Goal: Task Accomplishment & Management: Manage account settings

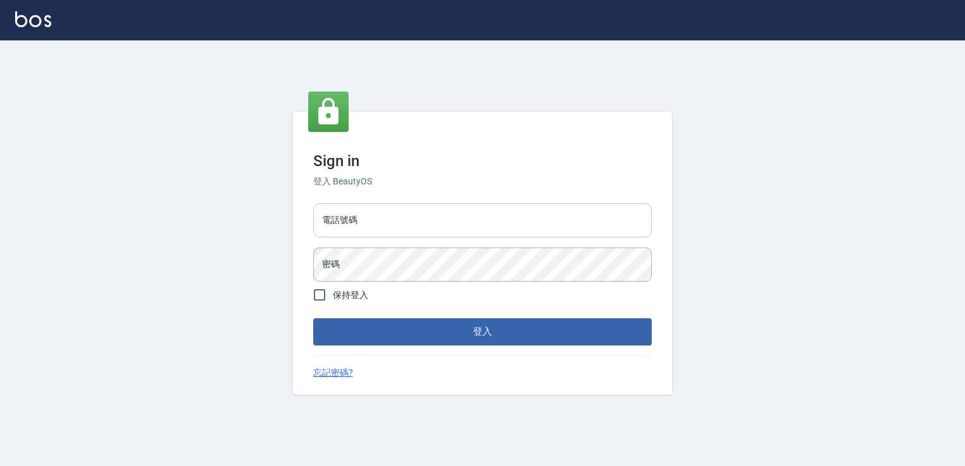
click at [427, 226] on input "電話號碼" at bounding box center [482, 220] width 338 height 34
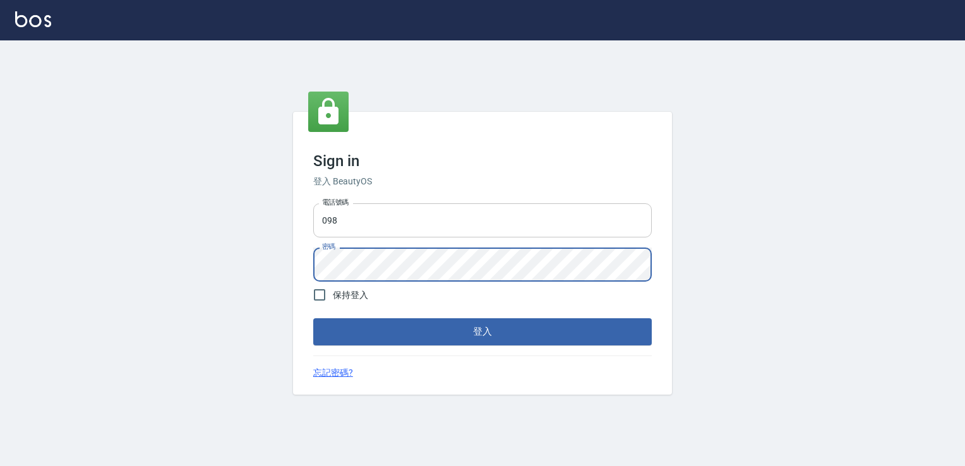
click at [387, 213] on input "098" at bounding box center [482, 220] width 338 height 34
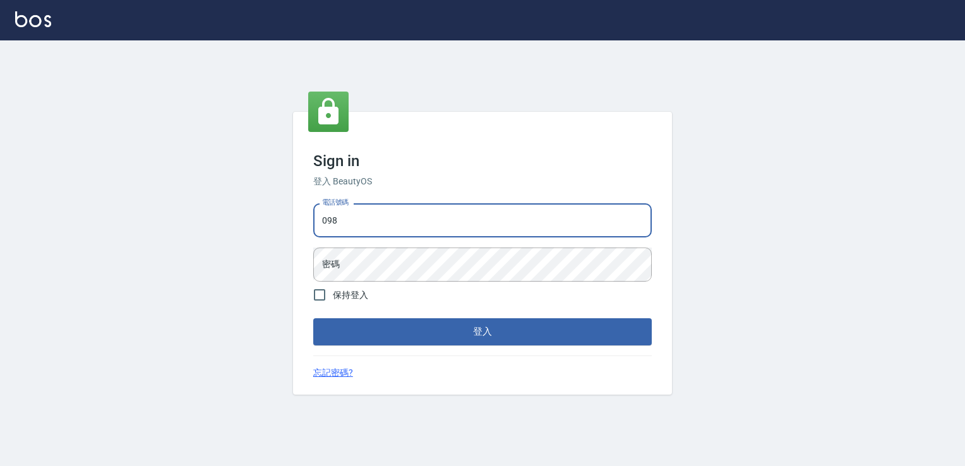
click at [410, 228] on input "098" at bounding box center [482, 220] width 338 height 34
type input "0988338477"
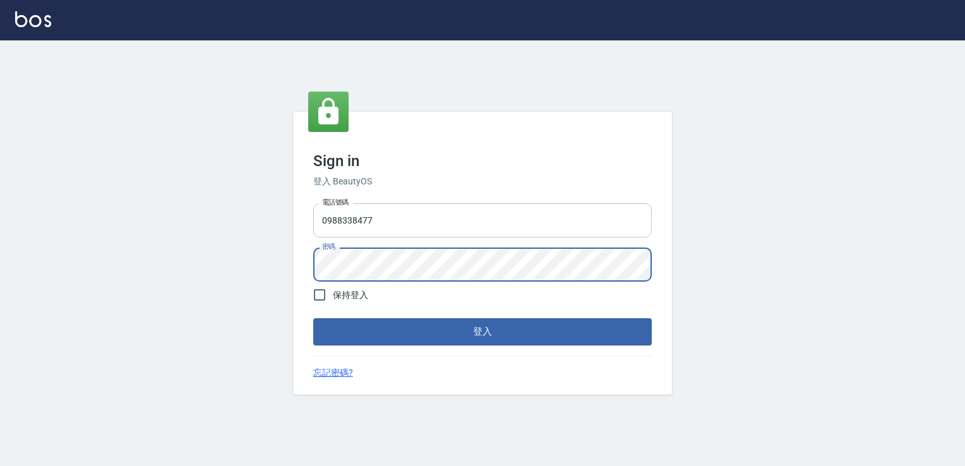
click at [313, 318] on button "登入" at bounding box center [482, 331] width 338 height 27
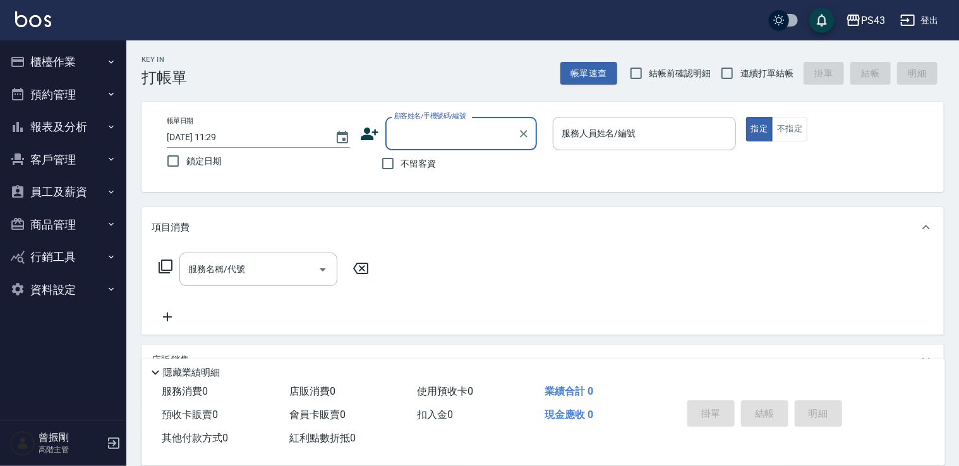
click at [875, 18] on div "PS43" at bounding box center [873, 21] width 24 height 16
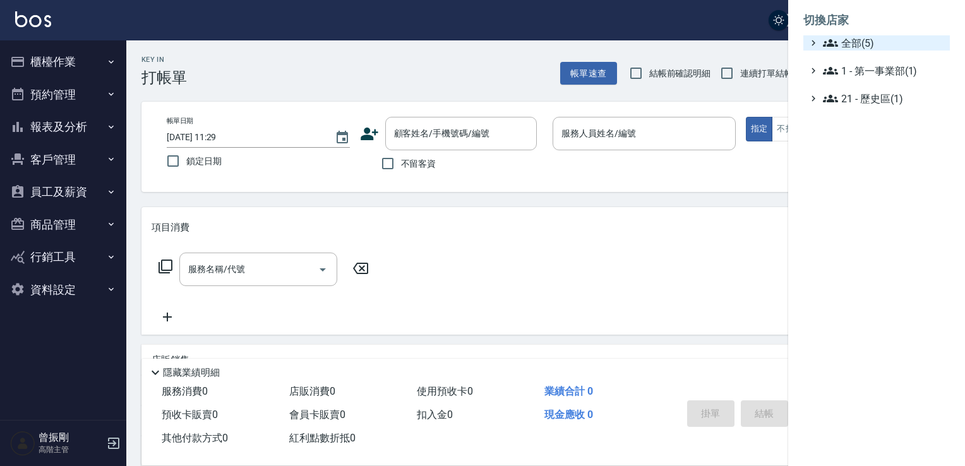
click at [851, 47] on span "全部(5)" at bounding box center [884, 42] width 122 height 15
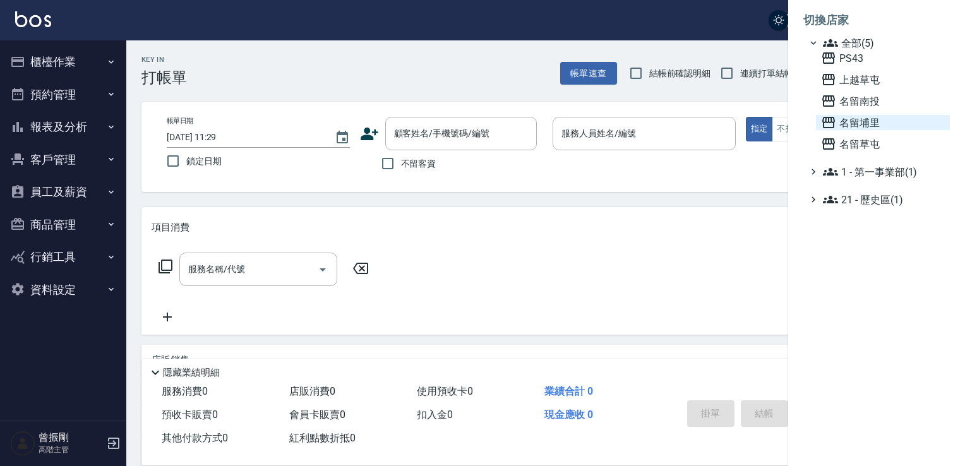
click at [846, 124] on span "名留埔里" at bounding box center [883, 122] width 124 height 15
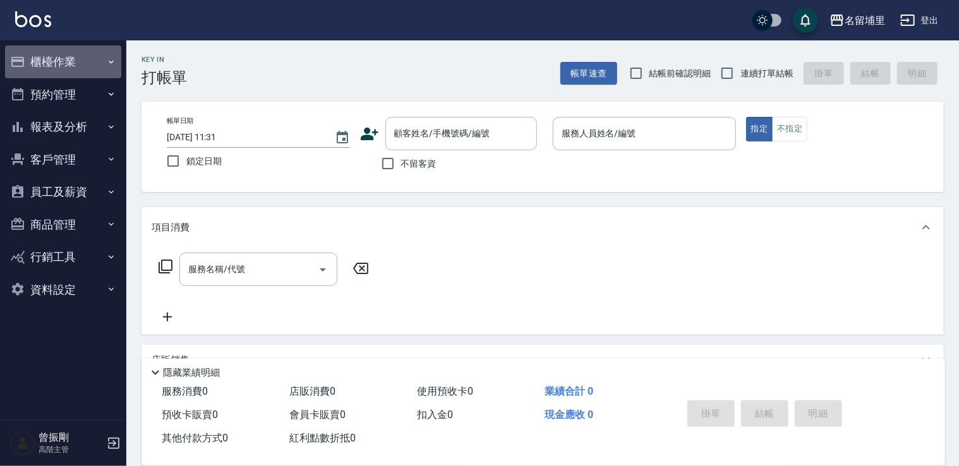
click at [101, 68] on button "櫃檯作業" at bounding box center [63, 61] width 116 height 33
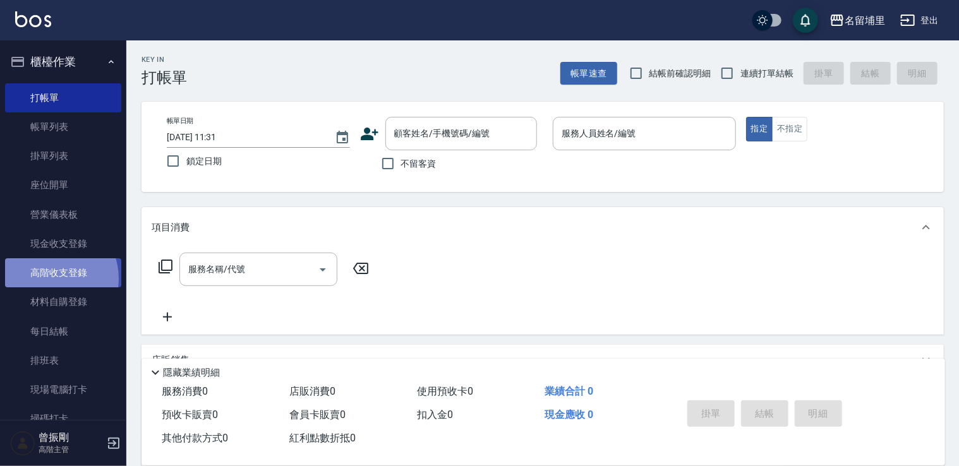
click at [51, 278] on link "高階收支登錄" at bounding box center [63, 272] width 116 height 29
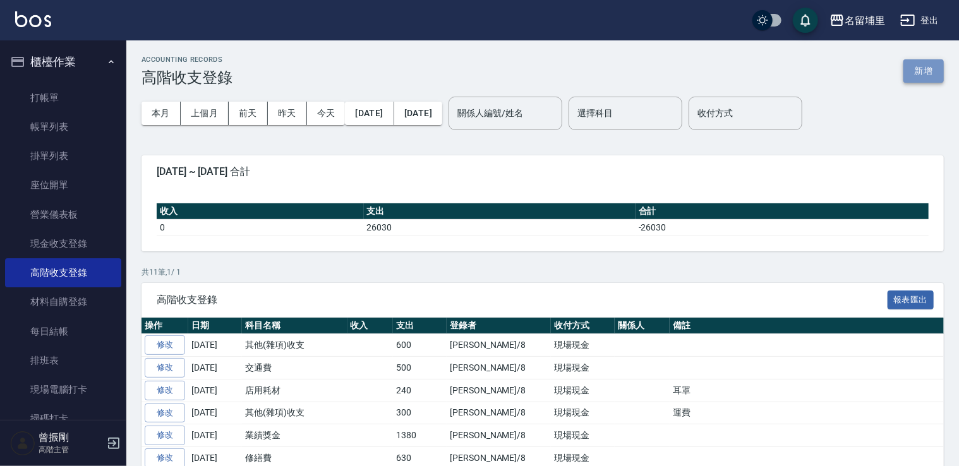
click at [937, 71] on button "新增" at bounding box center [923, 70] width 40 height 23
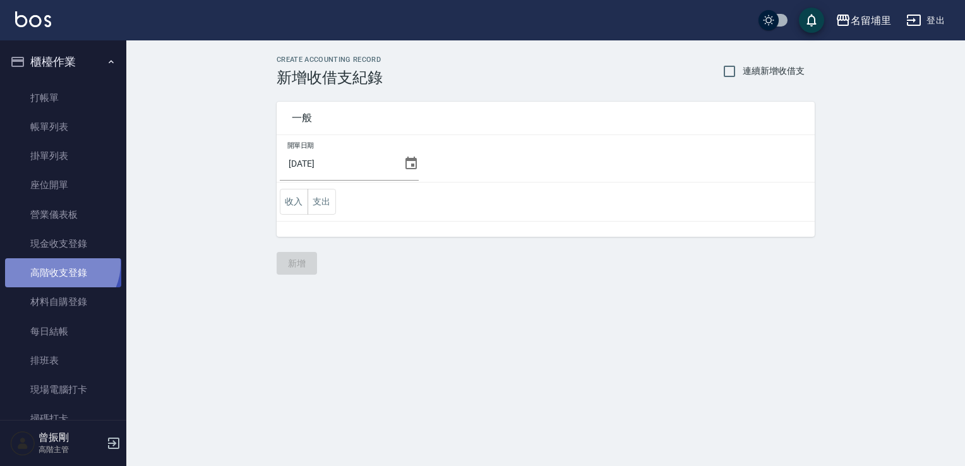
click at [60, 264] on link "高階收支登錄" at bounding box center [63, 272] width 116 height 29
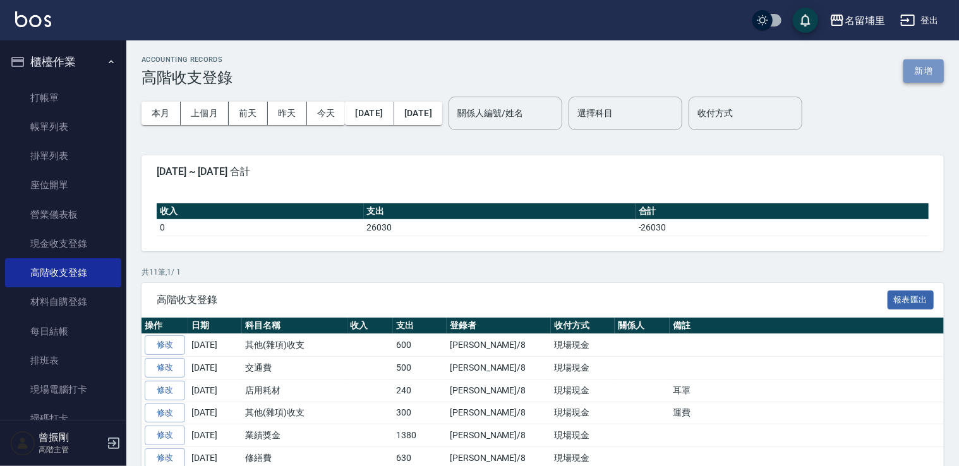
click at [933, 71] on button "新增" at bounding box center [923, 70] width 40 height 23
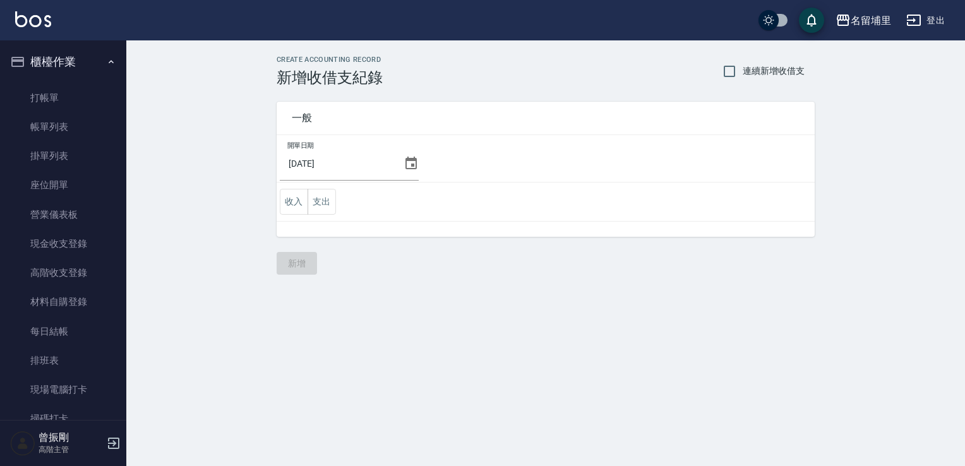
click at [408, 165] on icon at bounding box center [411, 163] width 15 height 15
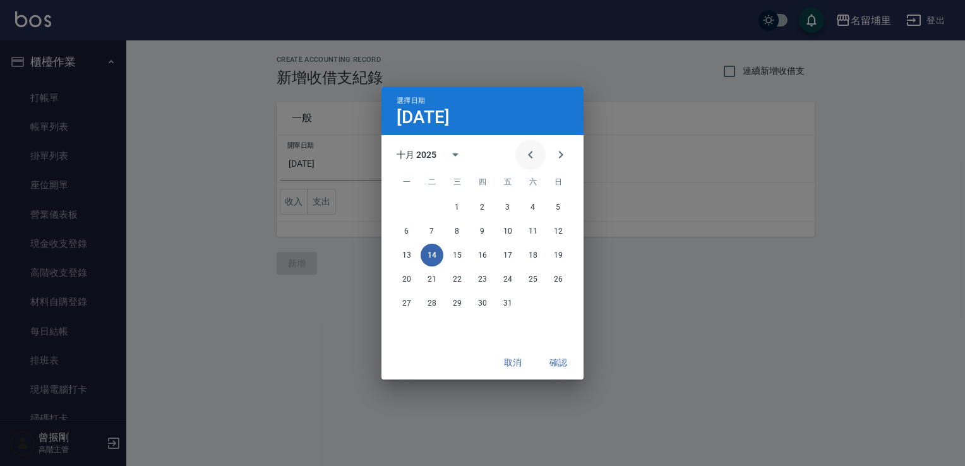
click at [528, 155] on icon "Previous month" at bounding box center [530, 154] width 15 height 15
click at [433, 301] on button "30" at bounding box center [432, 303] width 23 height 23
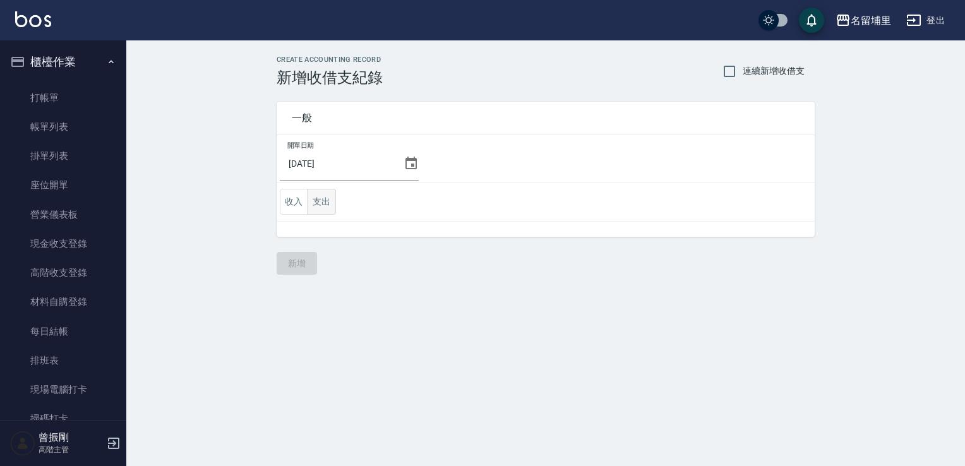
click at [328, 202] on button "支出" at bounding box center [322, 202] width 28 height 26
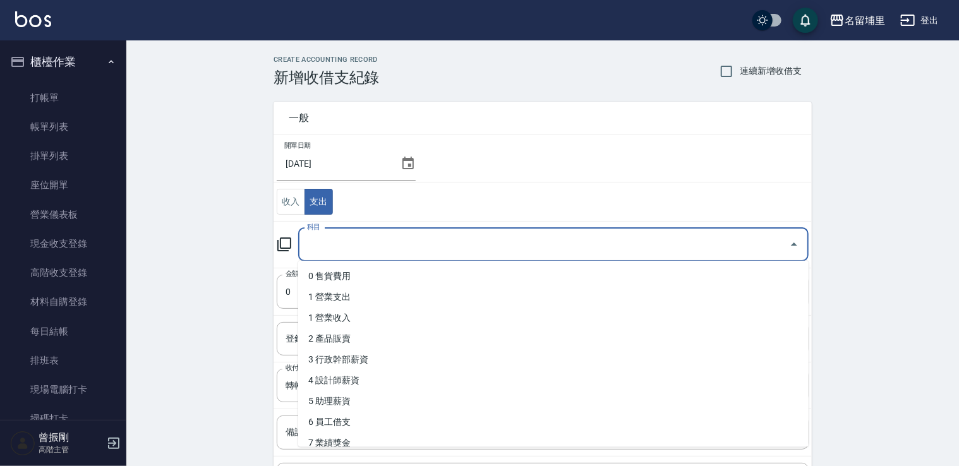
click at [343, 241] on input "科目" at bounding box center [544, 245] width 480 height 22
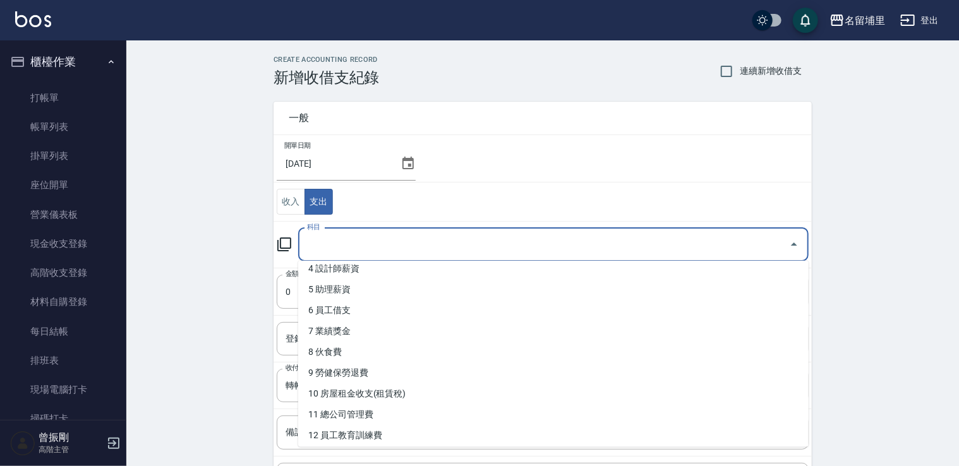
scroll to position [126, 0]
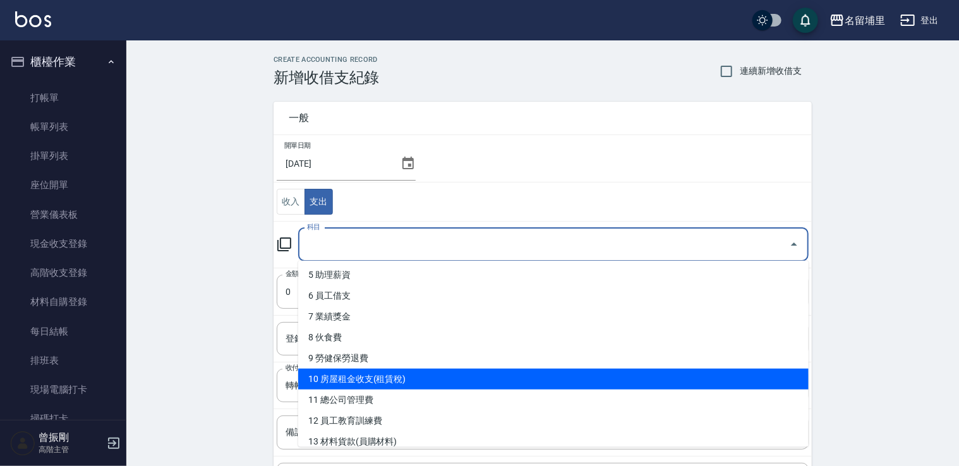
click at [351, 378] on li "10 房屋租金收支(租賃稅)" at bounding box center [553, 379] width 510 height 21
type input "10 房屋租金收支(租賃稅)"
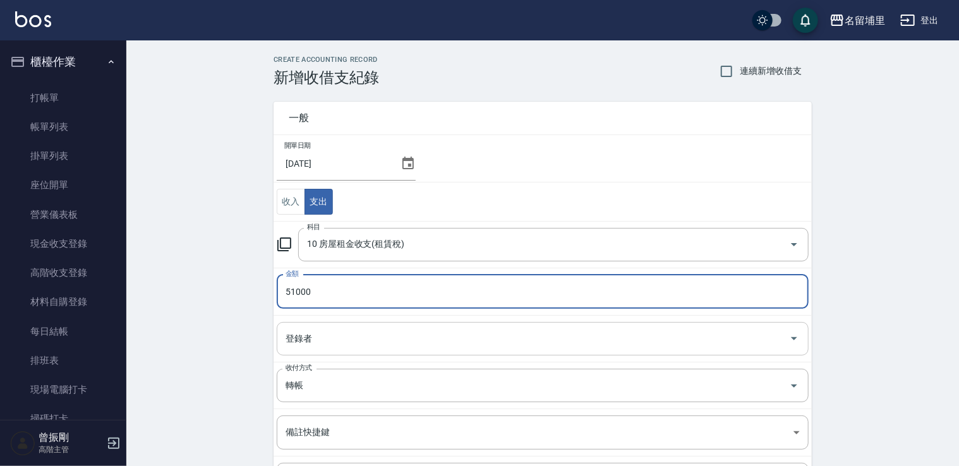
type input "51000"
click at [397, 345] on input "登錄者" at bounding box center [532, 339] width 501 height 22
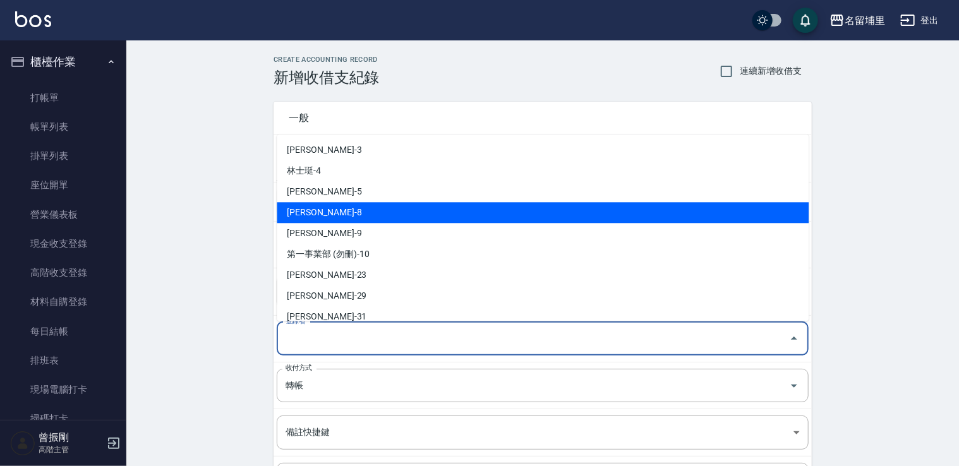
click at [386, 216] on li "[PERSON_NAME]-8" at bounding box center [543, 212] width 532 height 21
type input "[PERSON_NAME]-8"
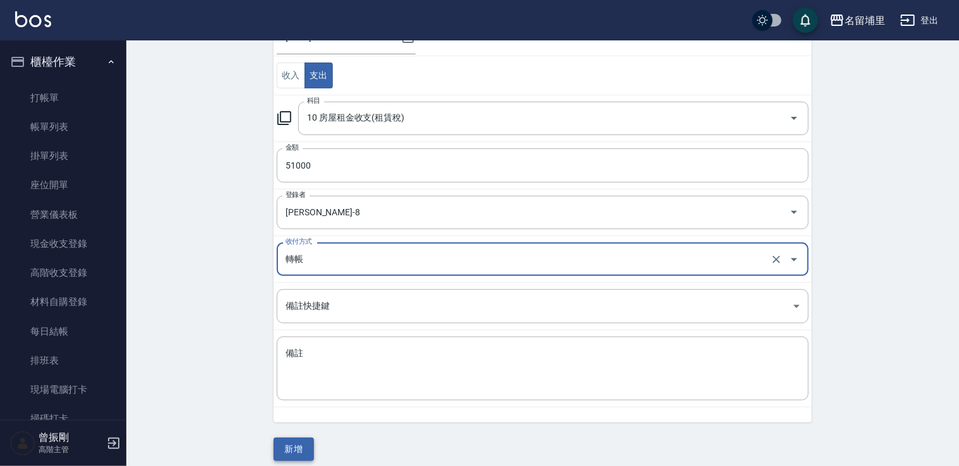
click at [285, 453] on button "新增" at bounding box center [293, 449] width 40 height 23
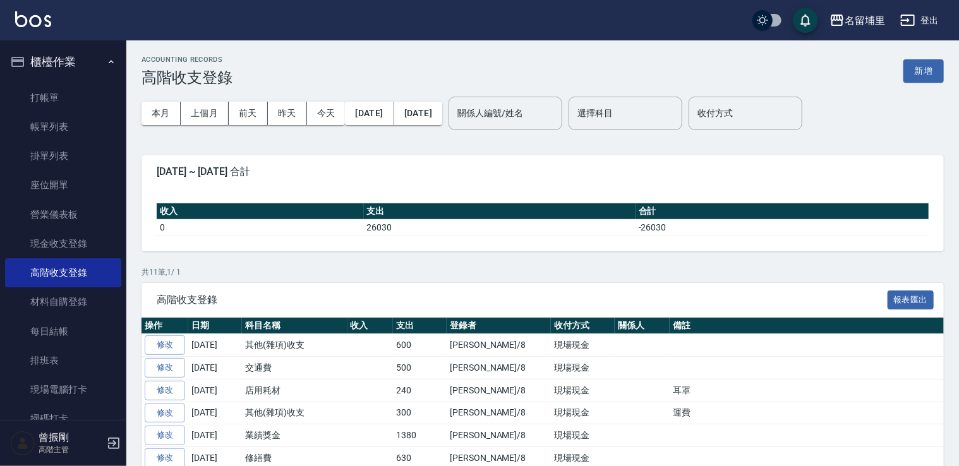
click at [925, 82] on div "ACCOUNTING RECORDS 高階收支登錄 新增" at bounding box center [542, 71] width 802 height 31
click at [925, 76] on button "新增" at bounding box center [923, 70] width 40 height 23
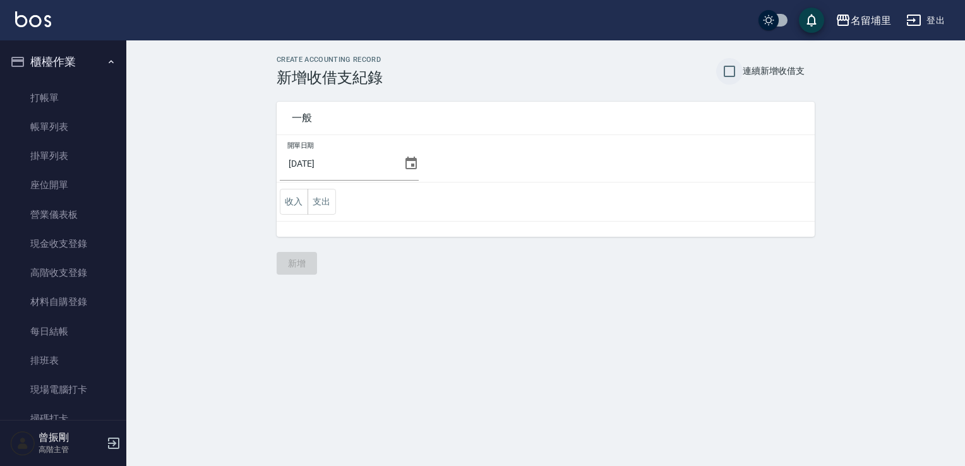
drag, startPoint x: 730, startPoint y: 68, endPoint x: 717, endPoint y: 69, distance: 12.8
click at [729, 68] on input "連續新增收借支" at bounding box center [729, 71] width 27 height 27
checkbox input "true"
click at [409, 162] on icon at bounding box center [411, 163] width 15 height 15
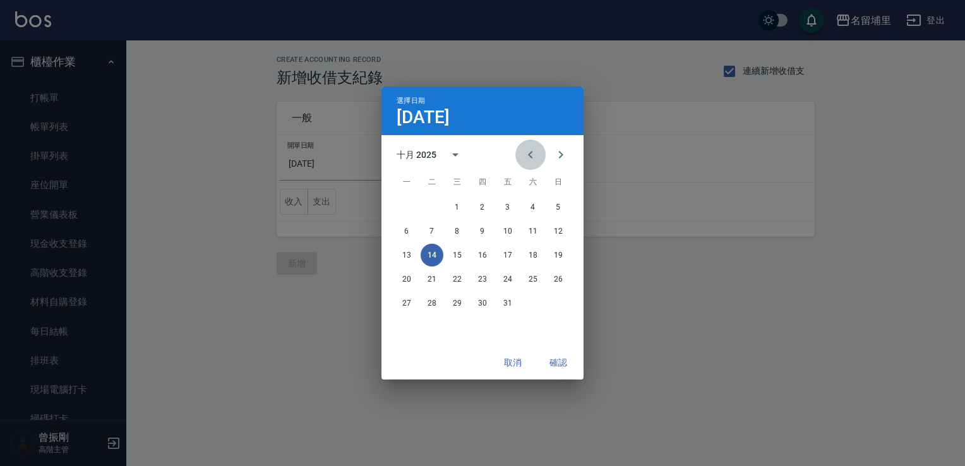
click at [529, 156] on icon "Previous month" at bounding box center [530, 155] width 4 height 8
click at [434, 305] on button "30" at bounding box center [432, 303] width 23 height 23
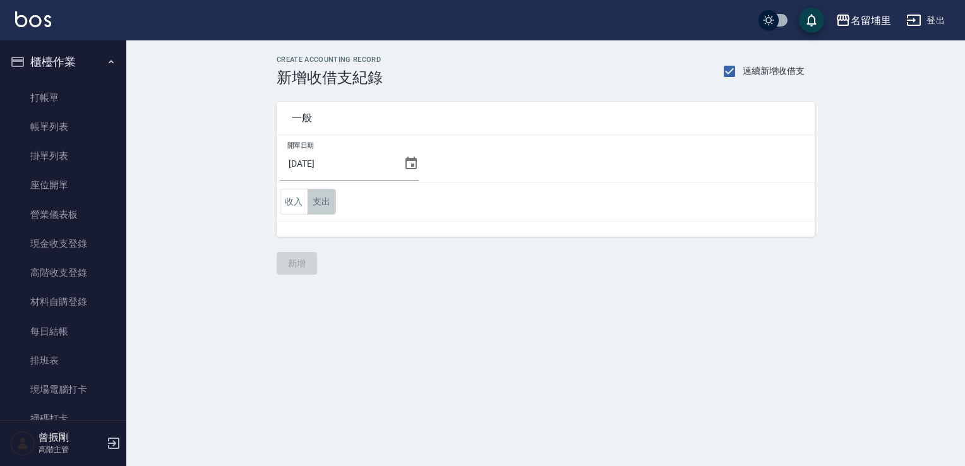
click at [321, 205] on button "支出" at bounding box center [322, 202] width 28 height 26
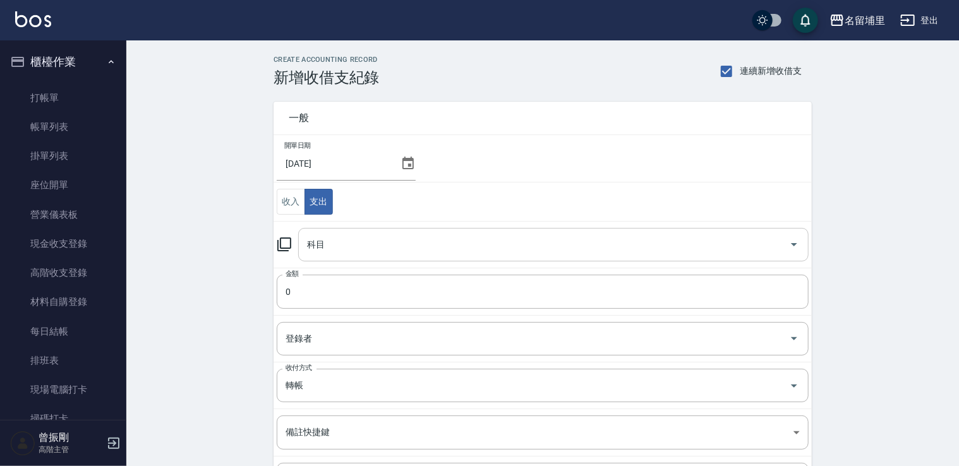
click at [385, 243] on input "科目" at bounding box center [544, 245] width 480 height 22
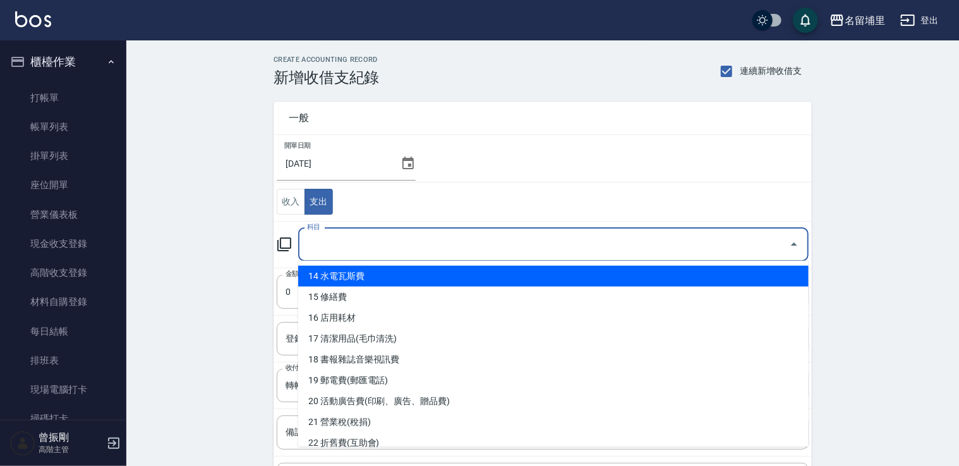
scroll to position [316, 0]
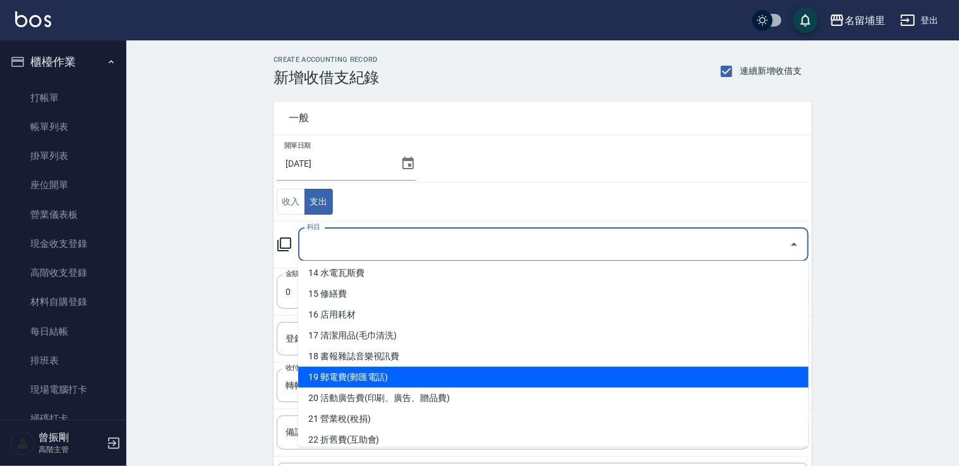
click at [381, 374] on li "19 郵電費(郵匯電話)" at bounding box center [553, 377] width 510 height 21
type input "19 郵電費(郵匯電話)"
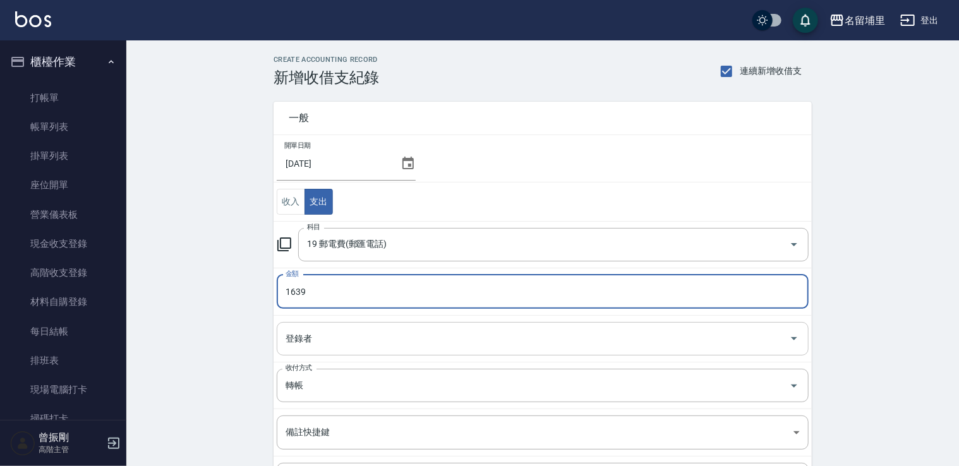
type input "1639"
click at [389, 331] on input "登錄者" at bounding box center [532, 339] width 501 height 22
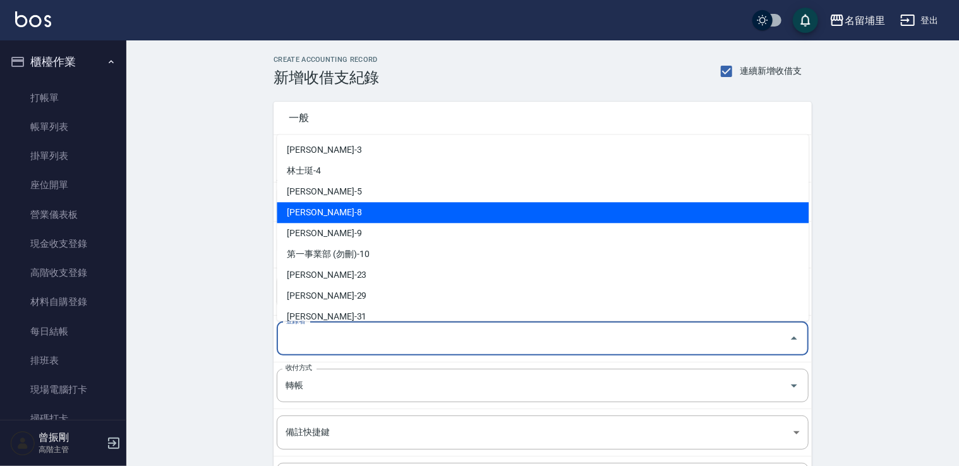
click at [383, 216] on li "黃偉傑-8" at bounding box center [543, 212] width 532 height 21
type input "黃偉傑-8"
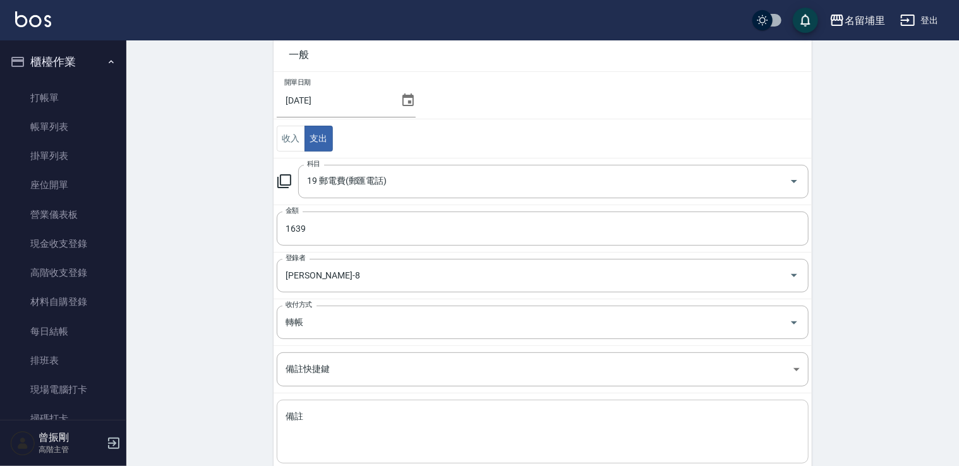
scroll to position [134, 0]
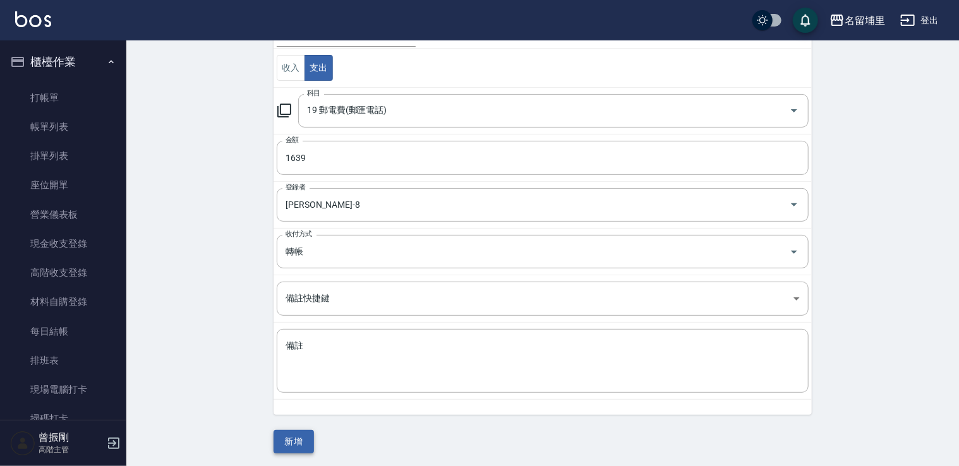
click at [302, 434] on button "新增" at bounding box center [293, 441] width 40 height 23
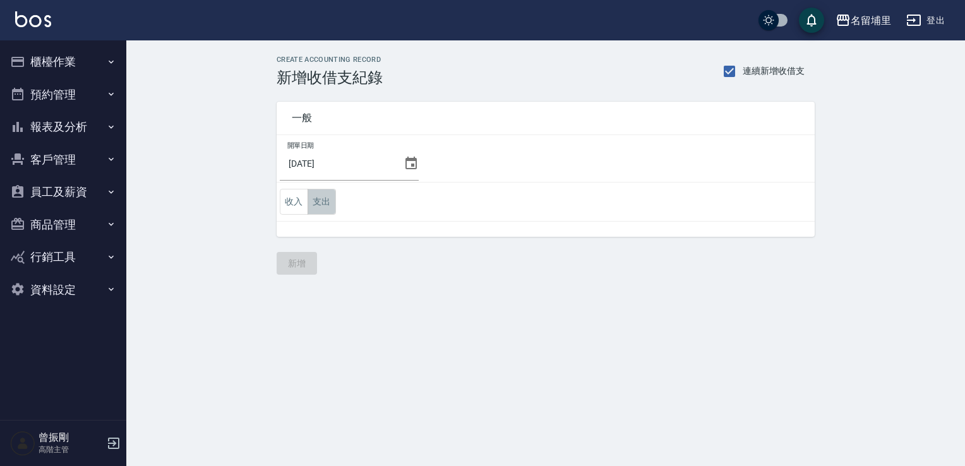
click at [321, 205] on button "支出" at bounding box center [322, 202] width 28 height 26
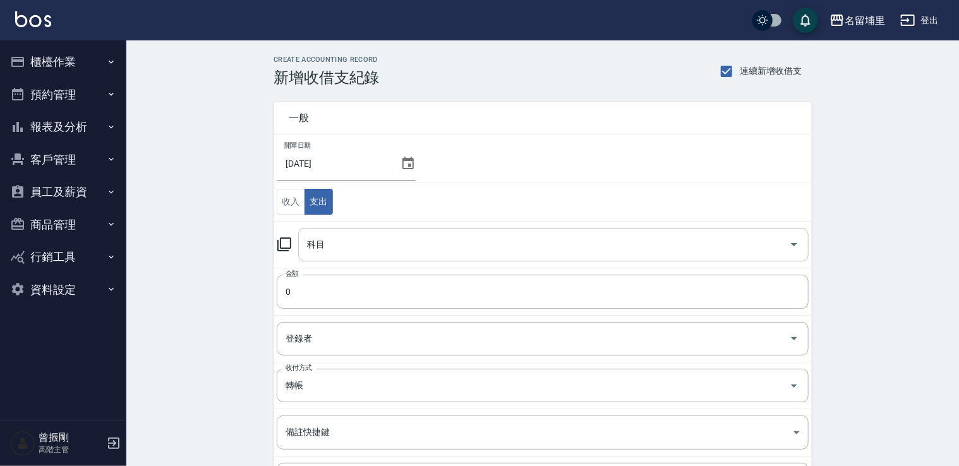
click at [361, 244] on input "科目" at bounding box center [544, 245] width 480 height 22
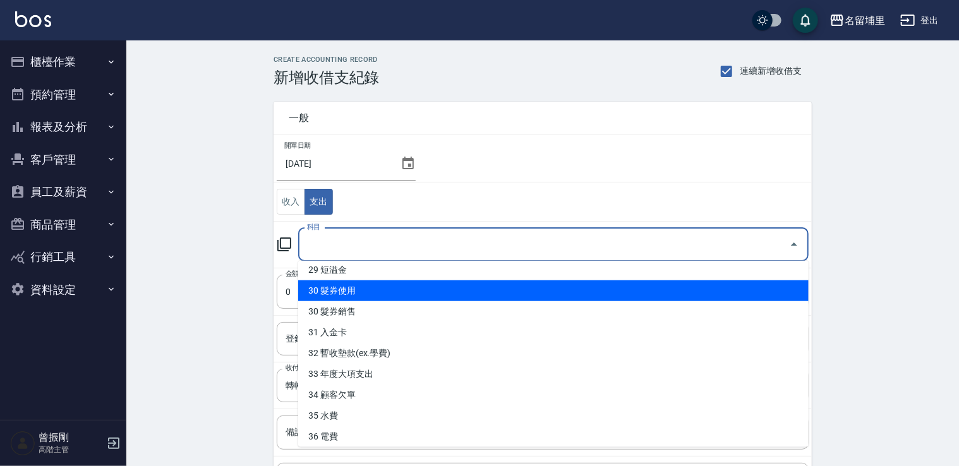
scroll to position [657, 0]
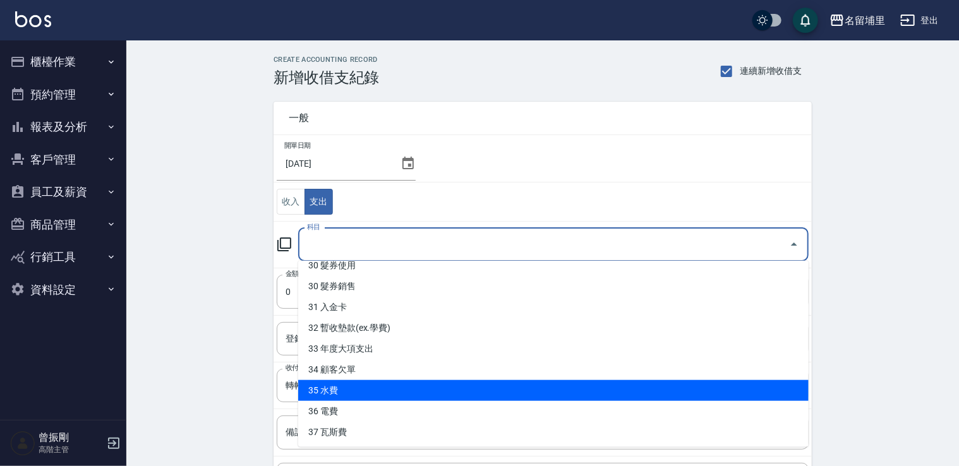
click at [379, 383] on li "35 水費" at bounding box center [553, 390] width 510 height 21
type input "35 水費"
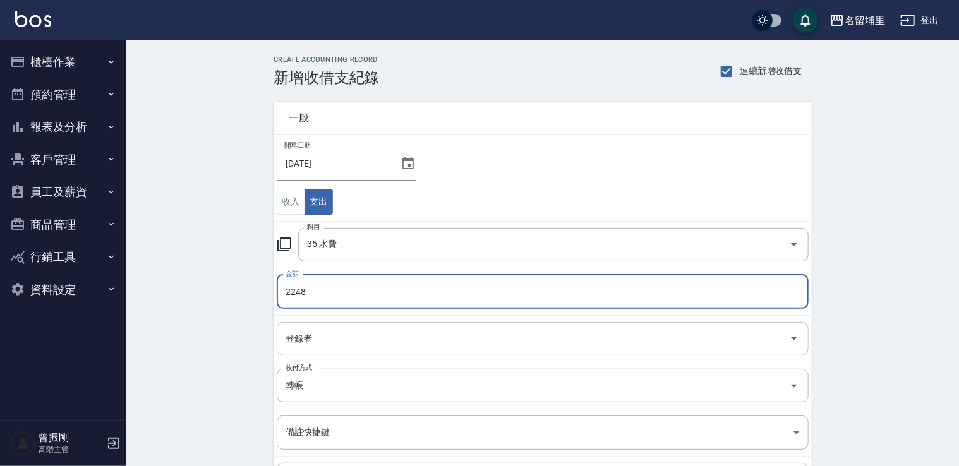
type input "2248"
click at [457, 330] on input "登錄者" at bounding box center [532, 339] width 501 height 22
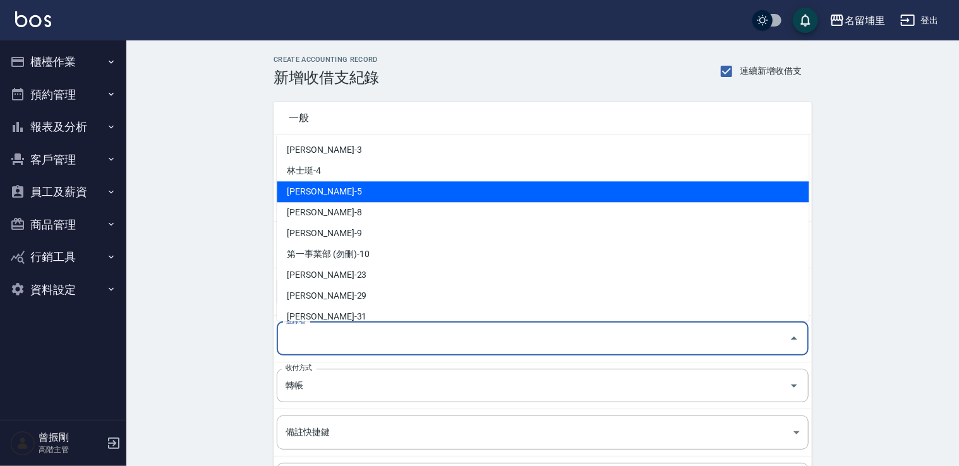
click at [416, 201] on li "[PERSON_NAME]-5" at bounding box center [543, 191] width 532 height 21
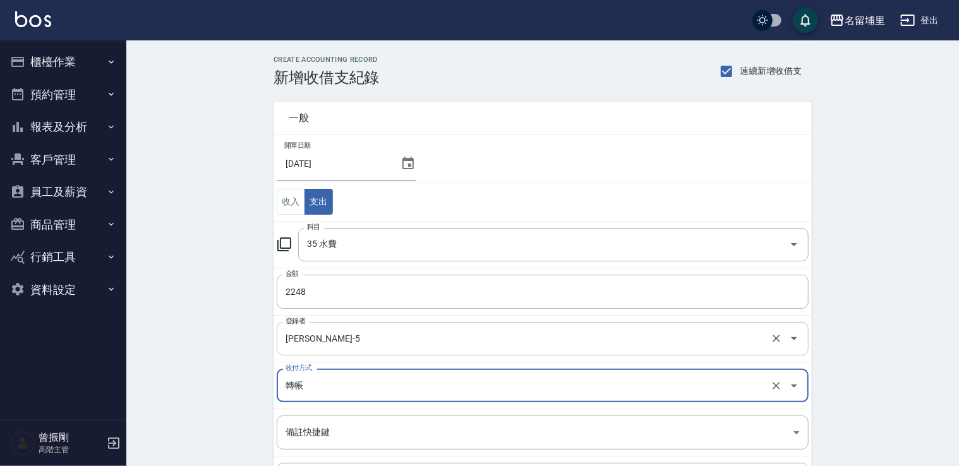
click at [370, 349] on div "蔣昀璠-5 登錄者" at bounding box center [543, 338] width 532 height 33
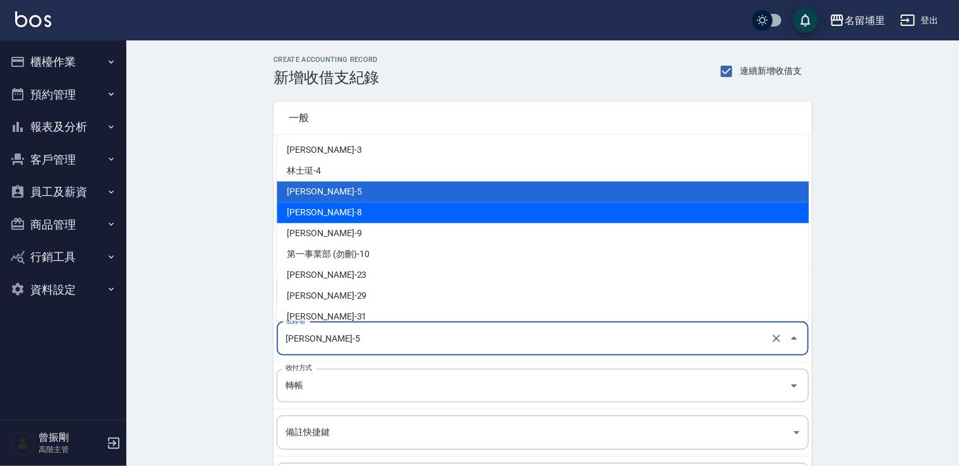
click at [362, 219] on li "[PERSON_NAME]-8" at bounding box center [543, 212] width 532 height 21
type input "[PERSON_NAME]-8"
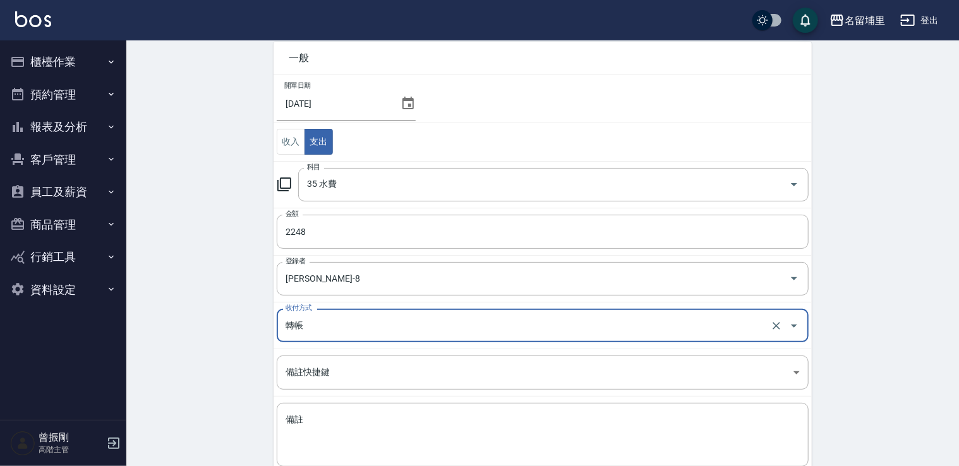
scroll to position [134, 0]
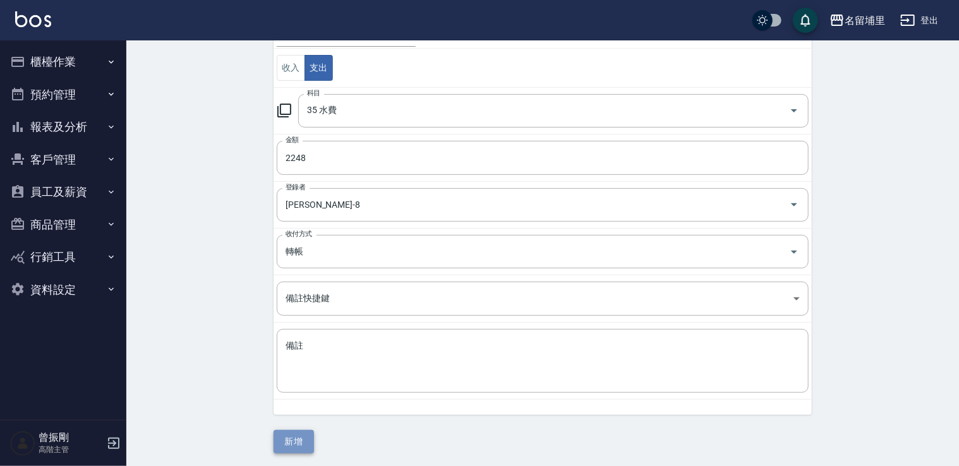
click at [287, 443] on button "新增" at bounding box center [293, 441] width 40 height 23
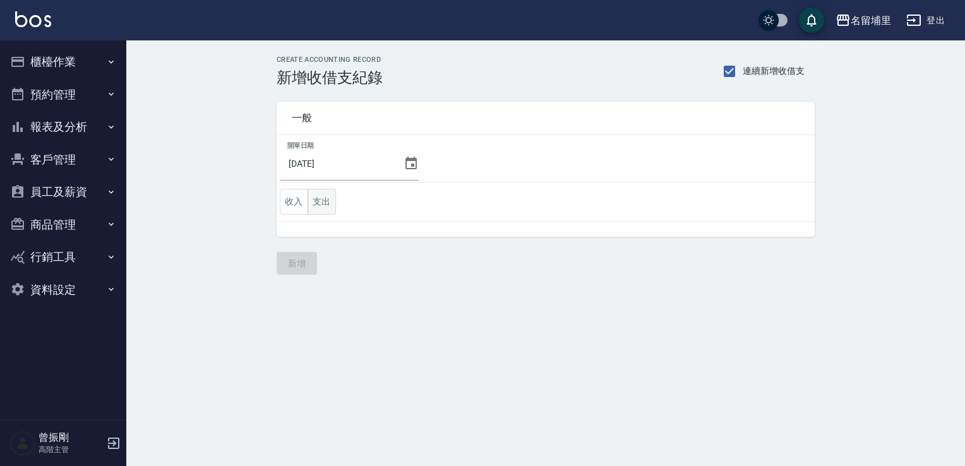
click at [326, 204] on button "支出" at bounding box center [322, 202] width 28 height 26
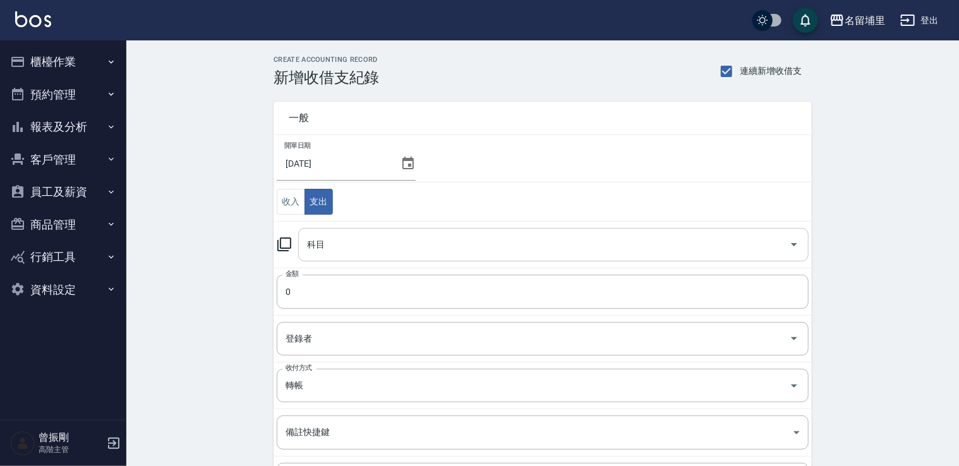
click at [379, 231] on div "科目" at bounding box center [553, 244] width 510 height 33
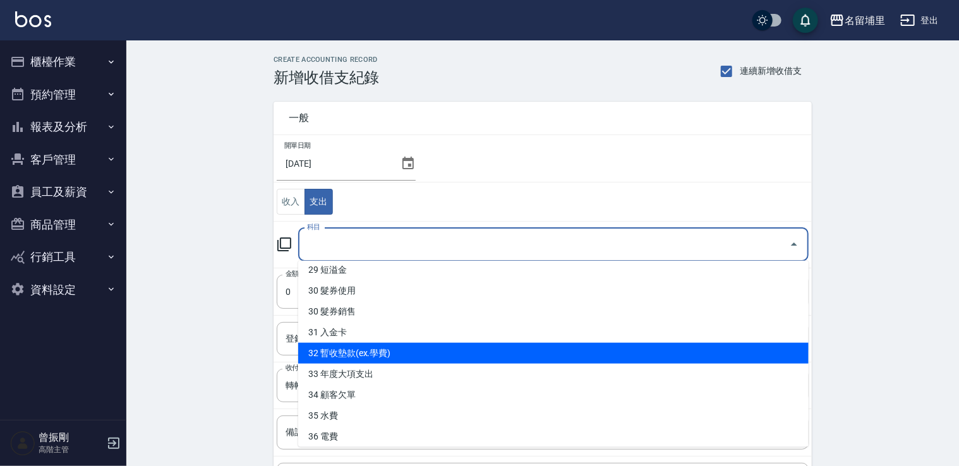
scroll to position [657, 0]
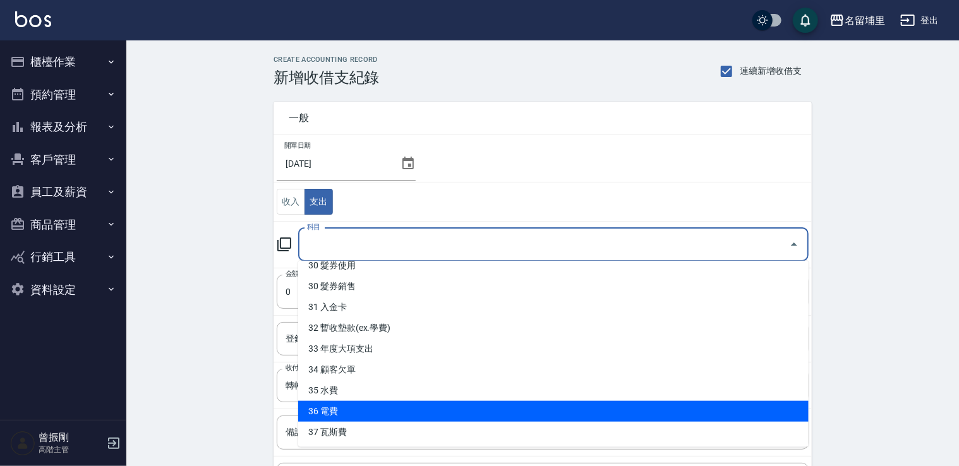
click at [337, 407] on li "36 電費" at bounding box center [553, 411] width 510 height 21
type input "36 電費"
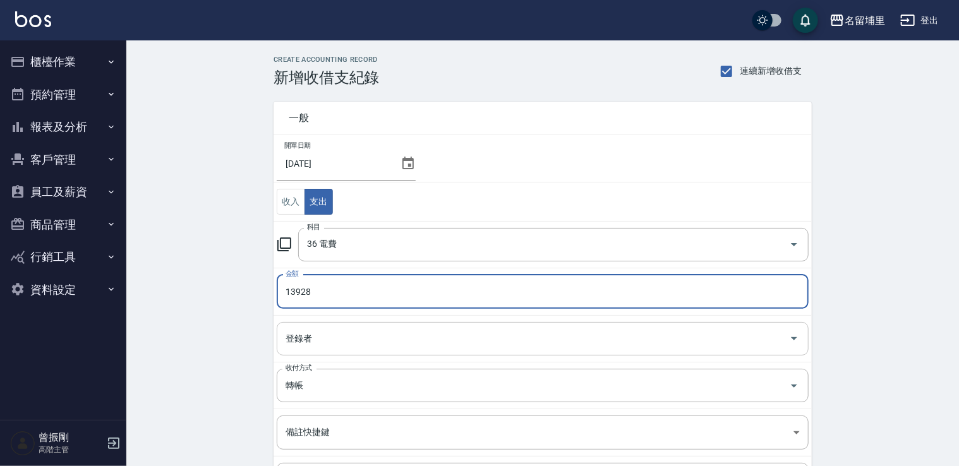
type input "13928"
click at [323, 335] on input "登錄者" at bounding box center [532, 339] width 501 height 22
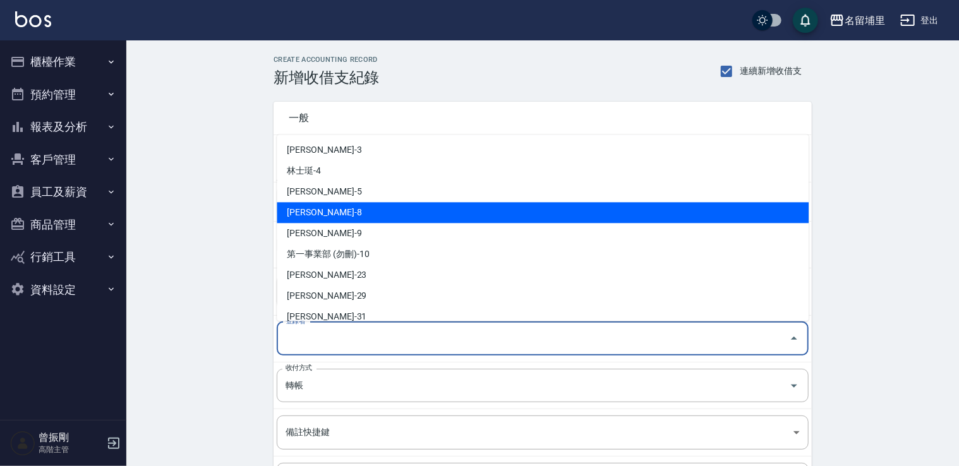
click at [356, 217] on li "[PERSON_NAME]-8" at bounding box center [543, 212] width 532 height 21
type input "[PERSON_NAME]-8"
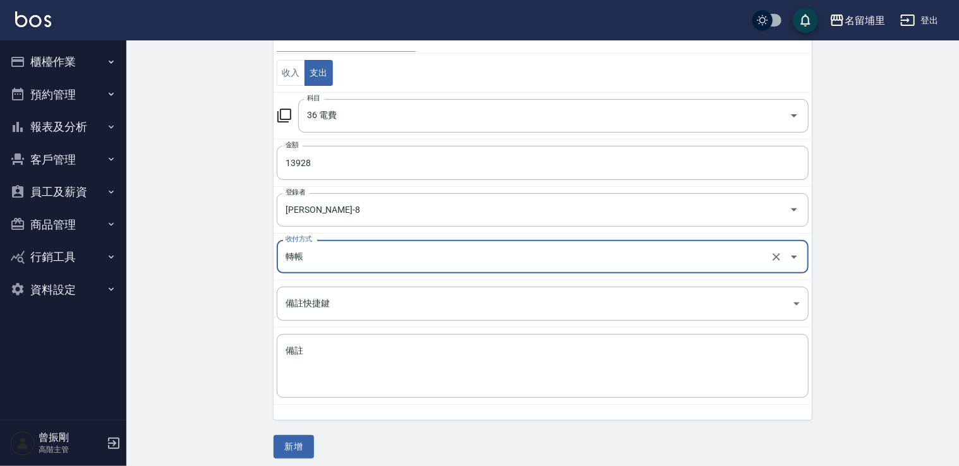
scroll to position [134, 0]
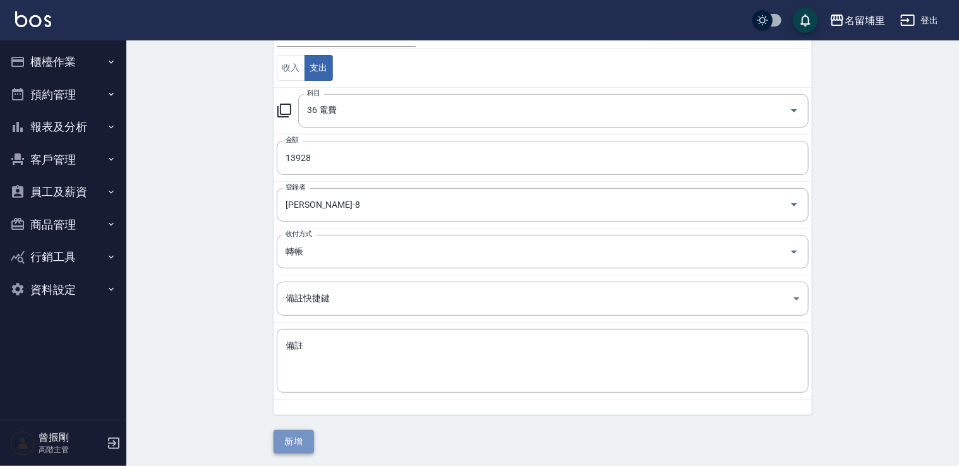
click at [296, 435] on button "新增" at bounding box center [293, 441] width 40 height 23
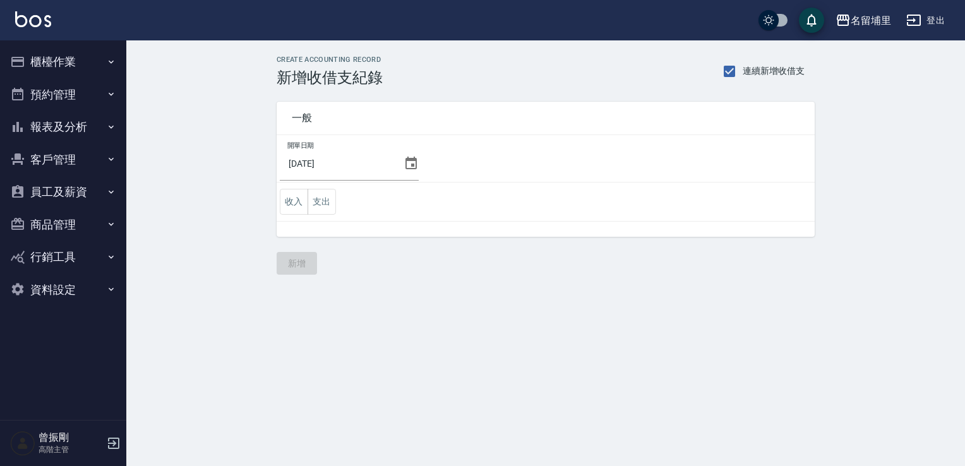
click at [337, 208] on td "收入 支出" at bounding box center [546, 202] width 538 height 39
click at [303, 196] on button "收入" at bounding box center [294, 202] width 28 height 26
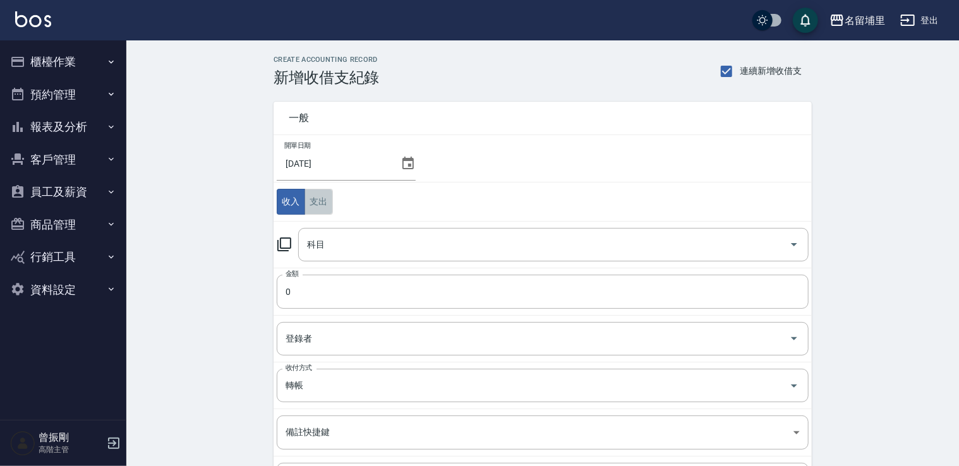
click at [313, 206] on button "支出" at bounding box center [318, 202] width 28 height 26
click at [338, 260] on div "科目" at bounding box center [553, 244] width 510 height 33
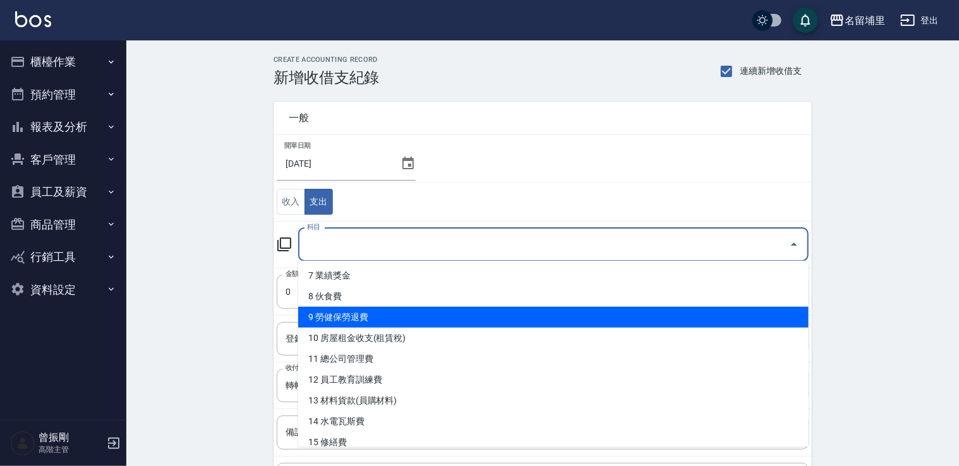
scroll to position [189, 0]
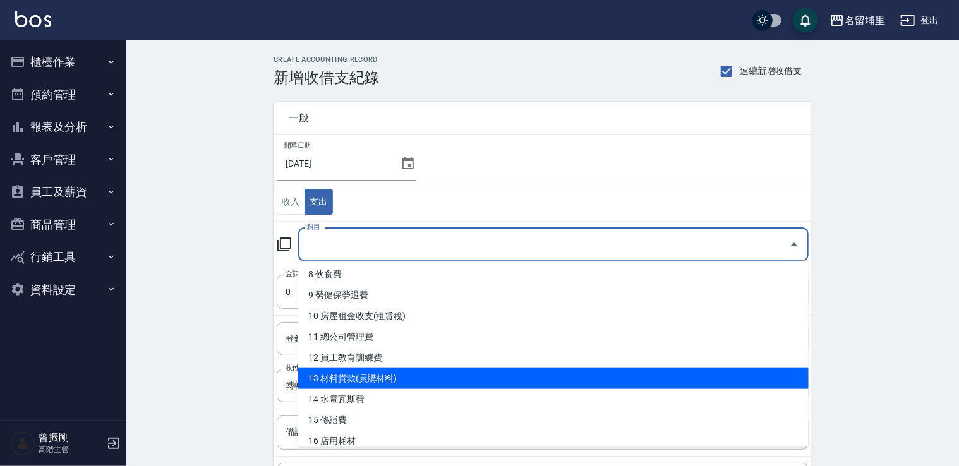
click at [395, 374] on li "13 材料貨款(員購材料)" at bounding box center [553, 378] width 510 height 21
type input "13 材料貨款(員購材料)"
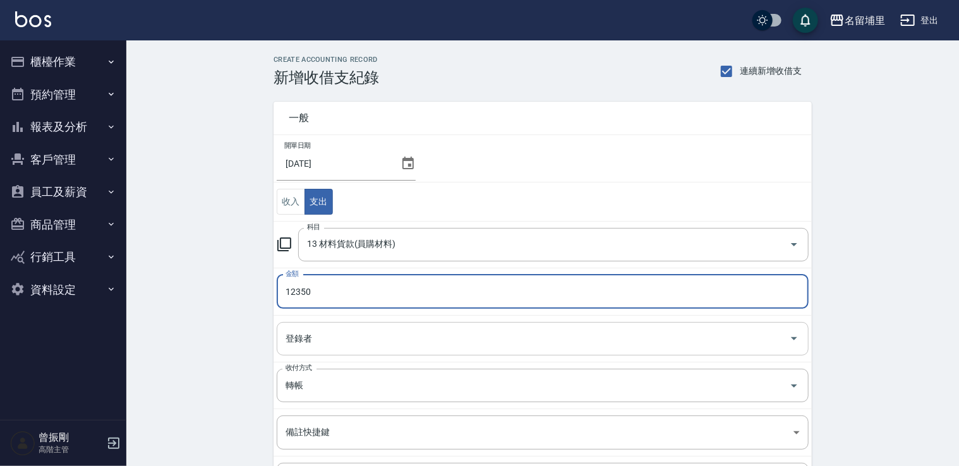
type input "12350"
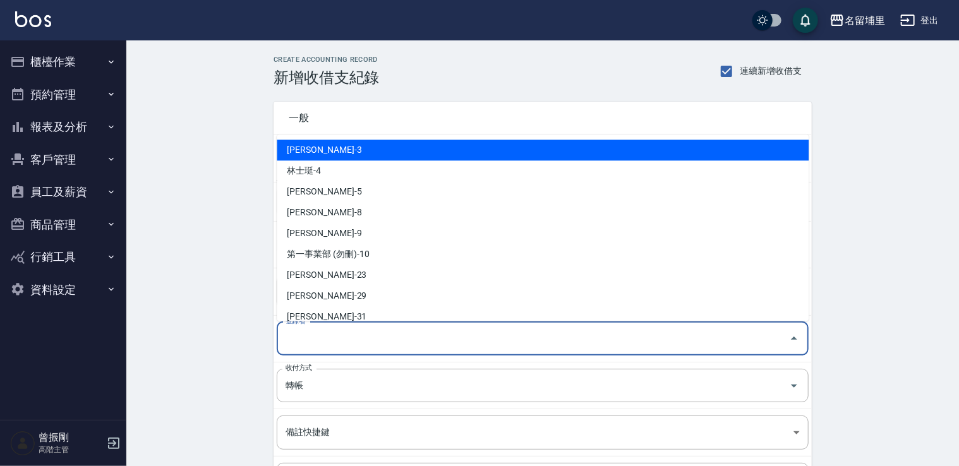
click at [404, 345] on input "登錄者" at bounding box center [532, 339] width 501 height 22
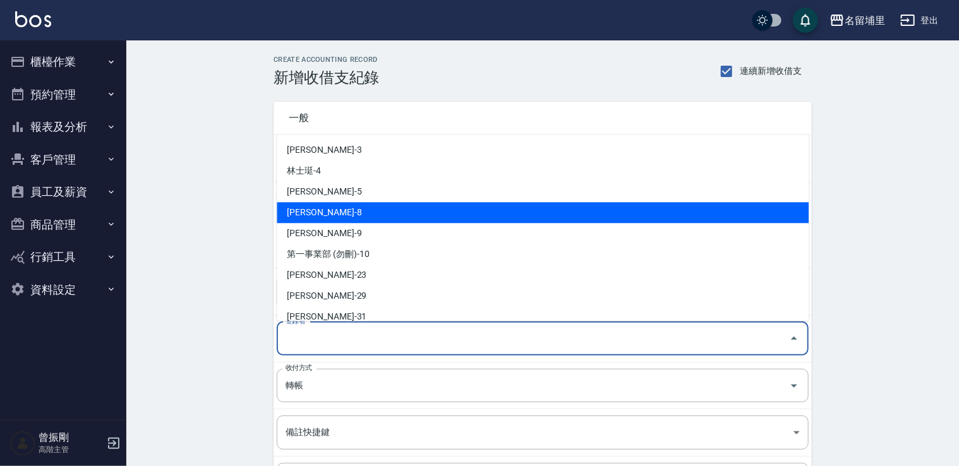
click at [397, 217] on li "[PERSON_NAME]-8" at bounding box center [543, 212] width 532 height 21
type input "[PERSON_NAME]-8"
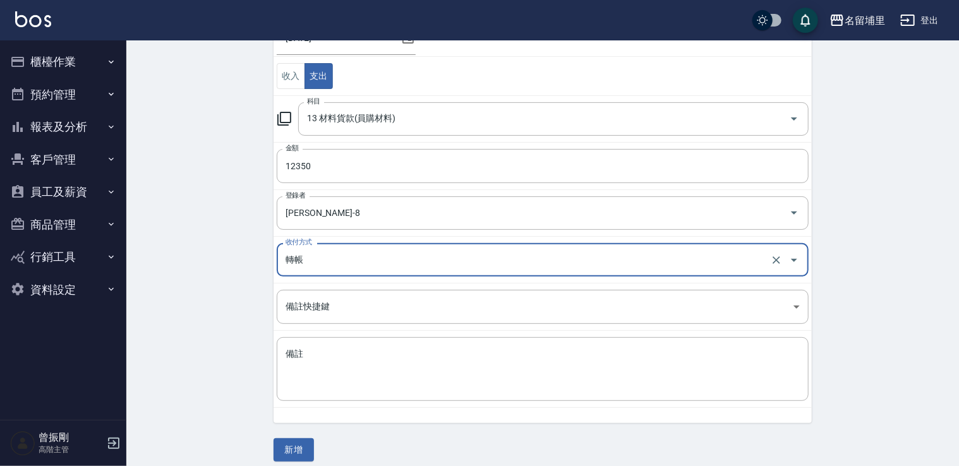
scroll to position [134, 0]
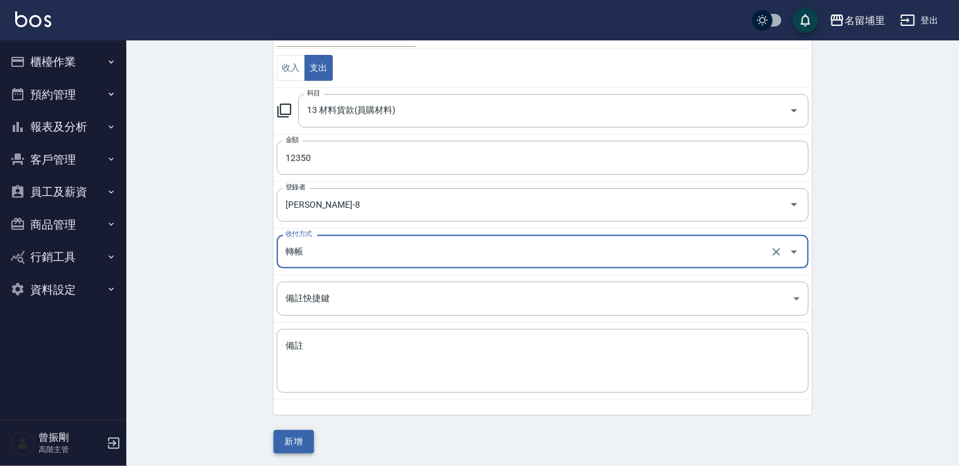
click at [293, 443] on button "新增" at bounding box center [293, 441] width 40 height 23
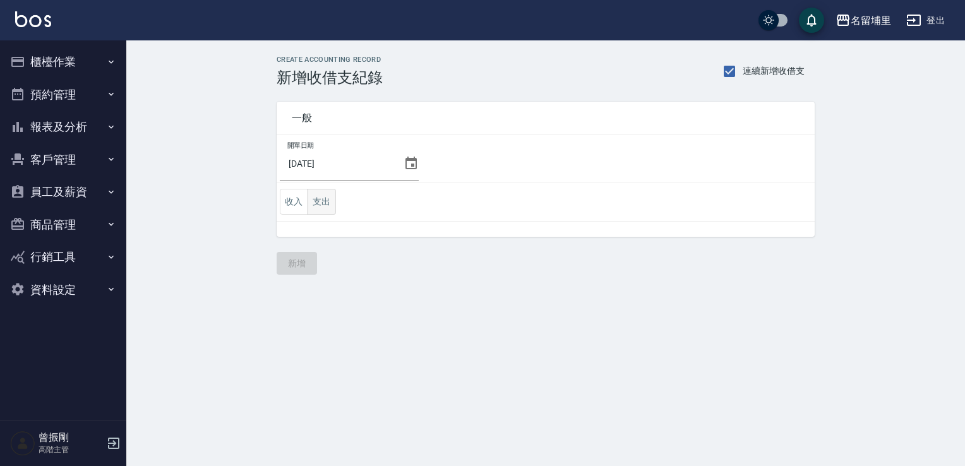
click at [319, 203] on button "支出" at bounding box center [322, 202] width 28 height 26
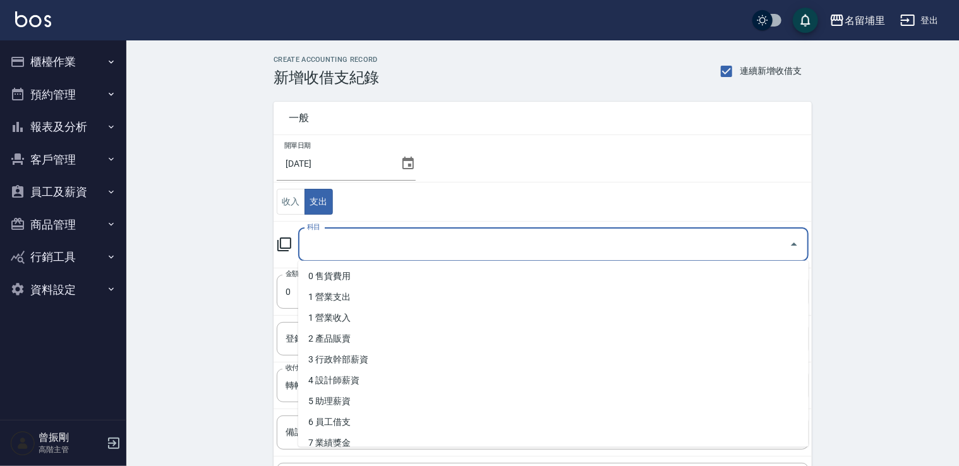
click at [345, 248] on input "科目" at bounding box center [544, 245] width 480 height 22
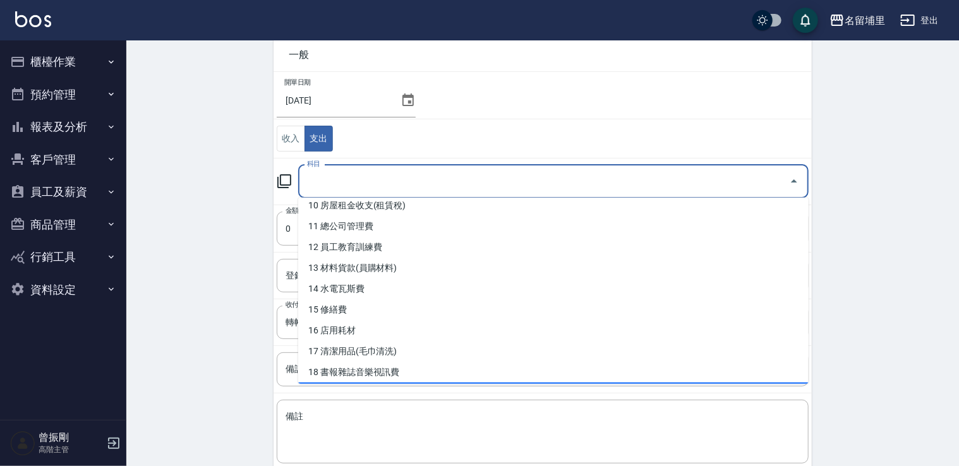
scroll to position [215, 0]
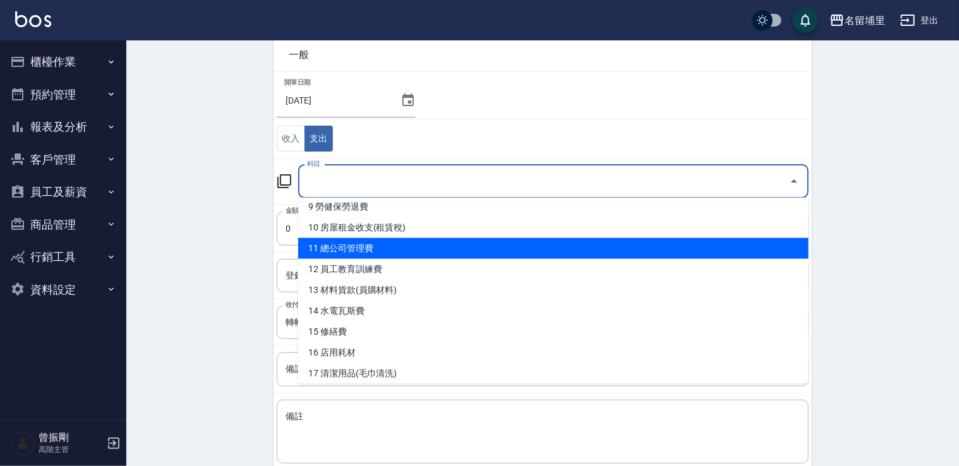
click at [373, 251] on li "11 總公司管理費" at bounding box center [553, 248] width 510 height 21
type input "11 總公司管理費"
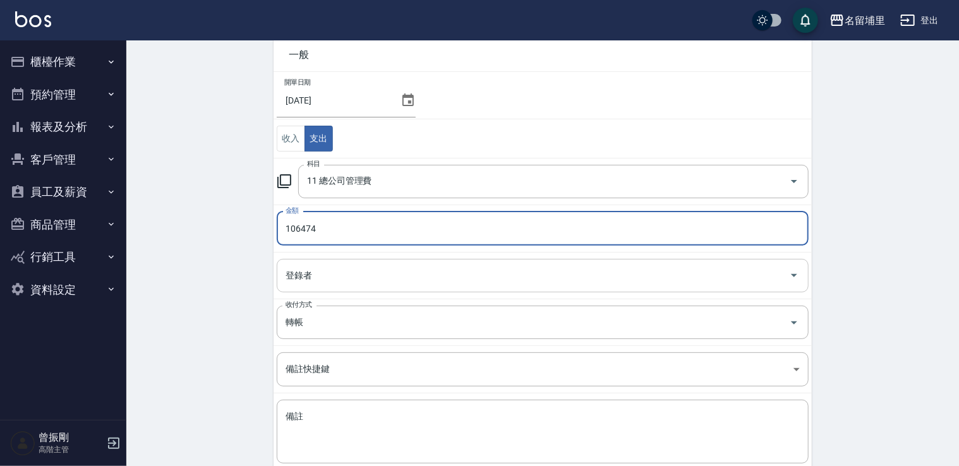
type input "106474"
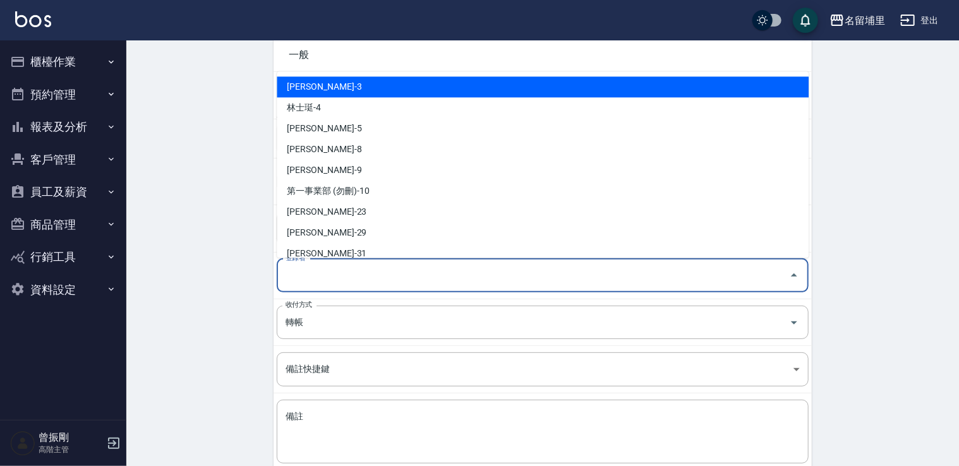
click at [342, 278] on input "登錄者" at bounding box center [532, 276] width 501 height 22
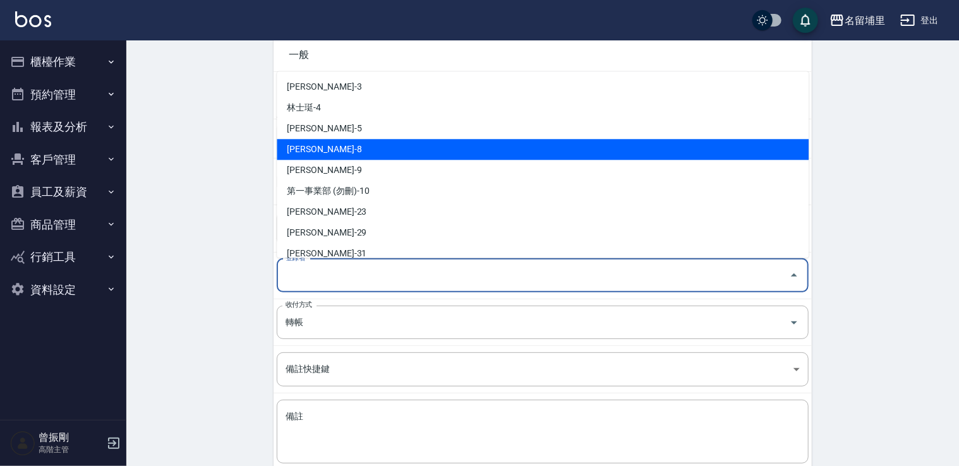
click at [368, 156] on li "[PERSON_NAME]-8" at bounding box center [543, 149] width 532 height 21
type input "[PERSON_NAME]-8"
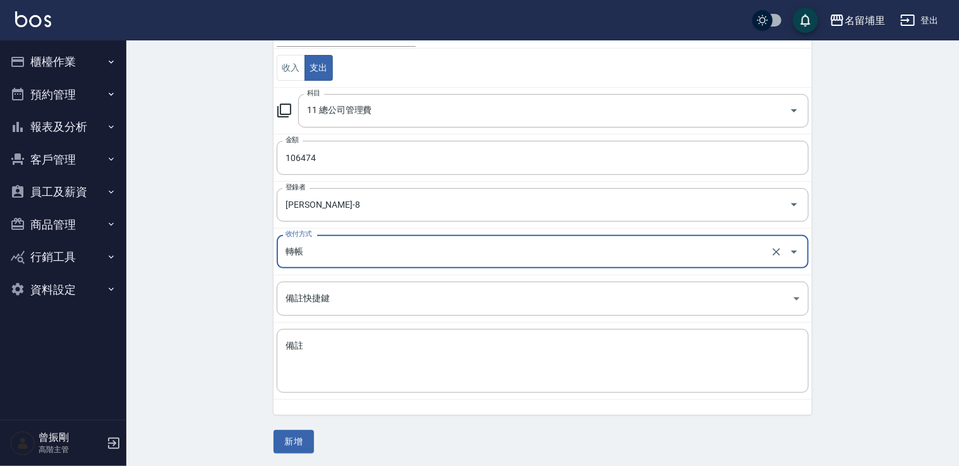
scroll to position [134, 0]
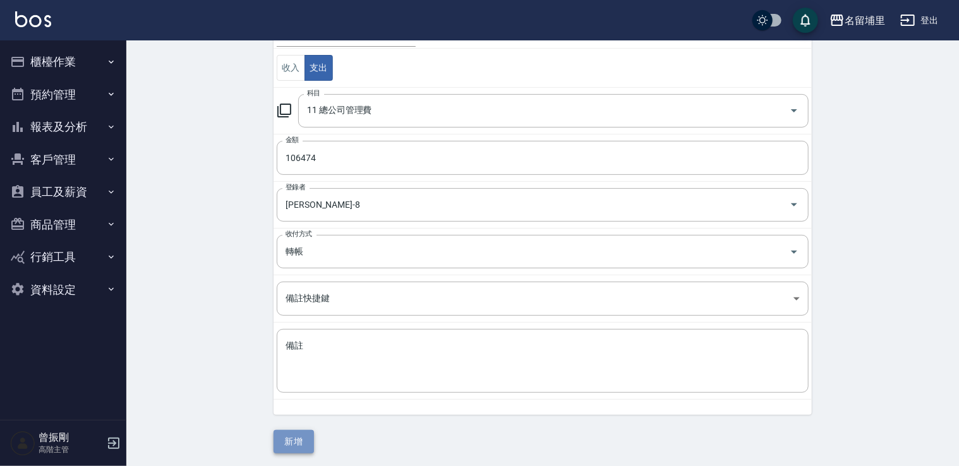
click at [299, 438] on button "新增" at bounding box center [293, 441] width 40 height 23
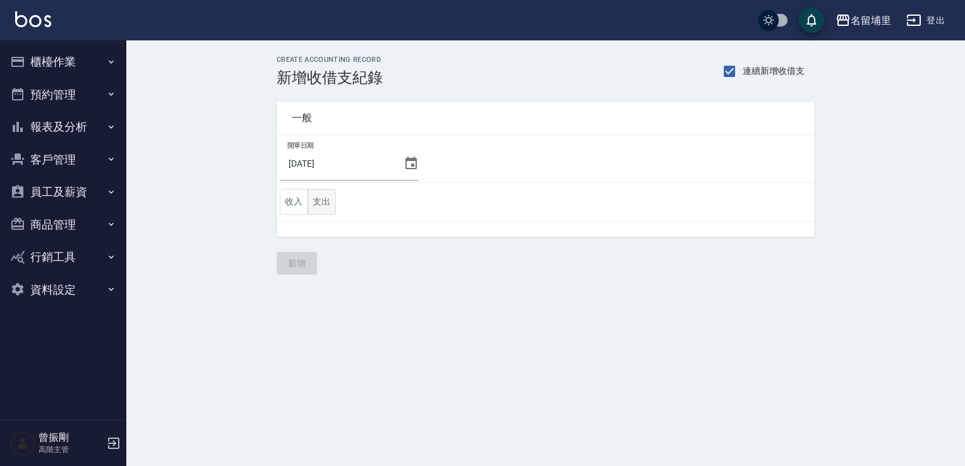
click at [328, 202] on button "支出" at bounding box center [322, 202] width 28 height 26
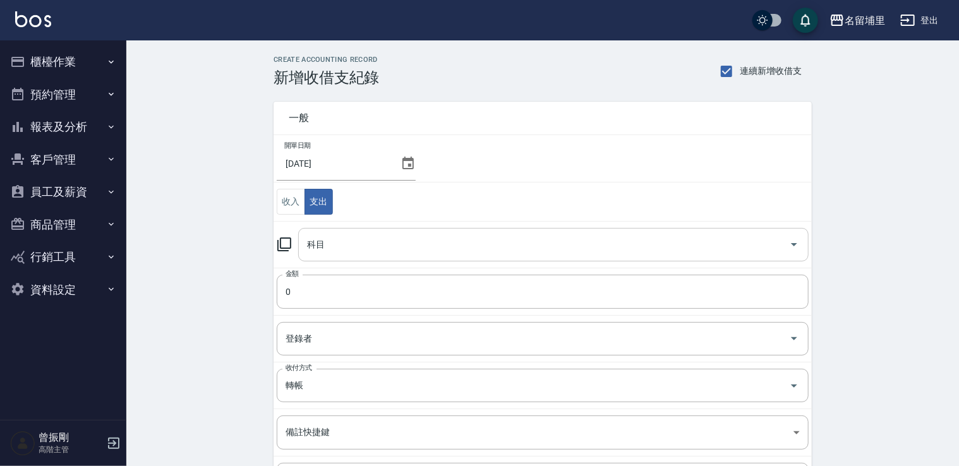
click at [352, 243] on input "科目" at bounding box center [544, 245] width 480 height 22
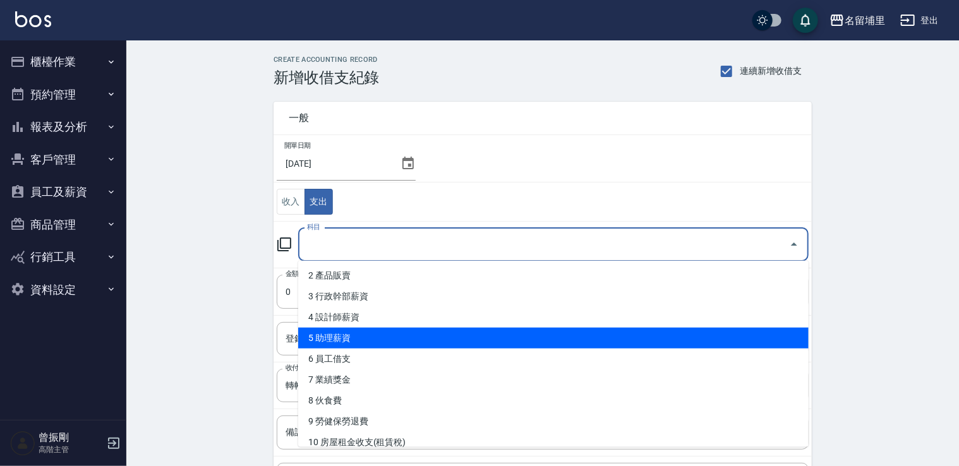
scroll to position [126, 0]
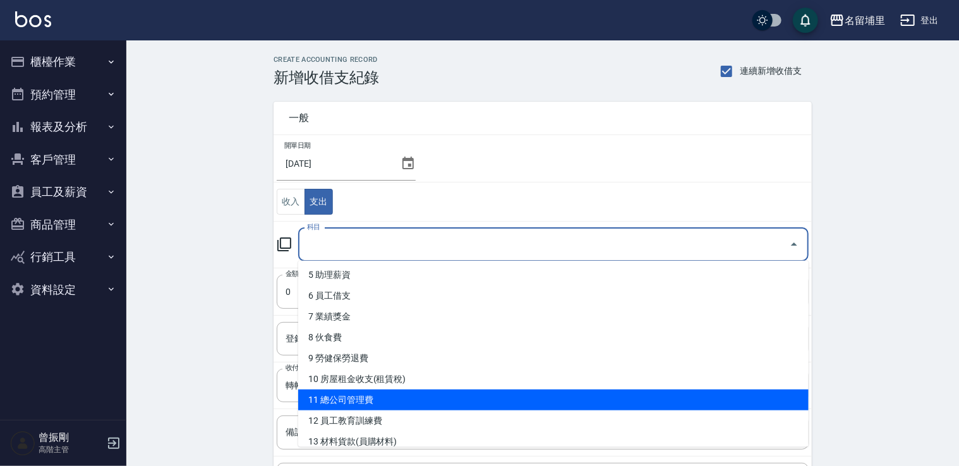
click at [373, 400] on li "11 總公司管理費" at bounding box center [553, 400] width 510 height 21
type input "11 總公司管理費"
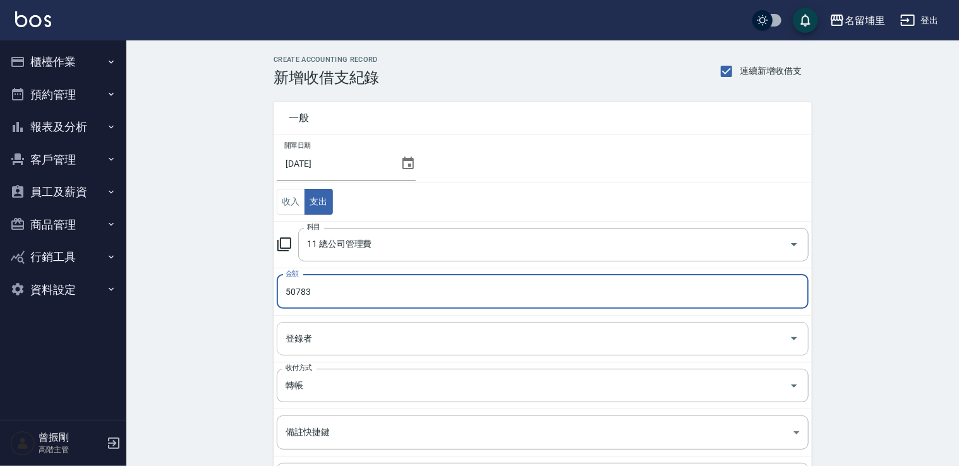
click at [387, 350] on div "登錄者" at bounding box center [543, 338] width 532 height 33
type input "50783"
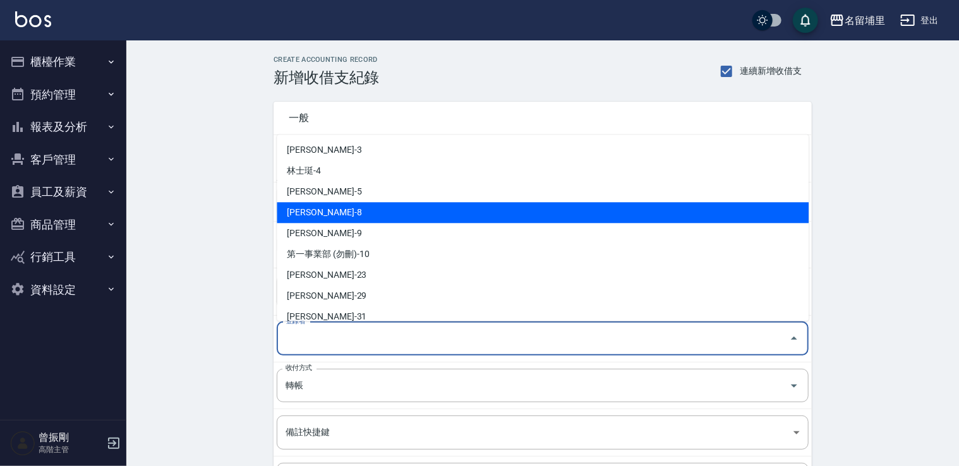
click at [371, 220] on li "[PERSON_NAME]-8" at bounding box center [543, 212] width 532 height 21
type input "[PERSON_NAME]-8"
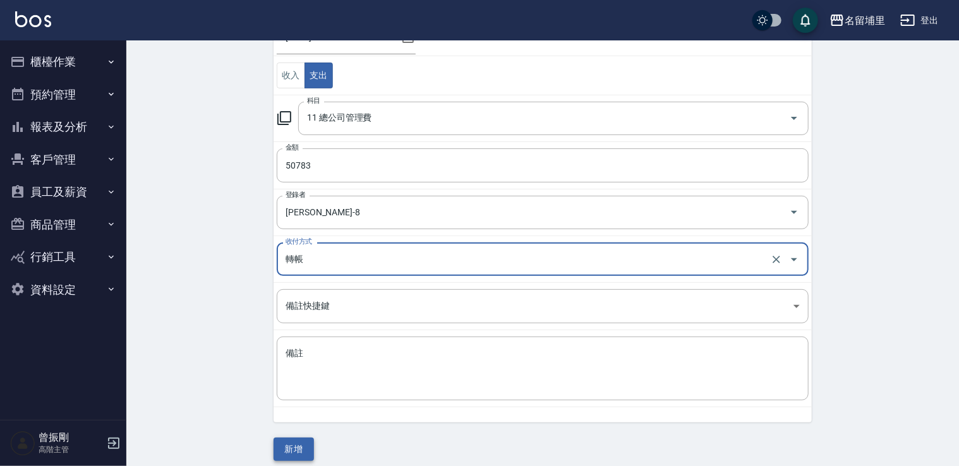
click at [290, 441] on button "新增" at bounding box center [293, 449] width 40 height 23
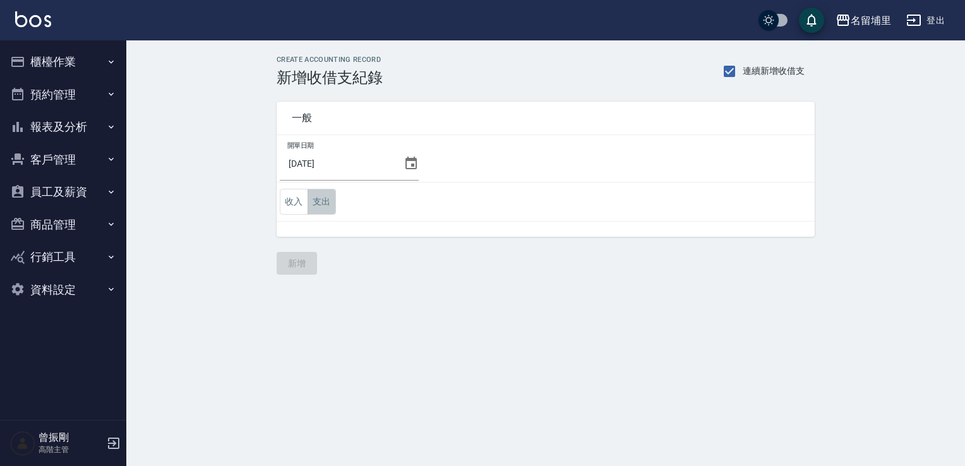
click at [326, 196] on button "支出" at bounding box center [322, 202] width 28 height 26
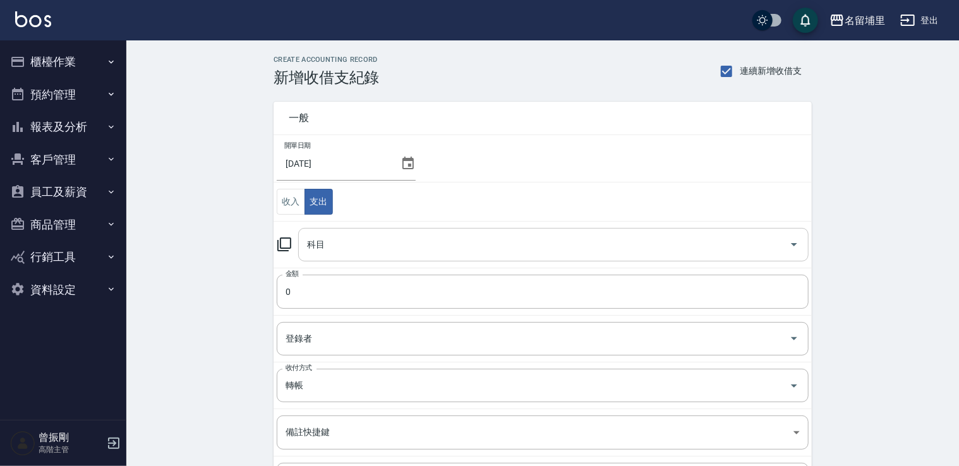
click at [340, 256] on div "科目" at bounding box center [553, 244] width 510 height 33
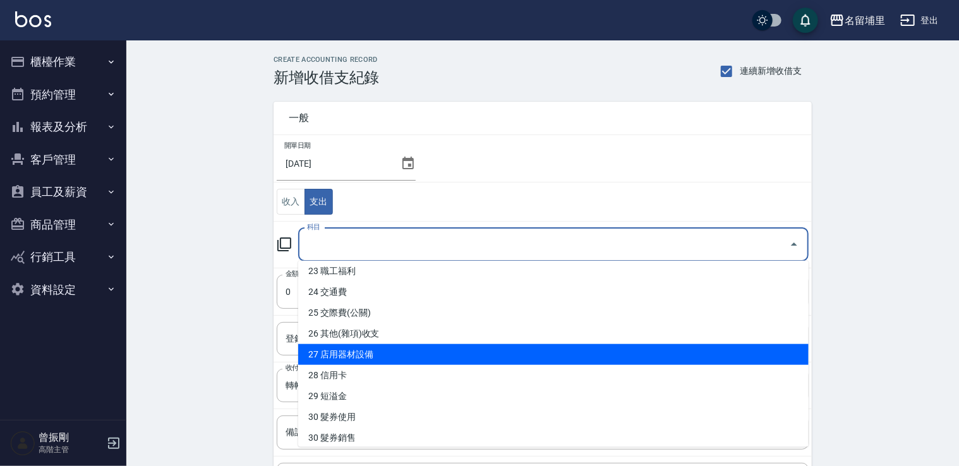
scroll to position [568, 0]
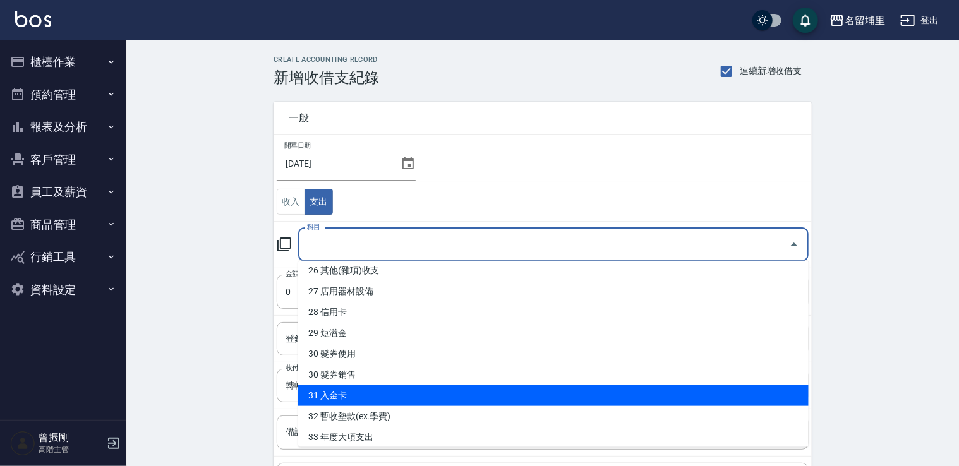
click at [361, 392] on li "31 入金卡" at bounding box center [553, 395] width 510 height 21
type input "31 入金卡"
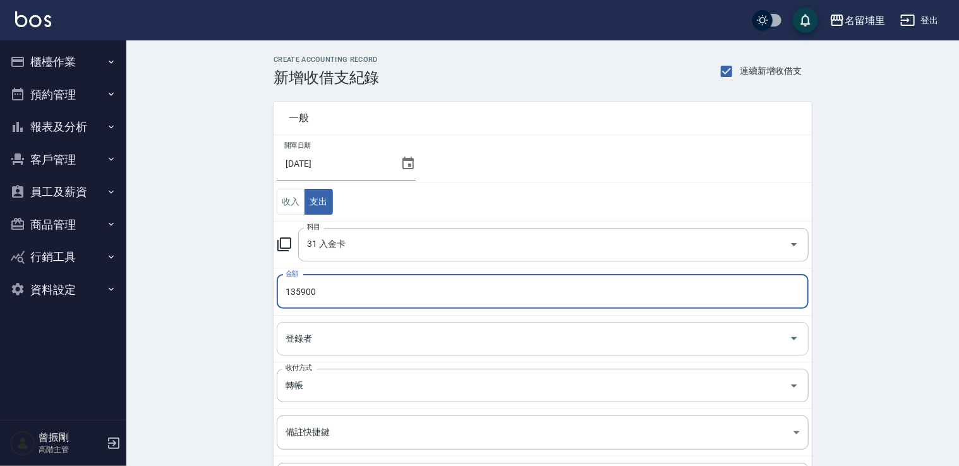
type input "135900"
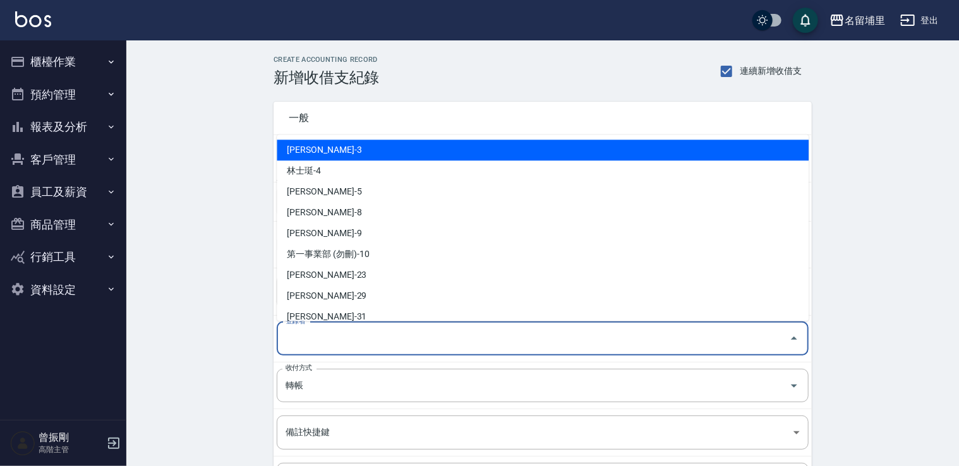
click at [349, 341] on input "登錄者" at bounding box center [532, 339] width 501 height 22
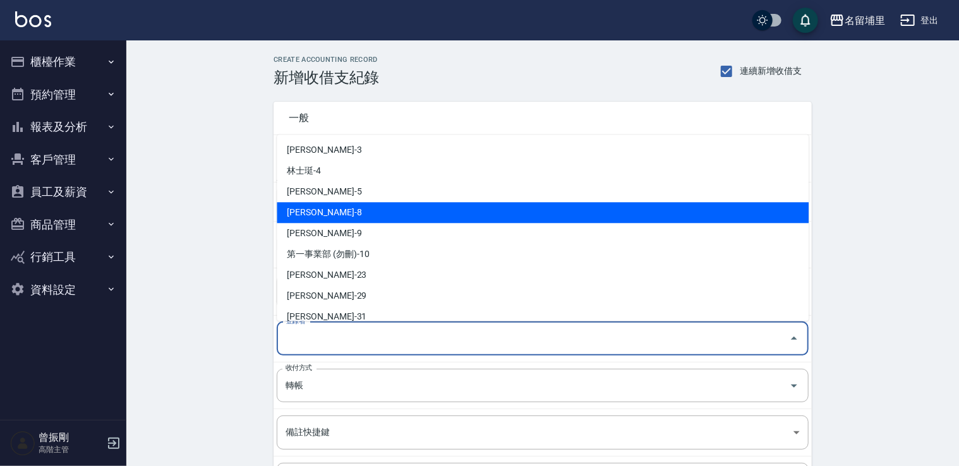
click at [379, 220] on li "黃偉傑-8" at bounding box center [543, 212] width 532 height 21
type input "黃偉傑-8"
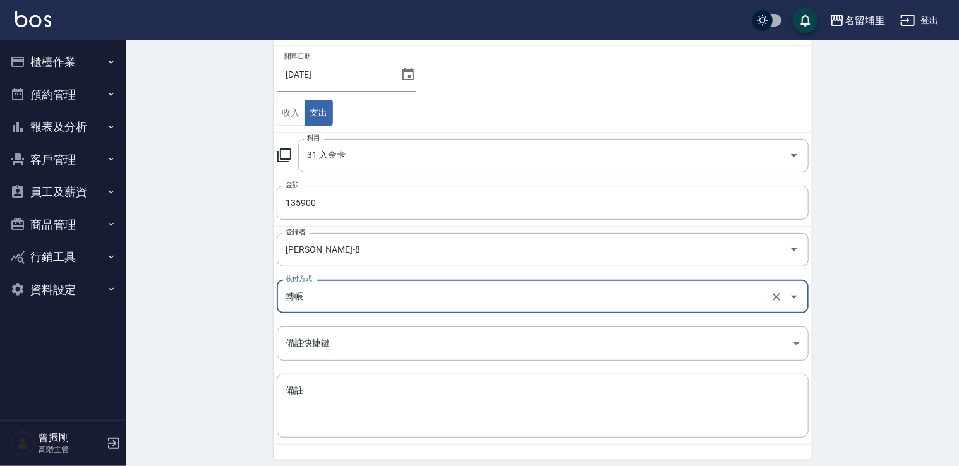
scroll to position [126, 0]
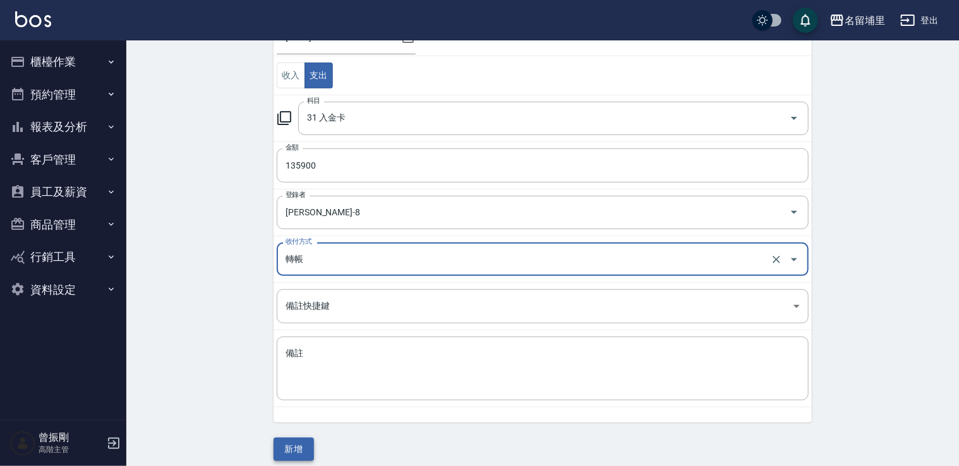
click at [293, 443] on button "新增" at bounding box center [293, 449] width 40 height 23
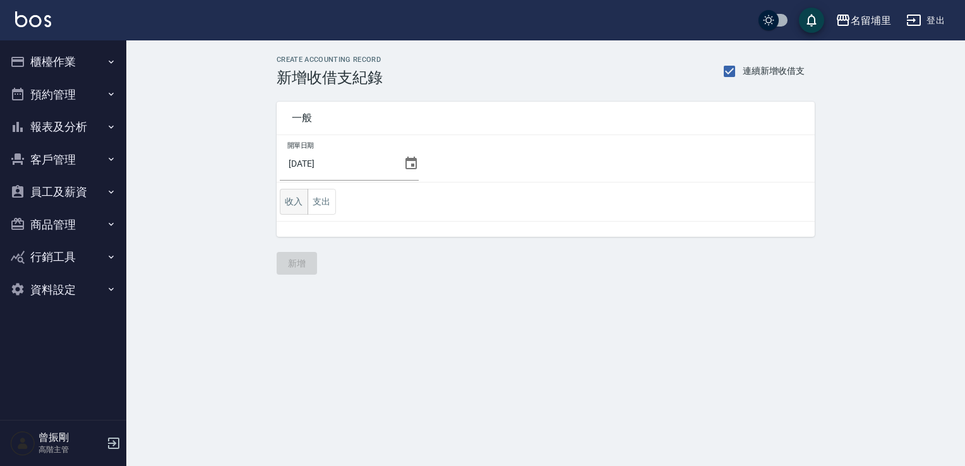
click at [297, 201] on button "收入" at bounding box center [294, 202] width 28 height 26
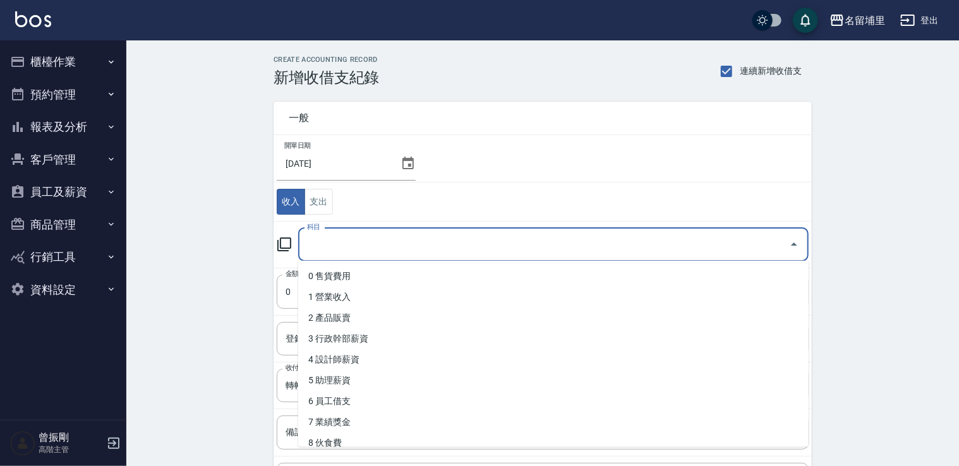
click at [359, 241] on input "科目" at bounding box center [544, 245] width 480 height 22
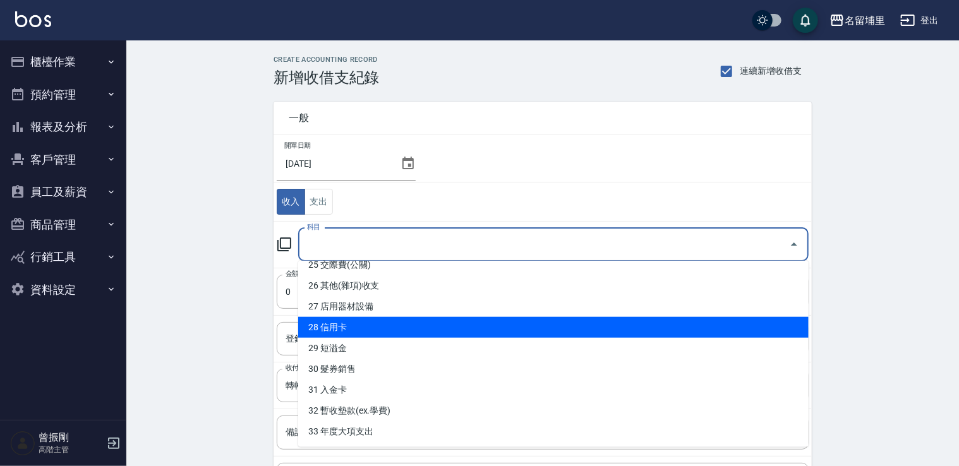
scroll to position [553, 0]
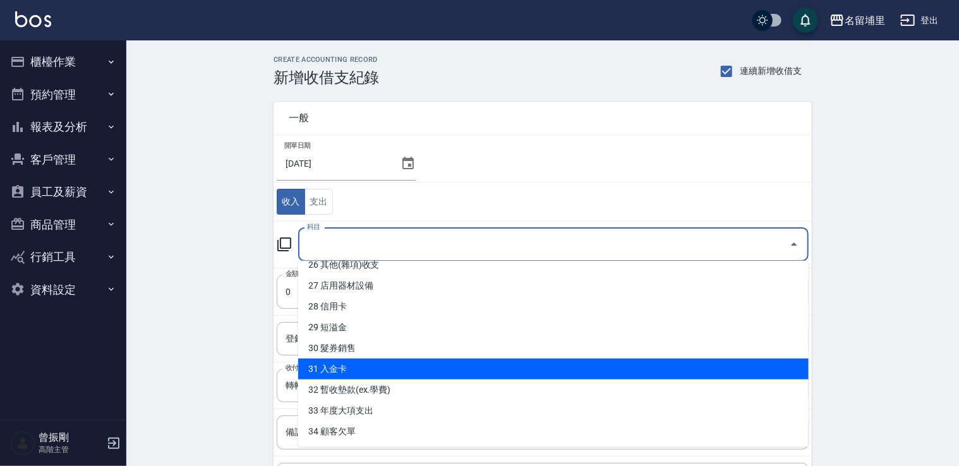
click at [366, 368] on li "31 入金卡" at bounding box center [553, 369] width 510 height 21
type input "31 入金卡"
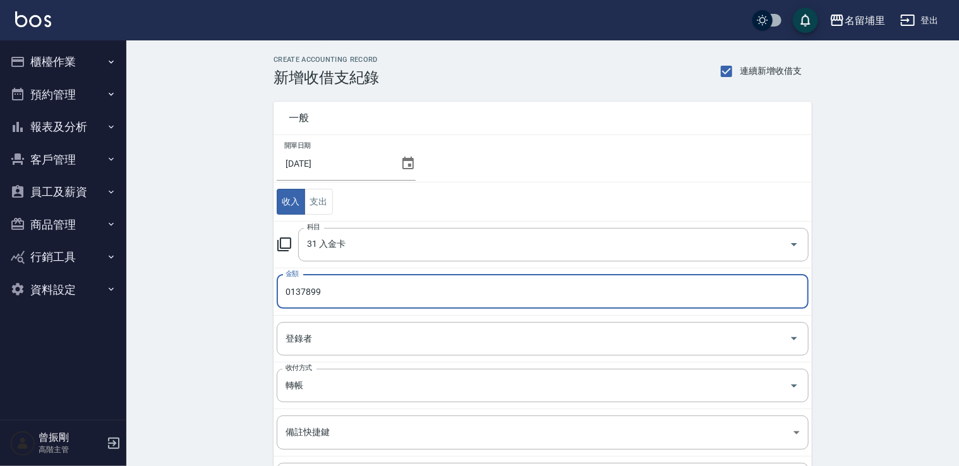
click at [290, 294] on input "0137899" at bounding box center [543, 292] width 532 height 34
type input "137899"
click at [354, 344] on input "登錄者" at bounding box center [532, 339] width 501 height 22
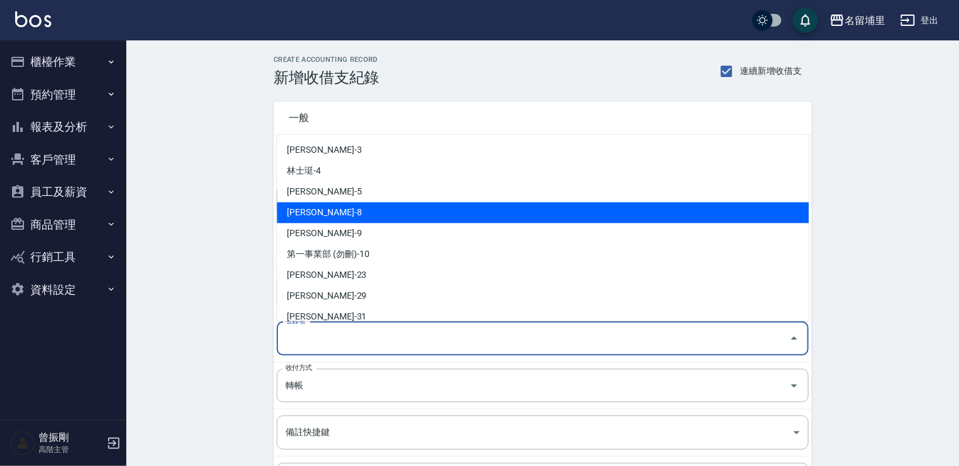
click at [364, 213] on li "黃偉傑-8" at bounding box center [543, 212] width 532 height 21
type input "黃偉傑-8"
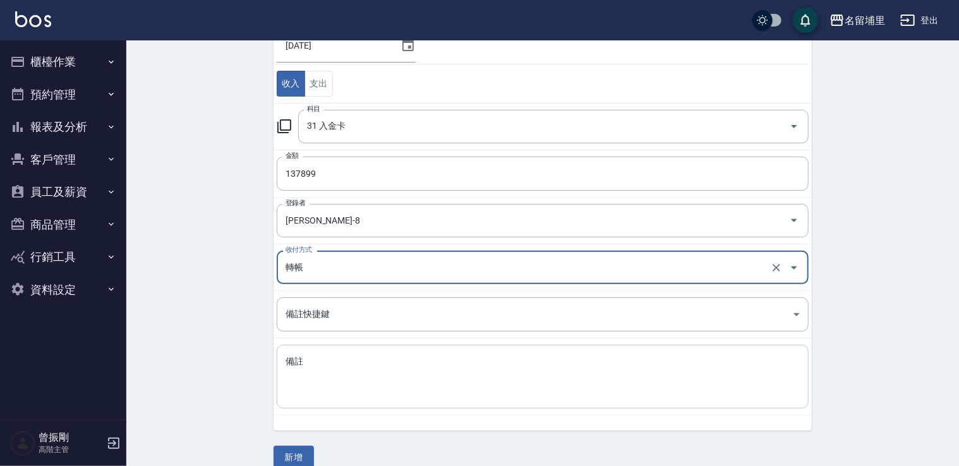
scroll to position [126, 0]
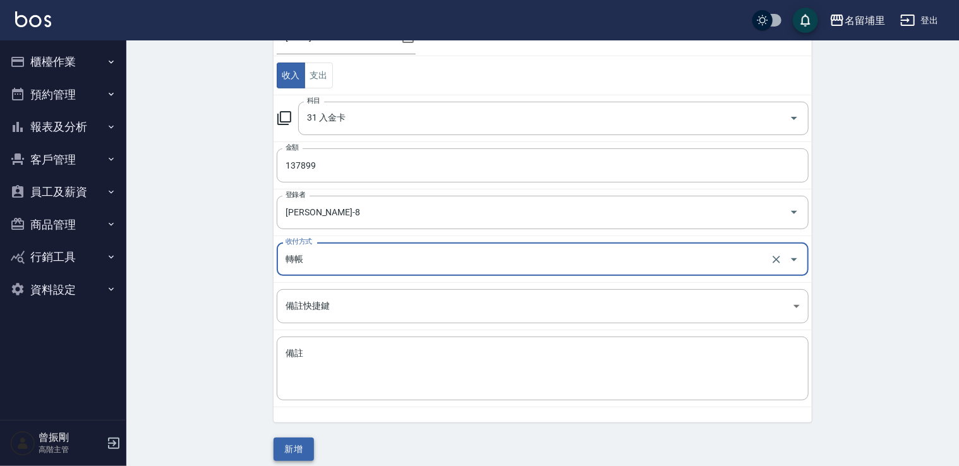
click at [290, 450] on button "新增" at bounding box center [293, 449] width 40 height 23
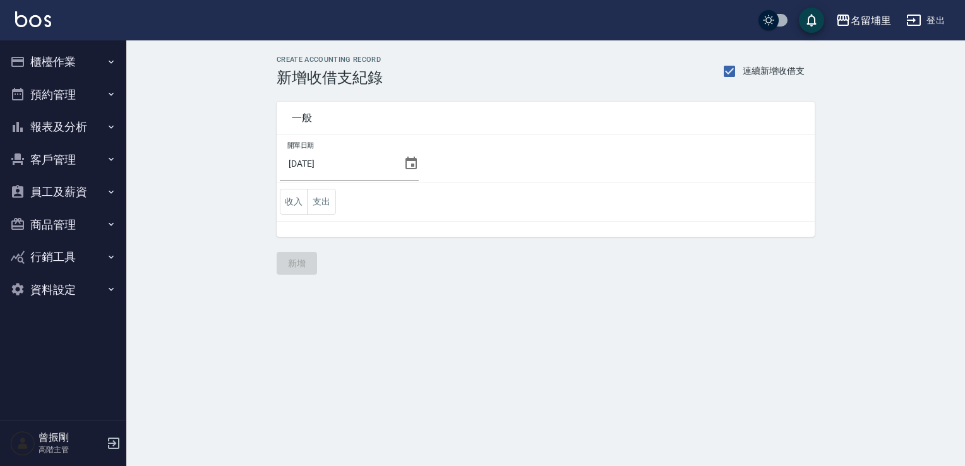
click at [88, 61] on button "櫃檯作業" at bounding box center [63, 61] width 116 height 33
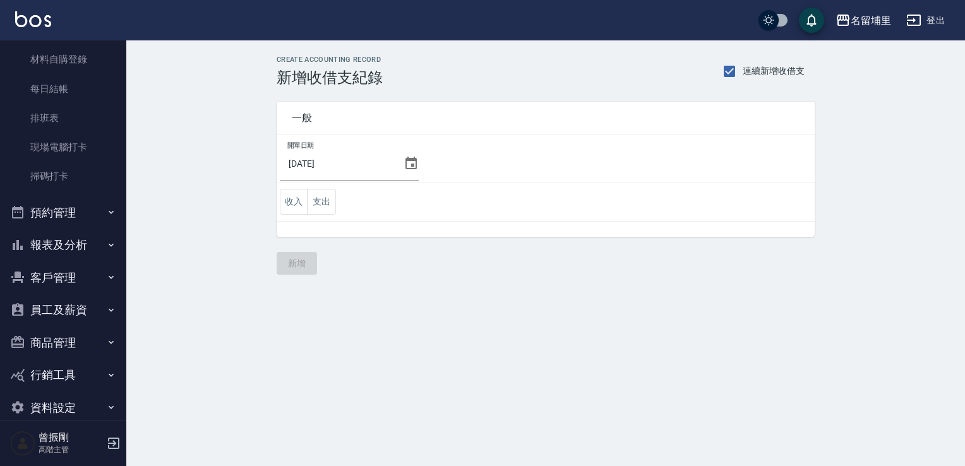
scroll to position [253, 0]
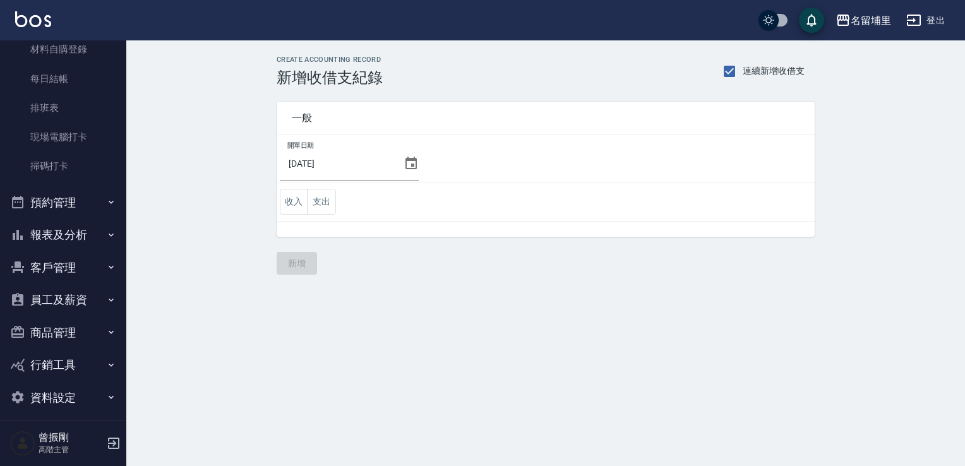
click at [96, 233] on button "報表及分析" at bounding box center [63, 235] width 116 height 33
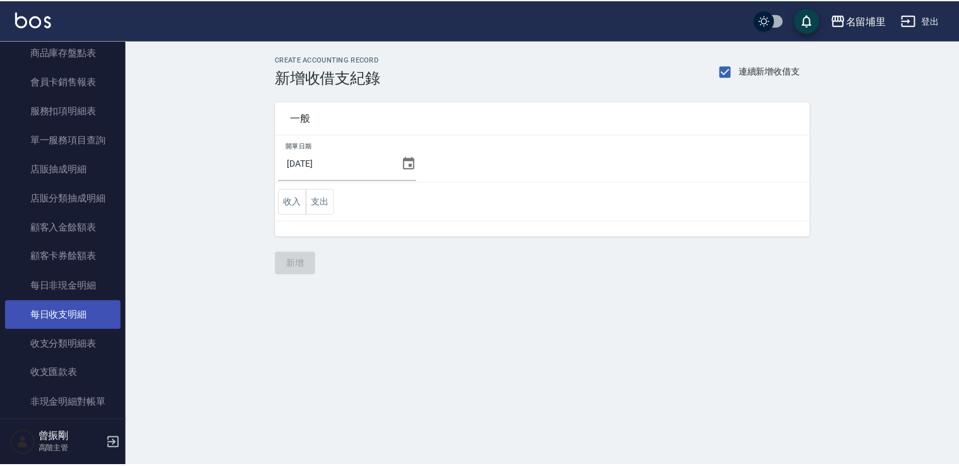
scroll to position [1200, 0]
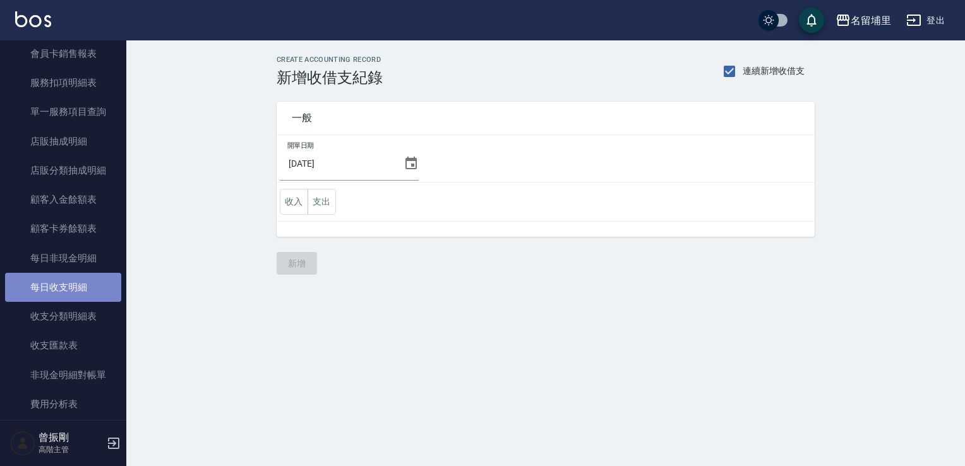
click at [85, 286] on link "每日收支明細" at bounding box center [63, 287] width 116 height 29
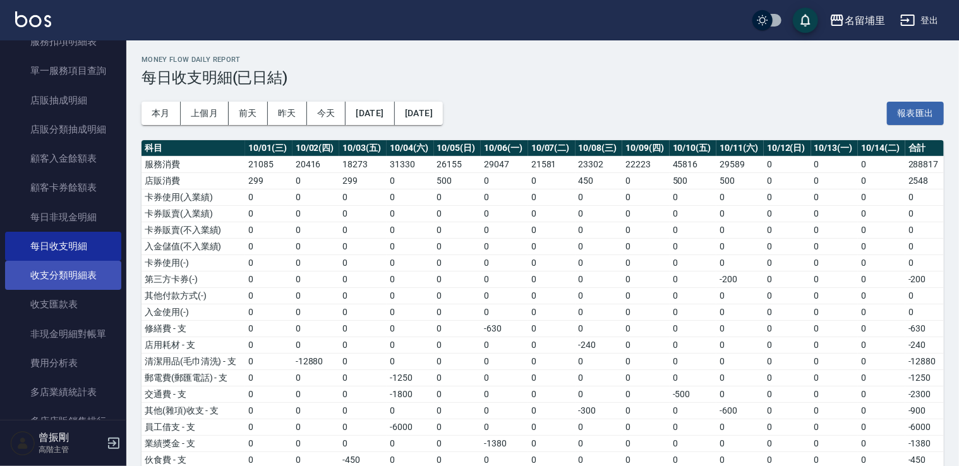
scroll to position [1263, 0]
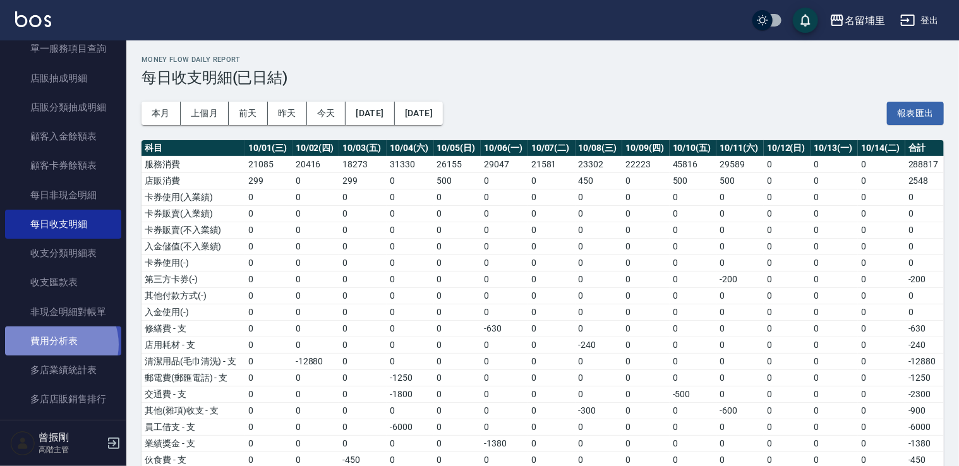
click at [56, 345] on link "費用分析表" at bounding box center [63, 340] width 116 height 29
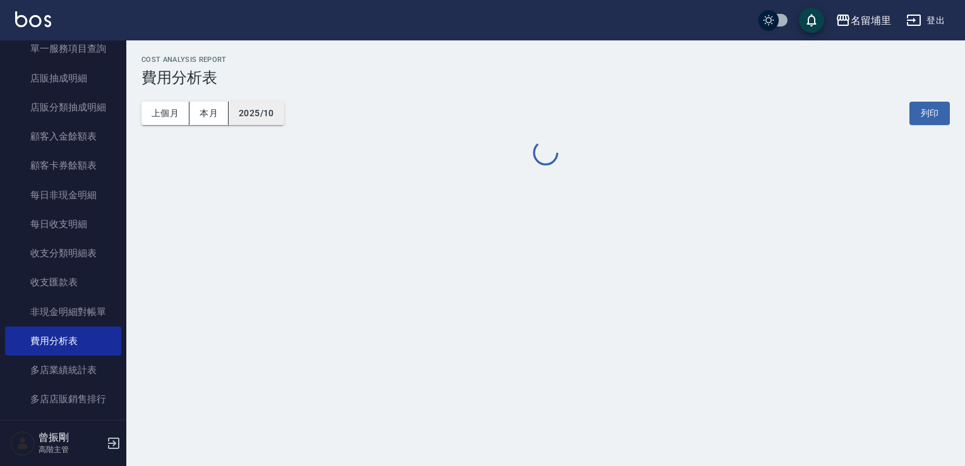
click at [255, 116] on button "2025/10" at bounding box center [257, 113] width 56 height 23
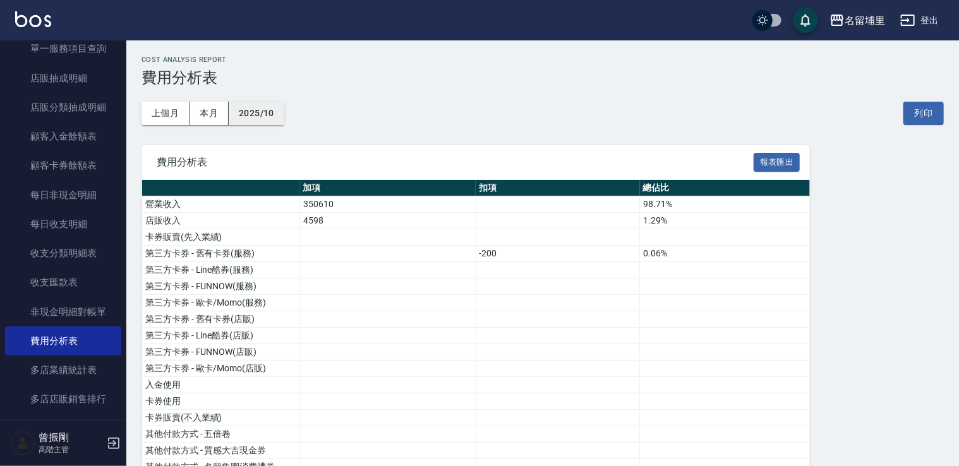
click at [249, 111] on button "2025/10" at bounding box center [257, 113] width 56 height 23
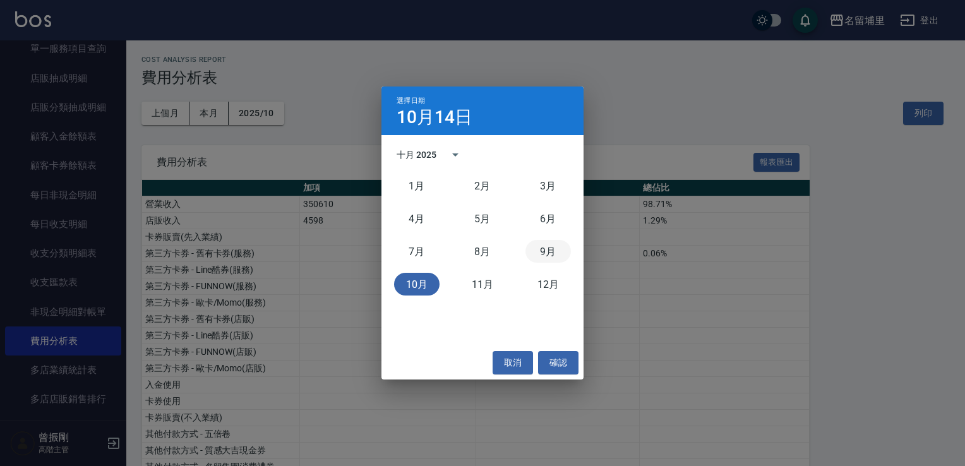
click at [548, 259] on button "9月" at bounding box center [547, 251] width 45 height 23
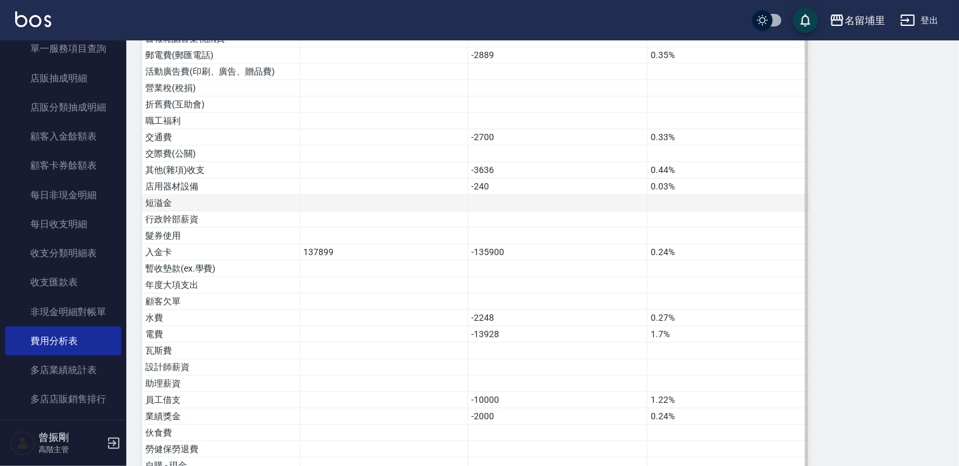
scroll to position [738, 0]
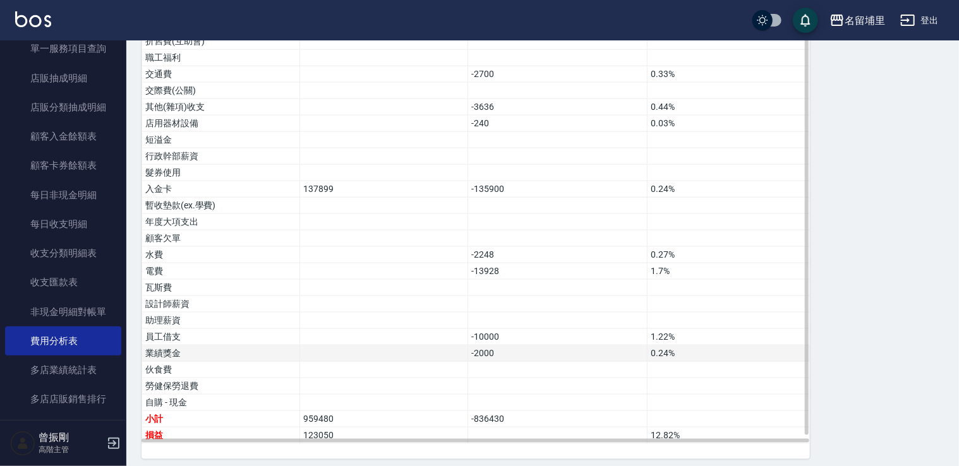
click at [505, 351] on td "-2000" at bounding box center [557, 353] width 179 height 16
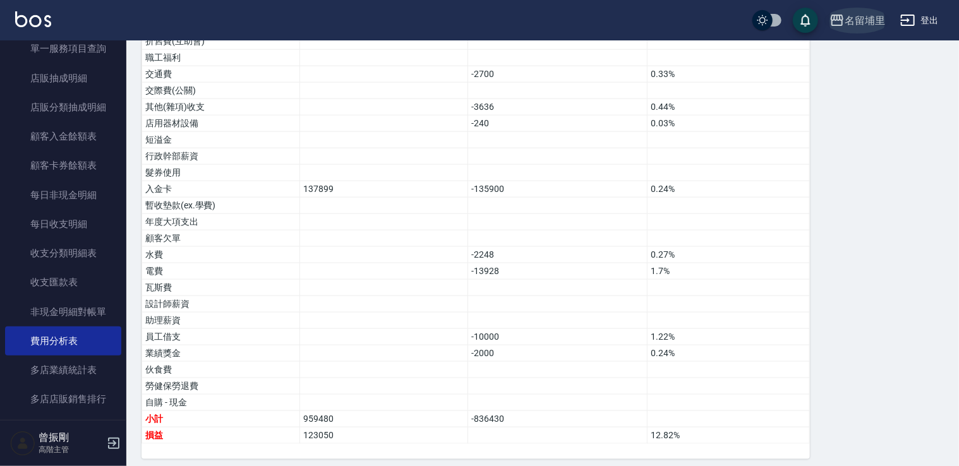
click at [849, 16] on div "名留埔里" at bounding box center [864, 21] width 40 height 16
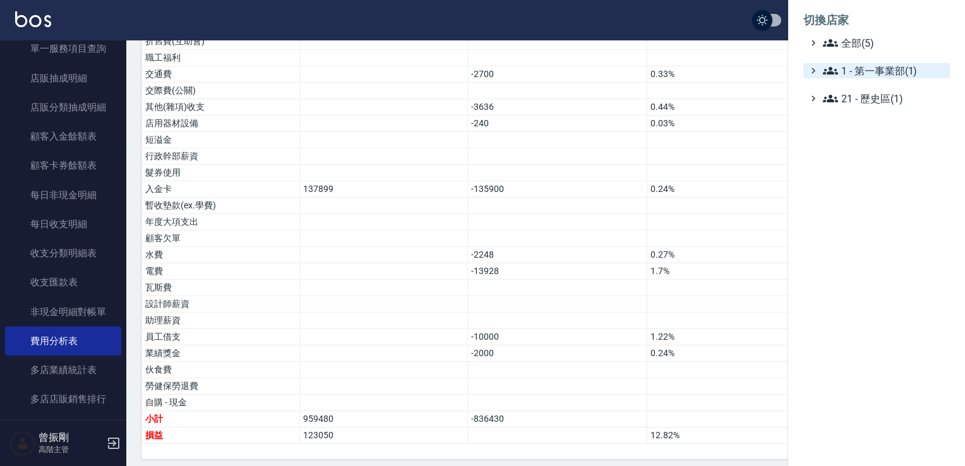
click at [867, 77] on span "1 - 第一事業部(1)" at bounding box center [884, 70] width 122 height 15
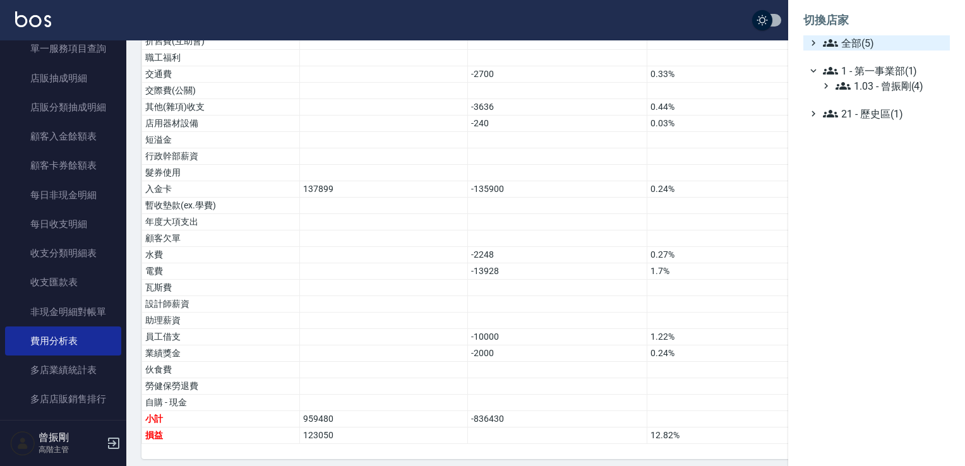
click at [853, 37] on span "全部(5)" at bounding box center [884, 42] width 122 height 15
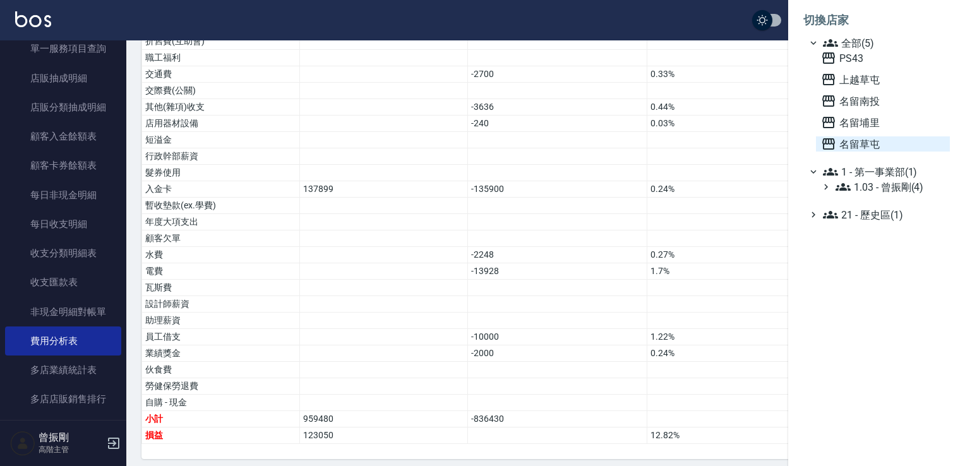
click at [854, 142] on span "名留草屯" at bounding box center [883, 143] width 124 height 15
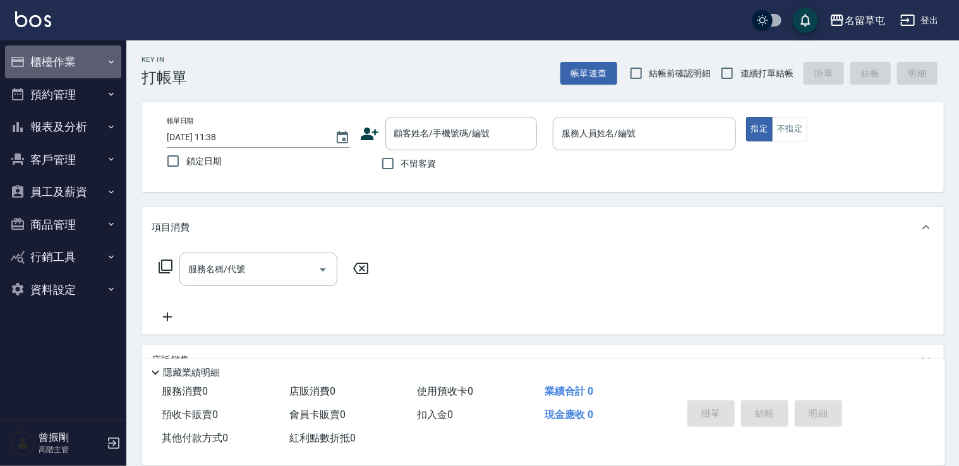
click at [74, 69] on button "櫃檯作業" at bounding box center [63, 61] width 116 height 33
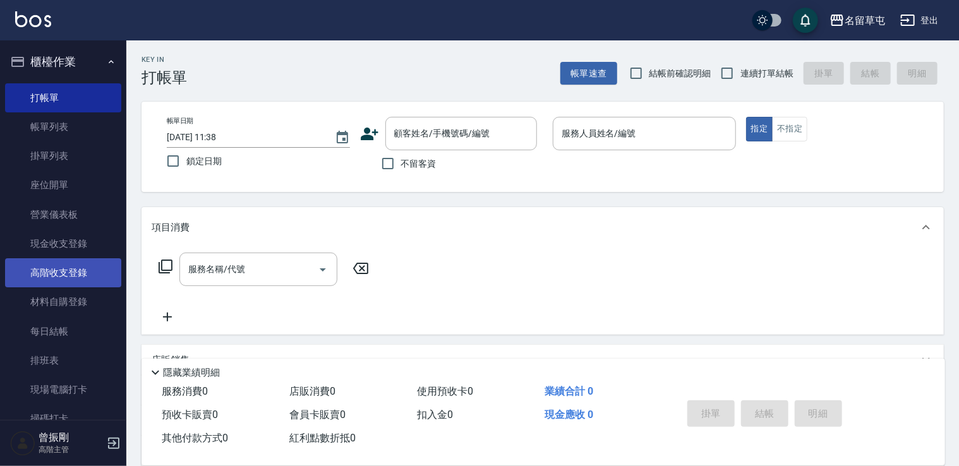
click at [81, 270] on link "高階收支登錄" at bounding box center [63, 272] width 116 height 29
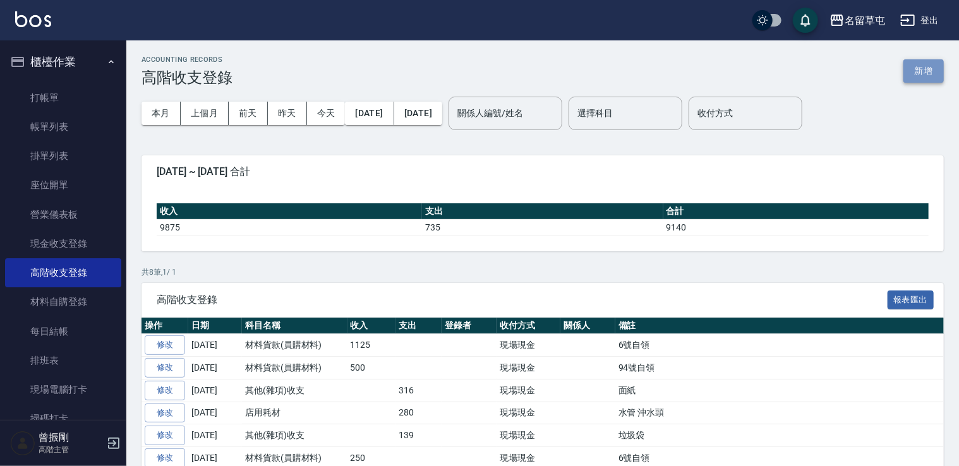
click at [935, 73] on button "新增" at bounding box center [923, 70] width 40 height 23
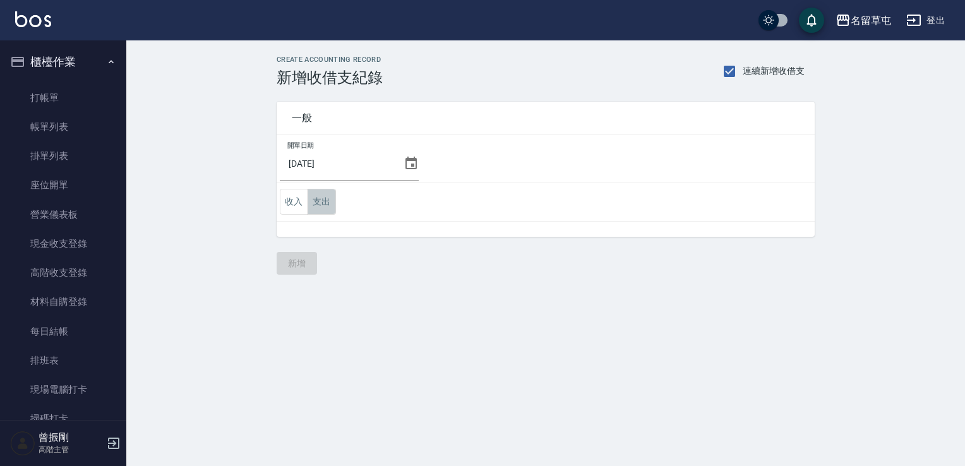
click at [320, 202] on button "支出" at bounding box center [322, 202] width 28 height 26
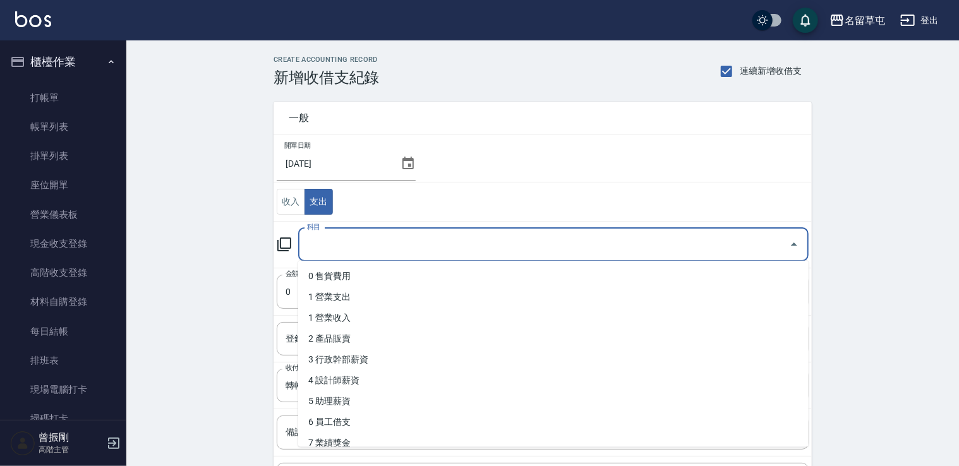
click at [386, 244] on input "科目" at bounding box center [544, 245] width 480 height 22
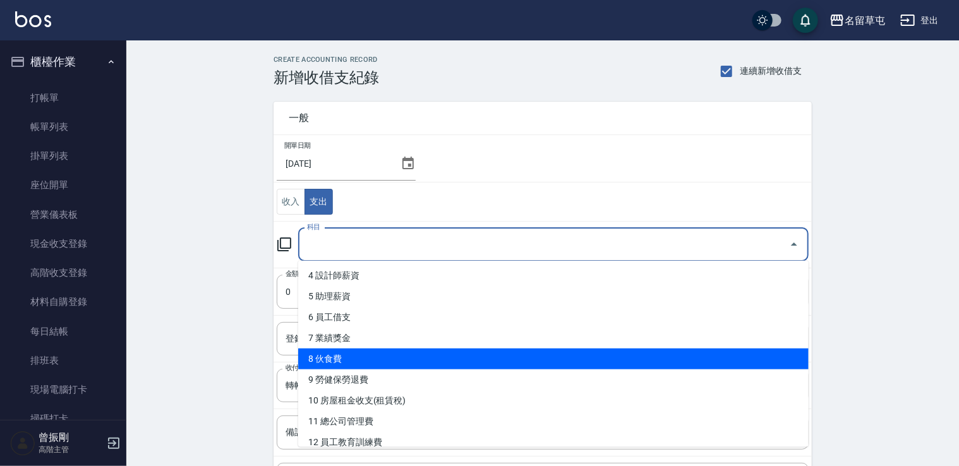
scroll to position [126, 0]
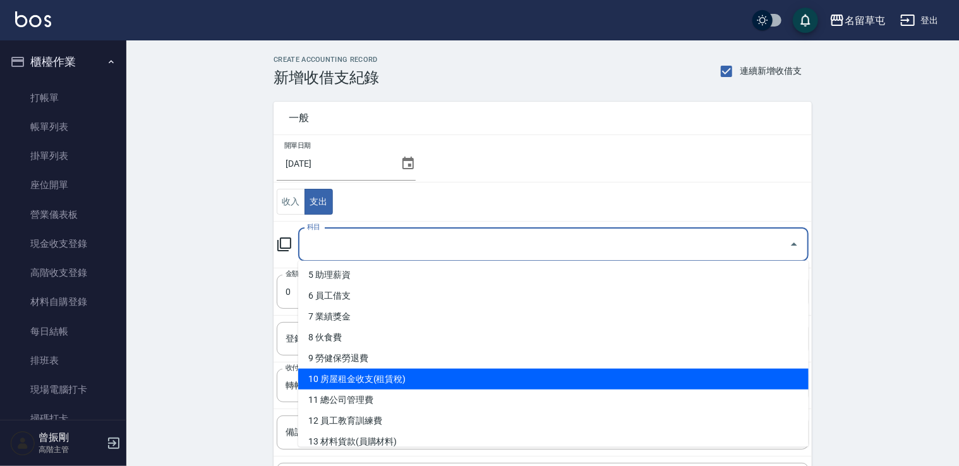
click at [359, 381] on li "10 房屋租金收支(租賃稅)" at bounding box center [553, 379] width 510 height 21
type input "10 房屋租金收支(租賃稅)"
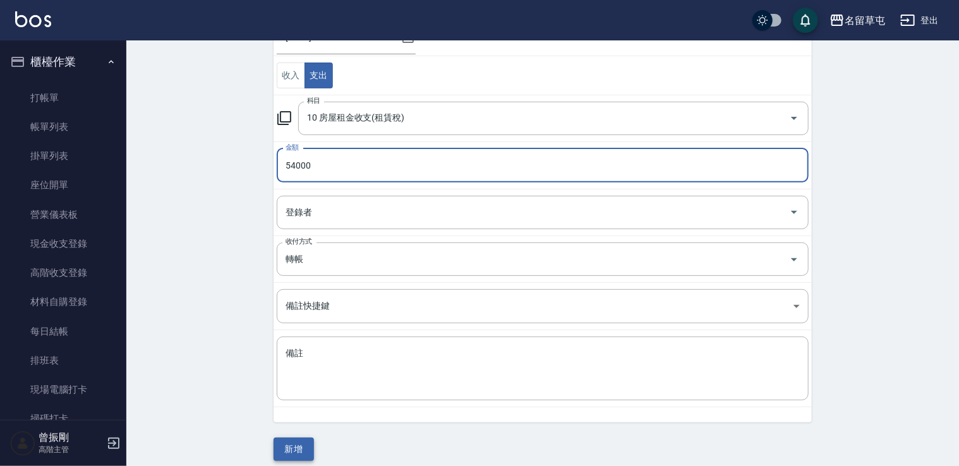
type input "54000"
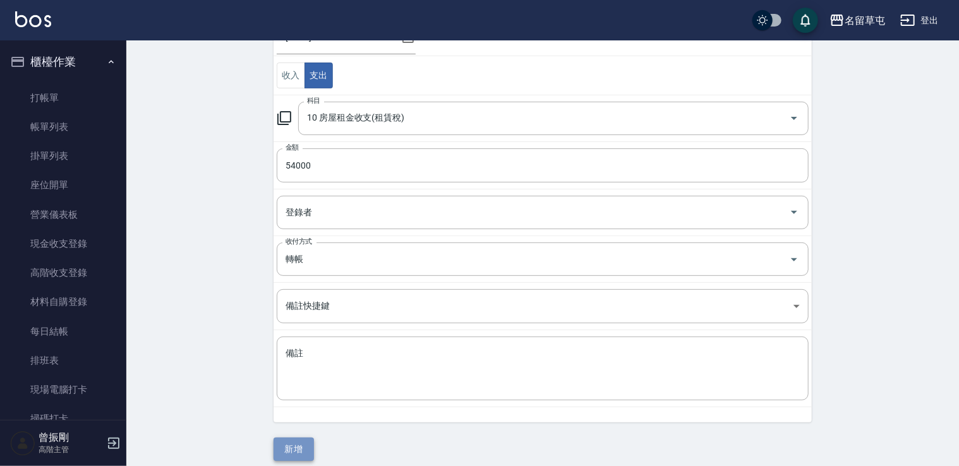
click at [291, 445] on button "新增" at bounding box center [293, 449] width 40 height 23
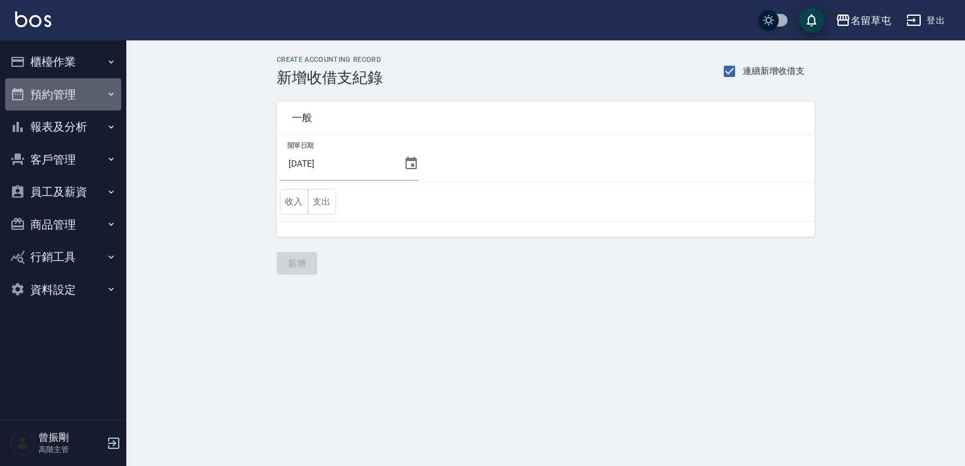
click at [100, 92] on button "預約管理" at bounding box center [63, 94] width 116 height 33
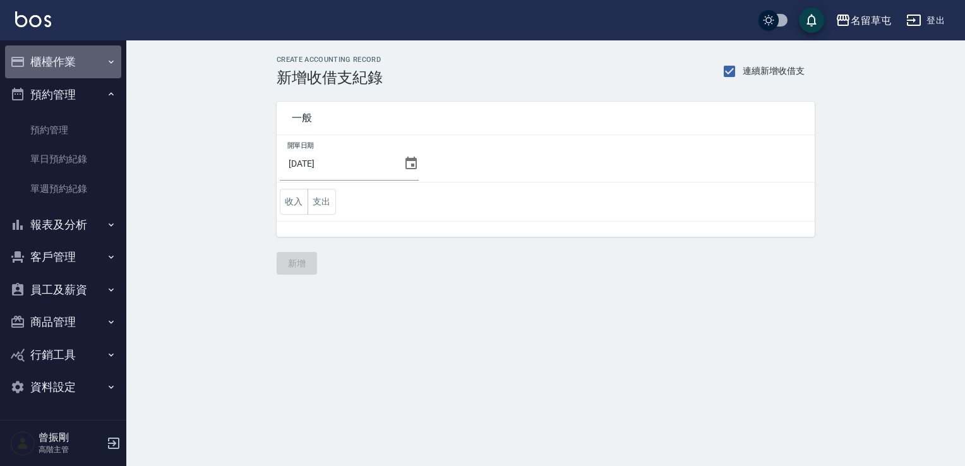
click at [103, 64] on button "櫃檯作業" at bounding box center [63, 61] width 116 height 33
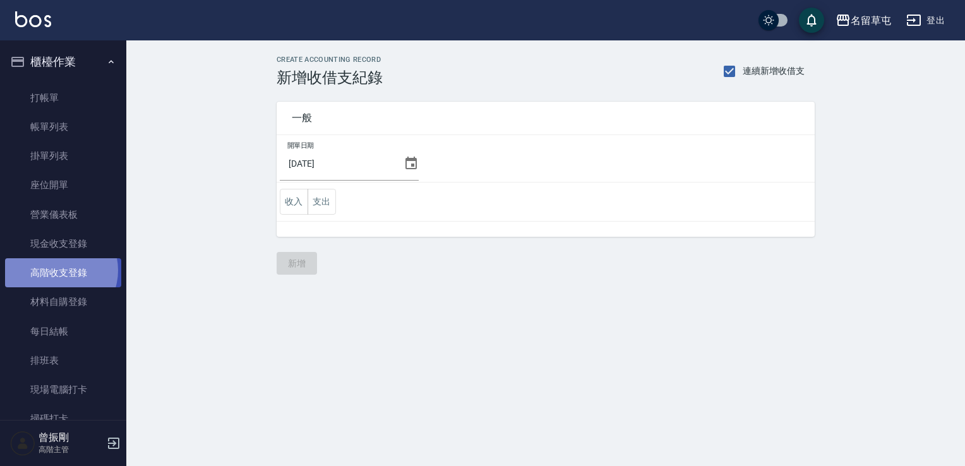
click at [56, 270] on link "高階收支登錄" at bounding box center [63, 272] width 116 height 29
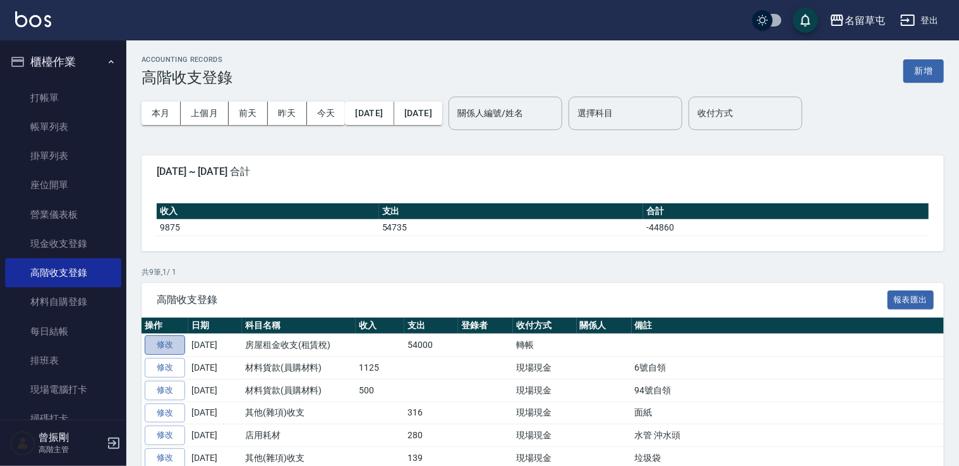
click at [169, 340] on link "修改" at bounding box center [165, 345] width 40 height 20
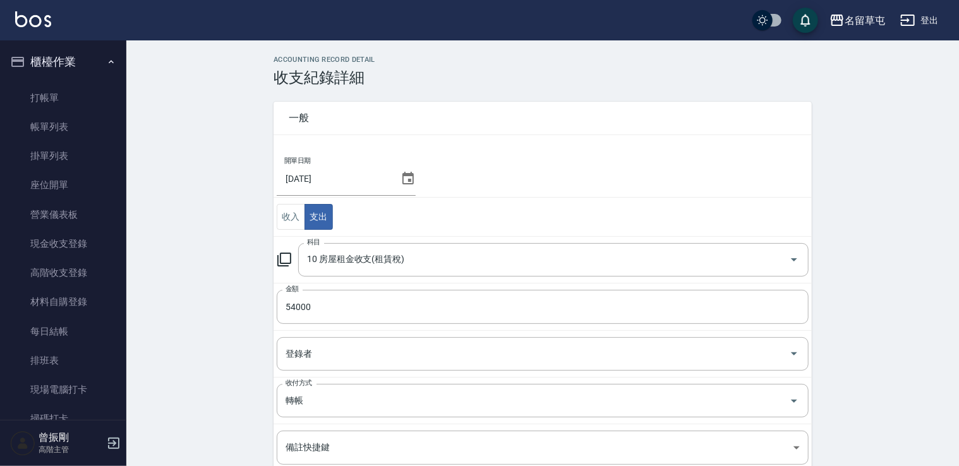
click at [411, 176] on icon at bounding box center [407, 178] width 11 height 13
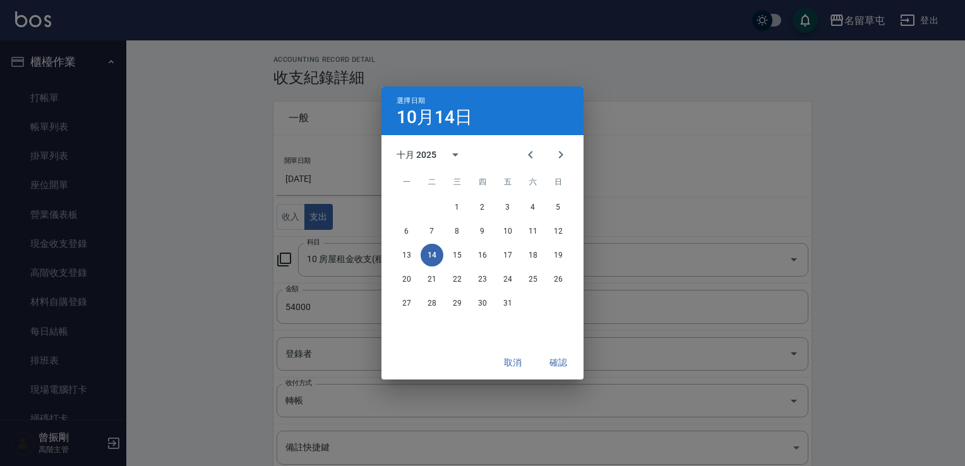
click at [408, 179] on span "一" at bounding box center [406, 181] width 23 height 25
click at [529, 155] on icon "Previous month" at bounding box center [530, 155] width 4 height 8
click at [442, 295] on div "29 30" at bounding box center [482, 303] width 202 height 23
click at [440, 303] on button "30" at bounding box center [432, 303] width 23 height 23
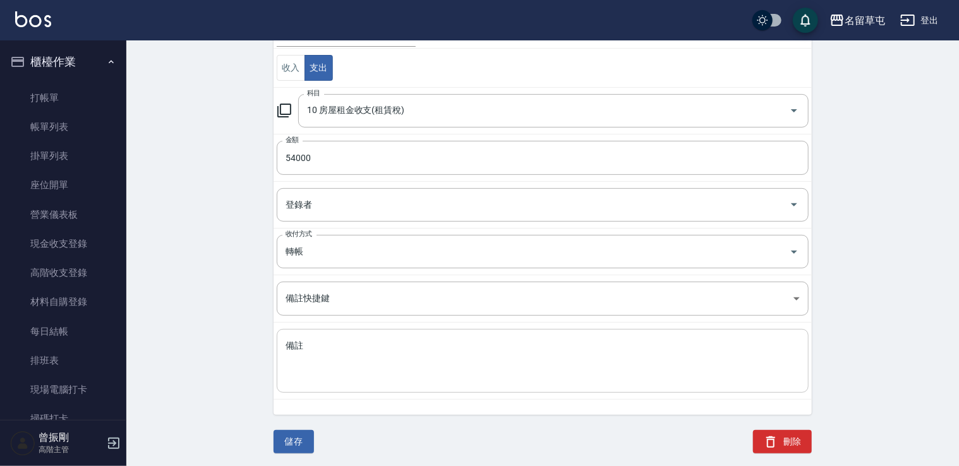
scroll to position [149, 0]
click at [295, 444] on button "儲存" at bounding box center [293, 441] width 40 height 23
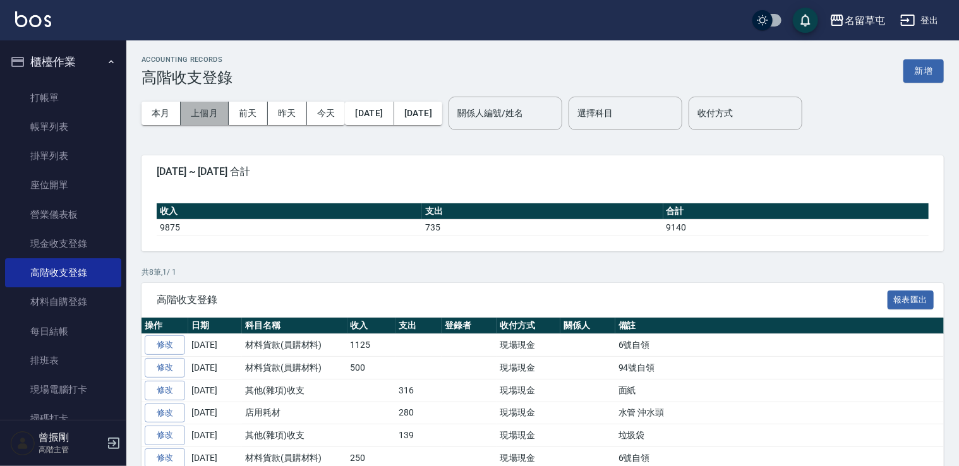
click at [203, 111] on button "上個月" at bounding box center [205, 113] width 48 height 23
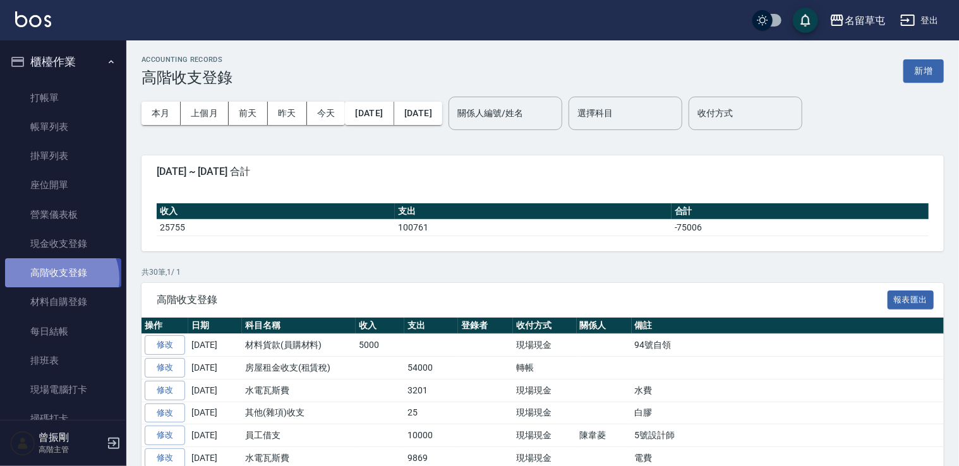
click at [59, 278] on link "高階收支登錄" at bounding box center [63, 272] width 116 height 29
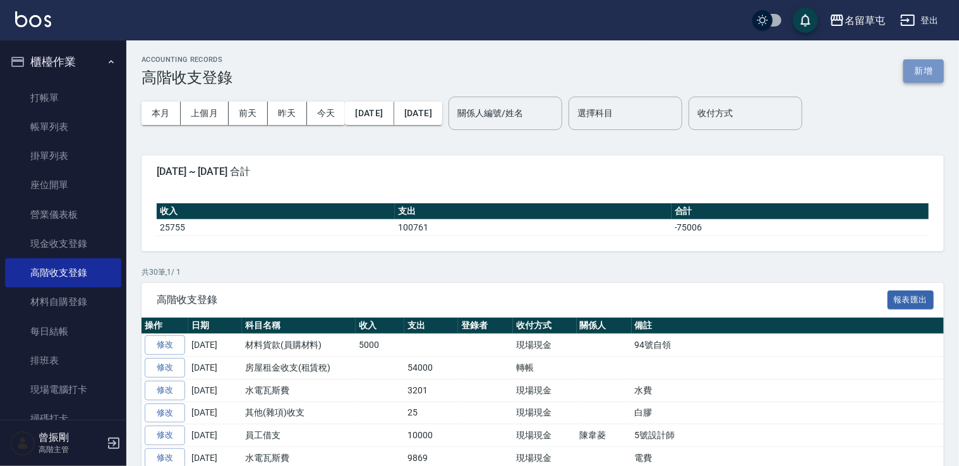
click at [927, 71] on button "新增" at bounding box center [923, 70] width 40 height 23
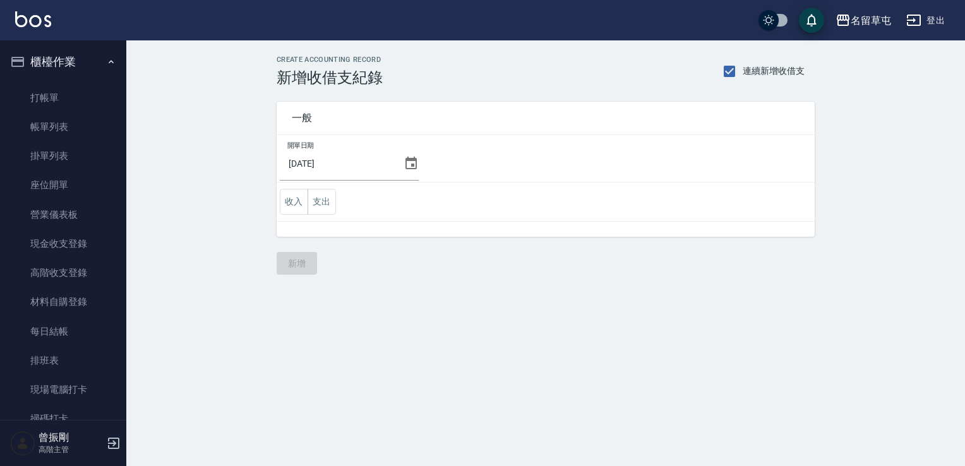
click at [407, 166] on icon at bounding box center [411, 163] width 15 height 15
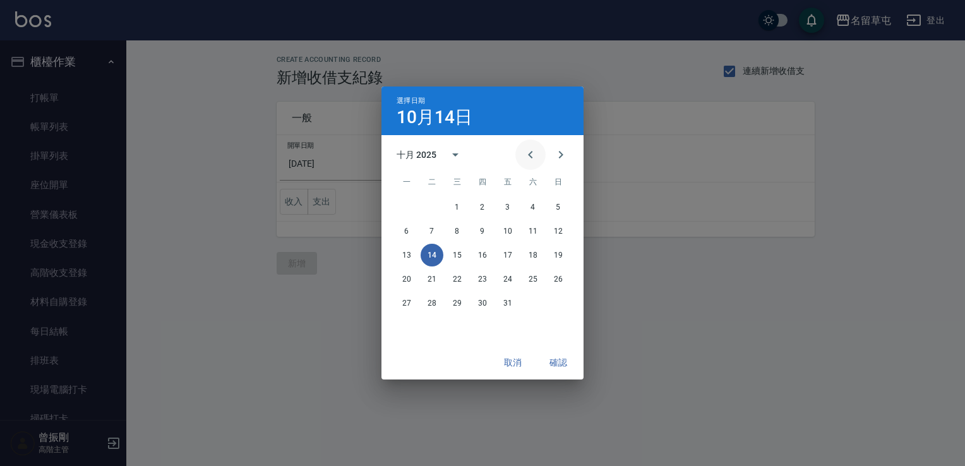
click at [528, 149] on icon "Previous month" at bounding box center [530, 154] width 15 height 15
click at [428, 302] on button "30" at bounding box center [432, 303] width 23 height 23
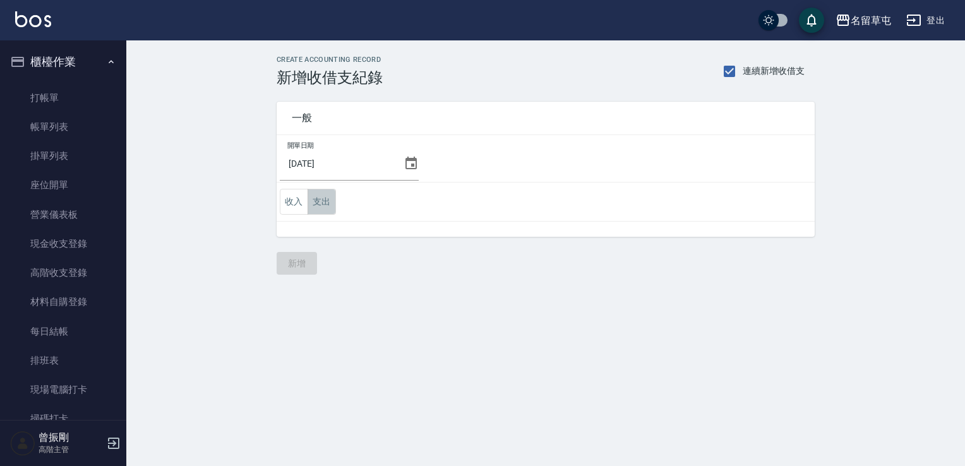
click at [328, 205] on button "支出" at bounding box center [322, 202] width 28 height 26
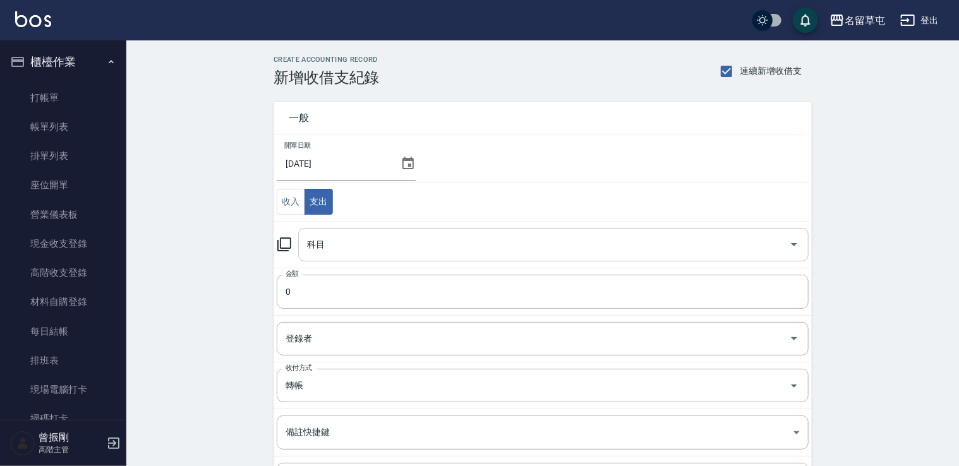
click at [347, 256] on div "科目" at bounding box center [553, 244] width 510 height 33
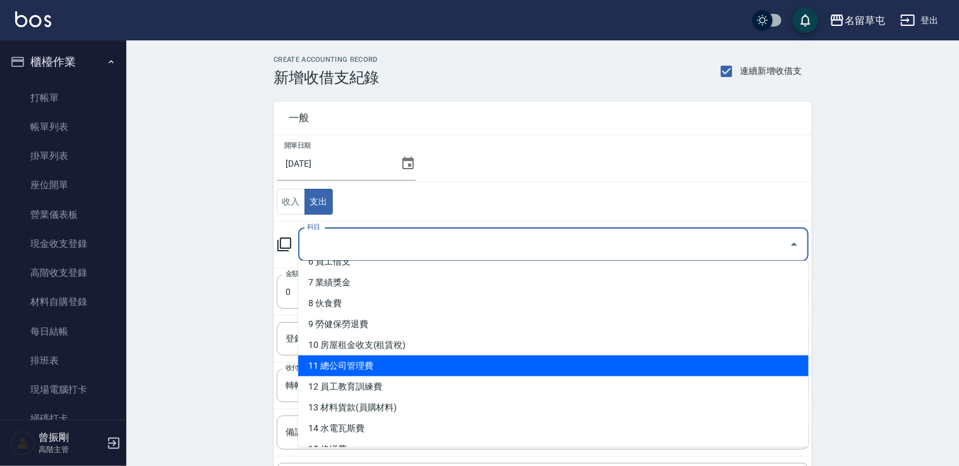
scroll to position [189, 0]
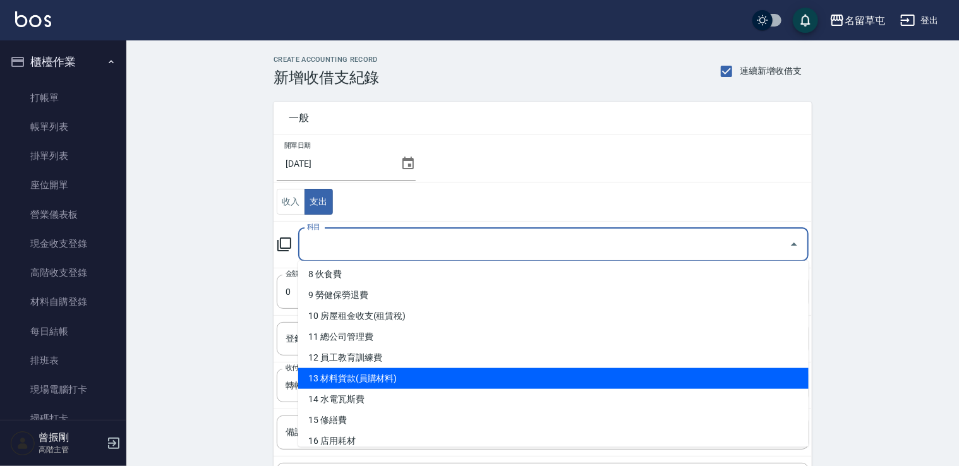
click at [384, 383] on li "13 材料貨款(員購材料)" at bounding box center [553, 378] width 510 height 21
type input "13 材料貨款(員購材料)"
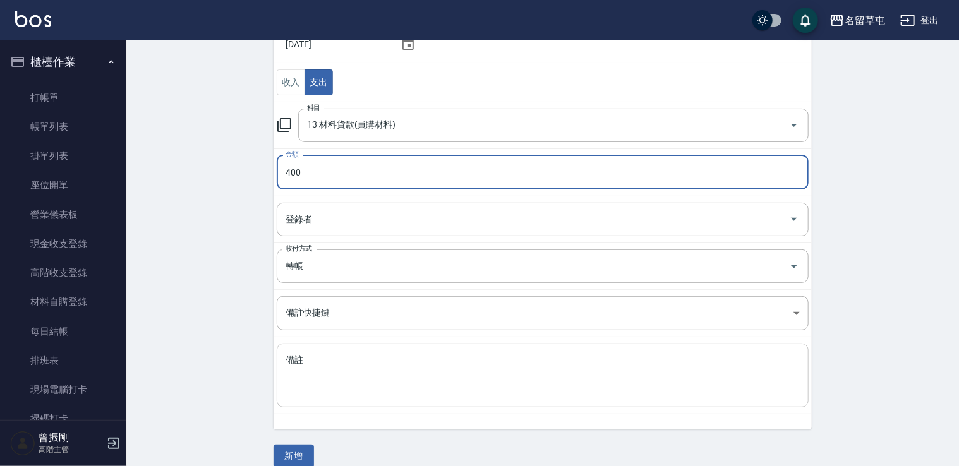
scroll to position [126, 0]
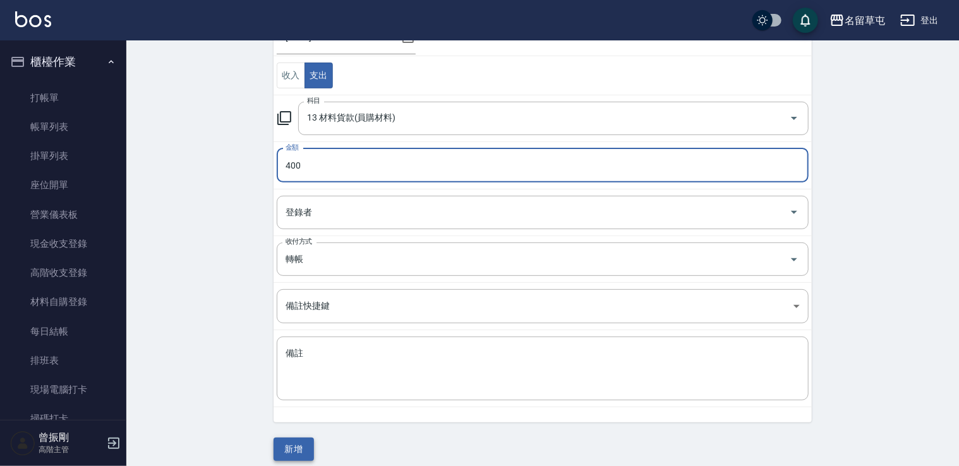
type input "400"
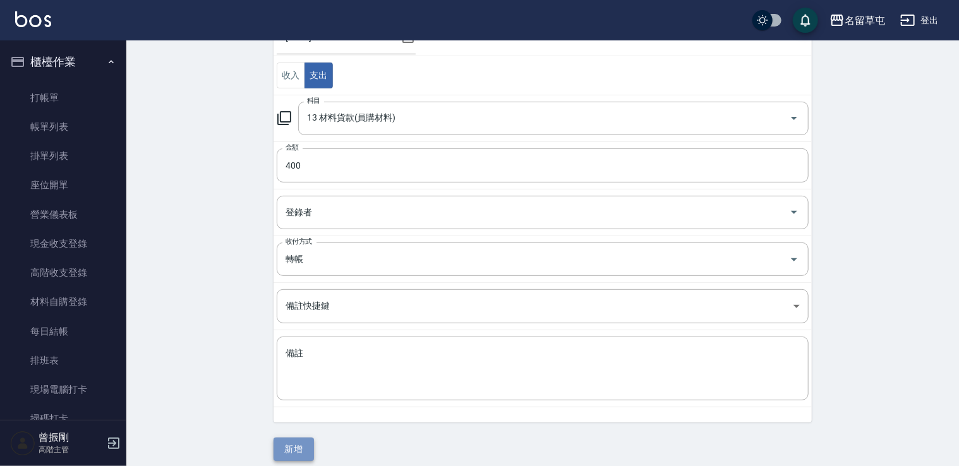
click at [296, 448] on button "新增" at bounding box center [293, 449] width 40 height 23
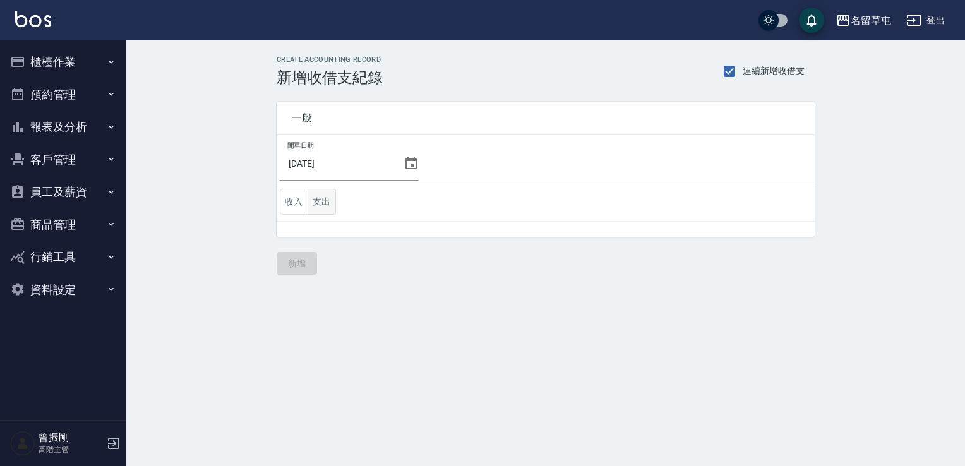
click at [318, 201] on button "支出" at bounding box center [322, 202] width 28 height 26
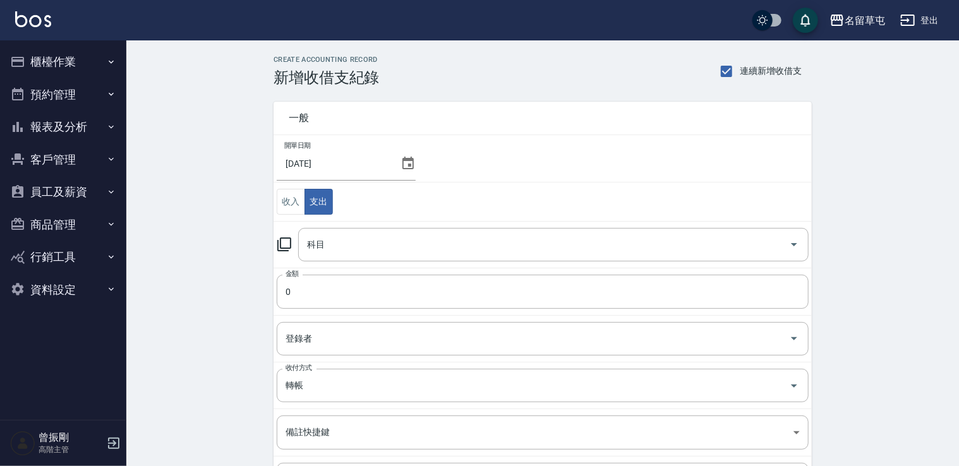
click at [354, 261] on td "科目 科目" at bounding box center [542, 244] width 538 height 47
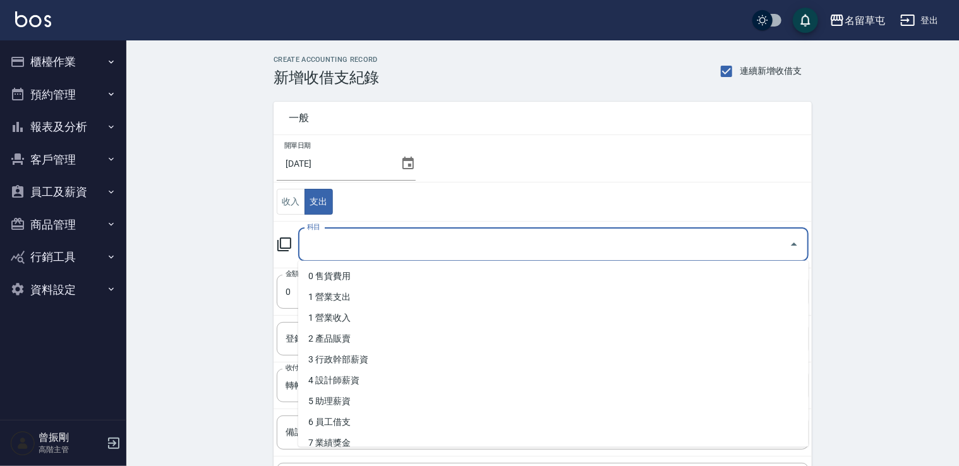
click at [359, 253] on input "科目" at bounding box center [544, 245] width 480 height 22
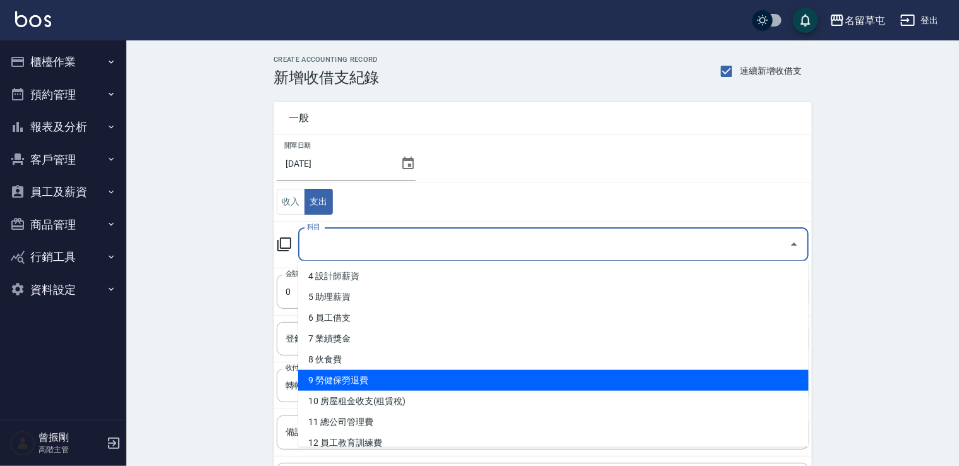
scroll to position [126, 0]
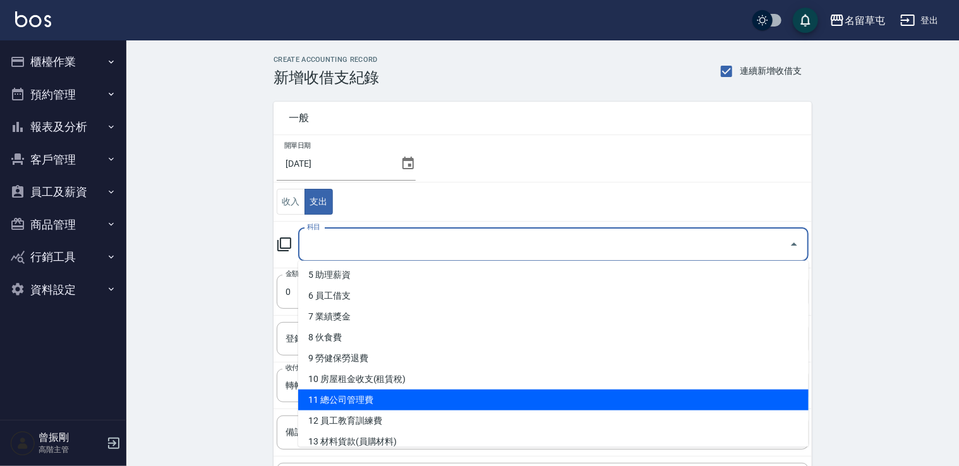
click at [359, 390] on li "11 總公司管理費" at bounding box center [553, 400] width 510 height 21
type input "11 總公司管理費"
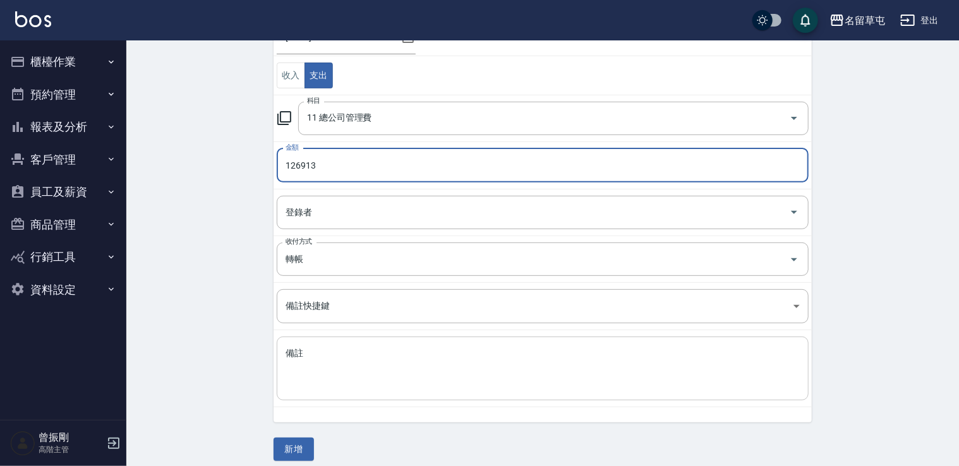
scroll to position [134, 0]
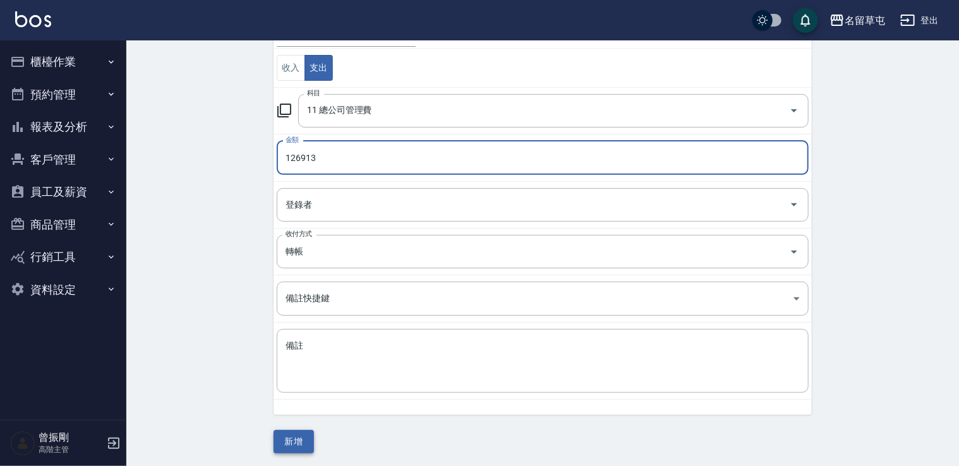
type input "126913"
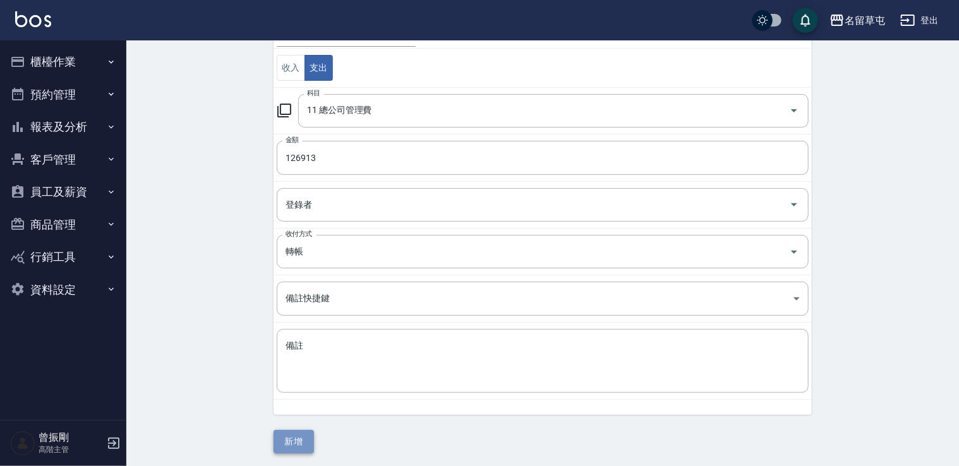
click at [302, 436] on button "新增" at bounding box center [293, 441] width 40 height 23
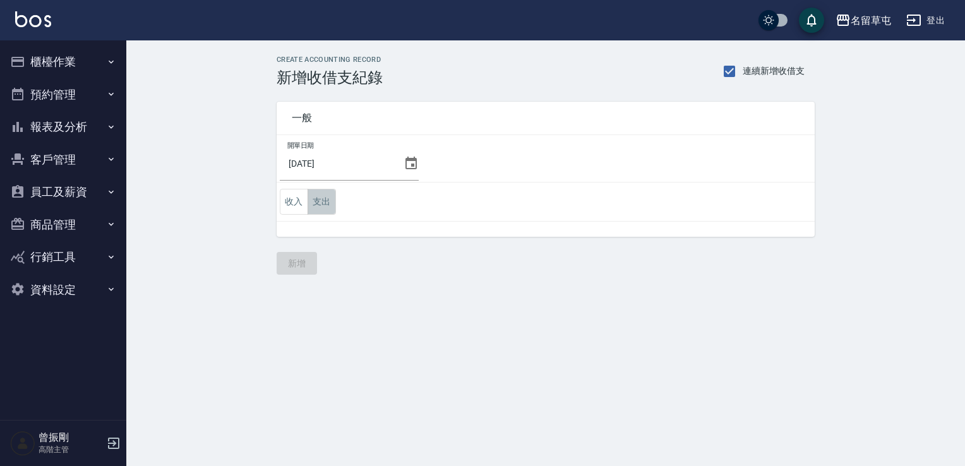
click at [332, 212] on button "支出" at bounding box center [322, 202] width 28 height 26
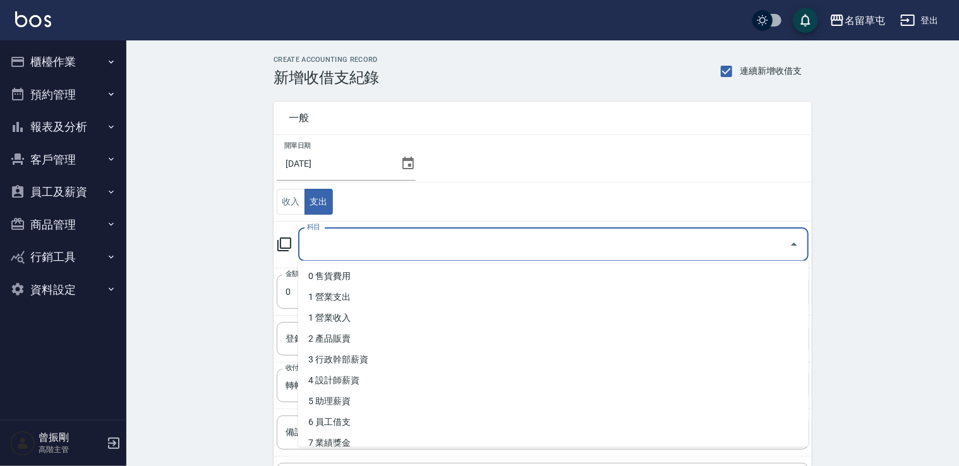
click at [343, 251] on input "科目" at bounding box center [544, 245] width 480 height 22
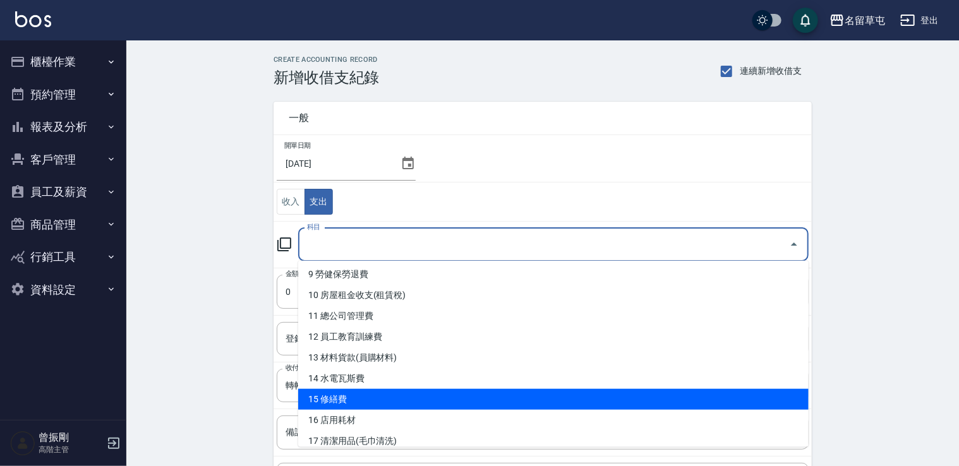
scroll to position [189, 0]
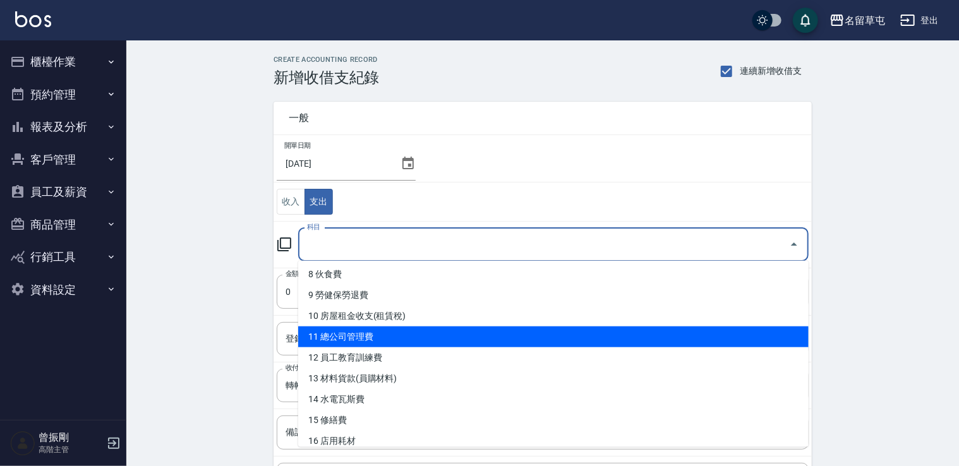
click at [364, 345] on li "11 總公司管理費" at bounding box center [553, 336] width 510 height 21
type input "11 總公司管理費"
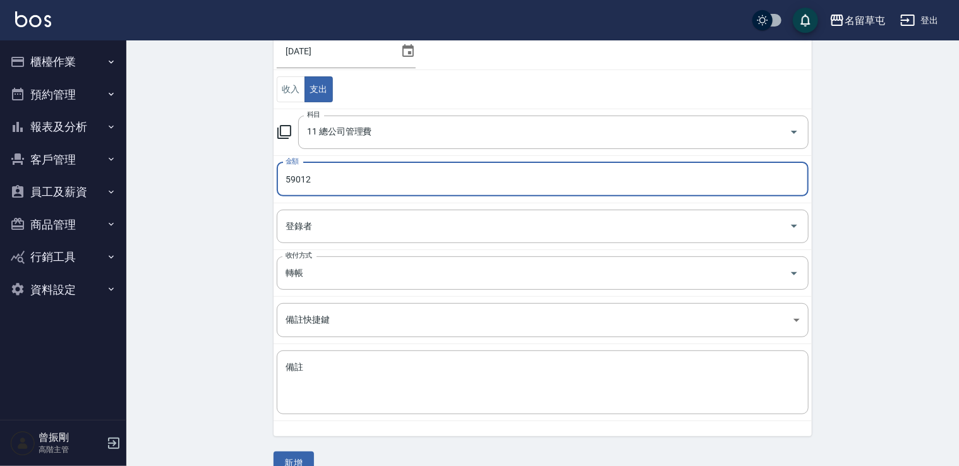
scroll to position [134, 0]
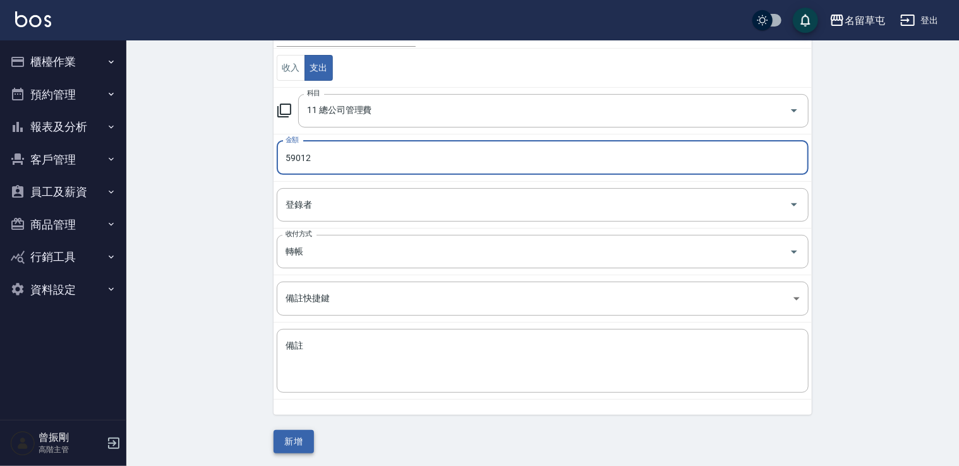
type input "59012"
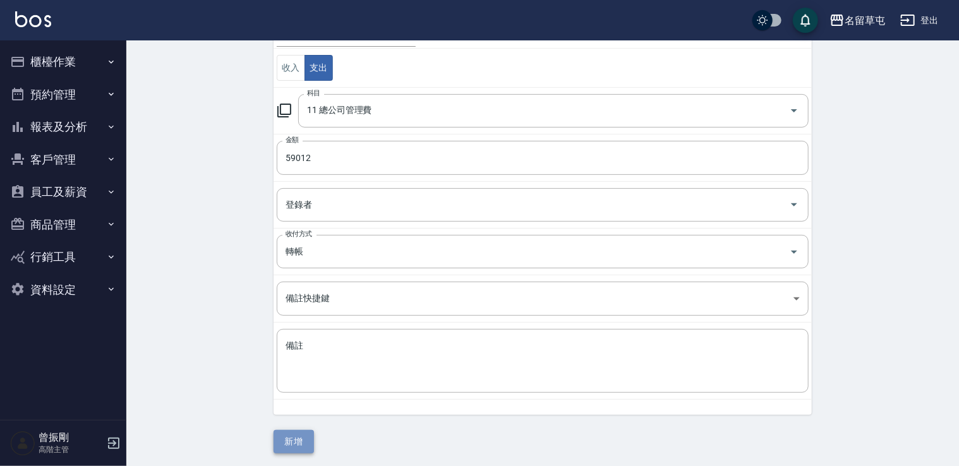
click at [290, 445] on button "新增" at bounding box center [293, 441] width 40 height 23
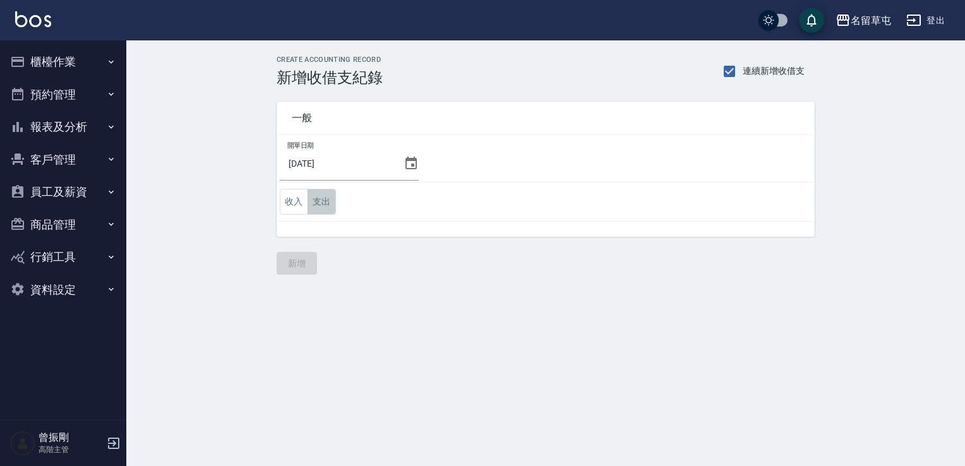
click at [334, 203] on button "支出" at bounding box center [322, 202] width 28 height 26
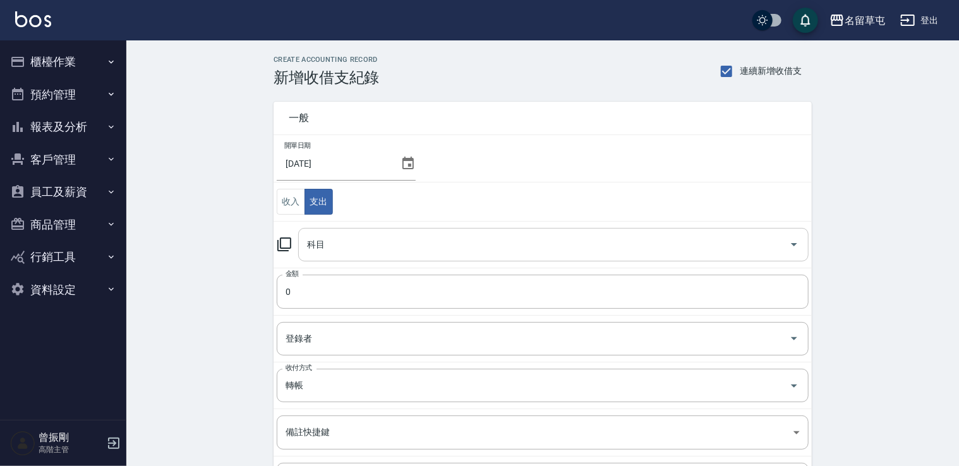
click at [335, 240] on input "科目" at bounding box center [544, 245] width 480 height 22
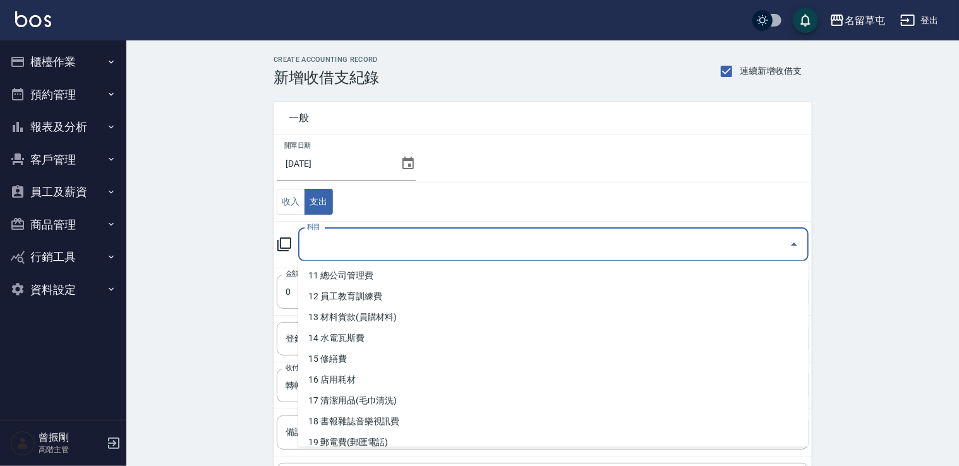
scroll to position [253, 0]
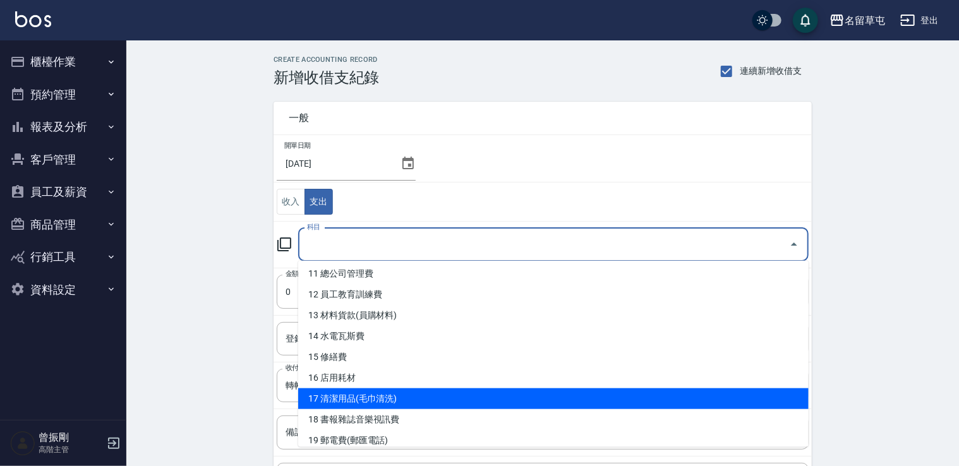
click at [359, 399] on li "17 清潔用品(毛巾清洗)" at bounding box center [553, 398] width 510 height 21
type input "17 清潔用品(毛巾清洗)"
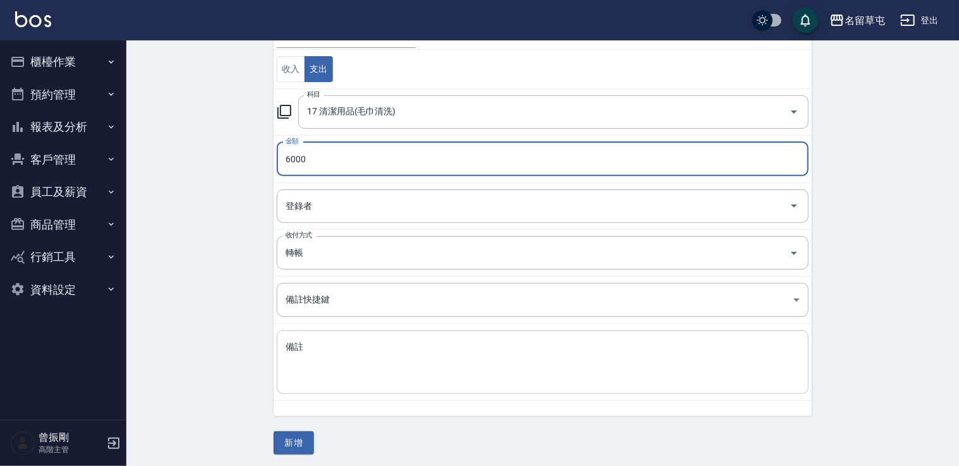
scroll to position [134, 0]
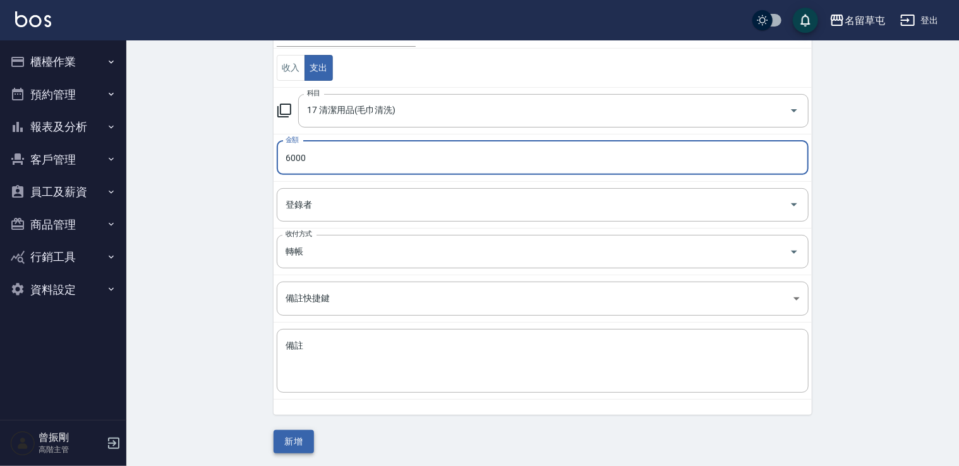
type input "6000"
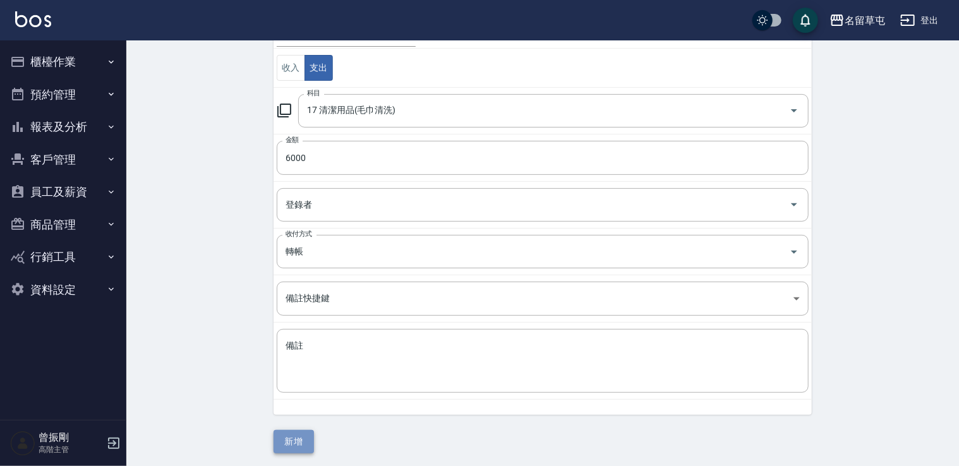
click at [297, 430] on button "新增" at bounding box center [293, 441] width 40 height 23
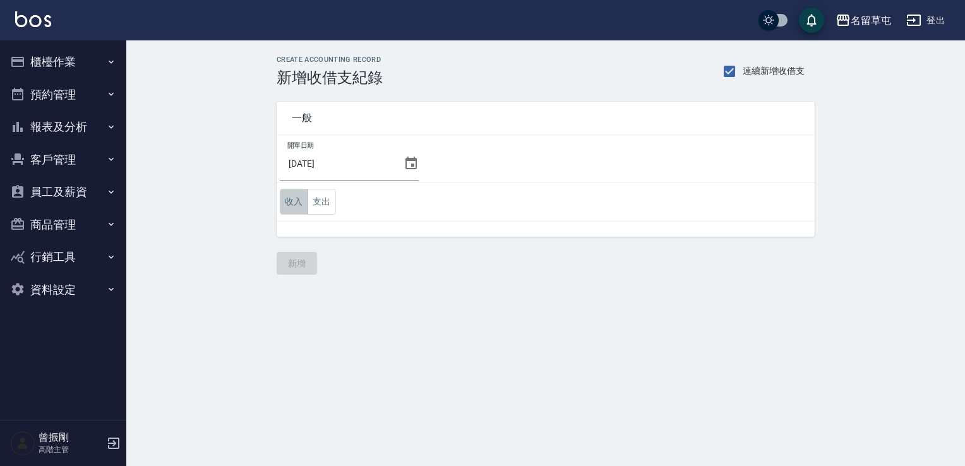
click at [291, 212] on button "收入" at bounding box center [294, 202] width 28 height 26
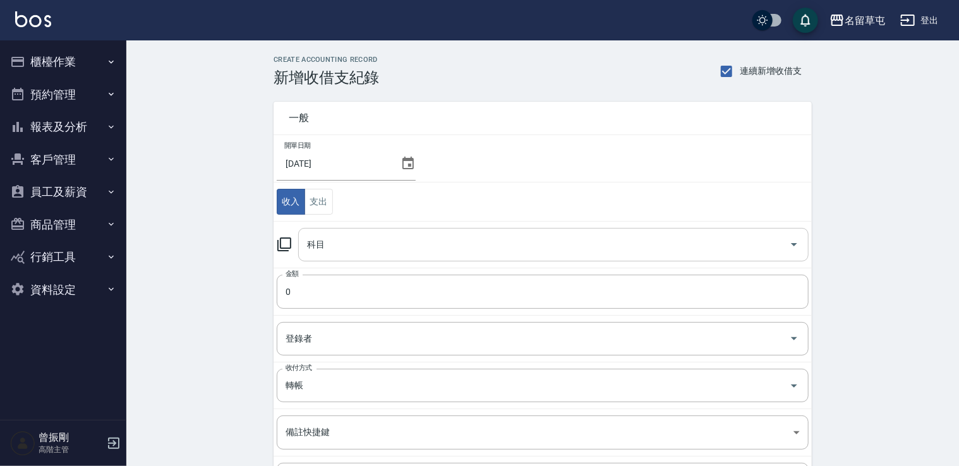
click at [327, 240] on input "科目" at bounding box center [544, 245] width 480 height 22
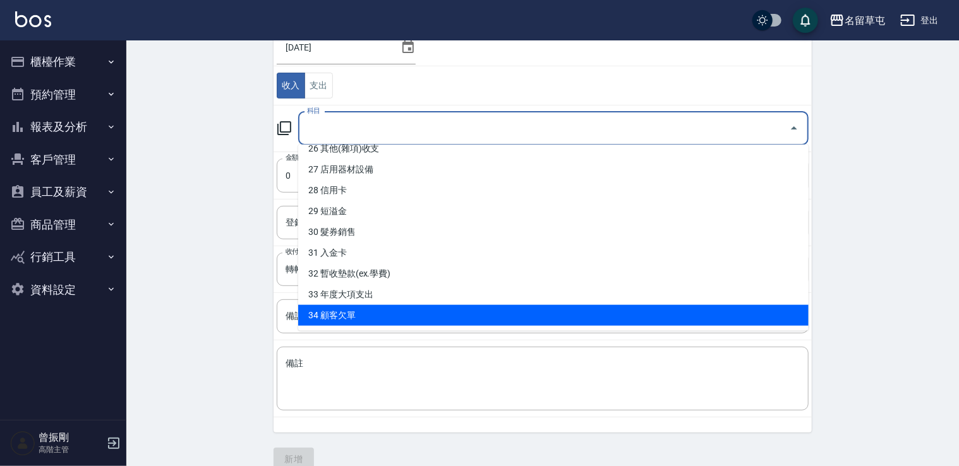
scroll to position [126, 0]
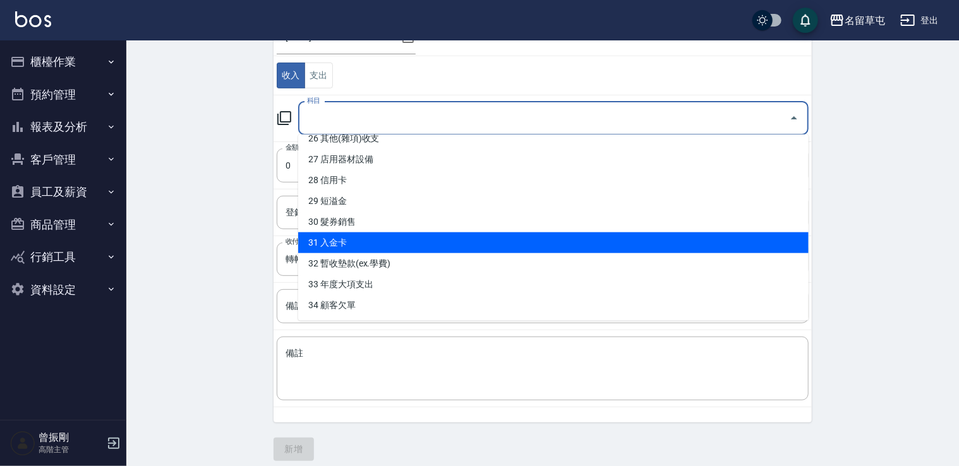
click at [346, 241] on li "31 入金卡" at bounding box center [553, 242] width 510 height 21
type input "31 入金卡"
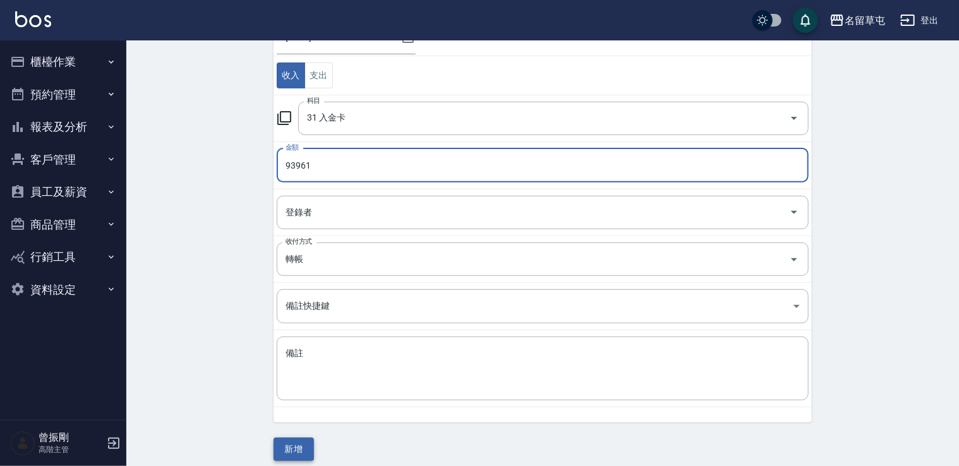
type input "93961"
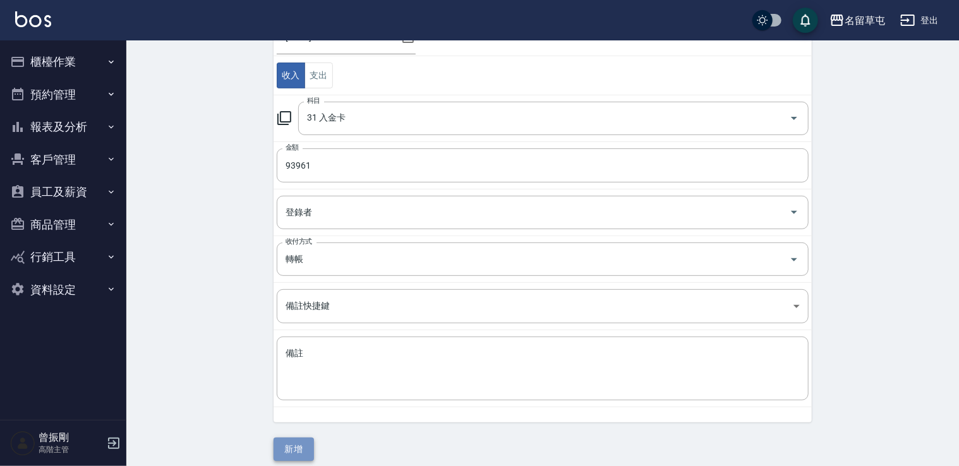
click at [302, 455] on button "新增" at bounding box center [293, 449] width 40 height 23
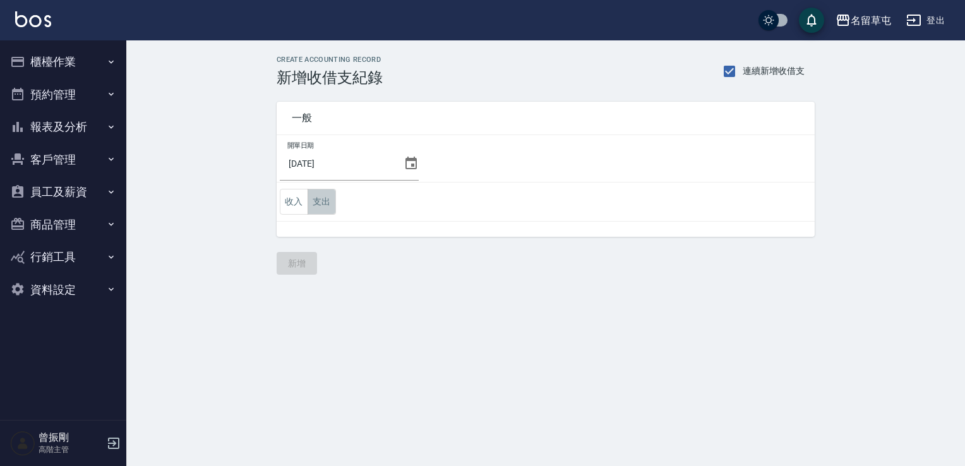
click at [326, 213] on button "支出" at bounding box center [322, 202] width 28 height 26
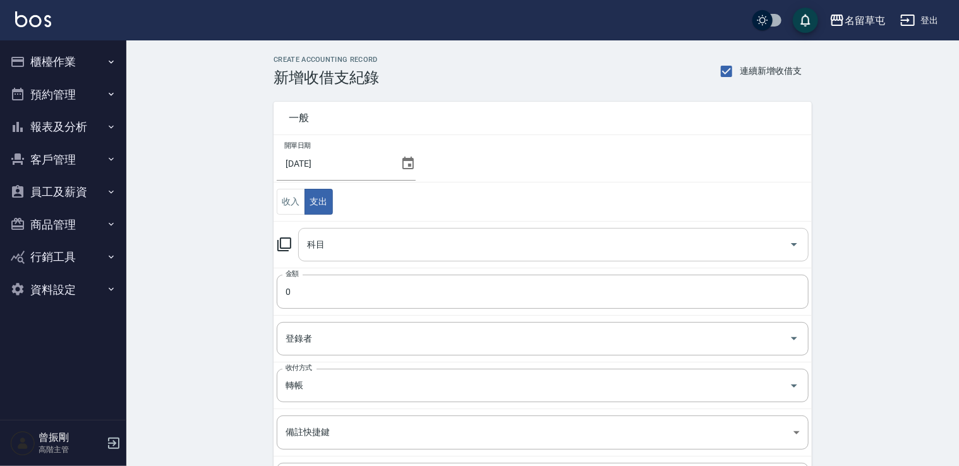
click at [330, 234] on input "科目" at bounding box center [544, 245] width 480 height 22
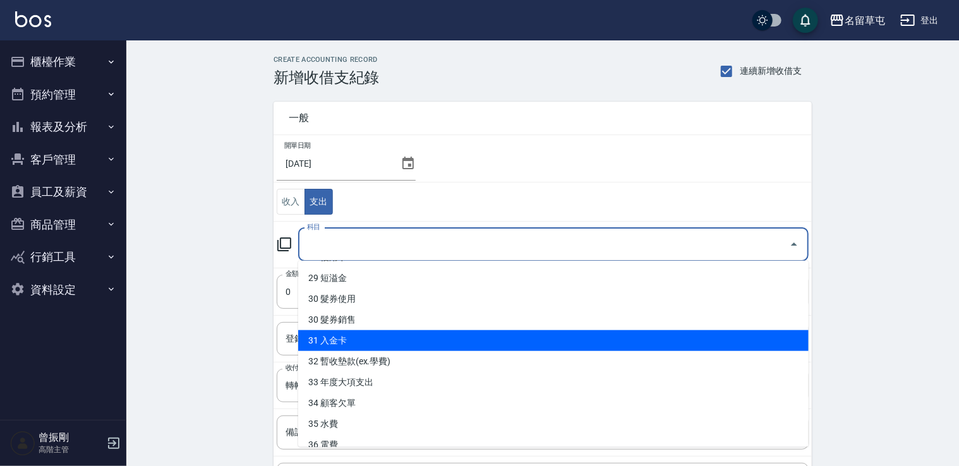
scroll to position [632, 0]
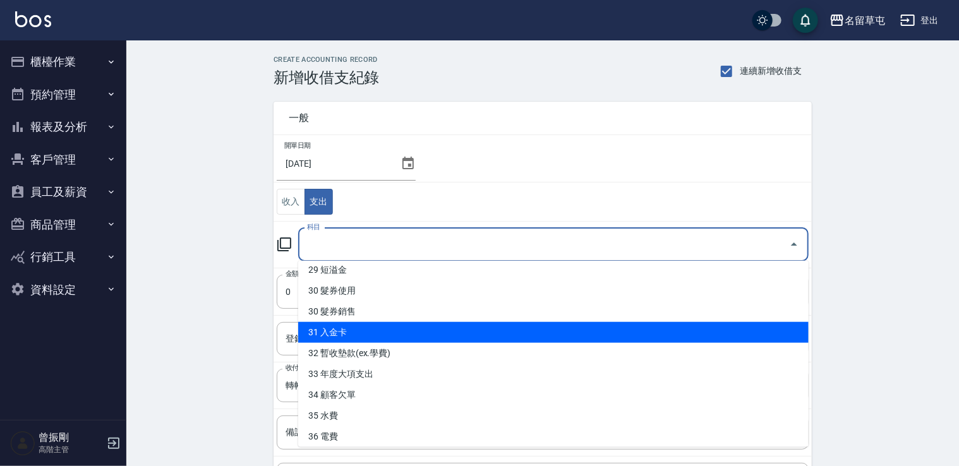
click at [353, 335] on li "31 入金卡" at bounding box center [553, 332] width 510 height 21
type input "31 入金卡"
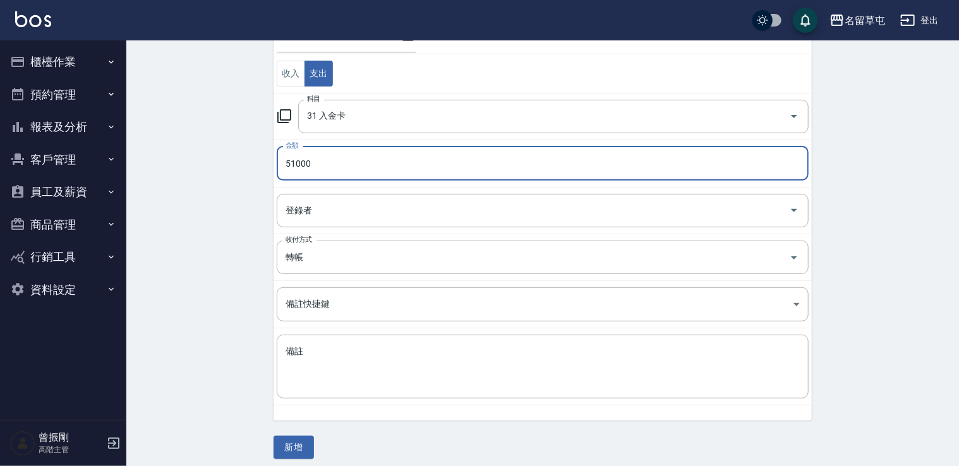
scroll to position [134, 0]
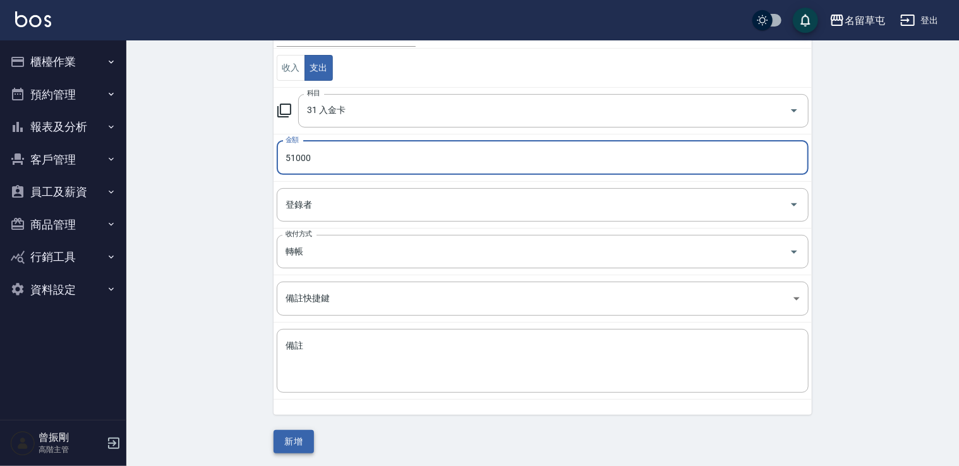
type input "51000"
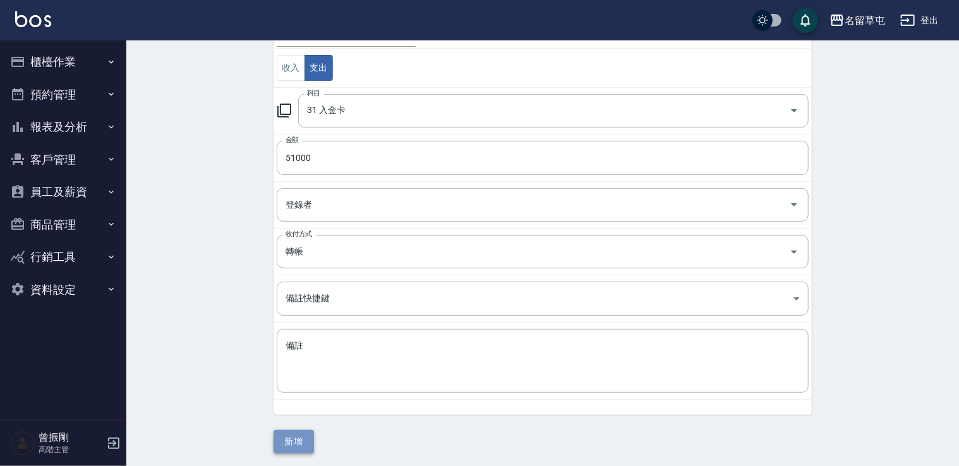
click at [290, 440] on button "新增" at bounding box center [293, 441] width 40 height 23
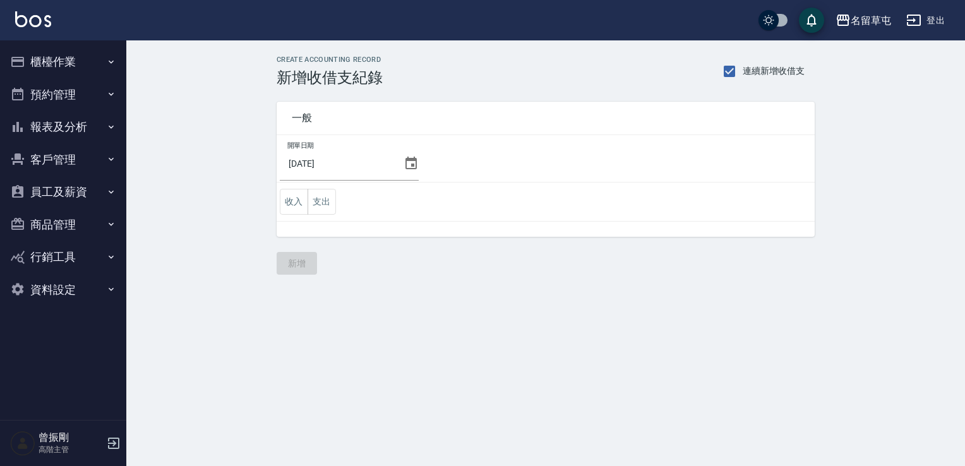
click at [78, 131] on button "報表及分析" at bounding box center [63, 127] width 116 height 33
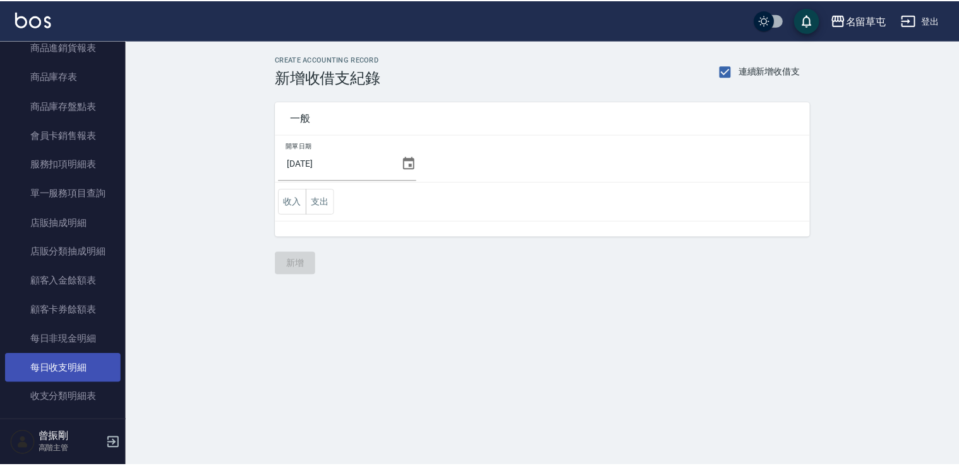
scroll to position [884, 0]
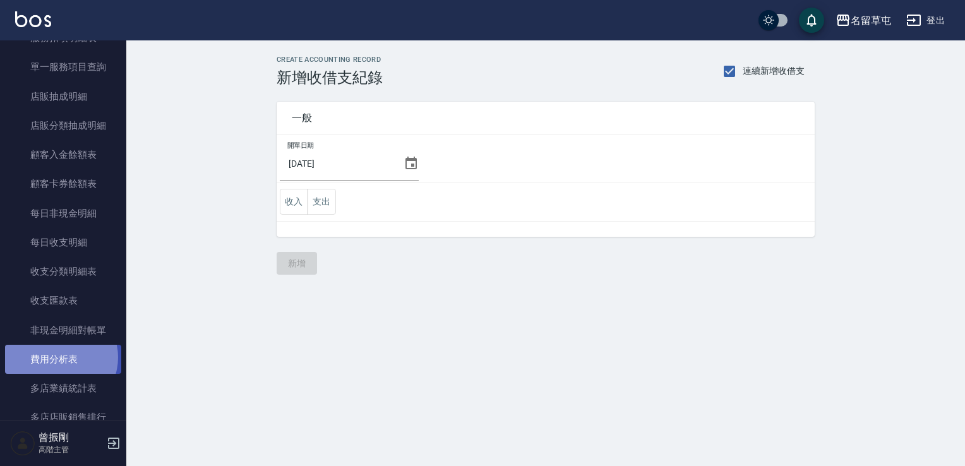
click at [58, 357] on link "費用分析表" at bounding box center [63, 359] width 116 height 29
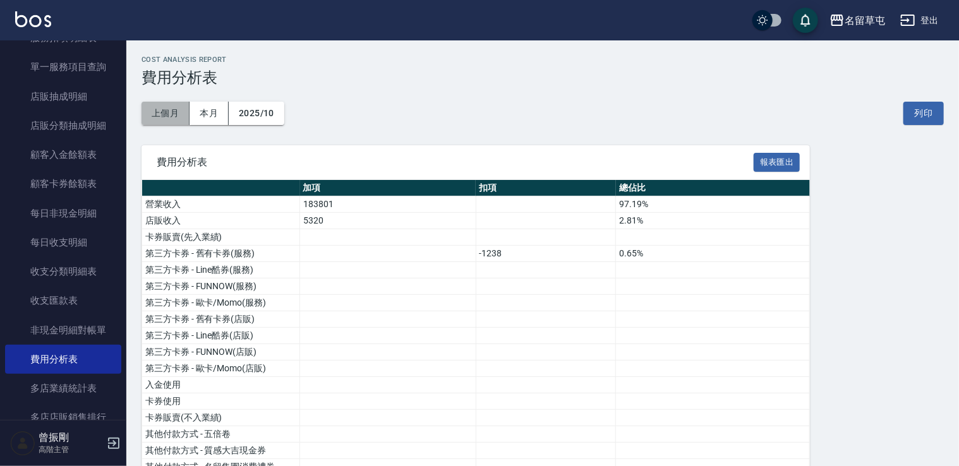
click at [176, 112] on button "上個月" at bounding box center [165, 113] width 48 height 23
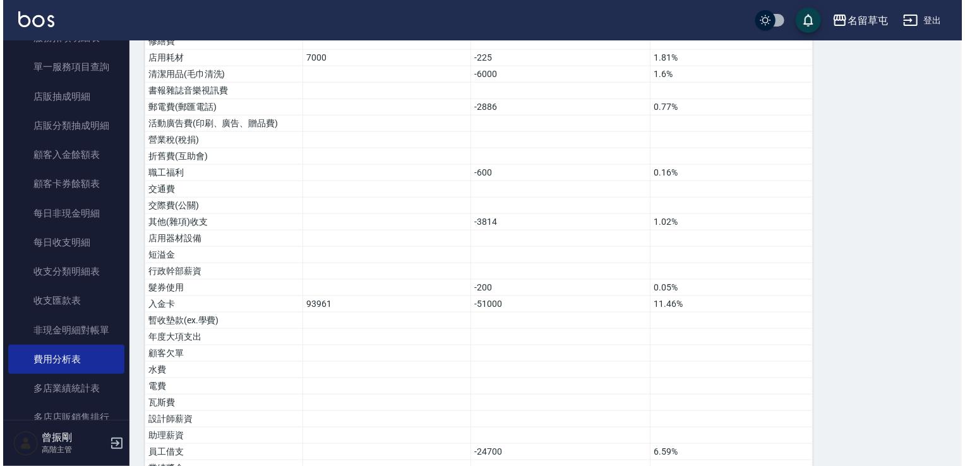
scroll to position [500, 0]
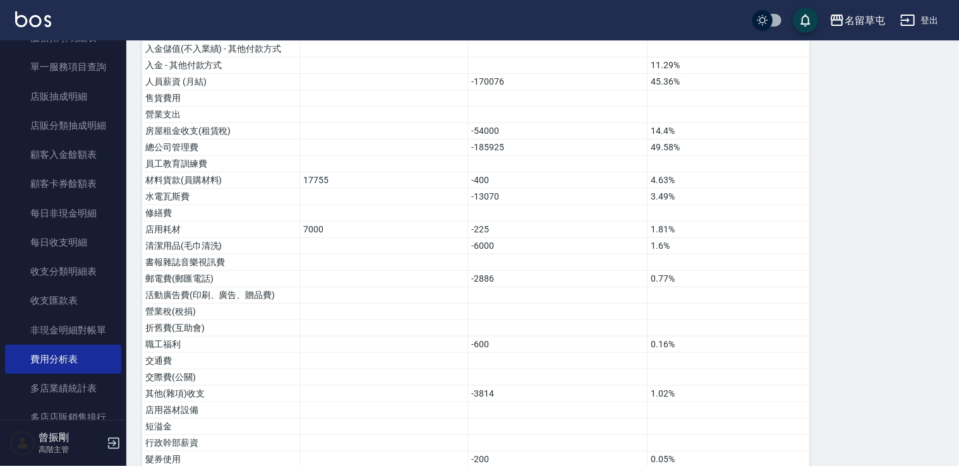
click at [839, 21] on icon "button" at bounding box center [836, 20] width 15 height 15
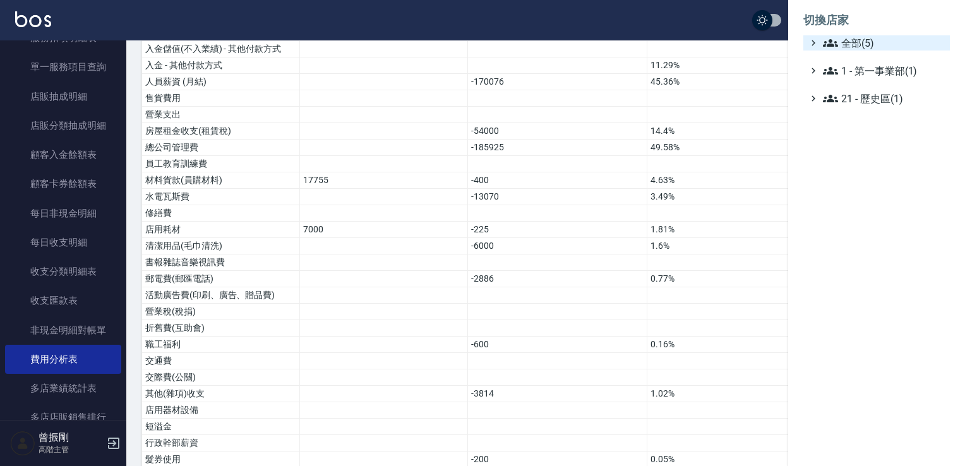
click at [861, 42] on span "全部(5)" at bounding box center [884, 42] width 122 height 15
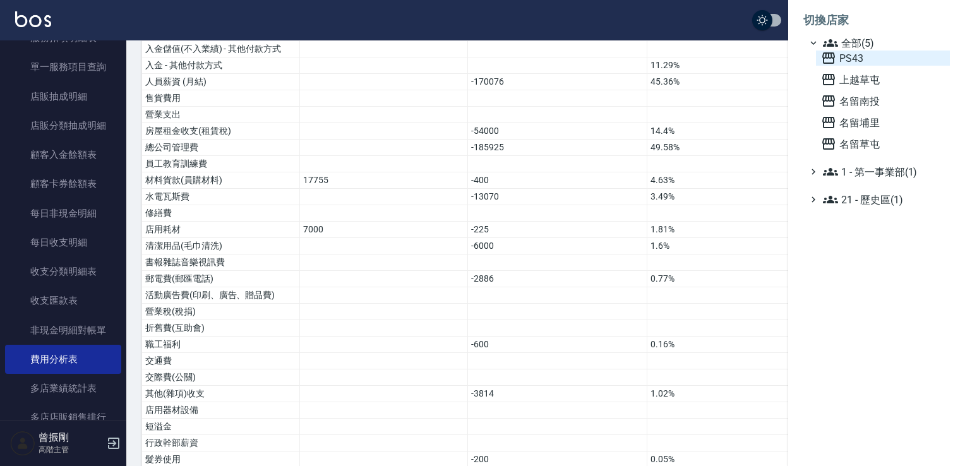
click at [867, 64] on span "PS43" at bounding box center [883, 58] width 124 height 15
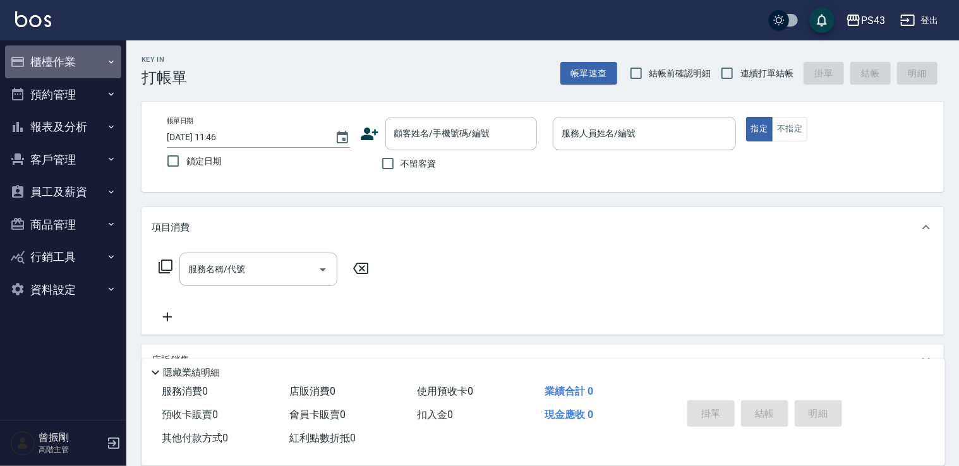
click at [23, 63] on icon "button" at bounding box center [17, 62] width 13 height 10
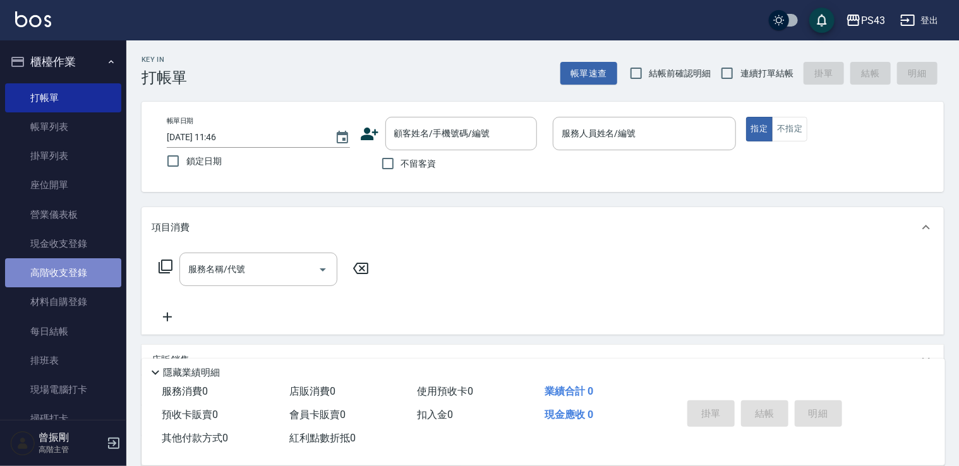
click at [87, 263] on link "高階收支登錄" at bounding box center [63, 272] width 116 height 29
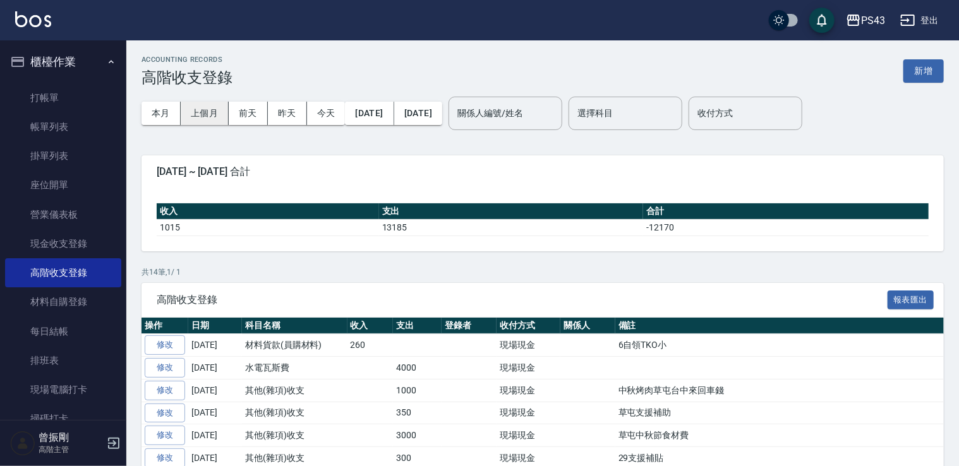
click at [223, 115] on button "上個月" at bounding box center [205, 113] width 48 height 23
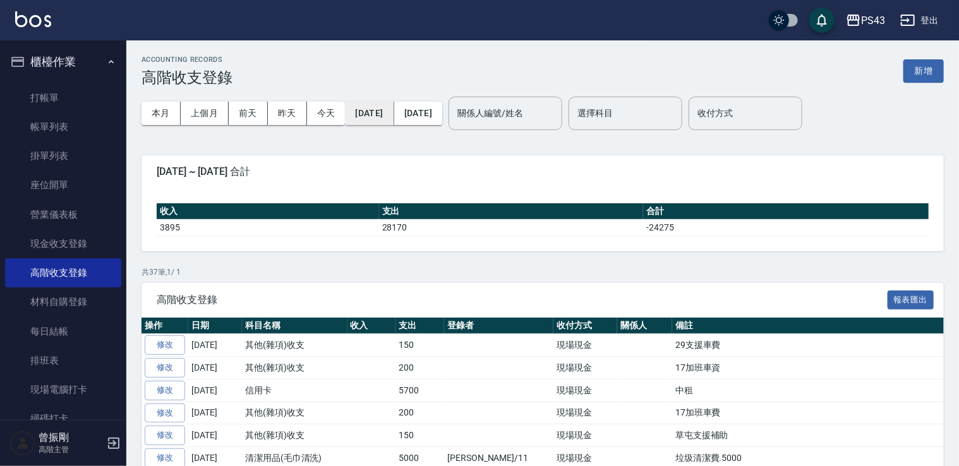
click at [393, 119] on button "2025/09/01" at bounding box center [369, 113] width 49 height 23
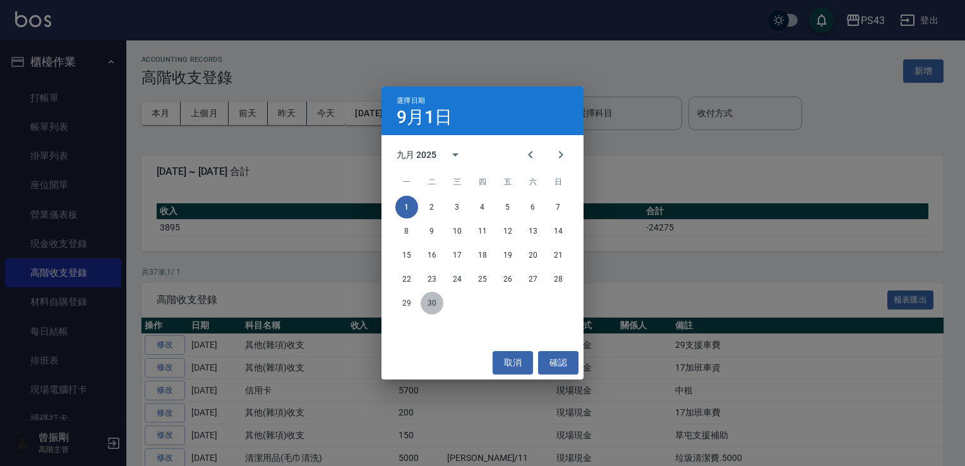
click at [425, 301] on button "30" at bounding box center [432, 303] width 23 height 23
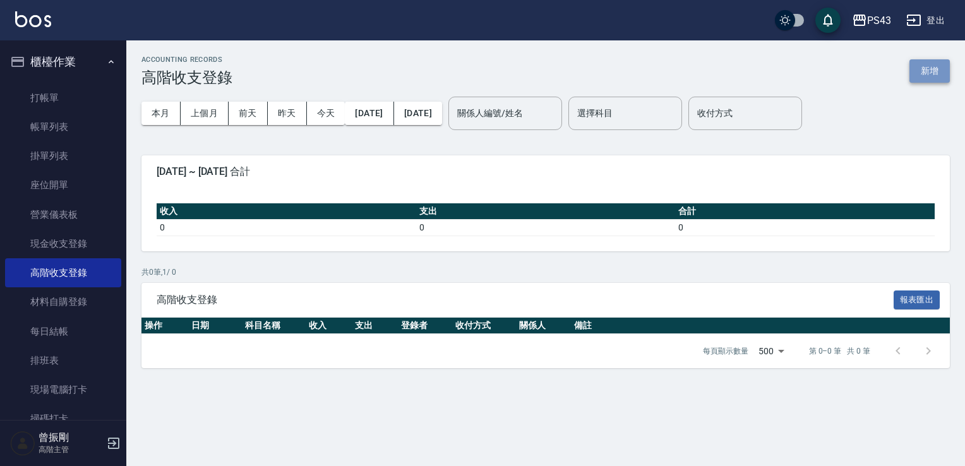
click at [938, 65] on button "新增" at bounding box center [929, 70] width 40 height 23
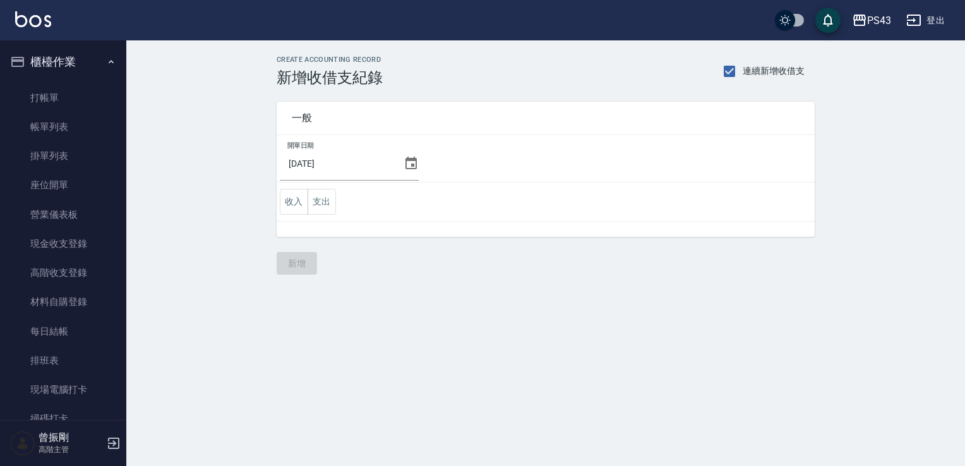
click at [409, 162] on icon at bounding box center [411, 163] width 15 height 15
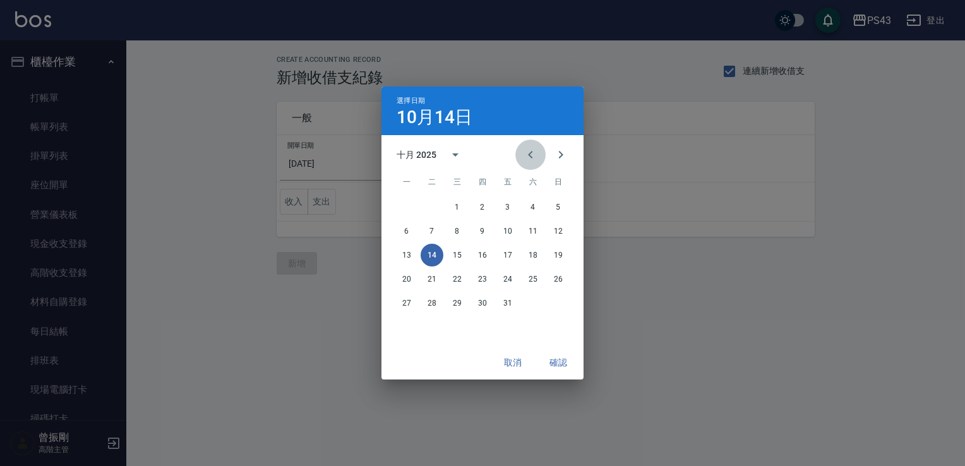
click at [524, 158] on icon "Previous month" at bounding box center [530, 154] width 15 height 15
click at [436, 304] on button "30" at bounding box center [432, 303] width 23 height 23
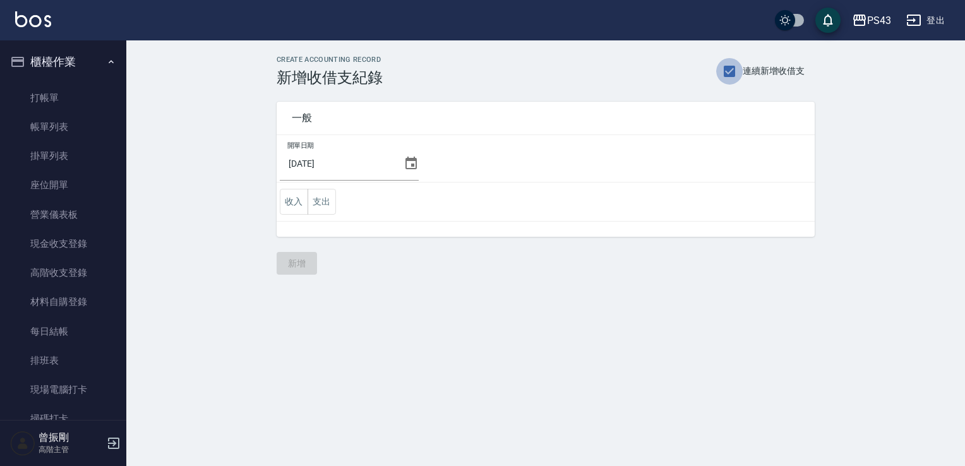
click at [738, 68] on input "連續新增收借支" at bounding box center [729, 71] width 27 height 27
click at [741, 71] on input "連續新增收借支" at bounding box center [729, 71] width 27 height 27
checkbox input "true"
click at [316, 208] on button "支出" at bounding box center [322, 202] width 28 height 26
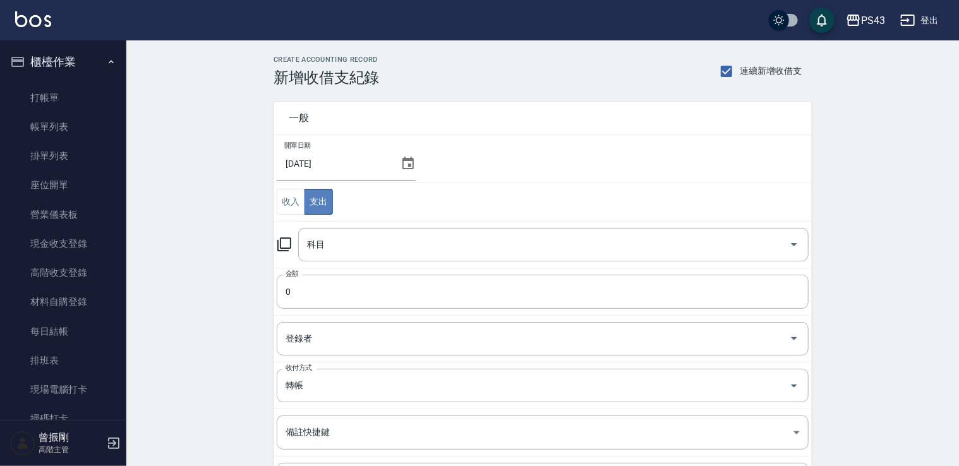
click at [315, 203] on button "支出" at bounding box center [318, 202] width 28 height 26
click at [314, 203] on button "支出" at bounding box center [318, 202] width 28 height 26
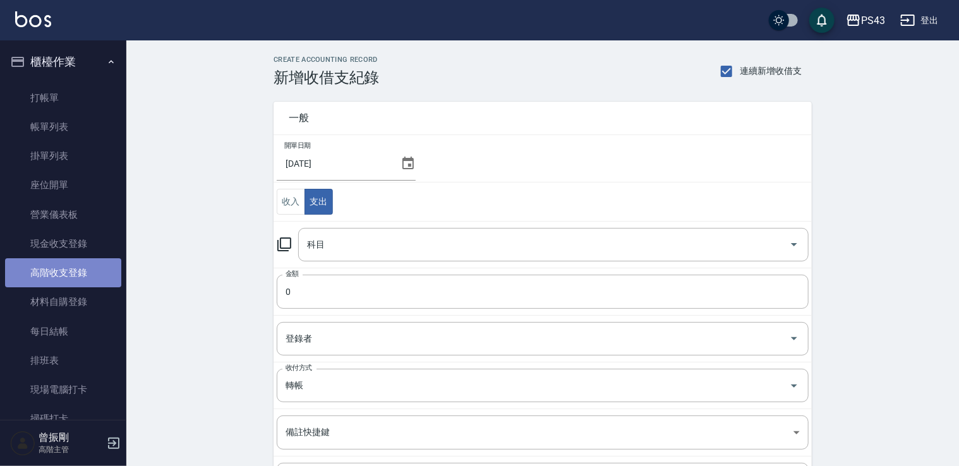
click at [93, 278] on link "高階收支登錄" at bounding box center [63, 272] width 116 height 29
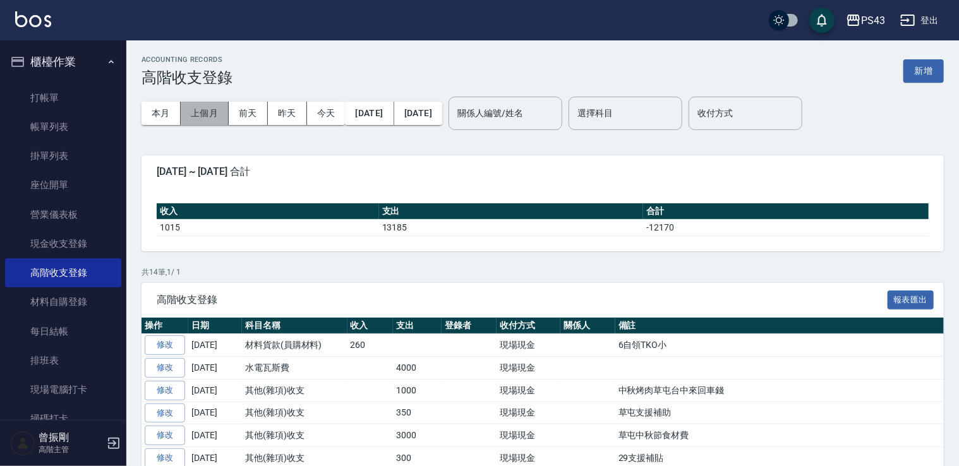
click at [215, 105] on button "上個月" at bounding box center [205, 113] width 48 height 23
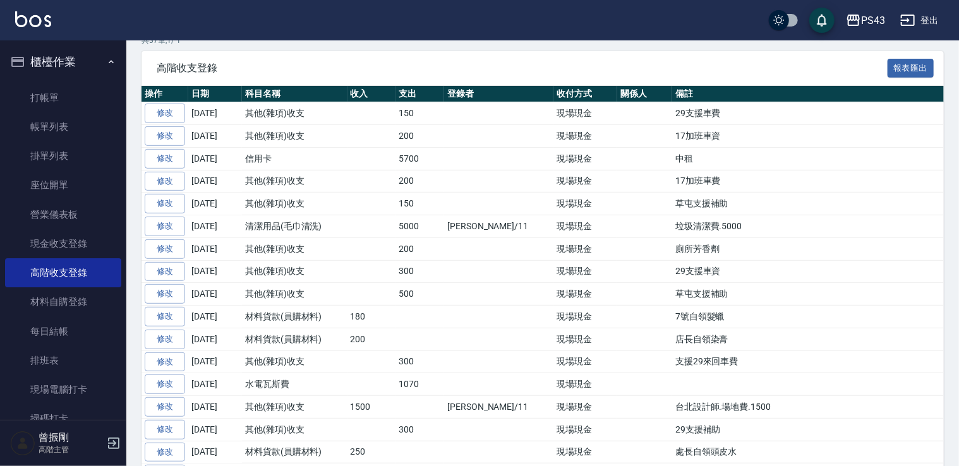
scroll to position [232, 0]
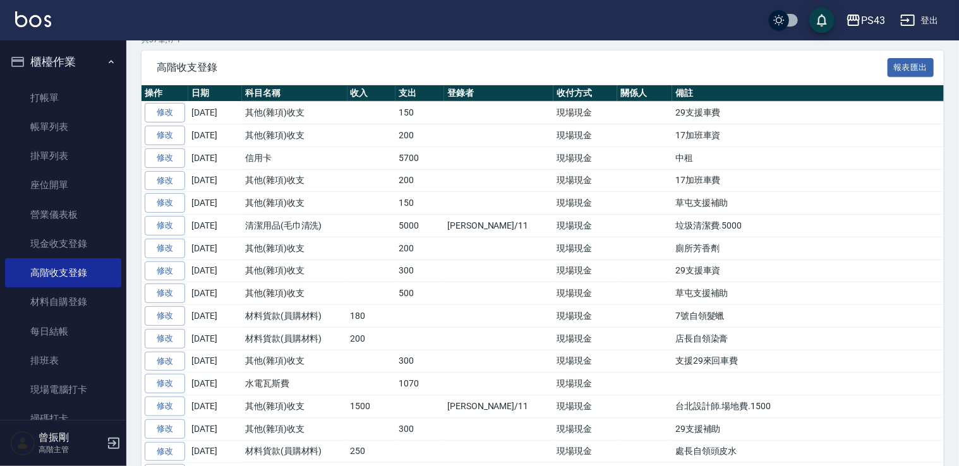
click at [408, 157] on td "5700" at bounding box center [419, 158] width 49 height 23
click at [402, 157] on td "5700" at bounding box center [419, 158] width 49 height 23
drag, startPoint x: 400, startPoint y: 157, endPoint x: 422, endPoint y: 153, distance: 23.0
click at [422, 153] on td "5700" at bounding box center [419, 158] width 49 height 23
drag, startPoint x: 422, startPoint y: 153, endPoint x: 433, endPoint y: 196, distance: 43.5
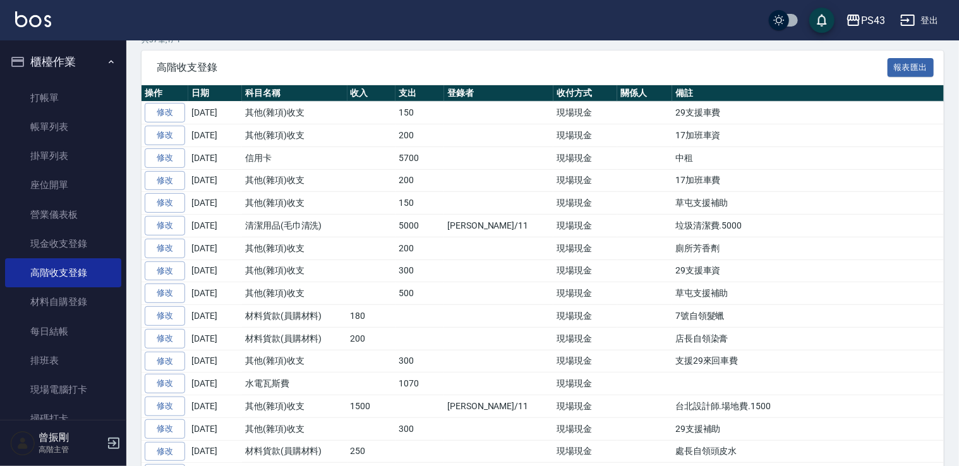
click at [433, 196] on td "150" at bounding box center [419, 203] width 49 height 23
drag, startPoint x: 243, startPoint y: 330, endPoint x: 604, endPoint y: 335, distance: 361.3
click at [617, 335] on td at bounding box center [644, 338] width 55 height 23
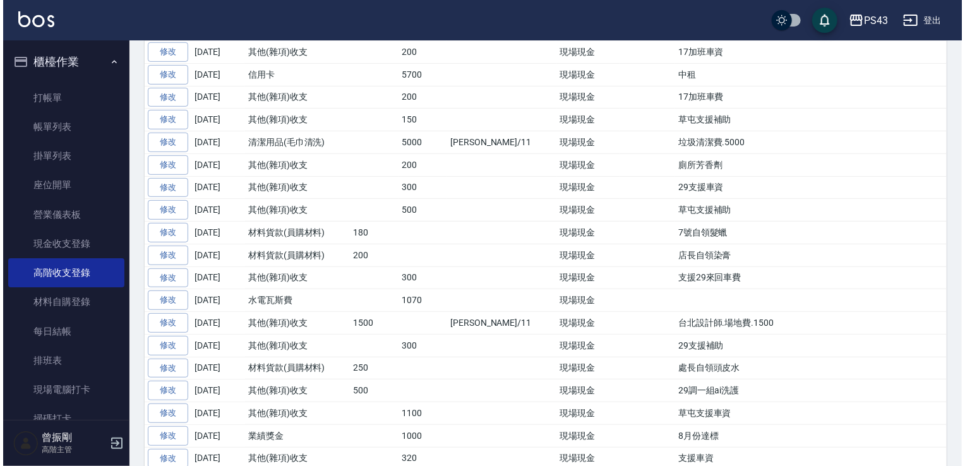
scroll to position [0, 0]
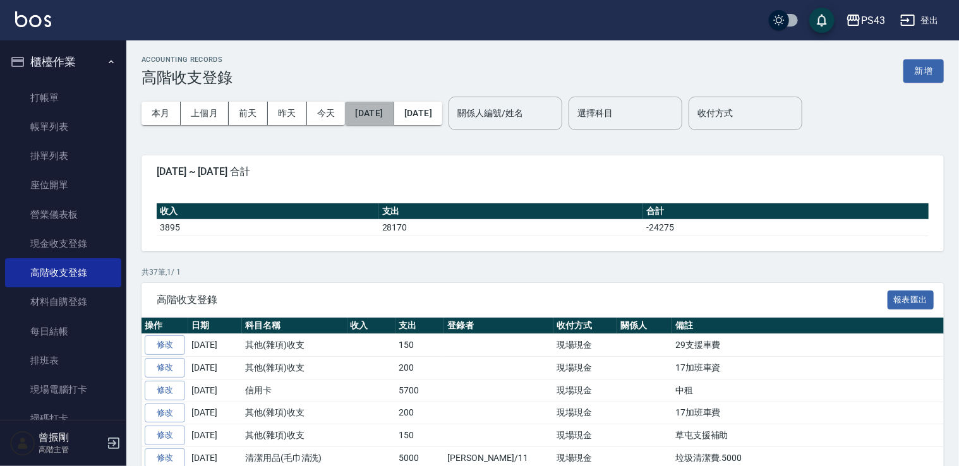
click at [363, 112] on button "2025/09/01" at bounding box center [369, 113] width 49 height 23
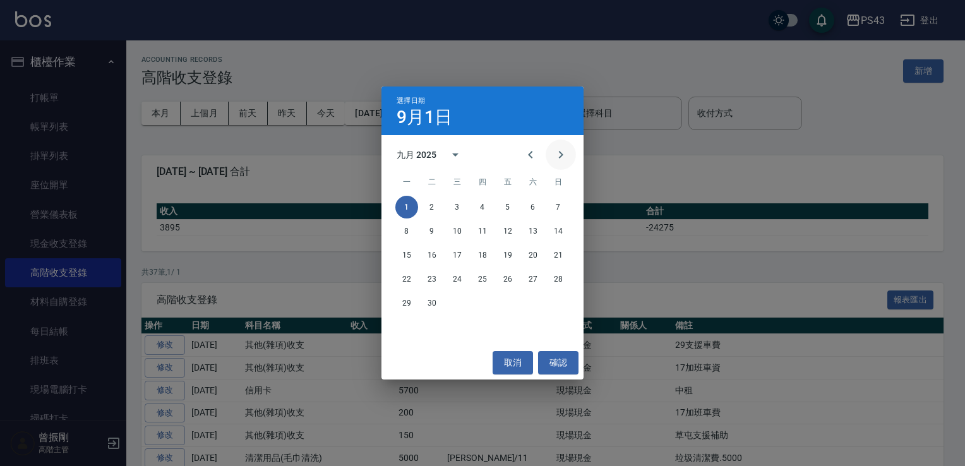
click at [568, 147] on button "Next month" at bounding box center [561, 155] width 30 height 30
click at [509, 297] on button "31" at bounding box center [507, 303] width 23 height 23
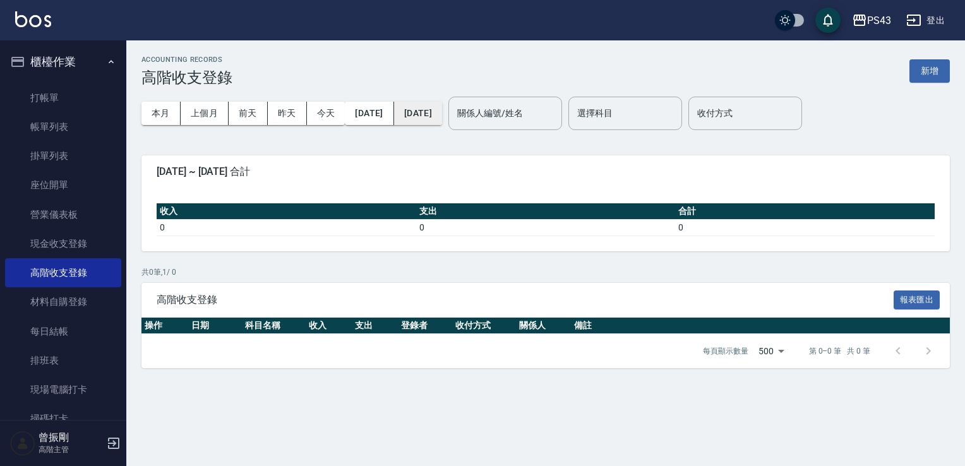
click at [442, 109] on button "2025/10/31" at bounding box center [418, 113] width 48 height 23
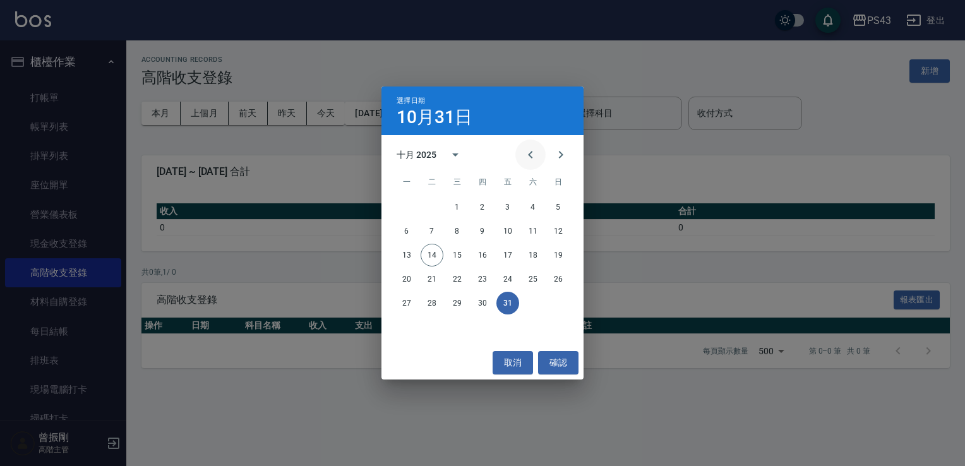
click at [523, 158] on icon "Previous month" at bounding box center [530, 154] width 15 height 15
click at [431, 305] on button "30" at bounding box center [432, 303] width 23 height 23
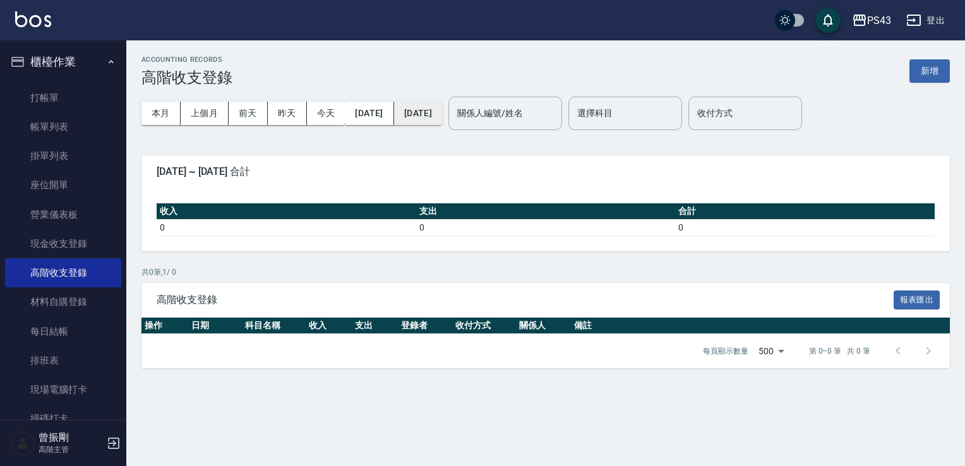
click at [442, 118] on button "[DATE]" at bounding box center [418, 113] width 48 height 23
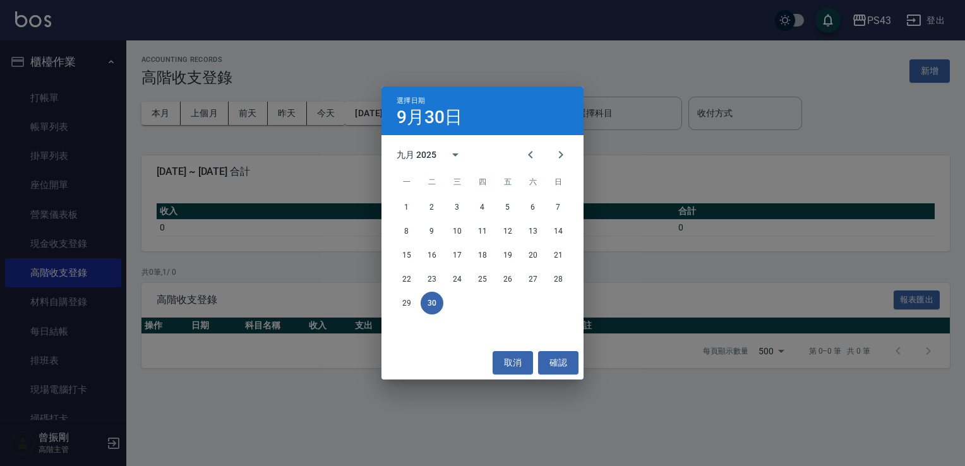
click at [433, 302] on button "30" at bounding box center [432, 303] width 23 height 23
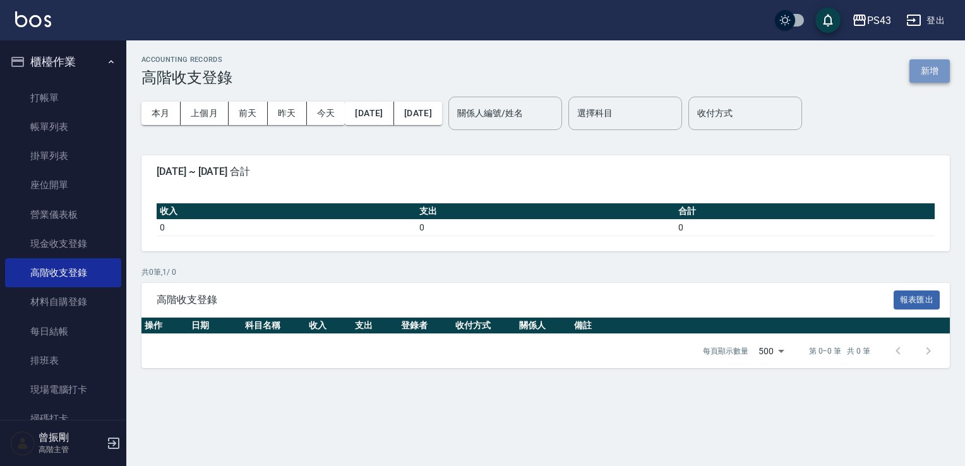
click at [926, 64] on button "新增" at bounding box center [929, 70] width 40 height 23
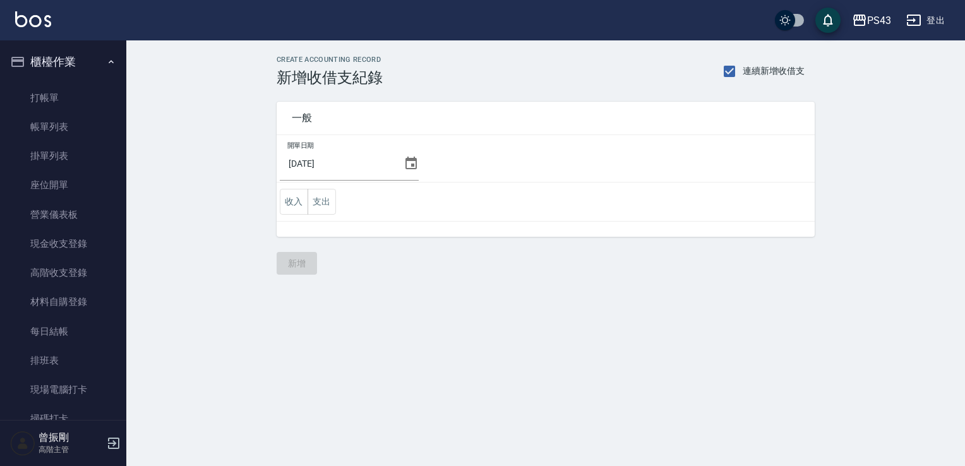
click at [399, 167] on div "2025/10/14" at bounding box center [349, 164] width 139 height 34
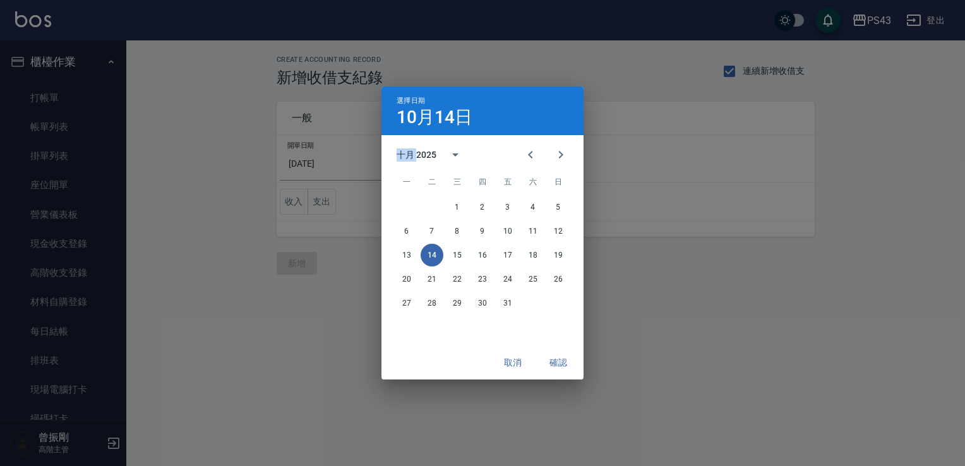
click at [400, 167] on div "十月 2025" at bounding box center [434, 155] width 74 height 30
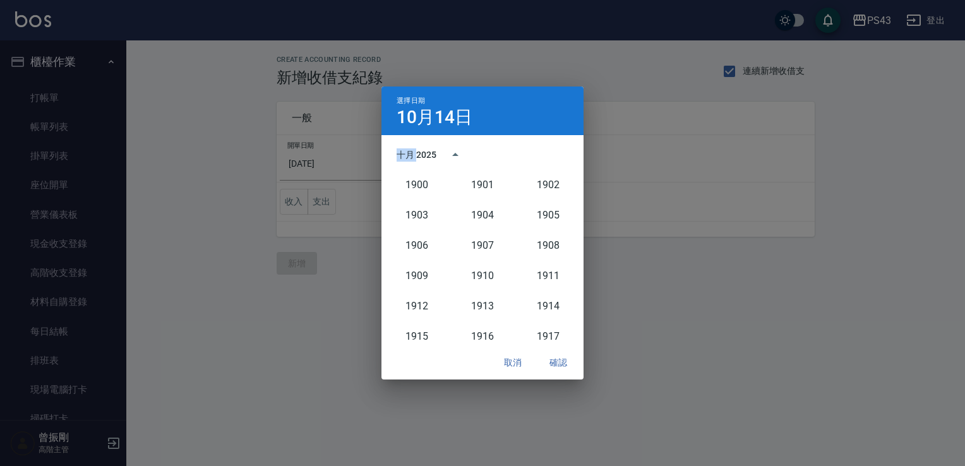
scroll to position [1170, 0]
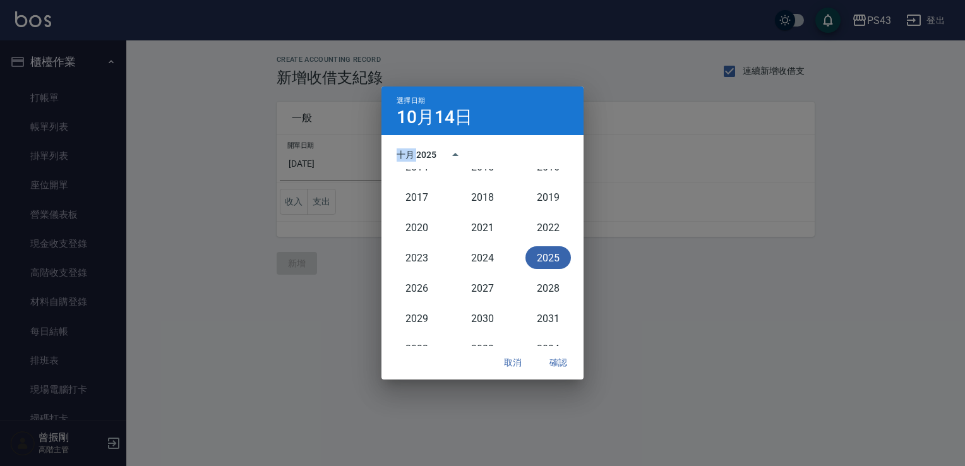
click at [501, 366] on button "取消" at bounding box center [513, 362] width 40 height 23
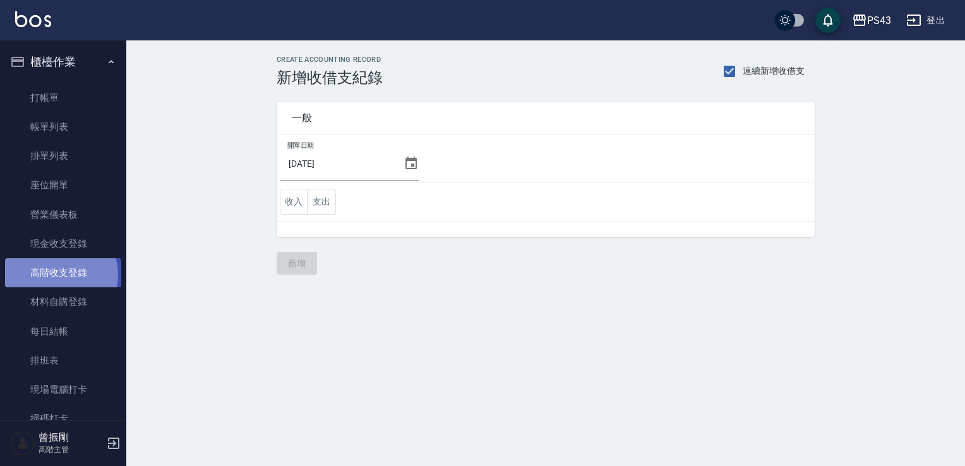
click at [59, 275] on link "高階收支登錄" at bounding box center [63, 272] width 116 height 29
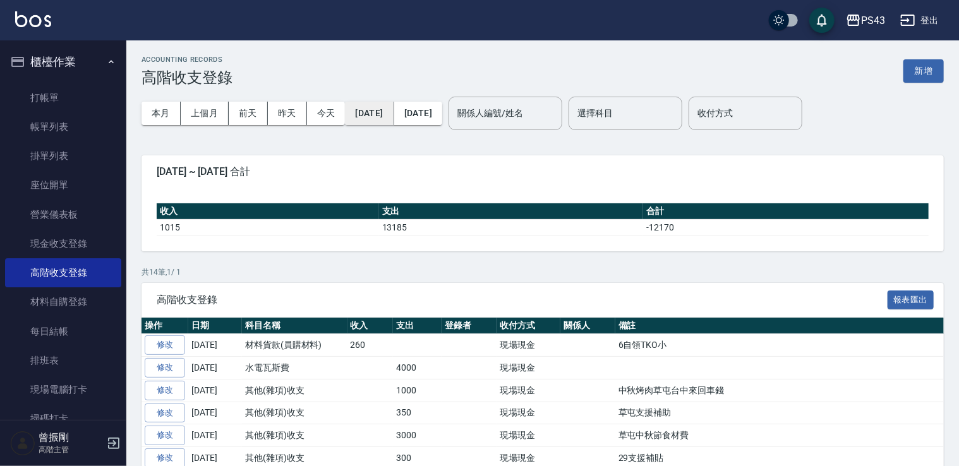
click at [386, 117] on button "2025/10/01" at bounding box center [369, 113] width 49 height 23
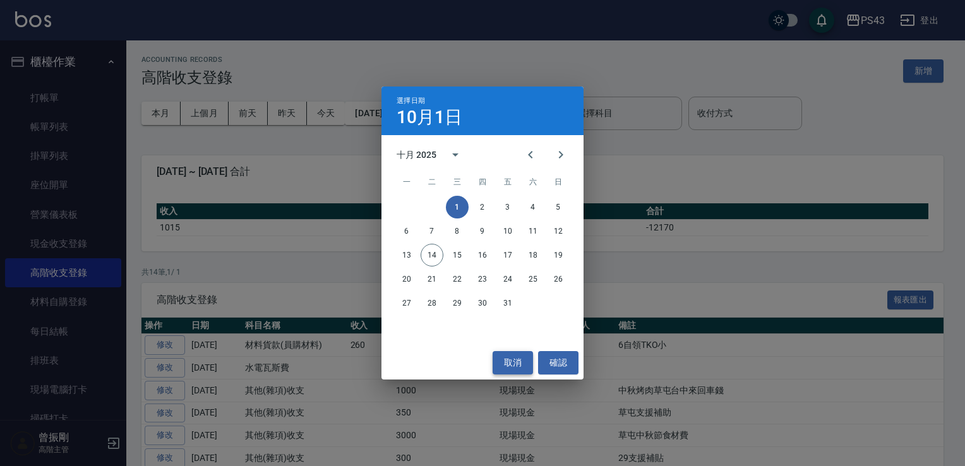
click at [508, 364] on button "取消" at bounding box center [513, 362] width 40 height 23
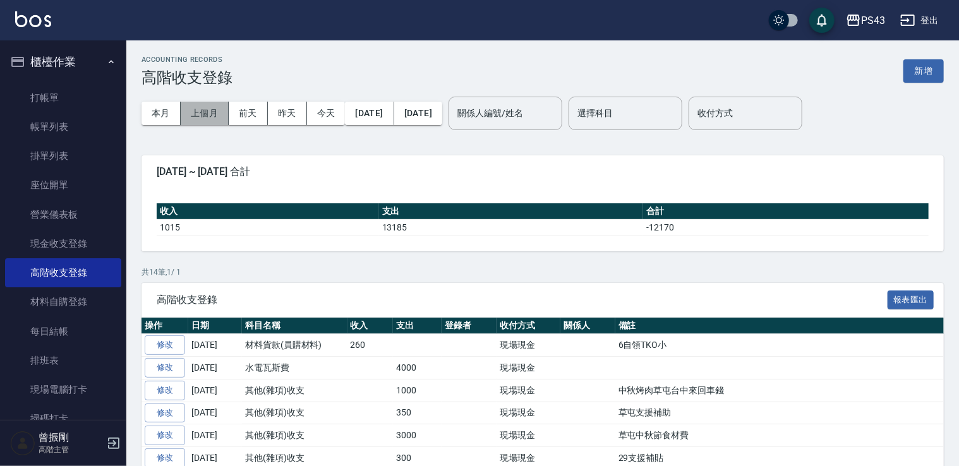
click at [210, 123] on button "上個月" at bounding box center [205, 113] width 48 height 23
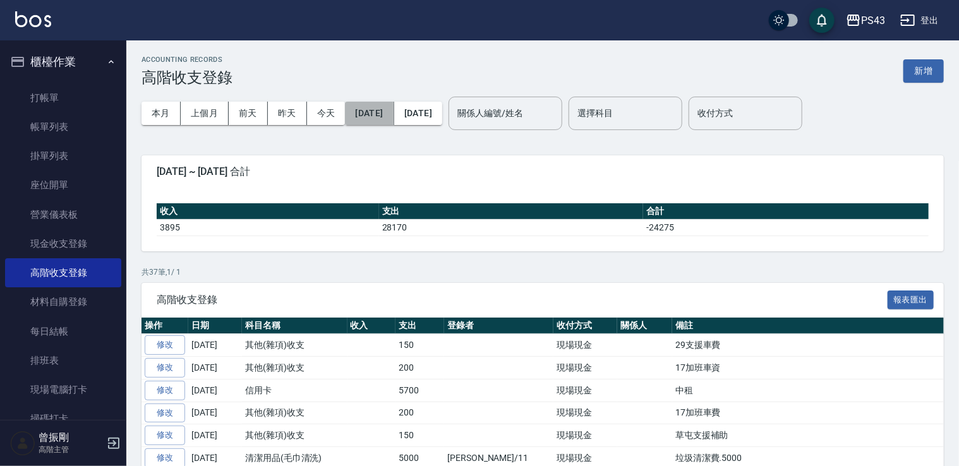
click at [391, 119] on button "2025/09/01" at bounding box center [369, 113] width 49 height 23
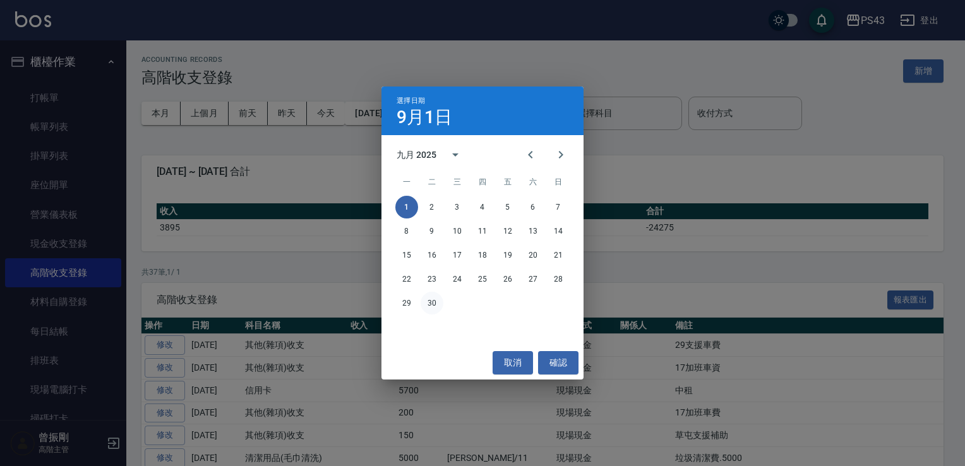
click at [441, 305] on button "30" at bounding box center [432, 303] width 23 height 23
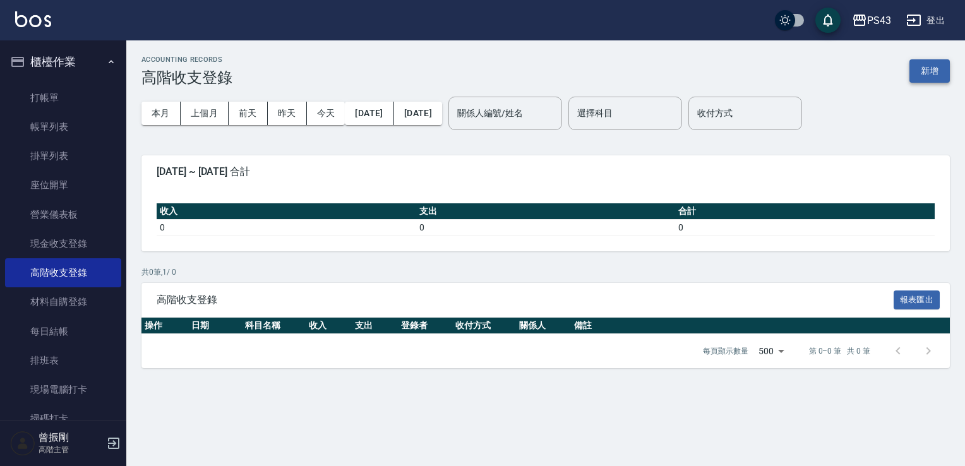
click at [933, 74] on button "新增" at bounding box center [929, 70] width 40 height 23
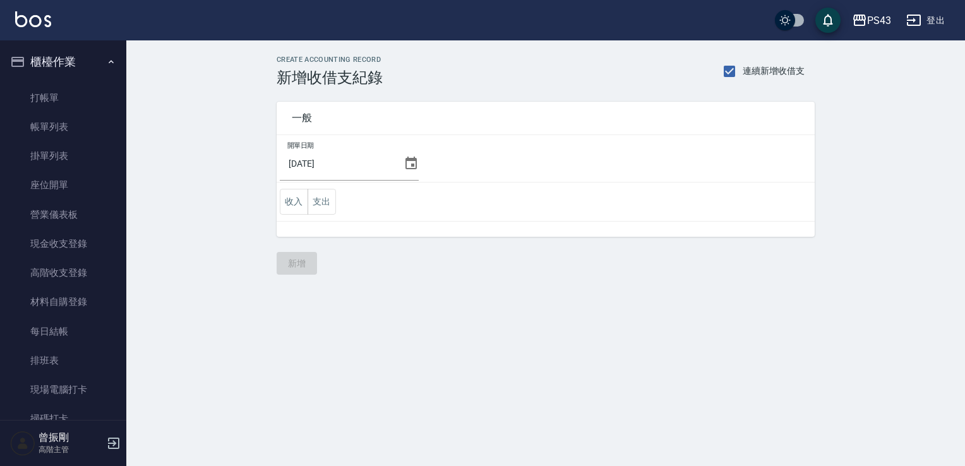
click at [408, 170] on icon at bounding box center [411, 163] width 15 height 15
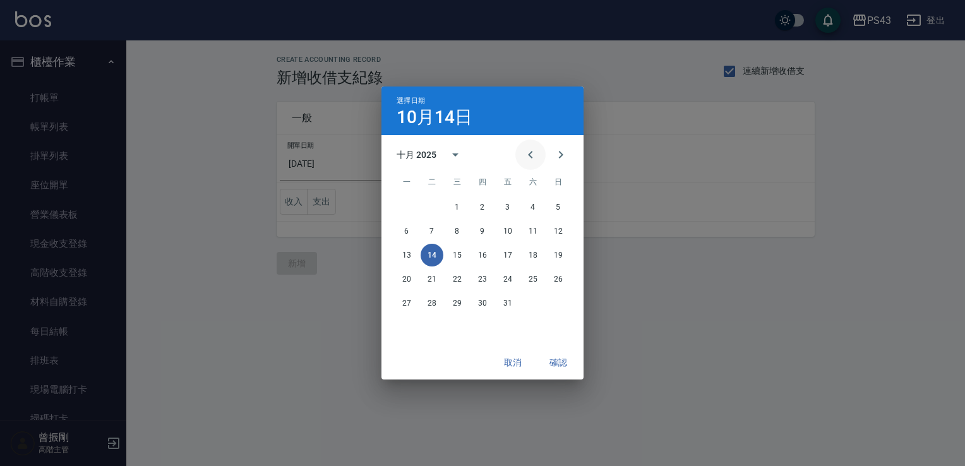
click at [528, 155] on icon "Previous month" at bounding box center [530, 154] width 15 height 15
click at [441, 302] on button "30" at bounding box center [432, 303] width 23 height 23
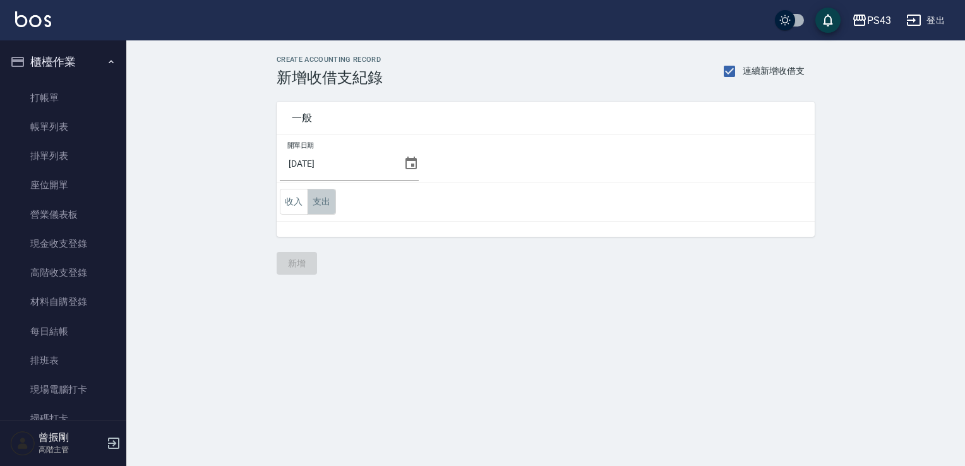
click at [327, 198] on button "支出" at bounding box center [322, 202] width 28 height 26
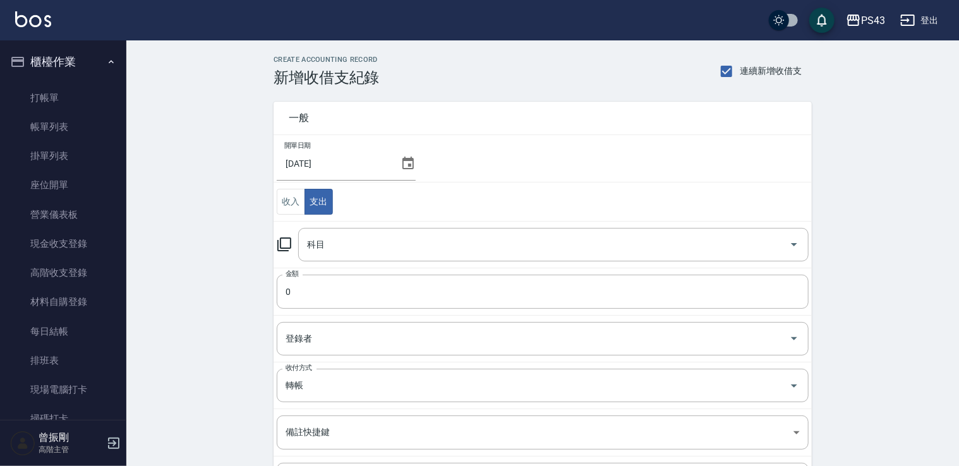
click at [287, 244] on icon at bounding box center [284, 244] width 15 height 15
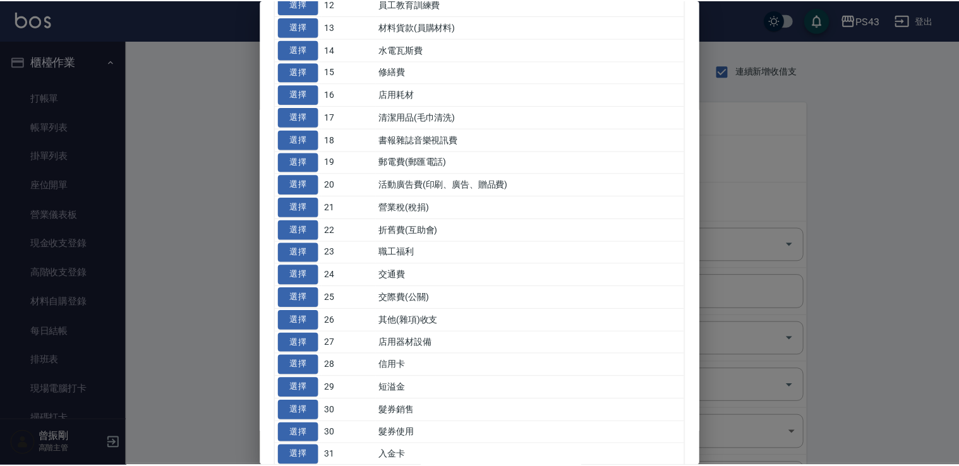
scroll to position [313, 0]
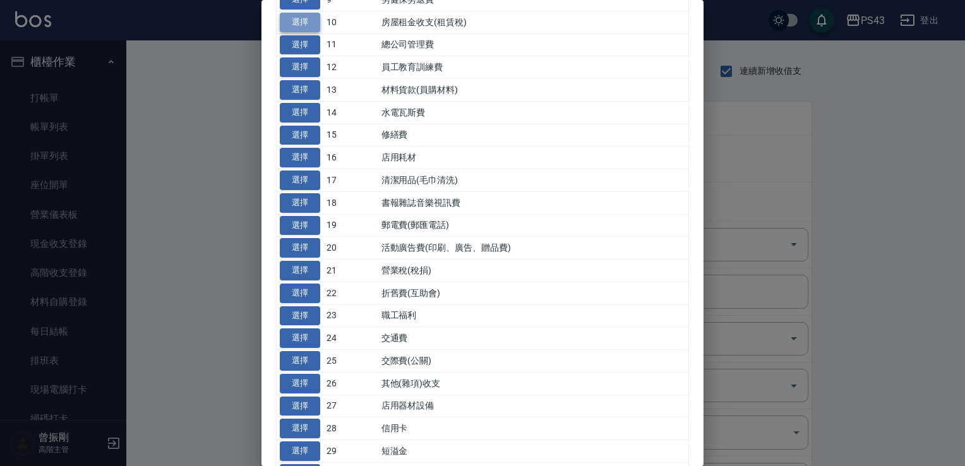
click at [292, 13] on button "選擇" at bounding box center [300, 23] width 40 height 20
type input "10 房屋租金收支(租賃稅)"
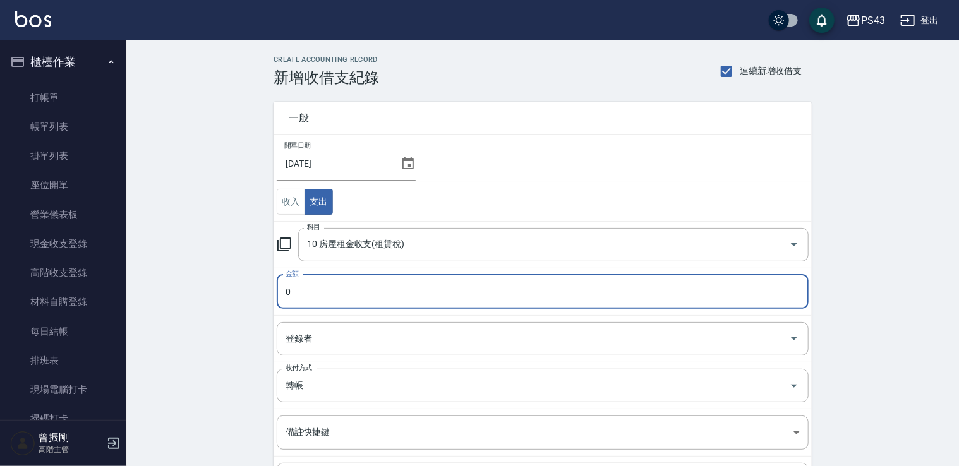
click at [332, 287] on input "0" at bounding box center [543, 292] width 532 height 34
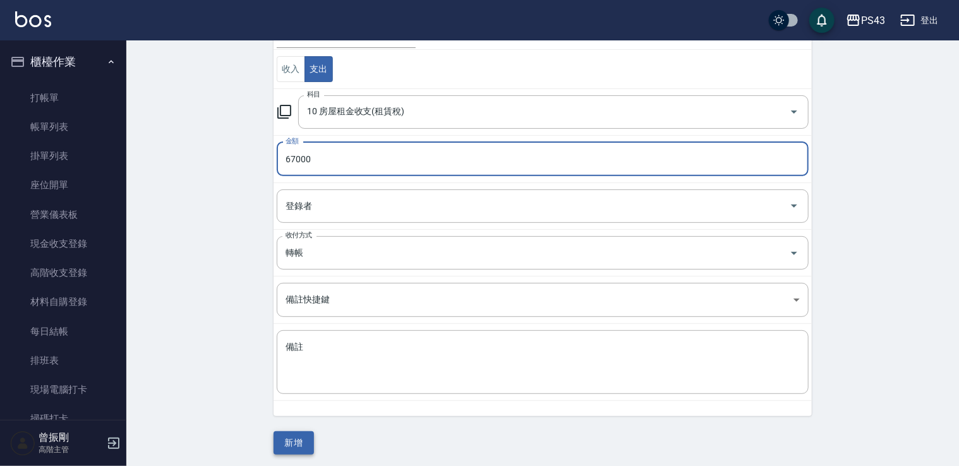
scroll to position [134, 0]
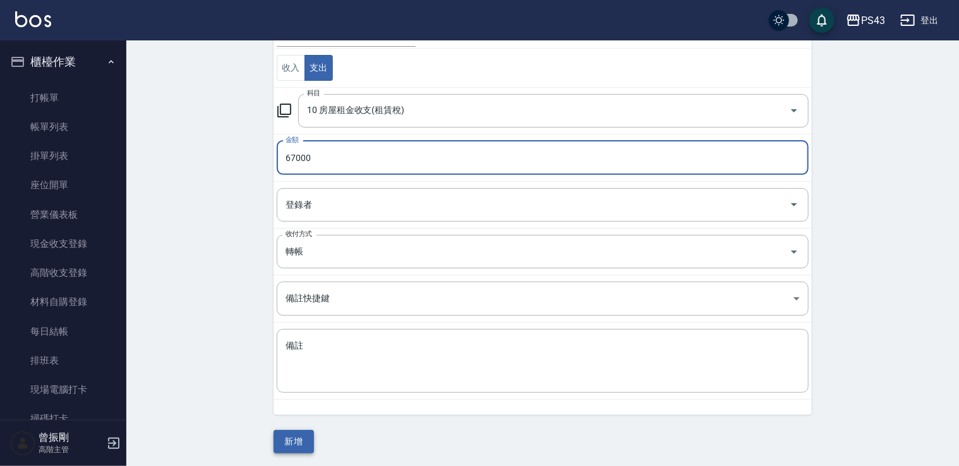
type input "67000"
click at [301, 443] on button "新增" at bounding box center [293, 441] width 40 height 23
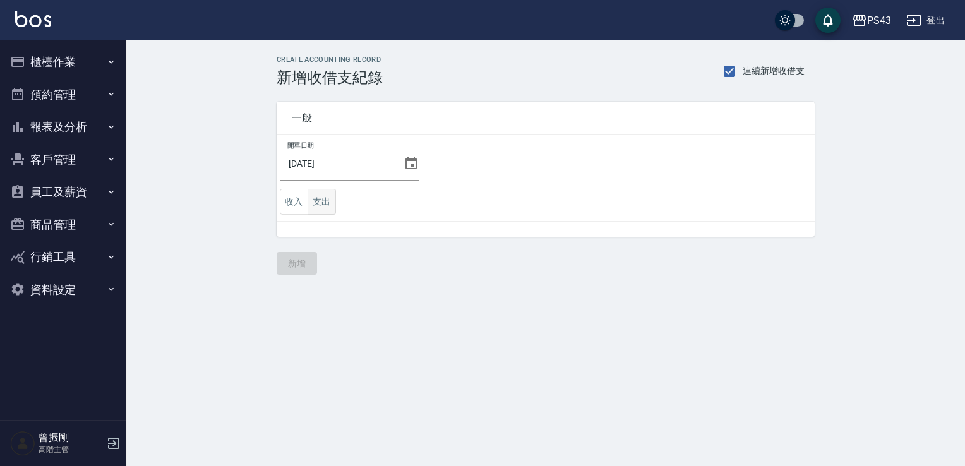
click at [325, 196] on button "支出" at bounding box center [322, 202] width 28 height 26
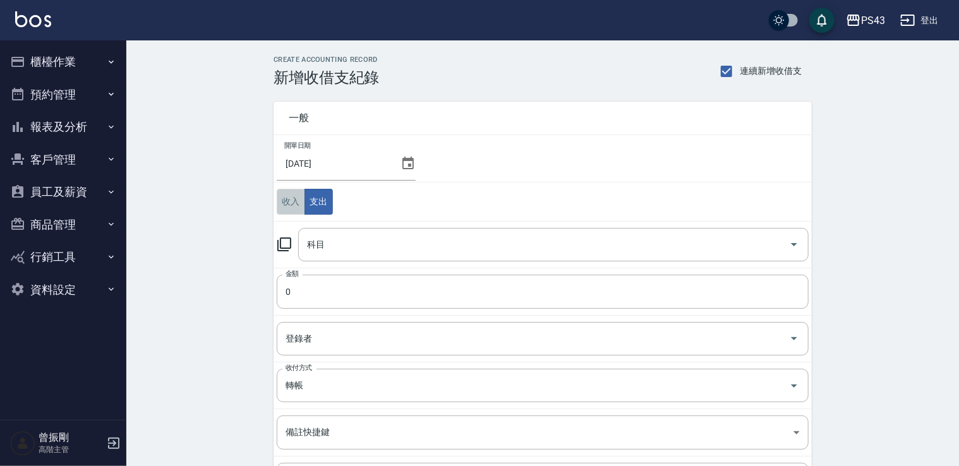
click at [296, 198] on button "收入" at bounding box center [291, 202] width 28 height 26
click at [283, 246] on icon at bounding box center [284, 244] width 15 height 15
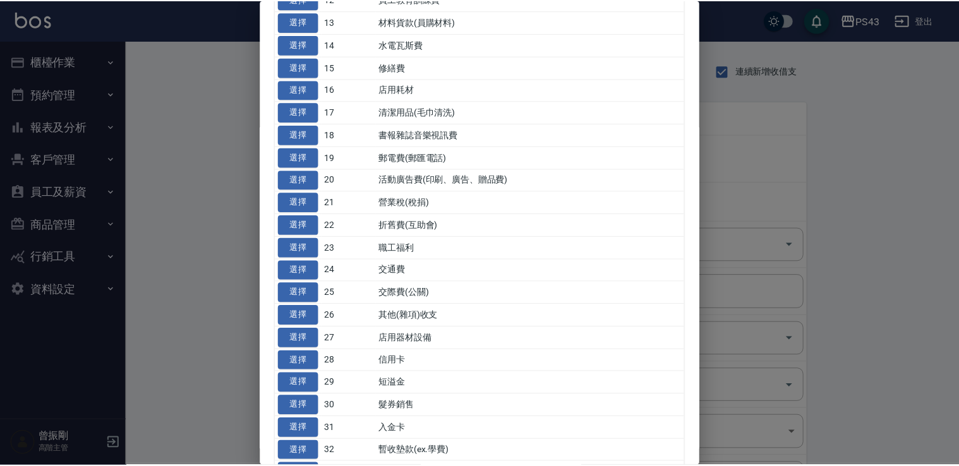
scroll to position [379, 0]
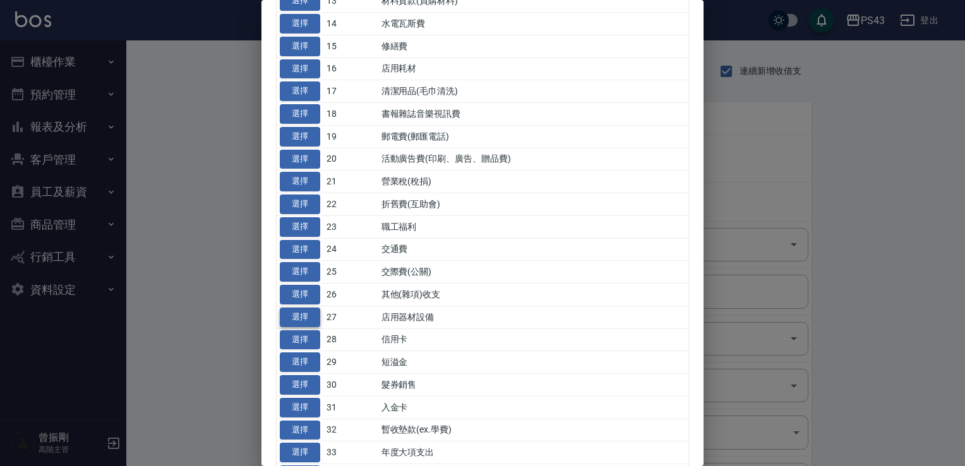
click at [314, 316] on button "選擇" at bounding box center [300, 318] width 40 height 20
type input "27 店用器材設備"
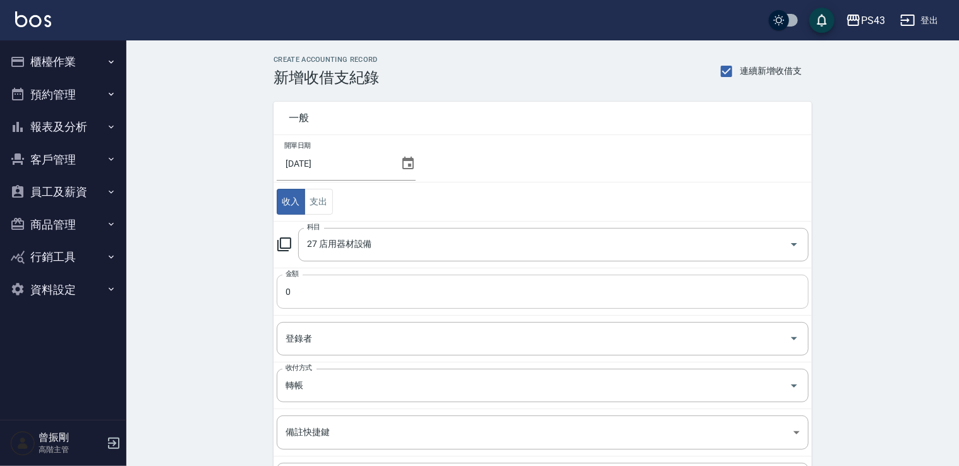
click at [360, 299] on input "0" at bounding box center [543, 292] width 532 height 34
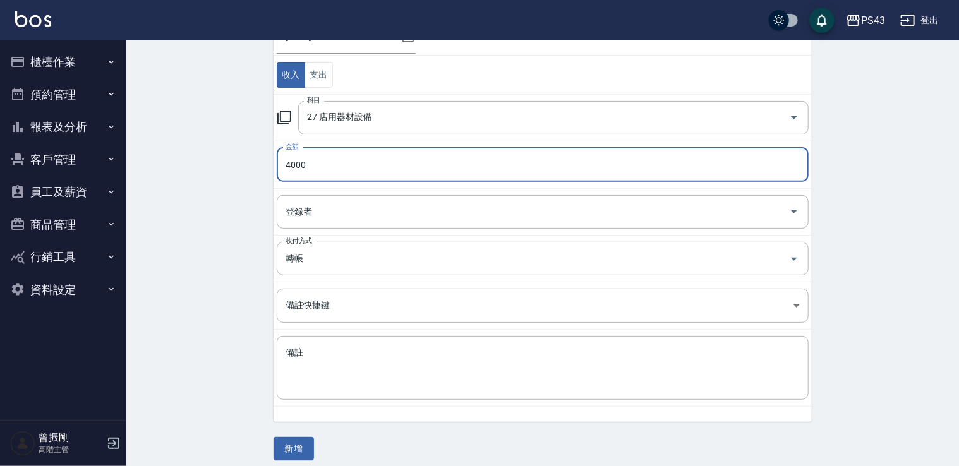
scroll to position [134, 0]
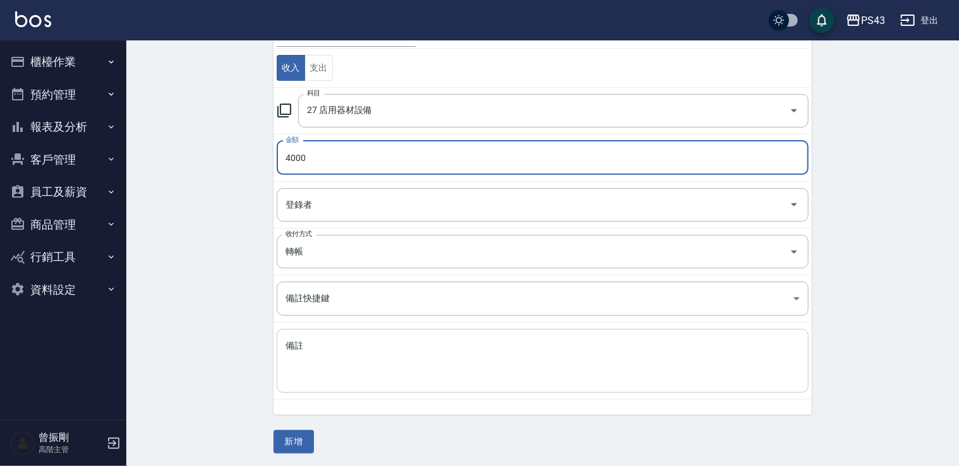
type input "4000"
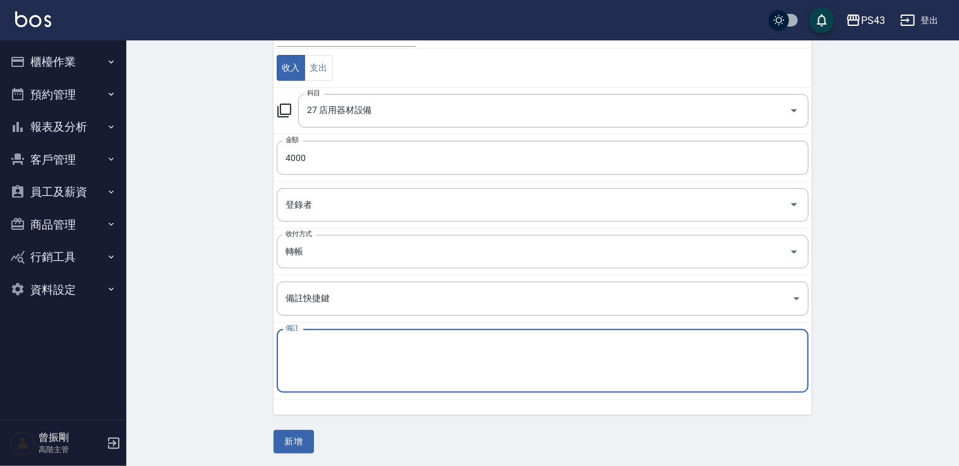
click at [410, 353] on textarea "備註" at bounding box center [542, 361] width 514 height 43
type textarea "垃圾補助"
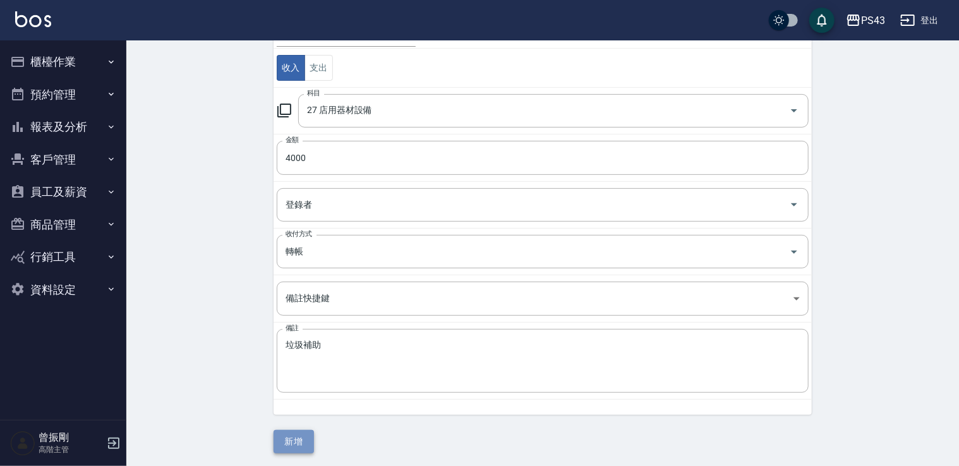
click at [305, 438] on button "新增" at bounding box center [293, 441] width 40 height 23
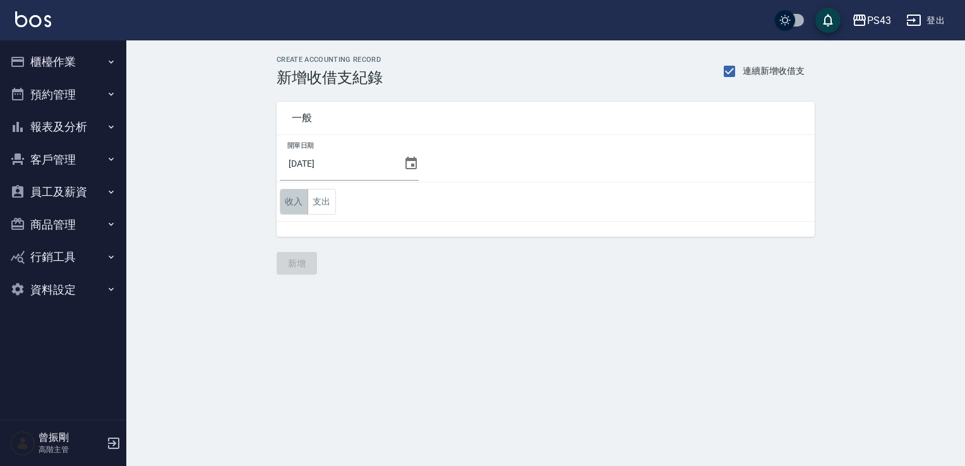
click at [283, 208] on button "收入" at bounding box center [294, 202] width 28 height 26
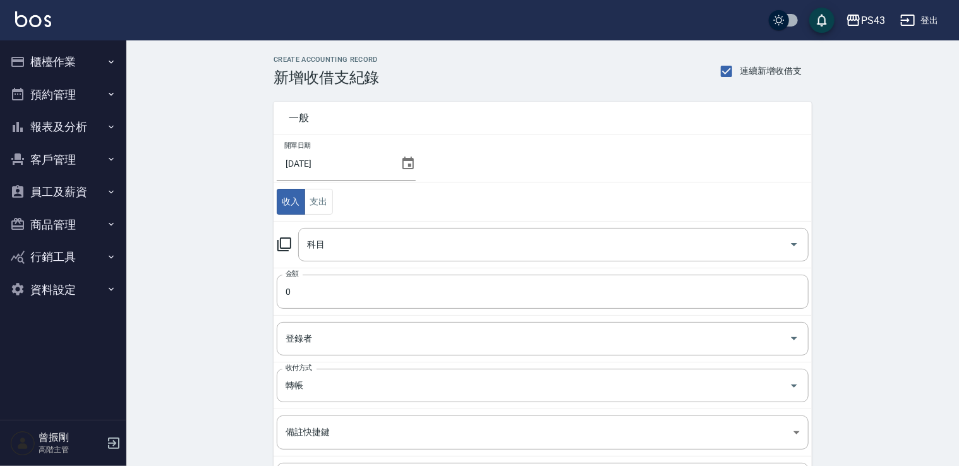
click at [289, 249] on icon at bounding box center [284, 244] width 15 height 15
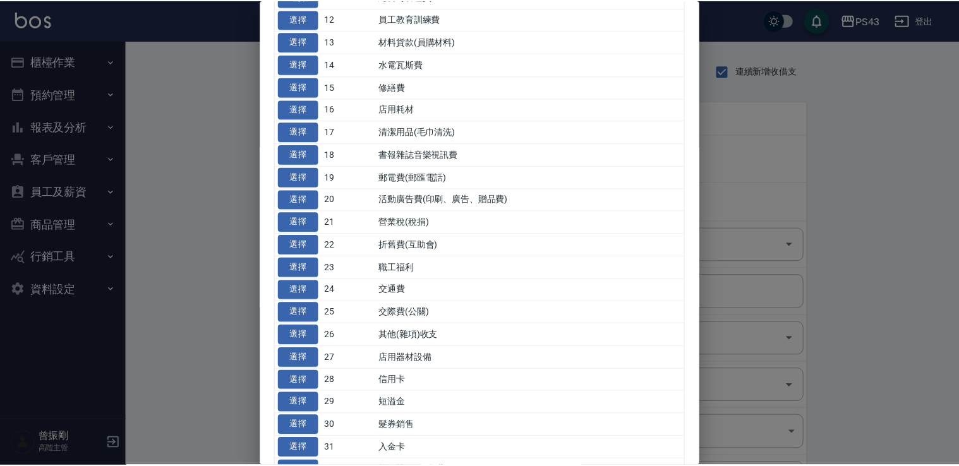
scroll to position [442, 0]
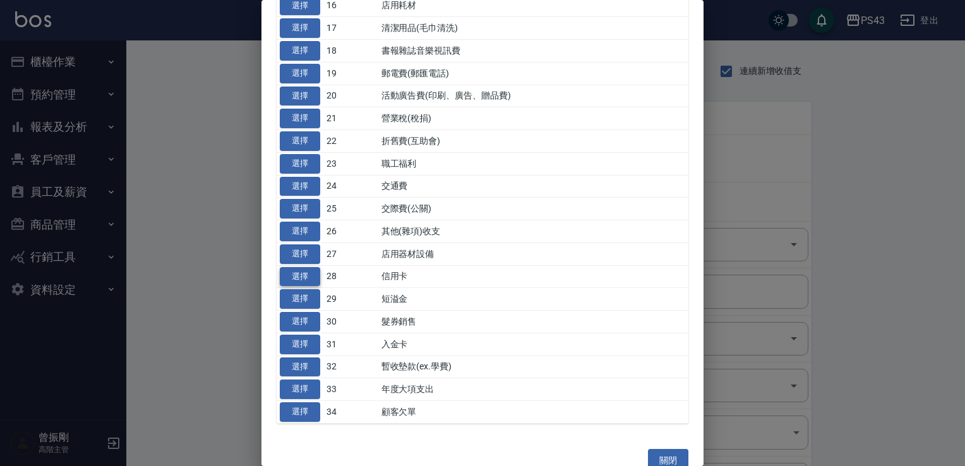
click at [305, 273] on button "選擇" at bounding box center [300, 277] width 40 height 20
type input "28 信用卡"
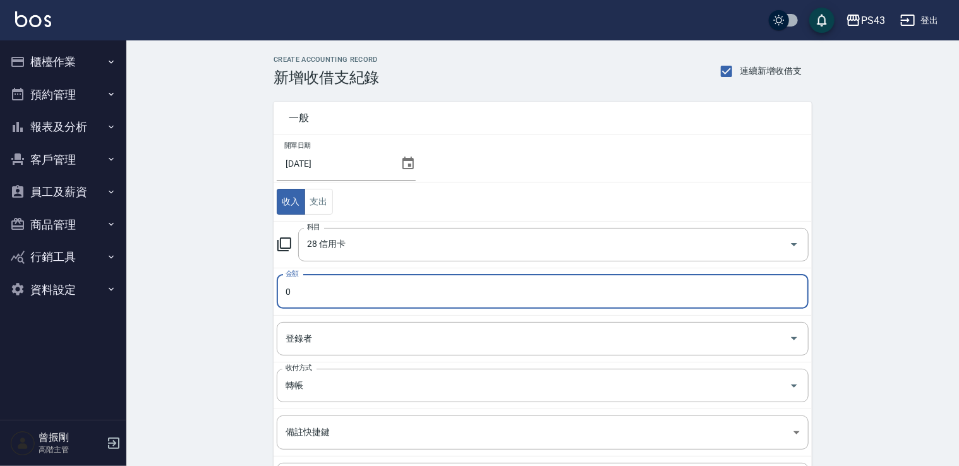
click at [313, 287] on input "0" at bounding box center [543, 292] width 532 height 34
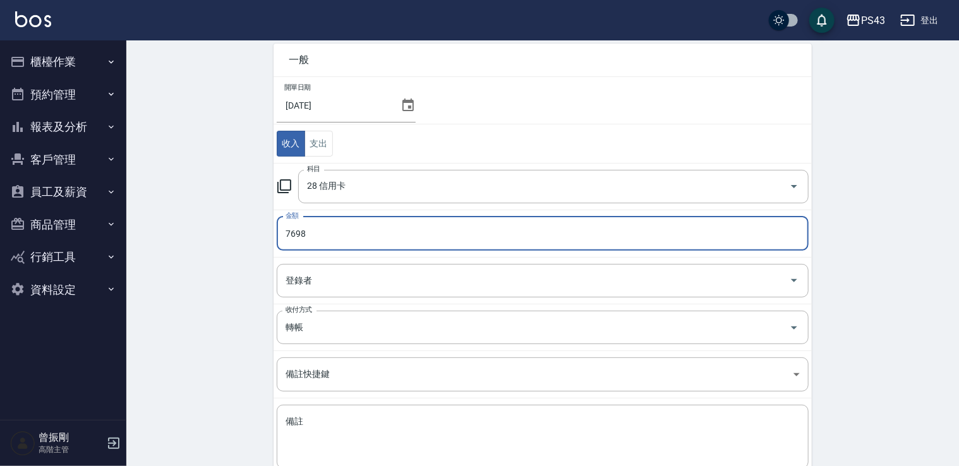
scroll to position [126, 0]
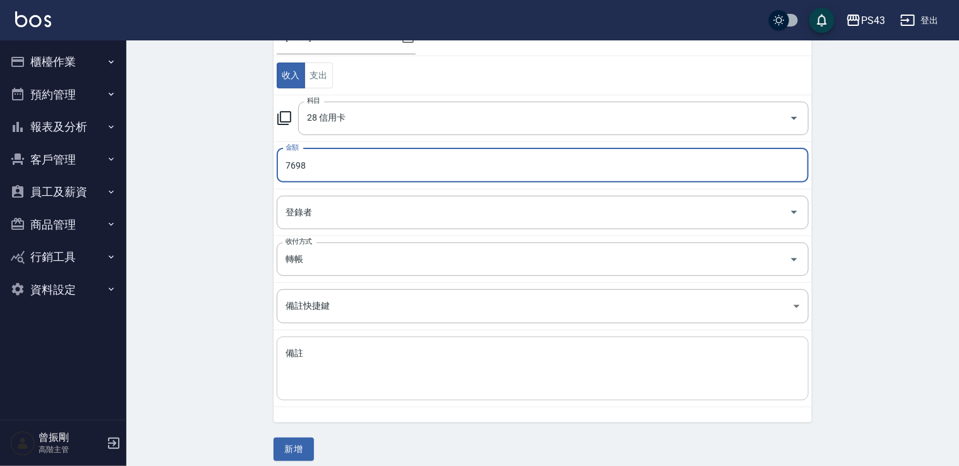
type input "7698"
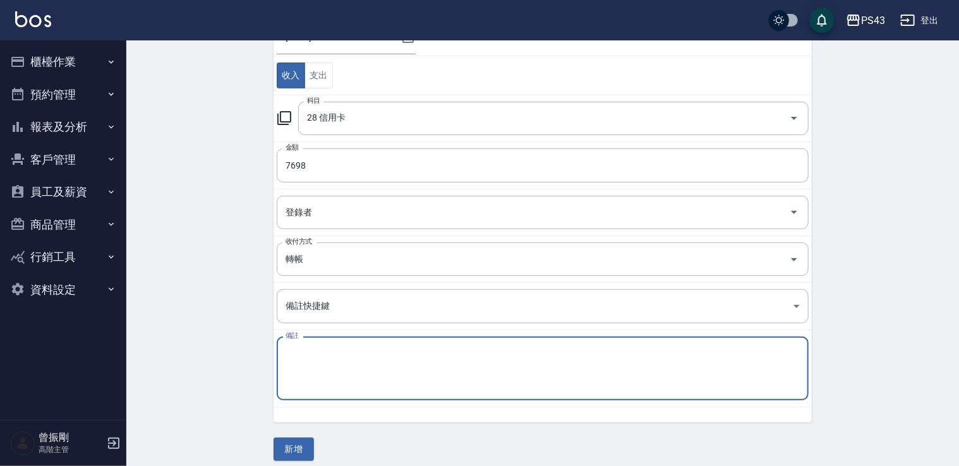
click at [321, 383] on textarea "備註" at bounding box center [542, 368] width 514 height 43
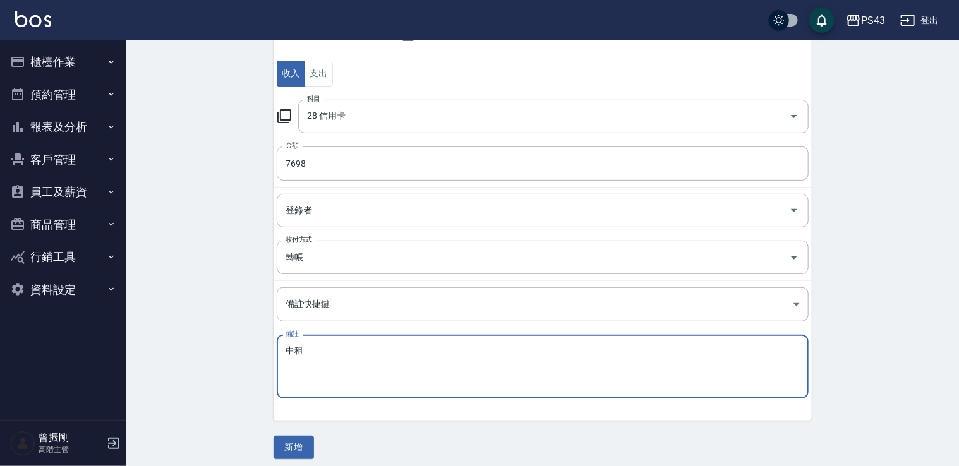
scroll to position [134, 0]
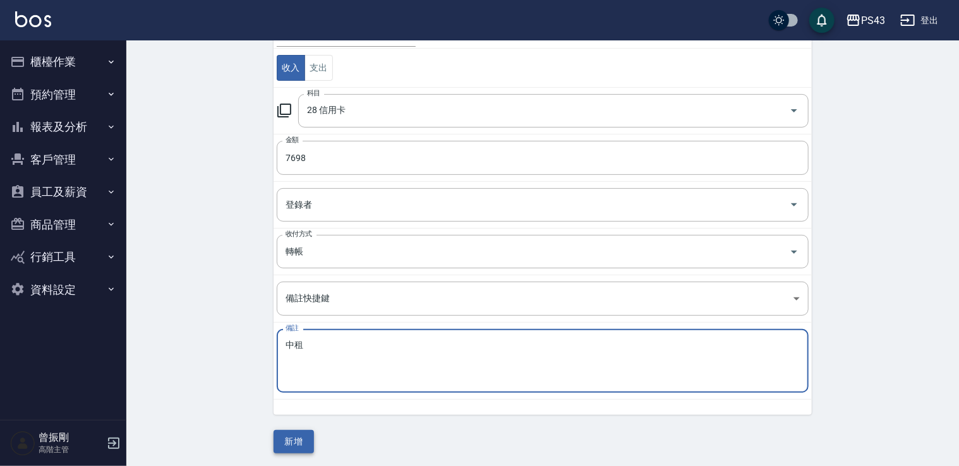
type textarea "中租"
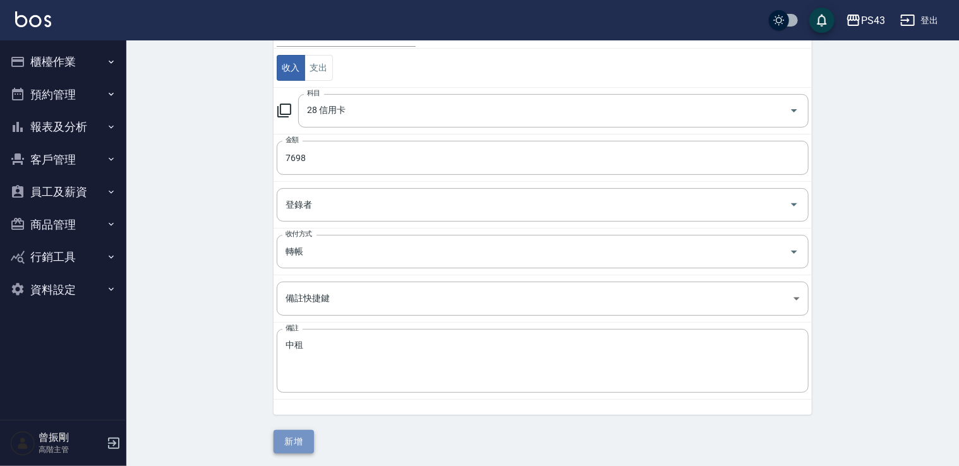
click at [295, 432] on button "新增" at bounding box center [293, 441] width 40 height 23
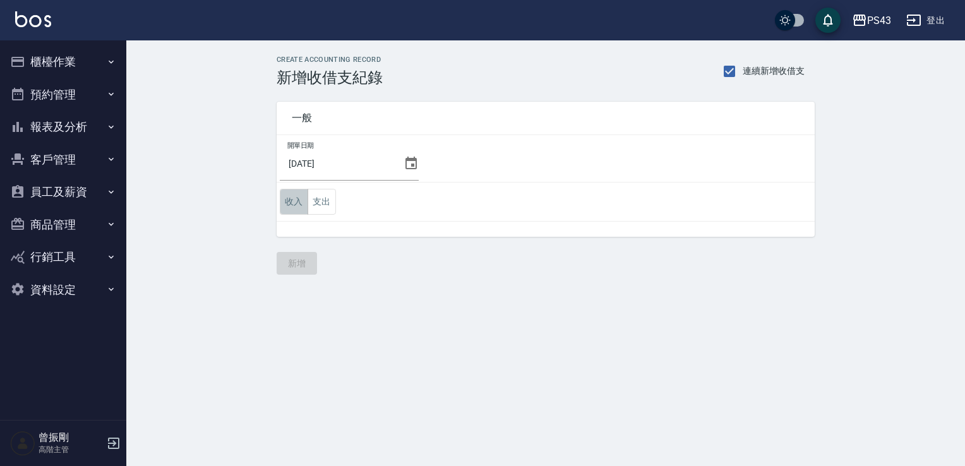
click at [290, 196] on button "收入" at bounding box center [294, 202] width 28 height 26
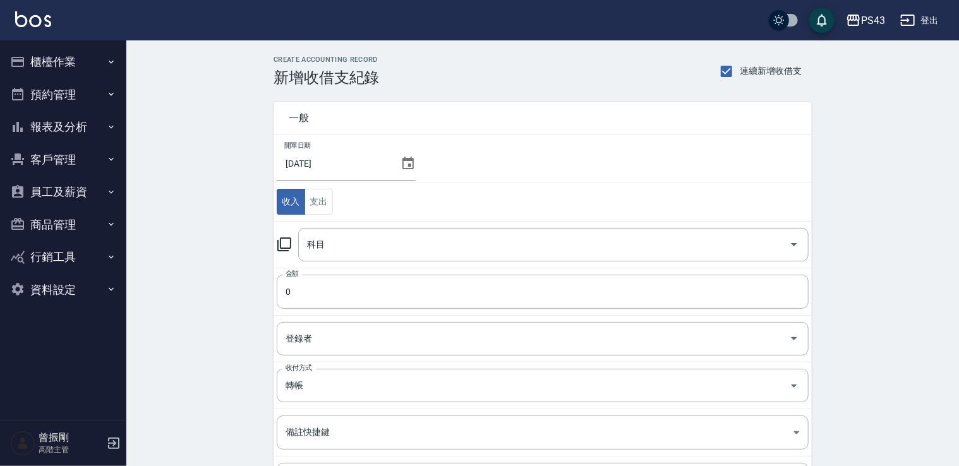
click at [288, 244] on icon at bounding box center [284, 244] width 15 height 15
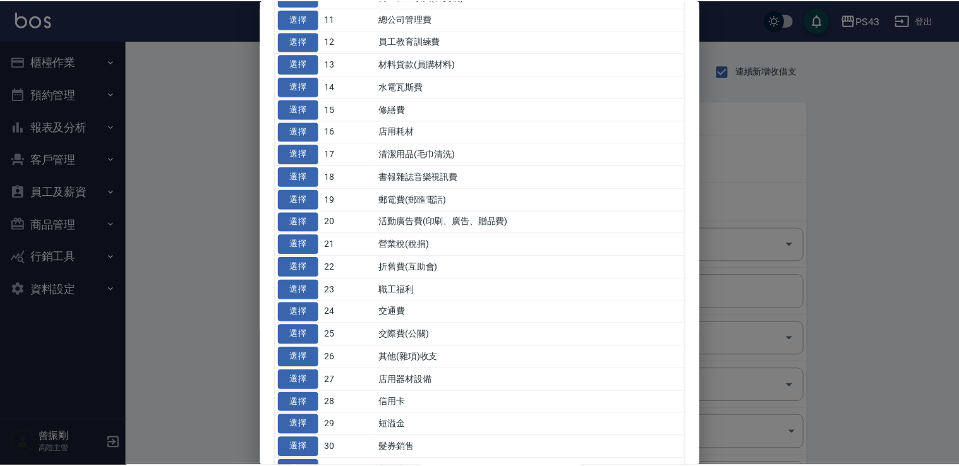
scroll to position [452, 0]
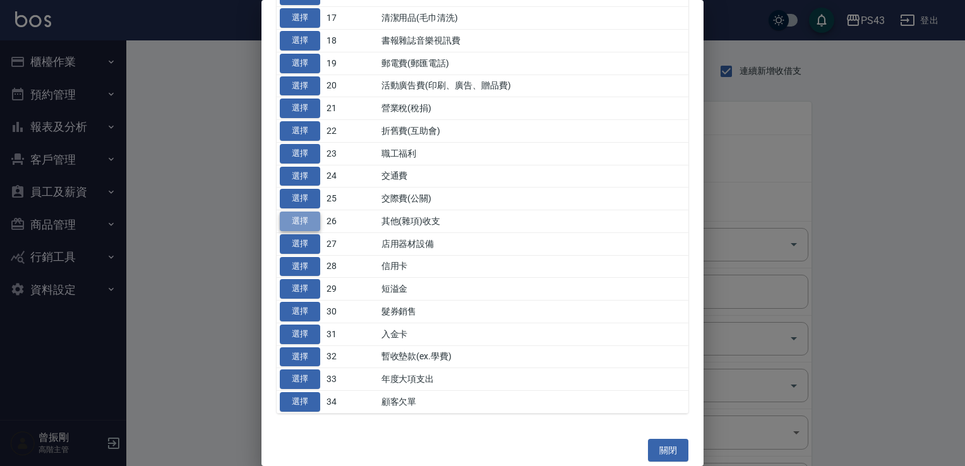
click at [290, 221] on button "選擇" at bounding box center [300, 222] width 40 height 20
type input "26 其他(雜項)收支"
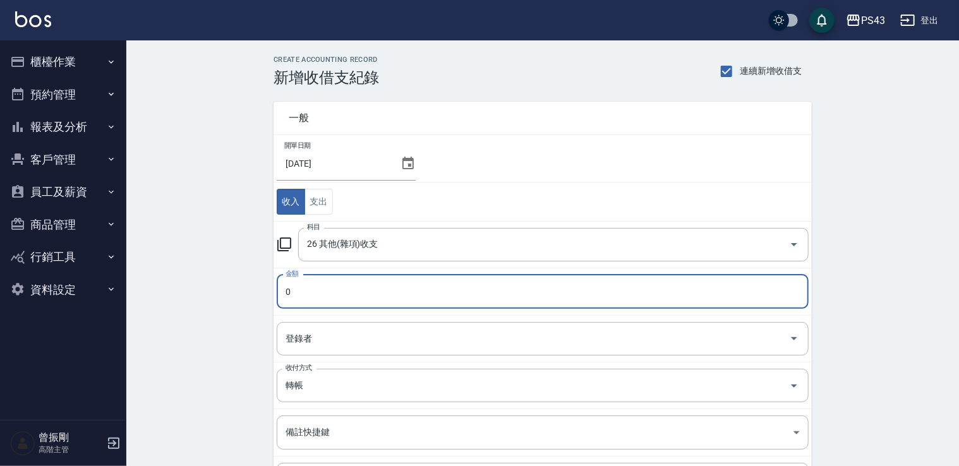
click at [307, 284] on input "0" at bounding box center [543, 292] width 532 height 34
type input "822"
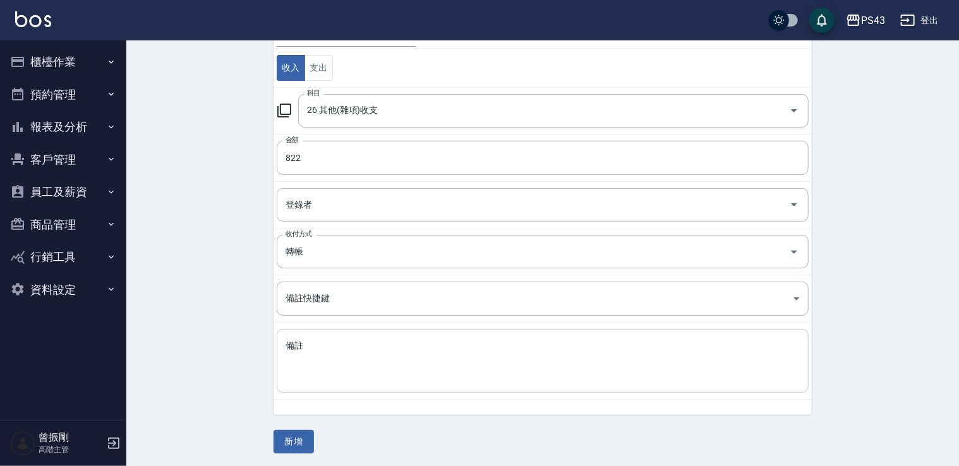
scroll to position [134, 0]
click at [334, 352] on textarea "備註" at bounding box center [542, 361] width 514 height 43
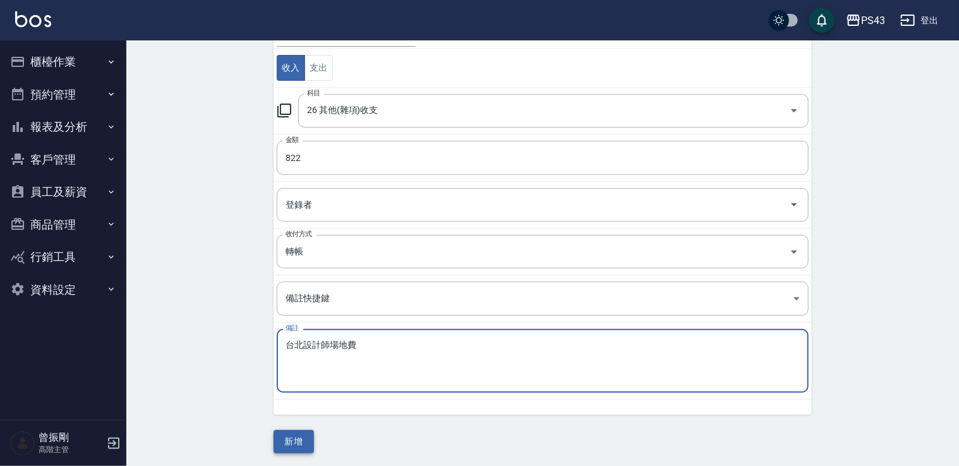
type textarea "台北設計師場地費"
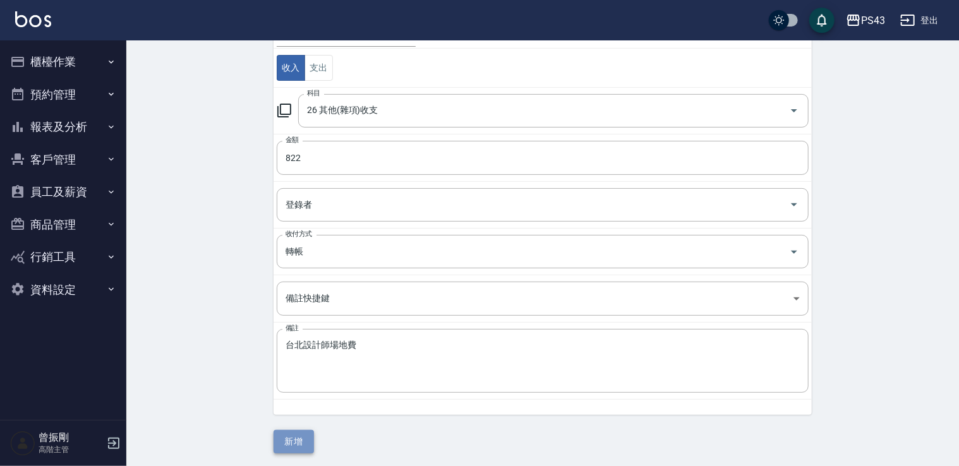
click at [297, 433] on button "新增" at bounding box center [293, 441] width 40 height 23
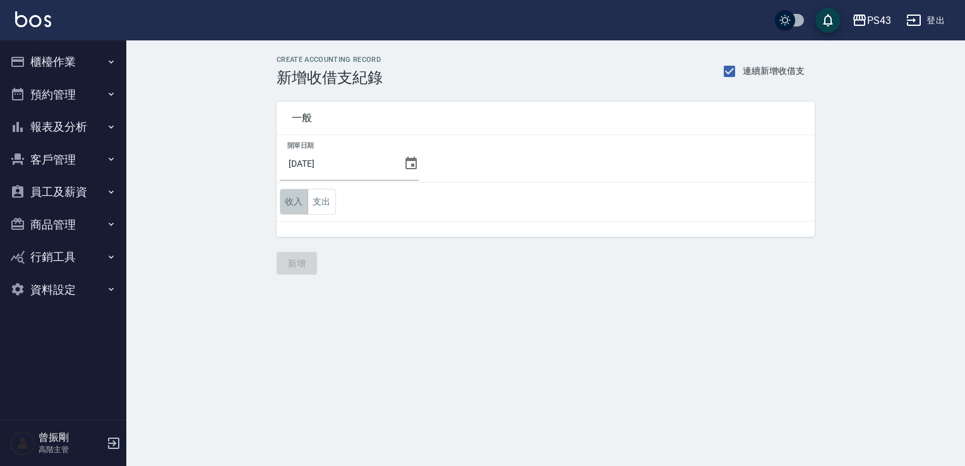
click at [296, 202] on button "收入" at bounding box center [294, 202] width 28 height 26
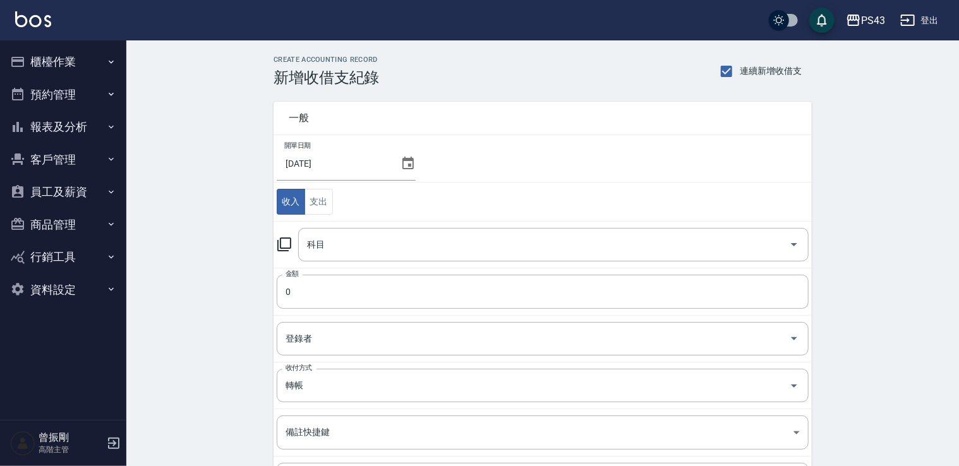
click at [289, 249] on icon at bounding box center [284, 244] width 15 height 15
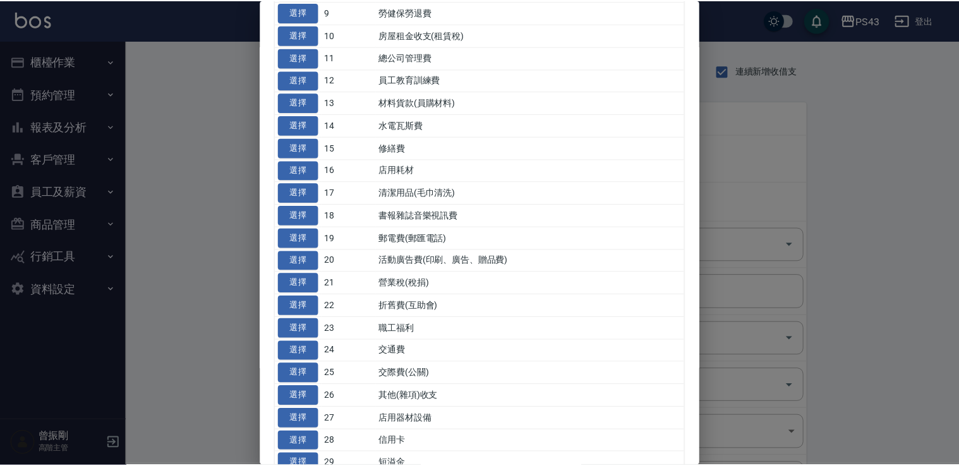
scroll to position [452, 0]
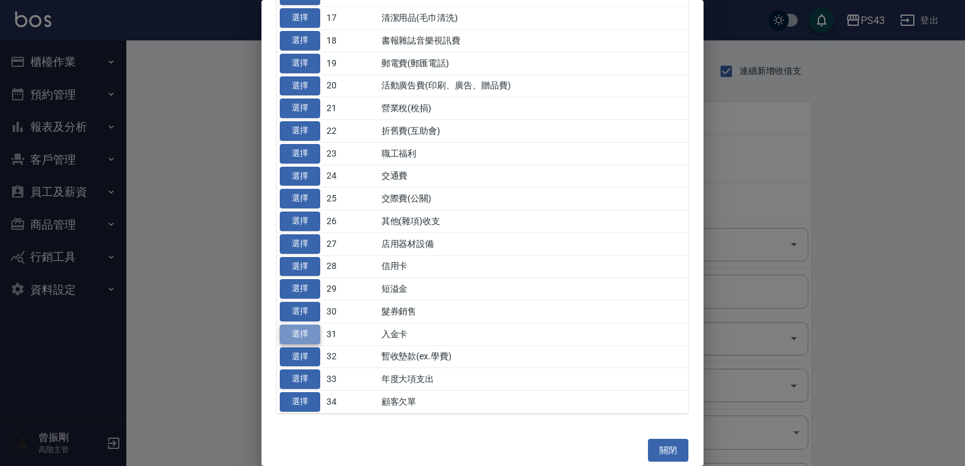
click at [306, 332] on button "選擇" at bounding box center [300, 335] width 40 height 20
type input "31 入金卡"
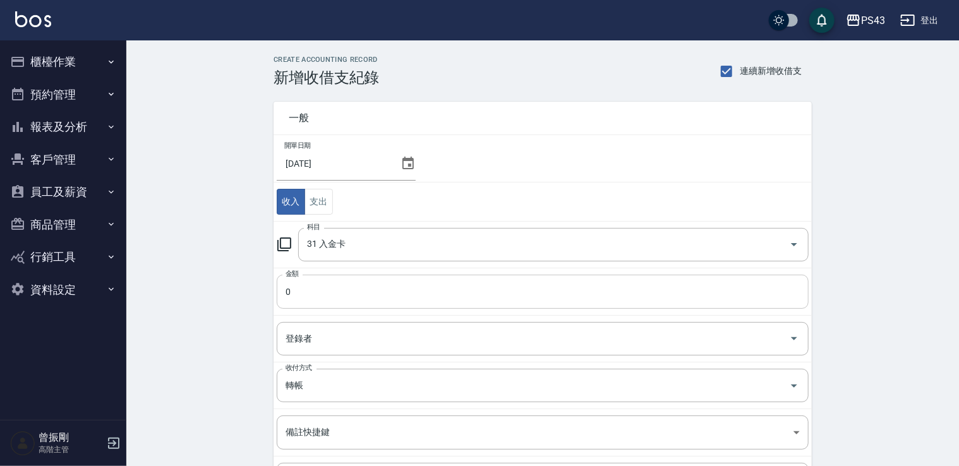
click at [306, 288] on input "0" at bounding box center [543, 292] width 532 height 34
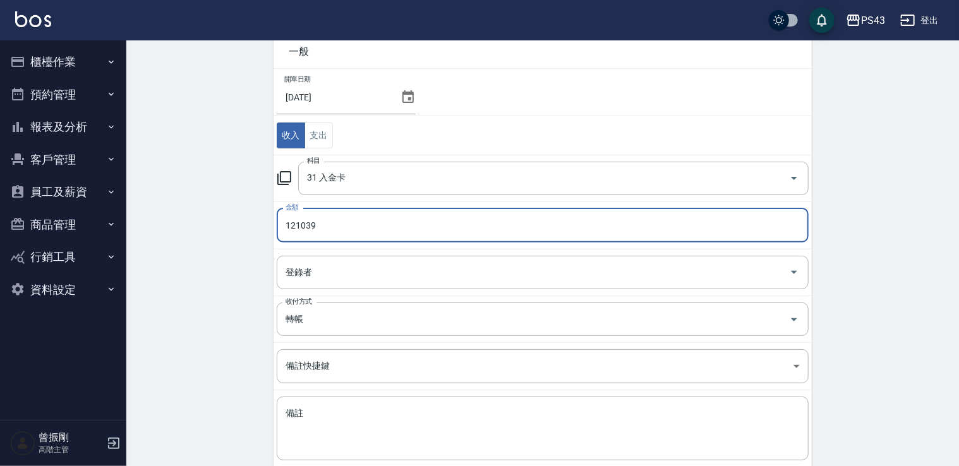
scroll to position [134, 0]
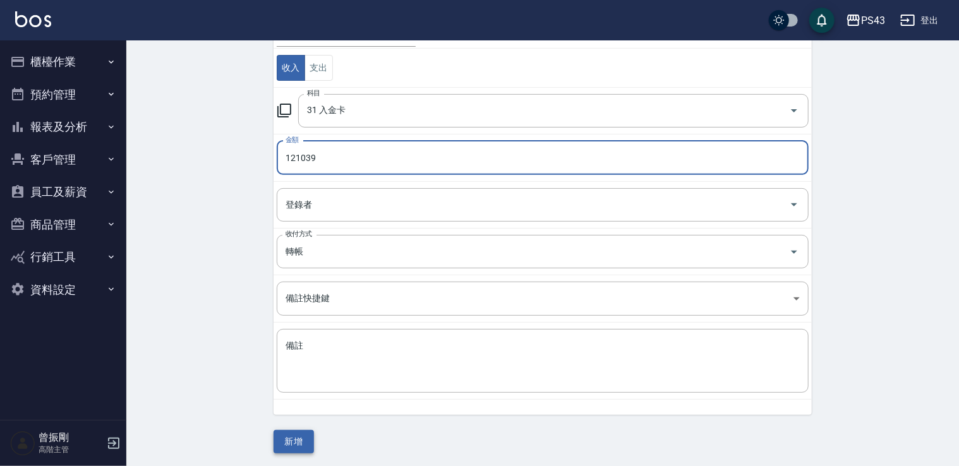
type input "121039"
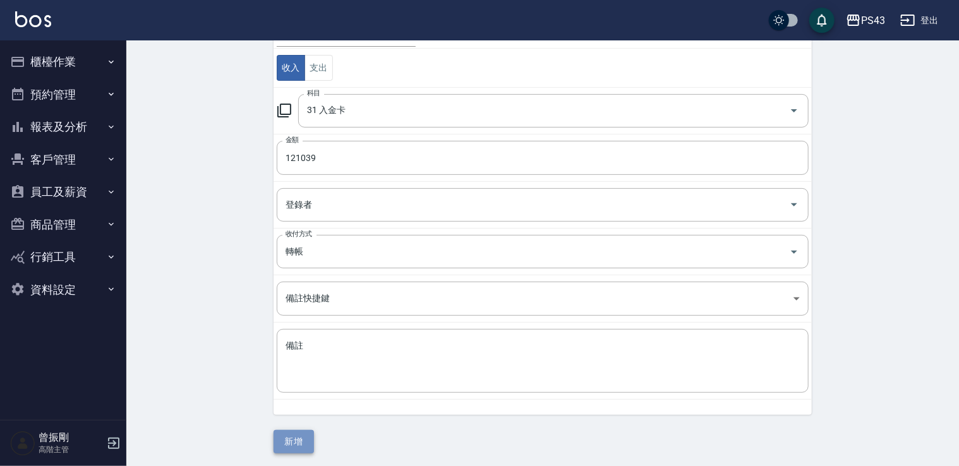
click at [302, 441] on button "新增" at bounding box center [293, 441] width 40 height 23
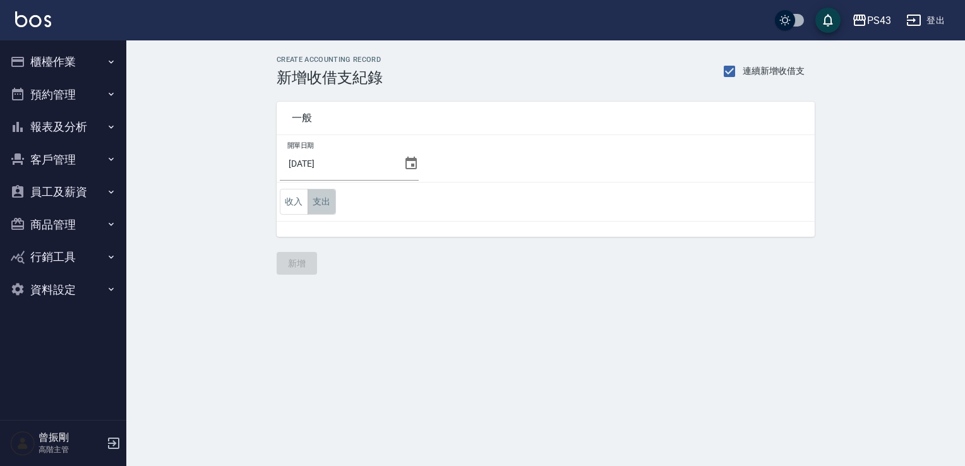
click at [320, 197] on button "支出" at bounding box center [322, 202] width 28 height 26
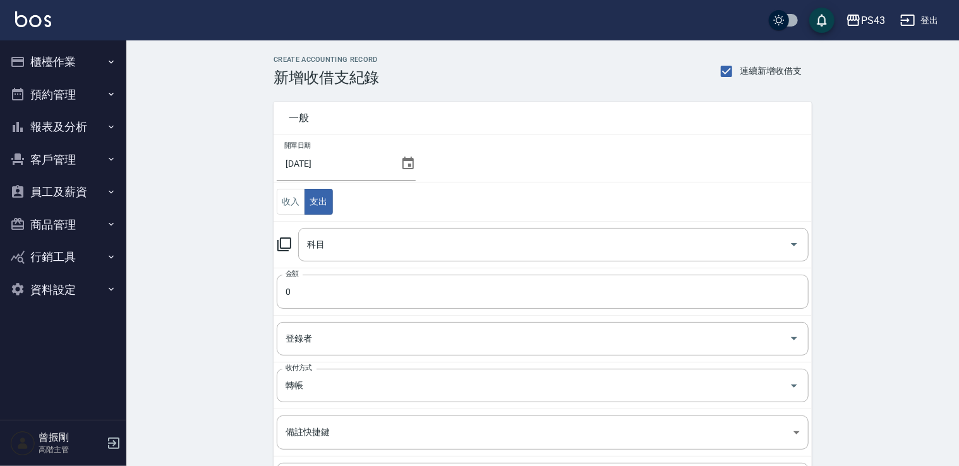
click at [288, 246] on icon at bounding box center [284, 244] width 15 height 15
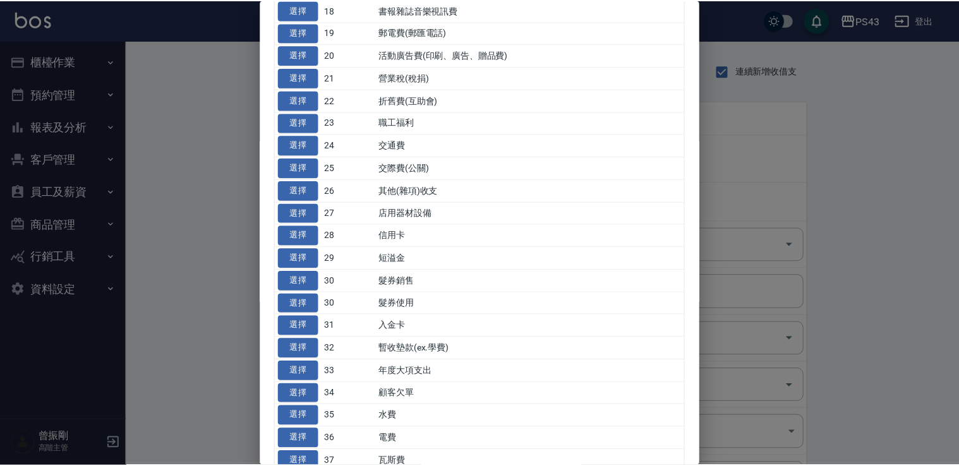
scroll to position [565, 0]
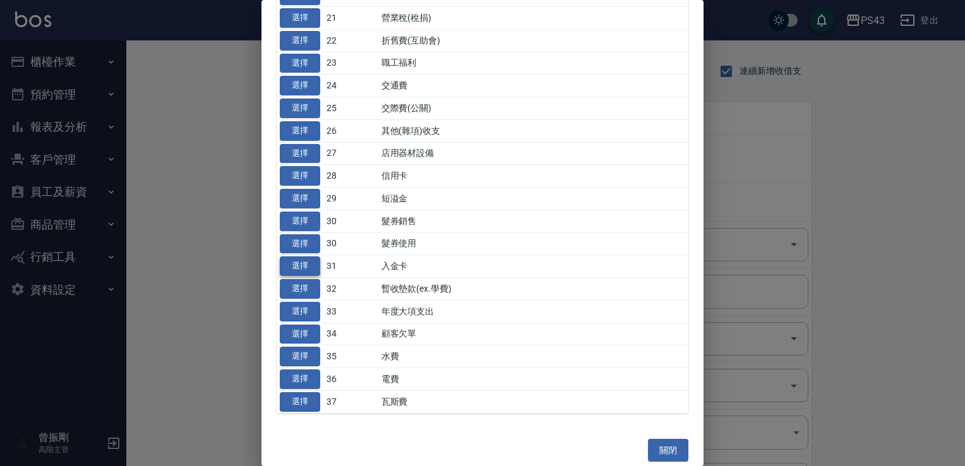
click at [308, 259] on button "選擇" at bounding box center [300, 266] width 40 height 20
type input "31 入金卡"
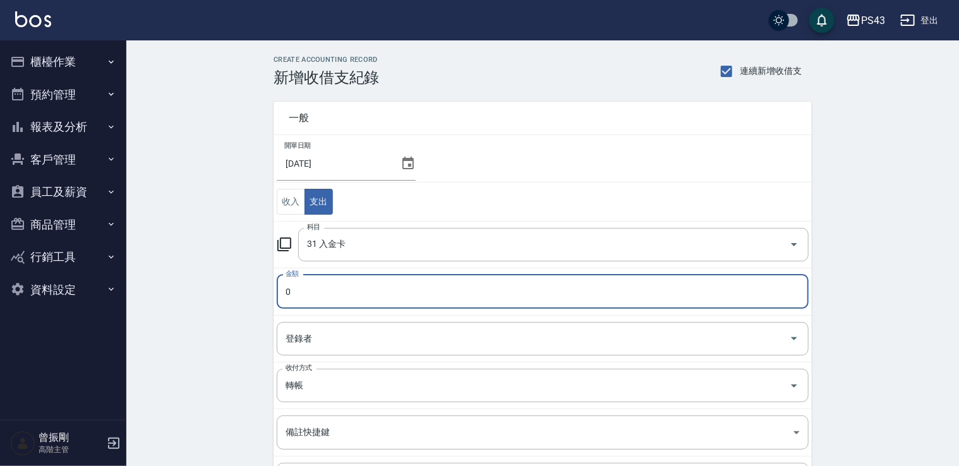
click at [307, 277] on input "0" at bounding box center [543, 292] width 532 height 34
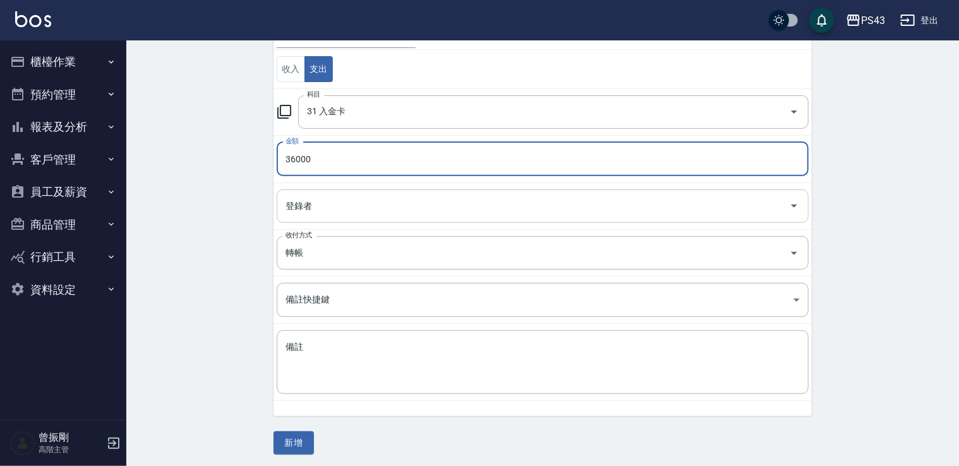
scroll to position [134, 0]
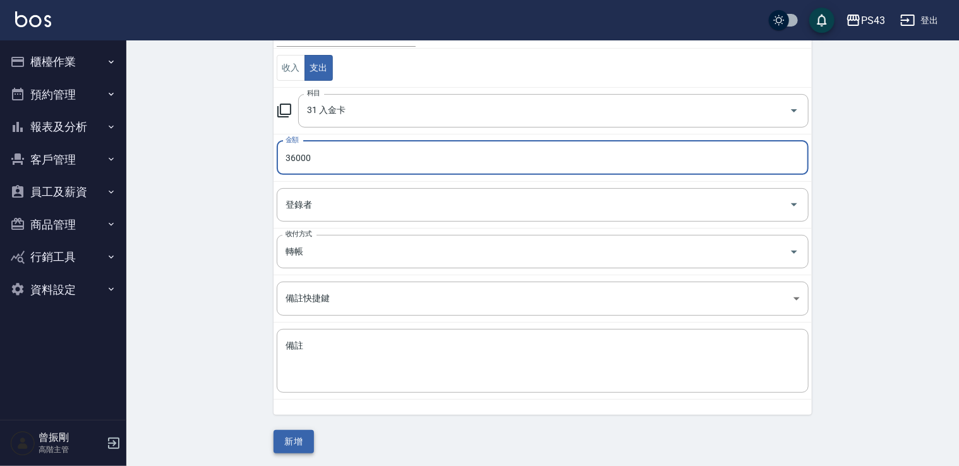
type input "36000"
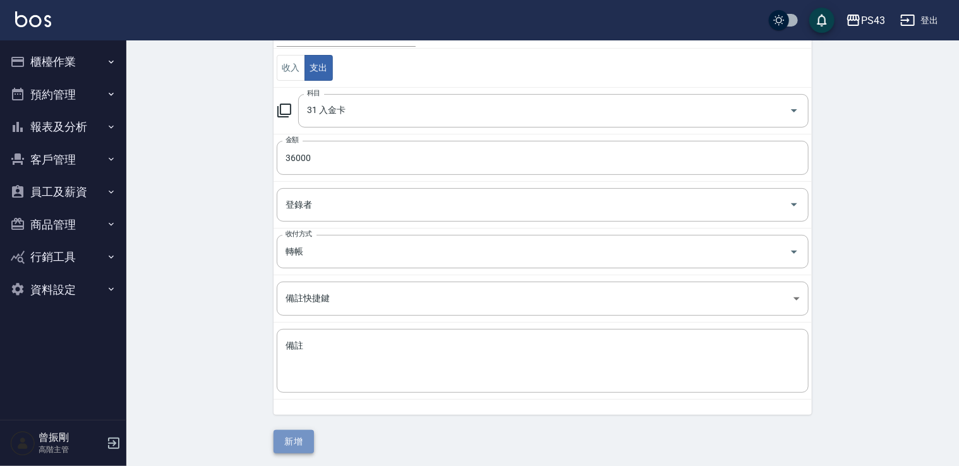
click at [296, 431] on button "新增" at bounding box center [293, 441] width 40 height 23
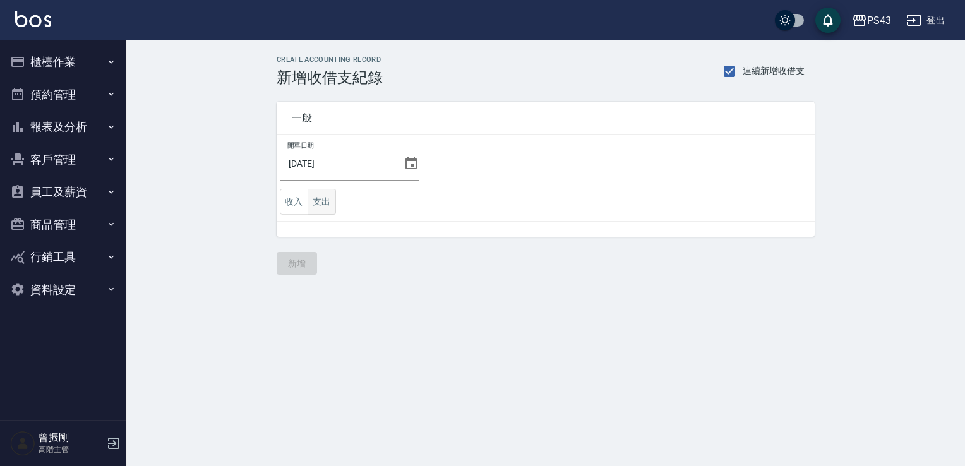
click at [328, 203] on button "支出" at bounding box center [322, 202] width 28 height 26
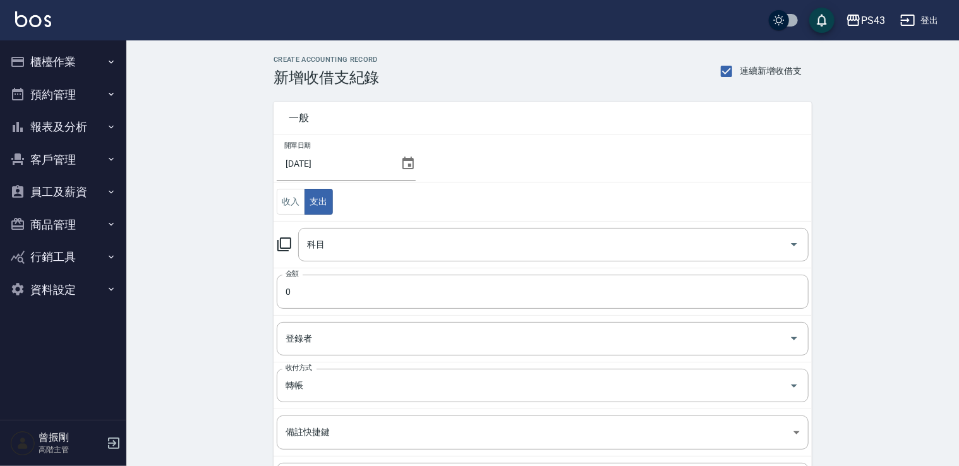
click at [291, 240] on icon at bounding box center [284, 244] width 15 height 15
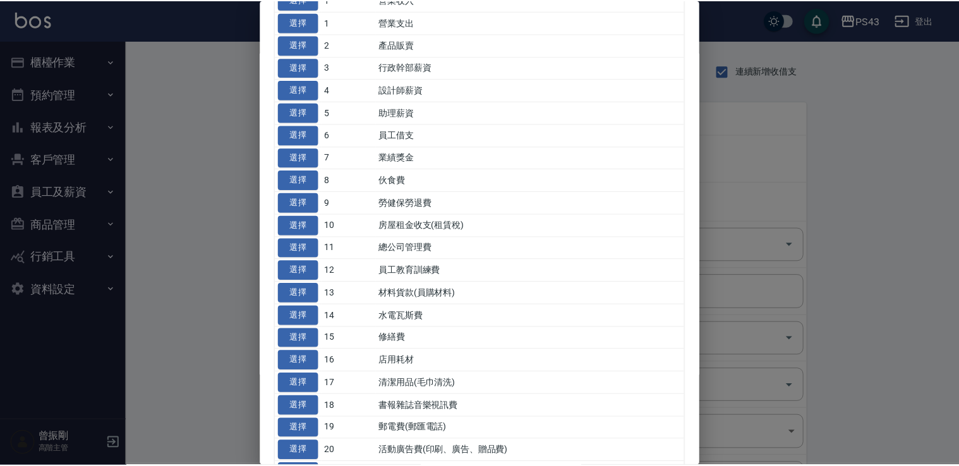
scroll to position [126, 0]
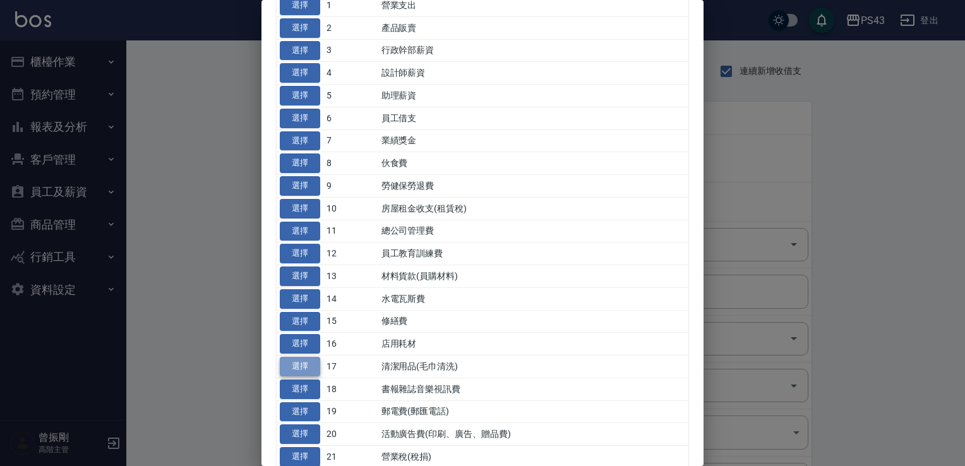
click at [301, 368] on button "選擇" at bounding box center [300, 367] width 40 height 20
type input "17 清潔用品(毛巾清洗)"
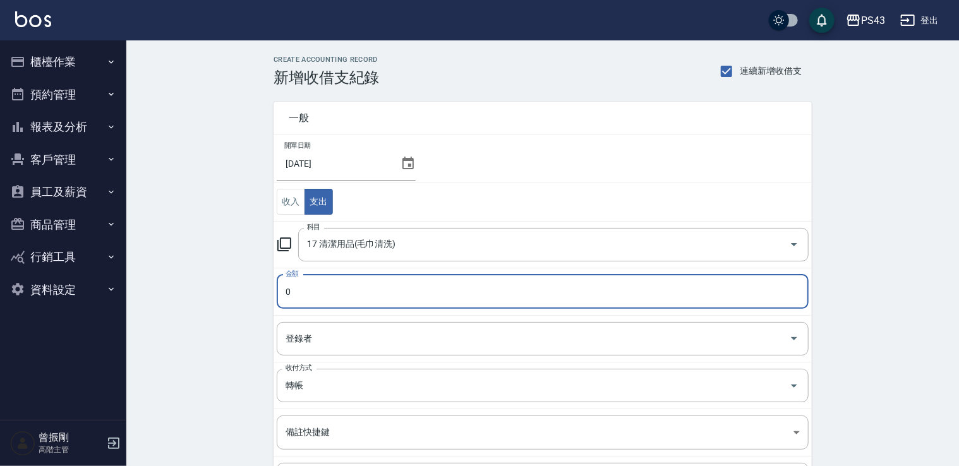
click at [312, 296] on input "0" at bounding box center [543, 292] width 532 height 34
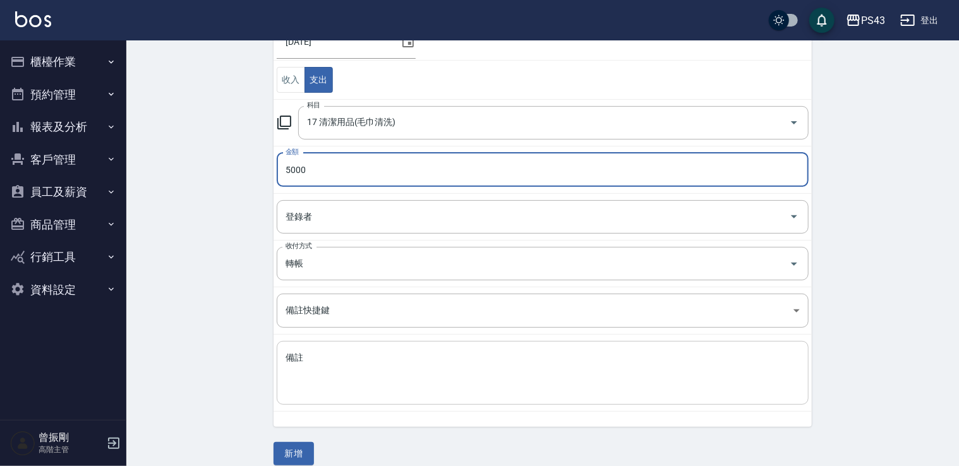
scroll to position [134, 0]
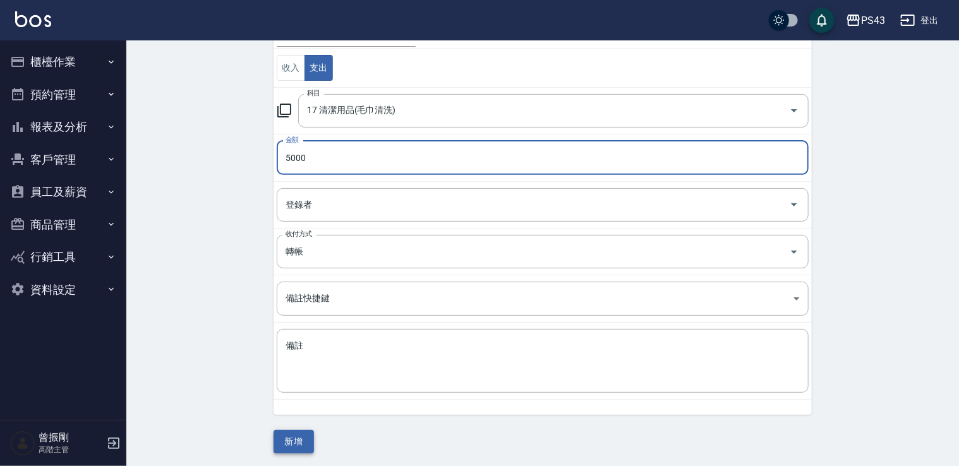
type input "5000"
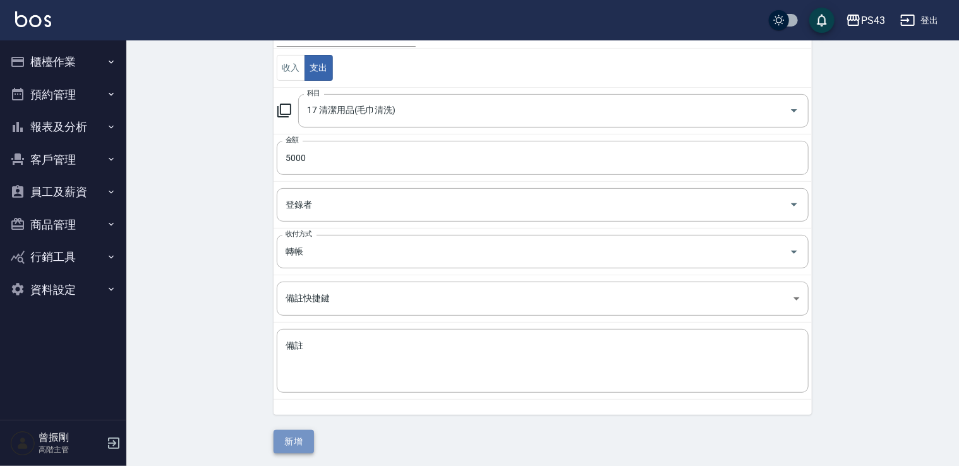
click at [306, 433] on button "新增" at bounding box center [293, 441] width 40 height 23
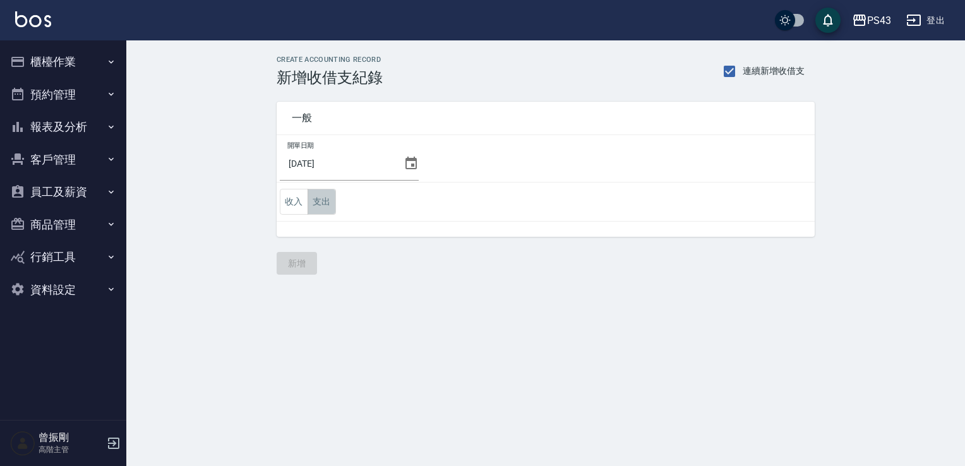
click at [314, 202] on button "支出" at bounding box center [322, 202] width 28 height 26
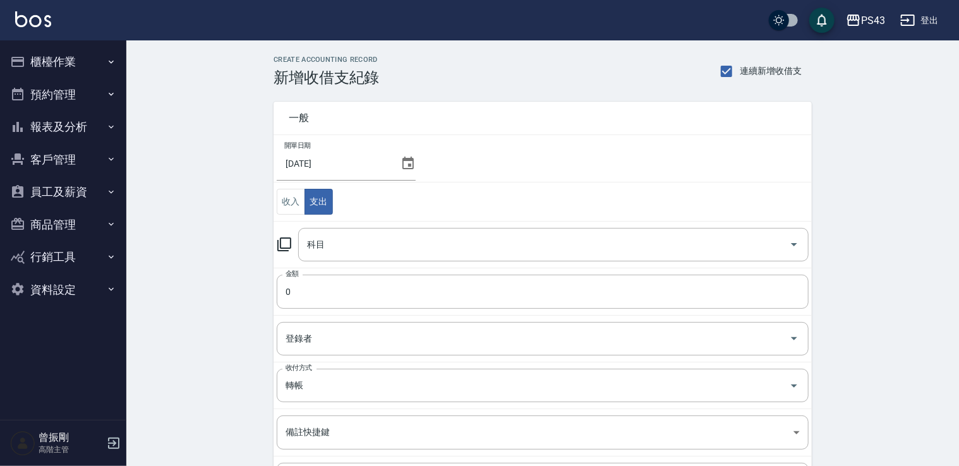
click at [288, 243] on icon at bounding box center [284, 244] width 15 height 15
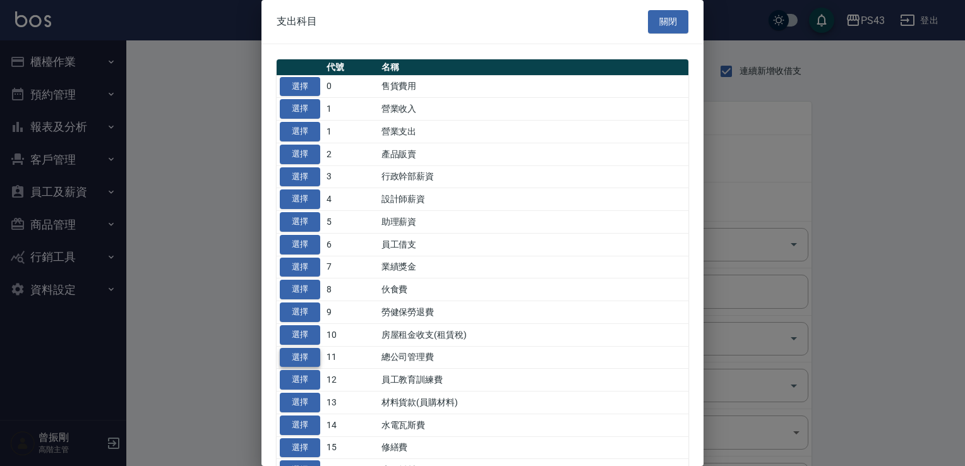
click at [314, 350] on button "選擇" at bounding box center [300, 358] width 40 height 20
type input "11 總公司管理費"
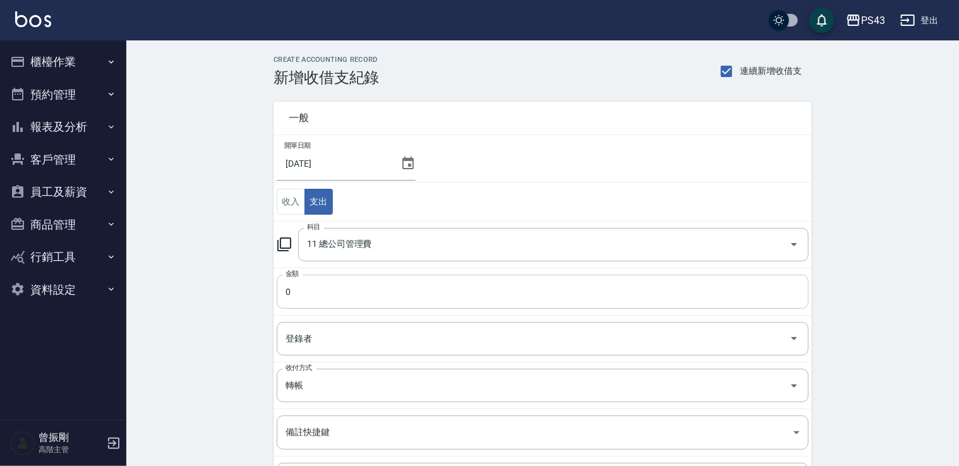
click at [314, 301] on input "0" at bounding box center [543, 292] width 532 height 34
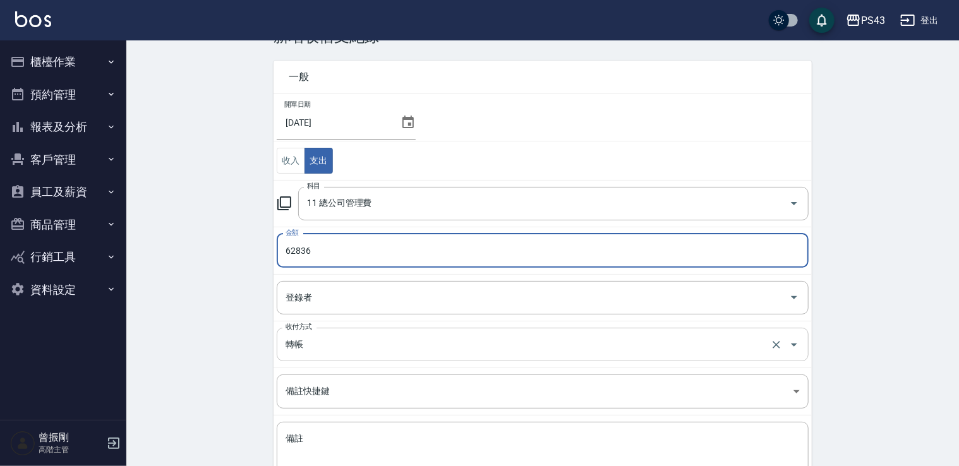
scroll to position [126, 0]
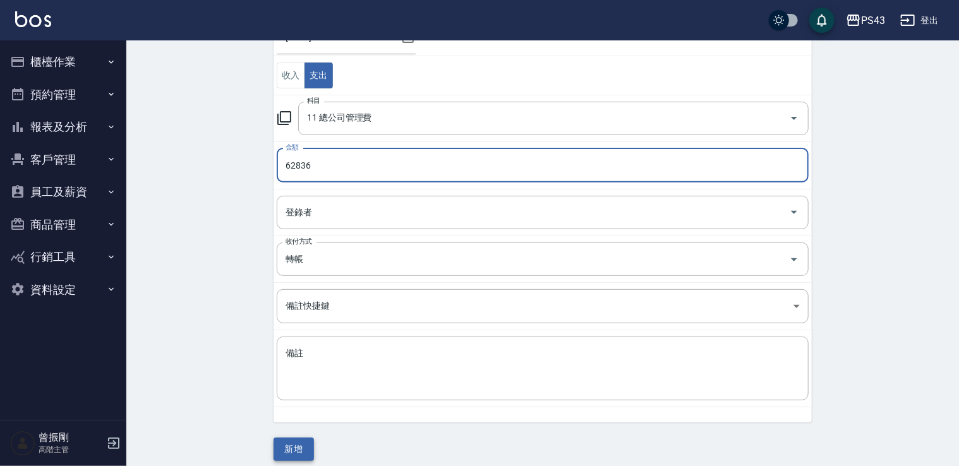
type input "62836"
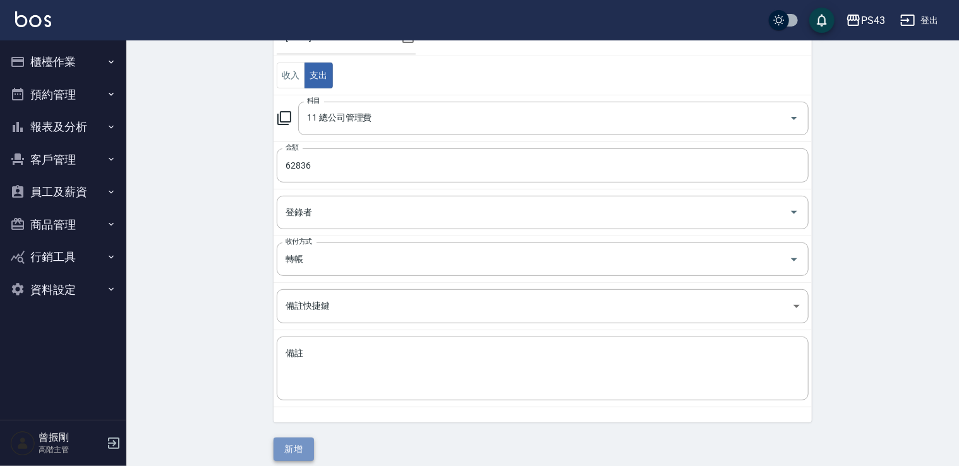
click at [293, 443] on button "新增" at bounding box center [293, 449] width 40 height 23
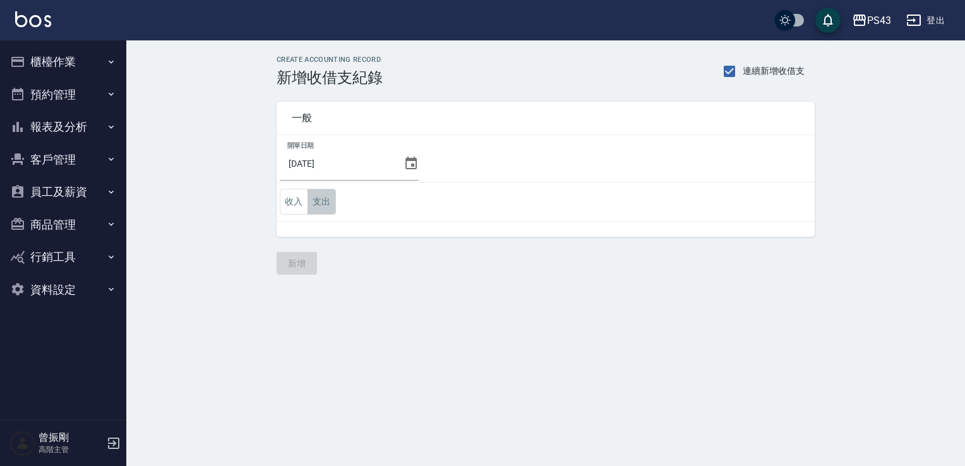
click at [320, 203] on button "支出" at bounding box center [322, 202] width 28 height 26
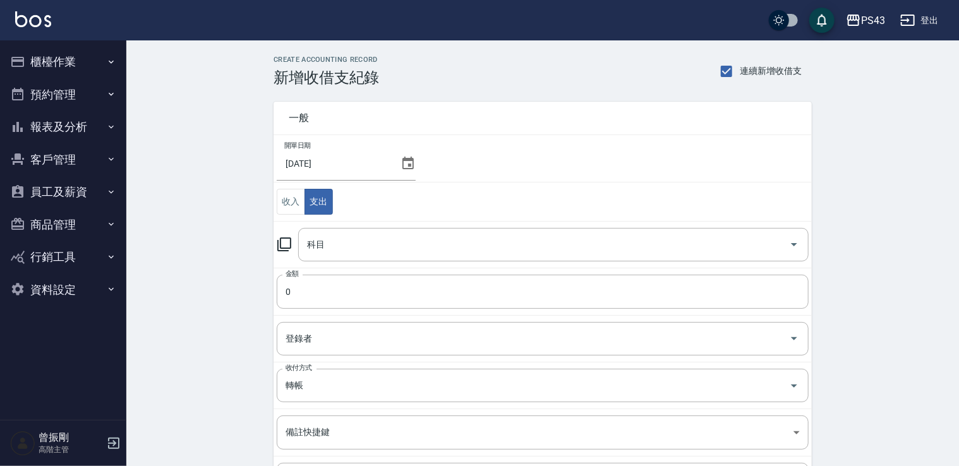
click at [285, 243] on icon at bounding box center [284, 244] width 15 height 15
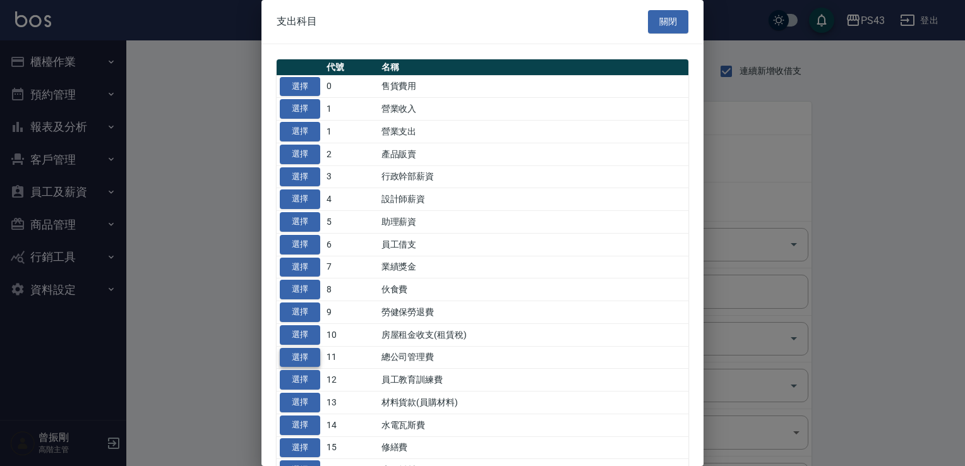
click at [304, 358] on button "選擇" at bounding box center [300, 358] width 40 height 20
type input "11 總公司管理費"
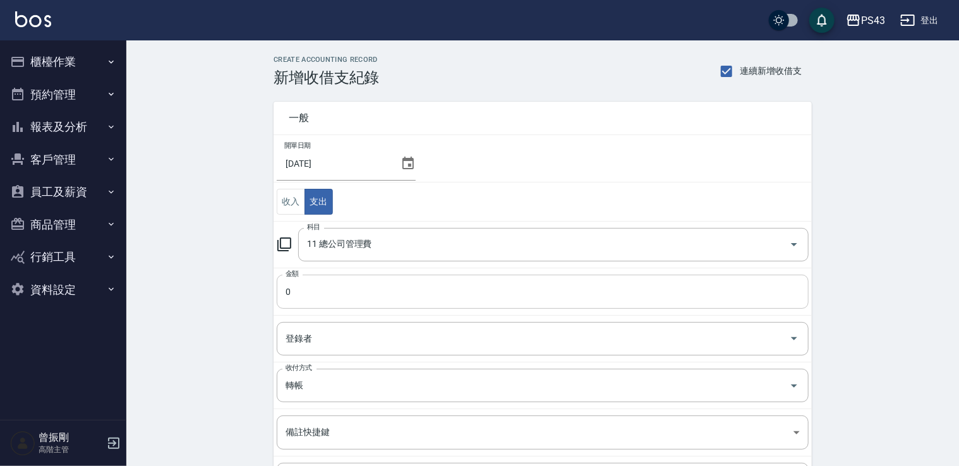
click at [321, 290] on input "0" at bounding box center [543, 292] width 532 height 34
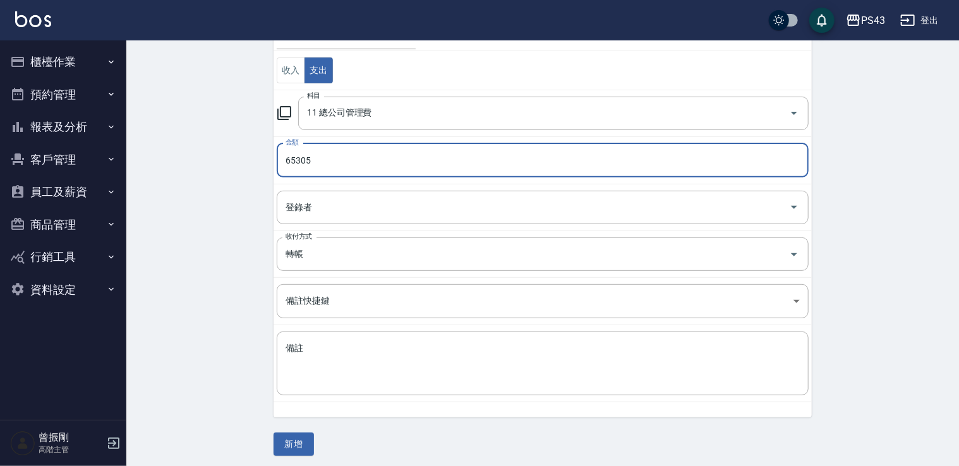
scroll to position [134, 0]
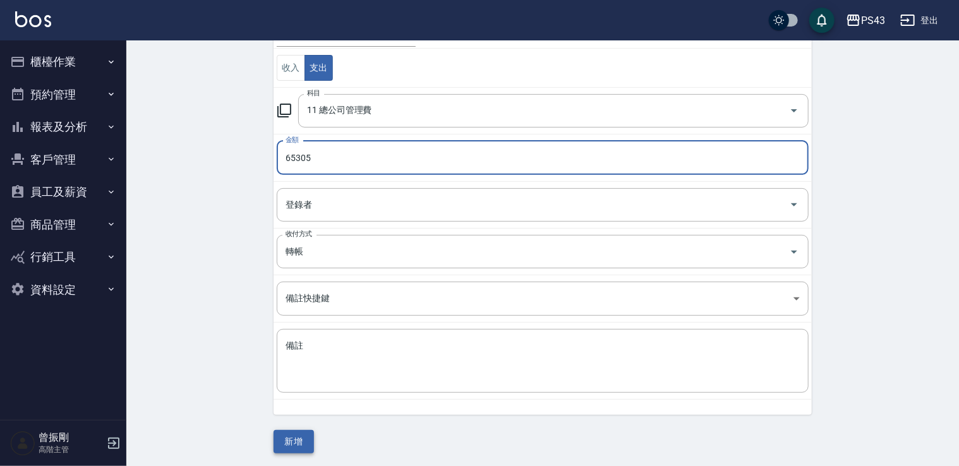
type input "65305"
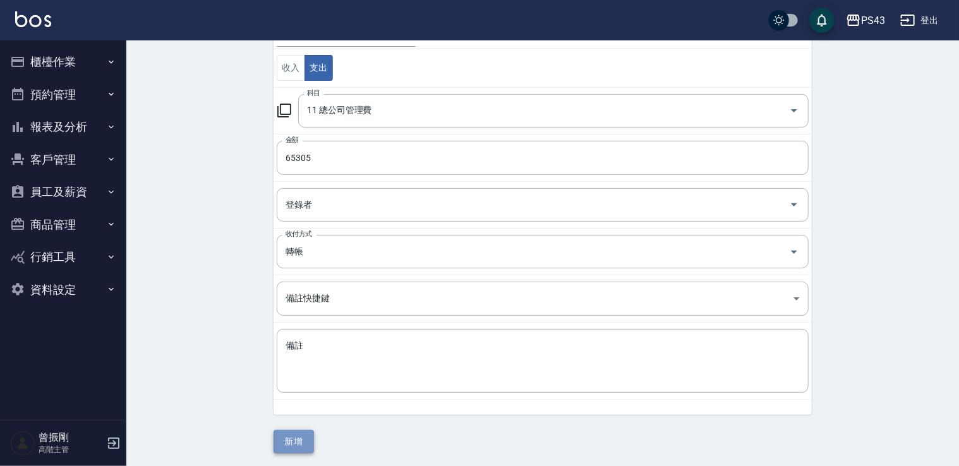
click at [301, 440] on button "新增" at bounding box center [293, 441] width 40 height 23
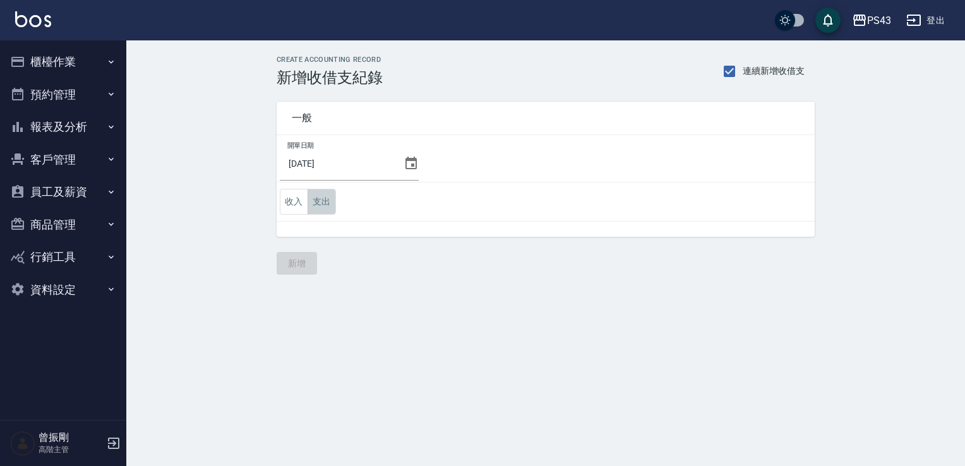
drag, startPoint x: 331, startPoint y: 203, endPoint x: 314, endPoint y: 217, distance: 21.9
click at [325, 210] on button "支出" at bounding box center [322, 202] width 28 height 26
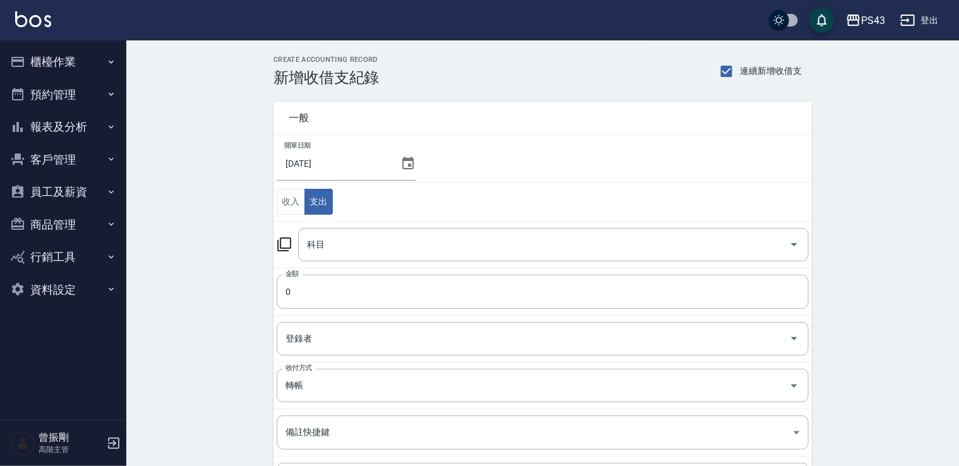
click at [287, 245] on icon at bounding box center [284, 244] width 15 height 15
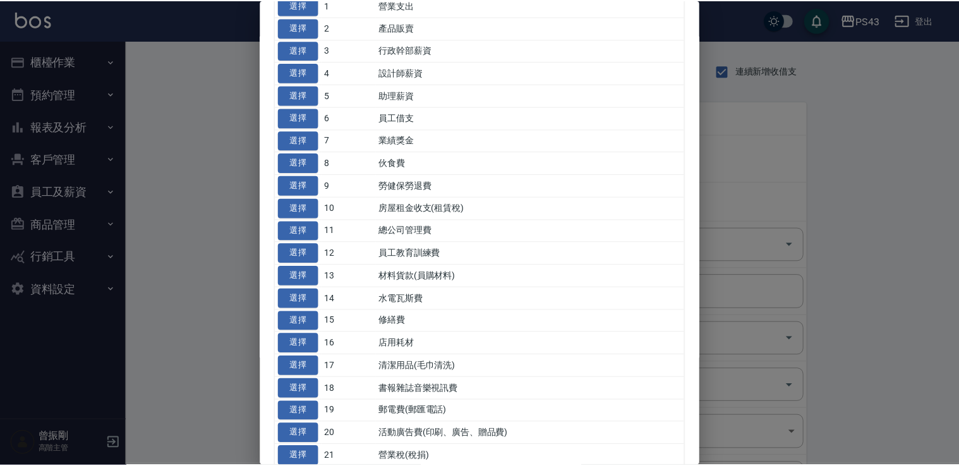
scroll to position [126, 0]
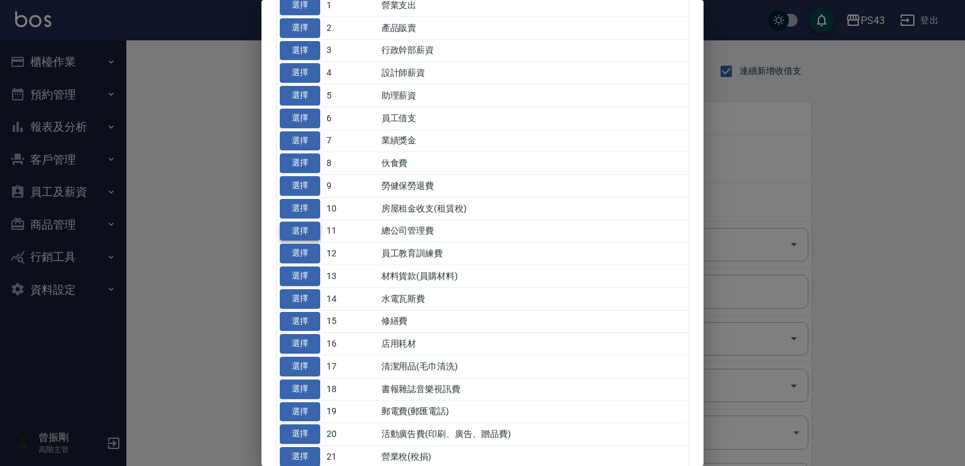
click at [311, 230] on button "選擇" at bounding box center [300, 232] width 40 height 20
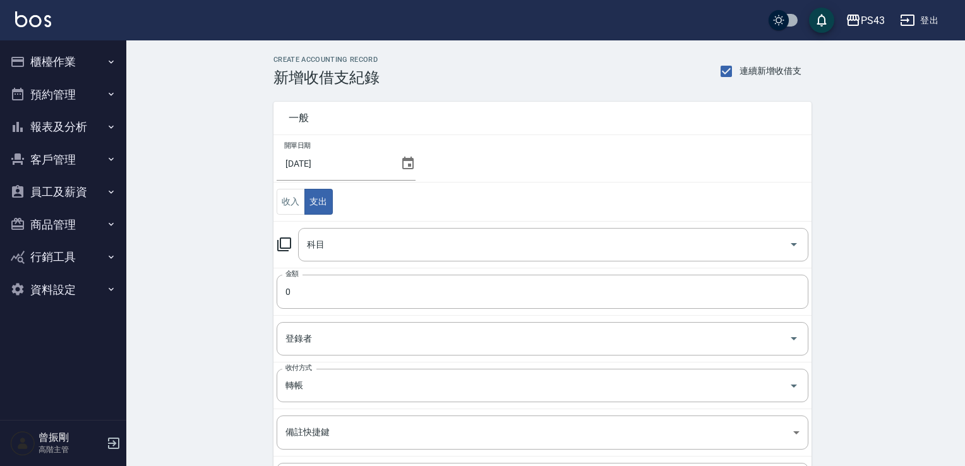
type input "11 總公司管理費"
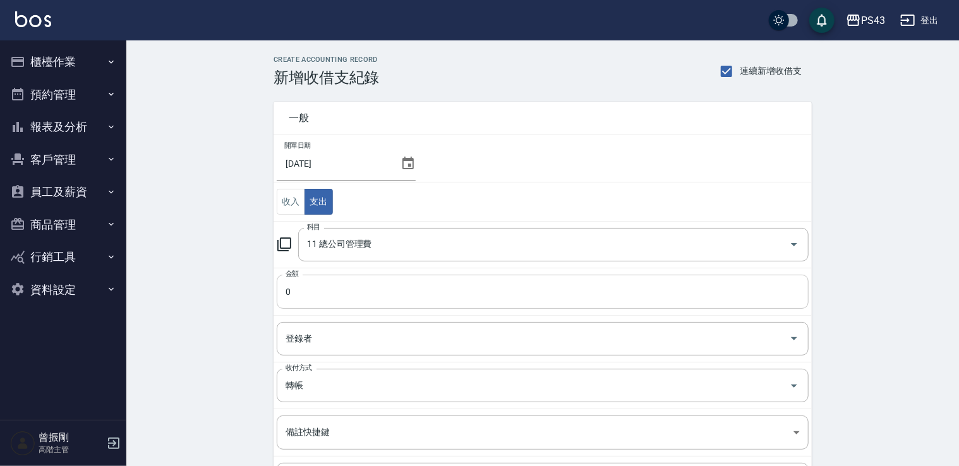
click at [314, 285] on input "0" at bounding box center [543, 292] width 532 height 34
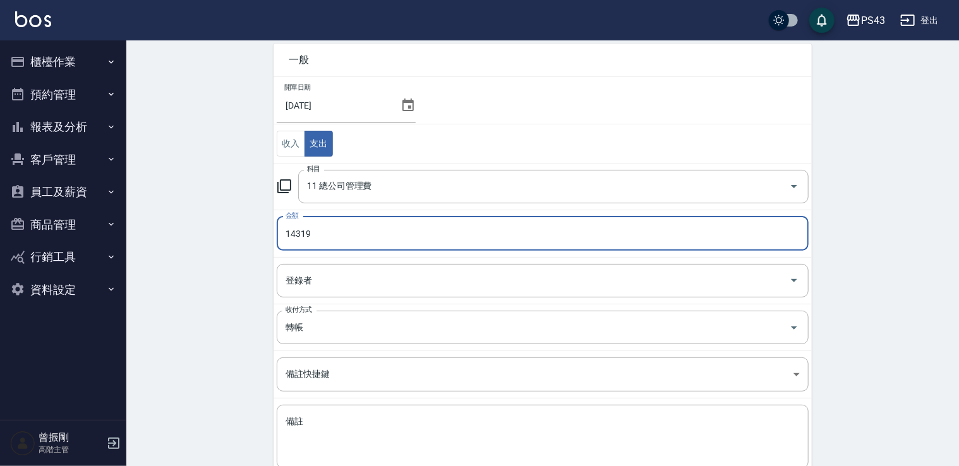
scroll to position [134, 0]
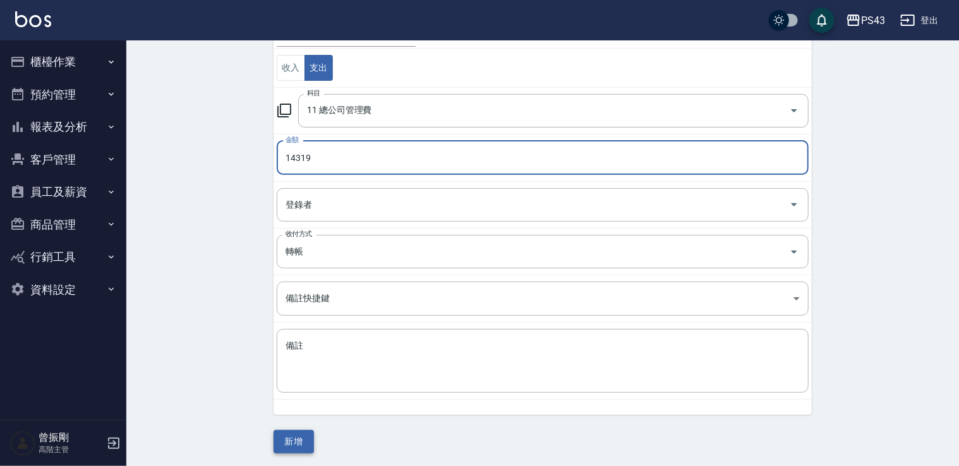
type input "14319"
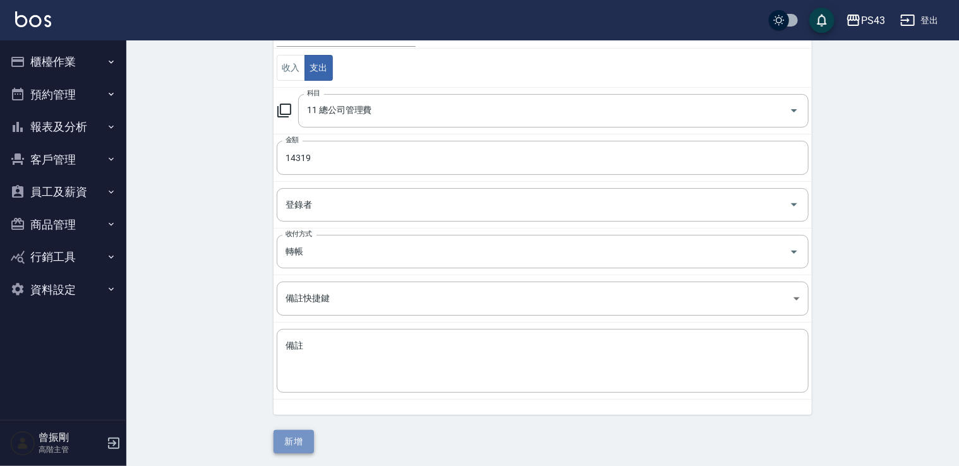
click at [301, 435] on button "新增" at bounding box center [293, 441] width 40 height 23
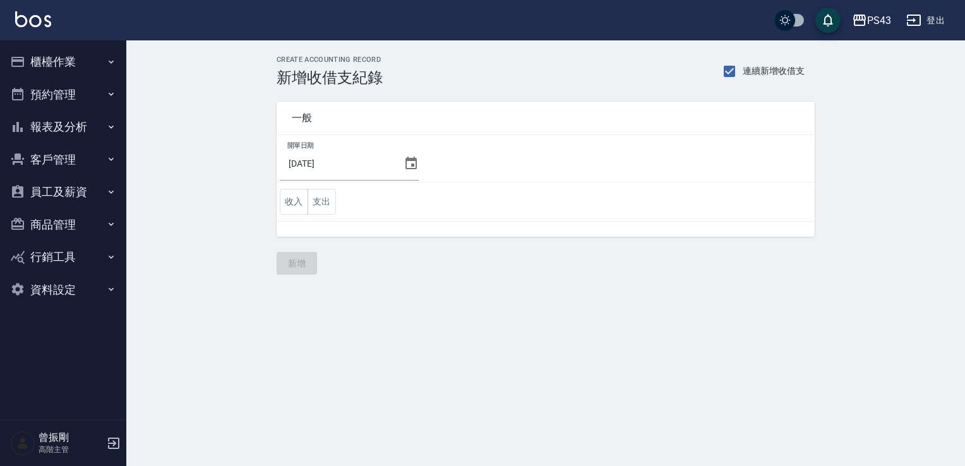
click at [84, 59] on button "櫃檯作業" at bounding box center [63, 61] width 116 height 33
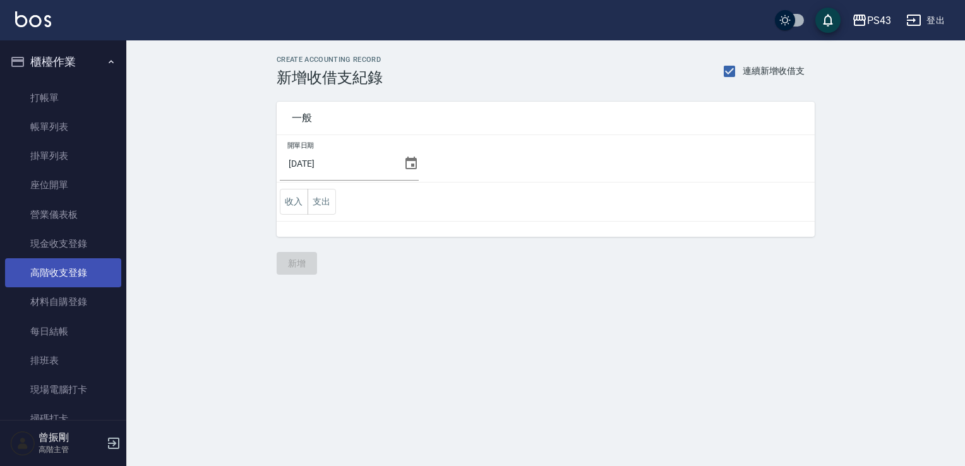
click at [95, 268] on link "高階收支登錄" at bounding box center [63, 272] width 116 height 29
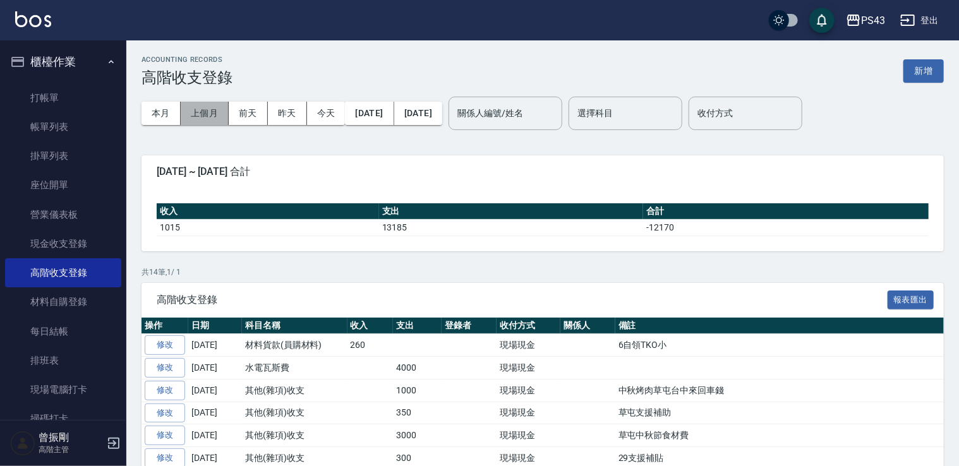
click at [207, 112] on button "上個月" at bounding box center [205, 113] width 48 height 23
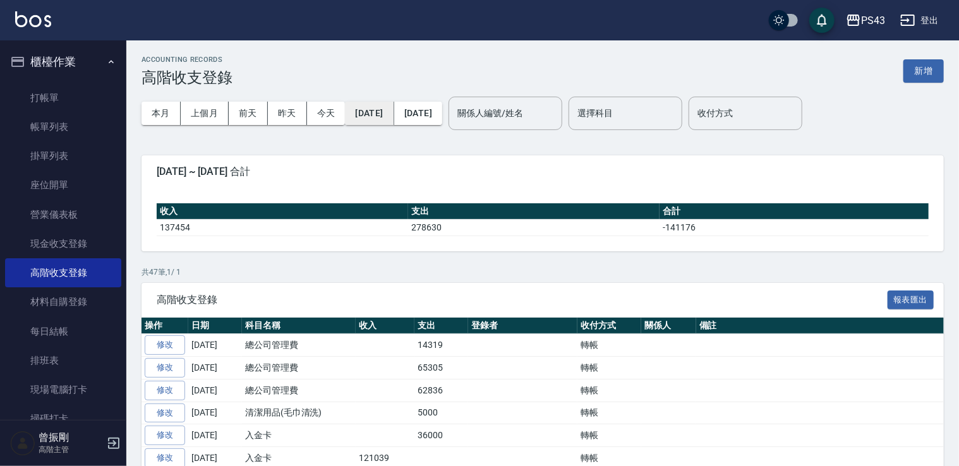
click at [388, 115] on button "2025/09/01" at bounding box center [369, 113] width 49 height 23
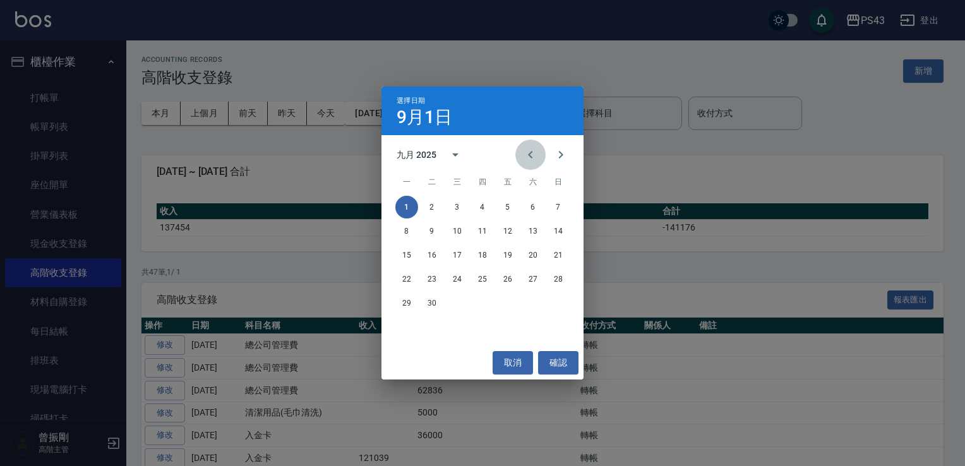
click at [532, 162] on icon "Previous month" at bounding box center [530, 154] width 15 height 15
click at [550, 306] on button "31" at bounding box center [558, 303] width 23 height 23
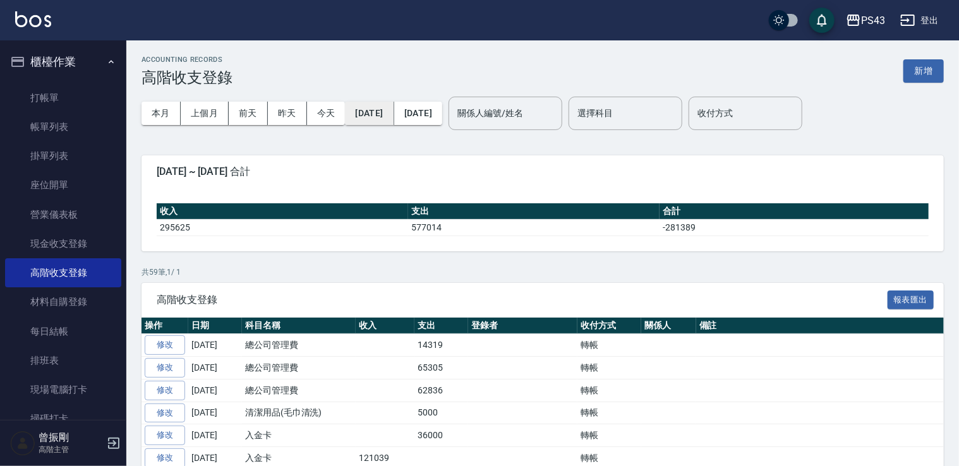
click at [384, 117] on button "2025/08/31" at bounding box center [369, 113] width 49 height 23
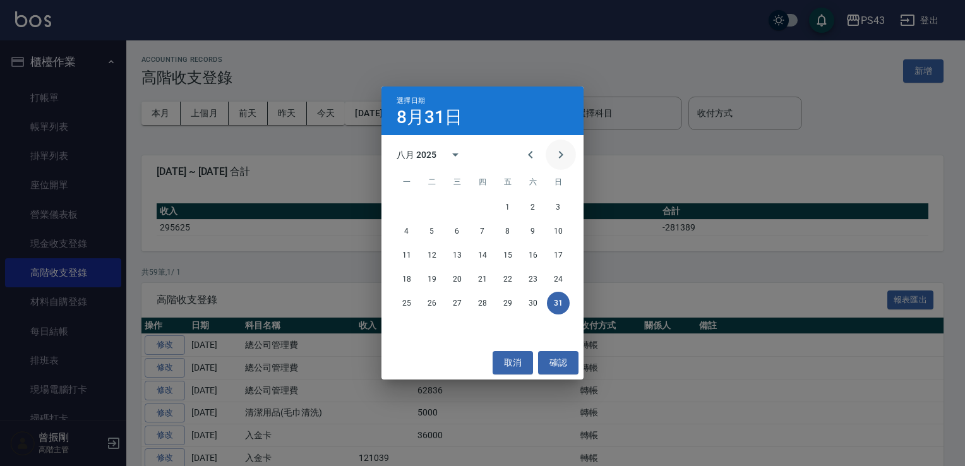
click at [561, 159] on icon "Next month" at bounding box center [560, 154] width 15 height 15
click at [437, 300] on button "30" at bounding box center [432, 303] width 23 height 23
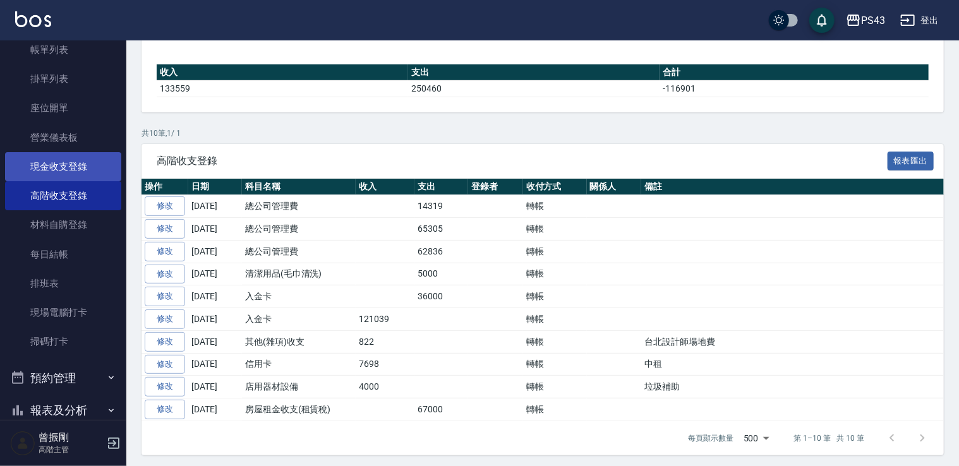
scroll to position [189, 0]
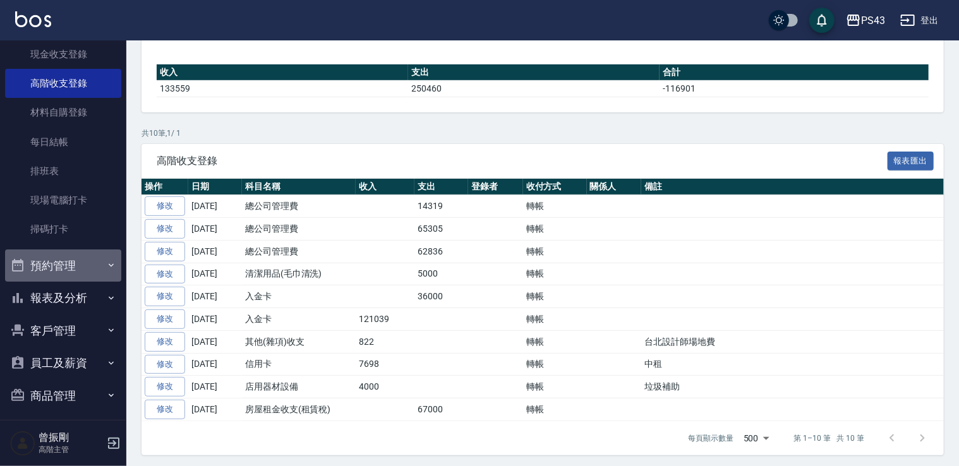
click at [78, 272] on button "預約管理" at bounding box center [63, 265] width 116 height 33
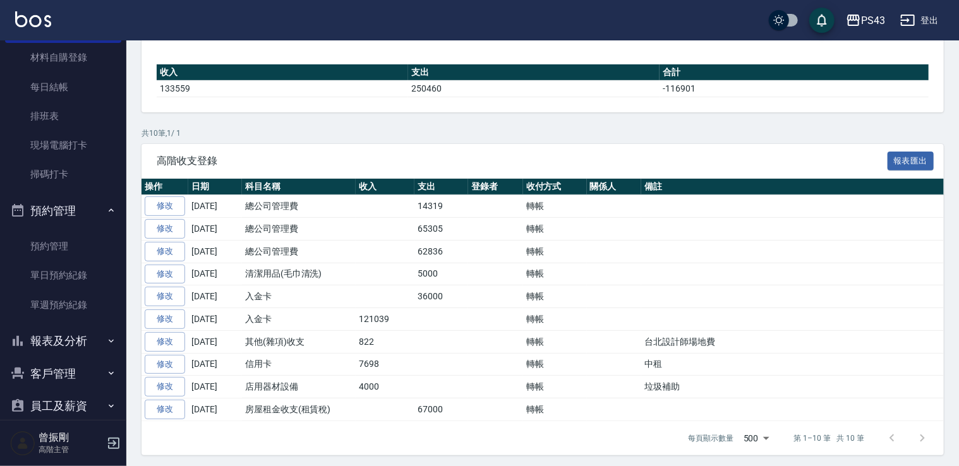
scroll to position [359, 0]
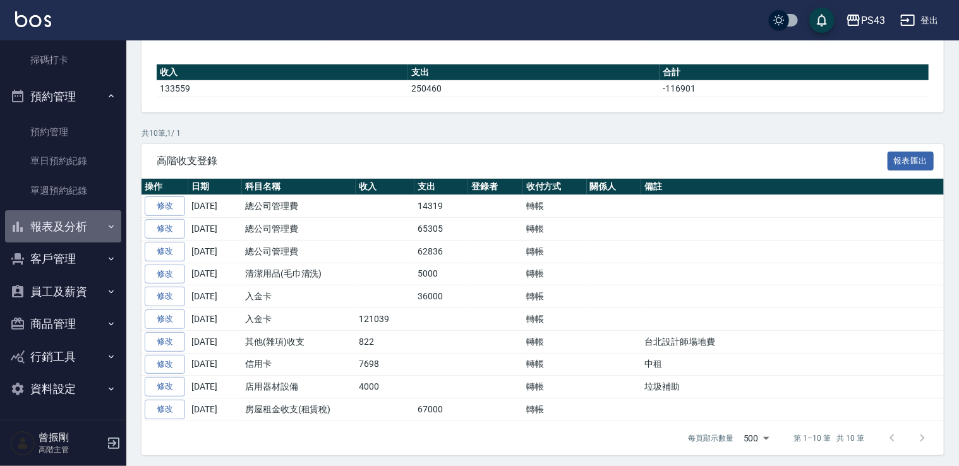
click at [88, 224] on button "報表及分析" at bounding box center [63, 226] width 116 height 33
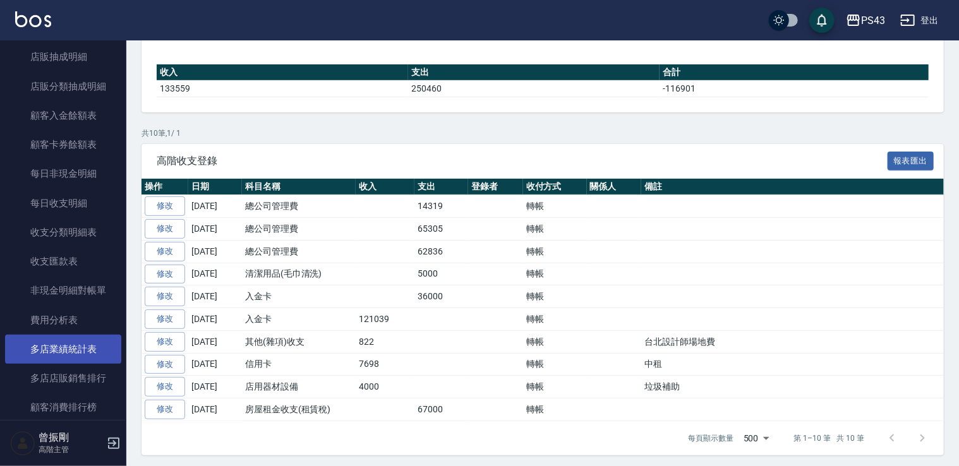
scroll to position [1432, 0]
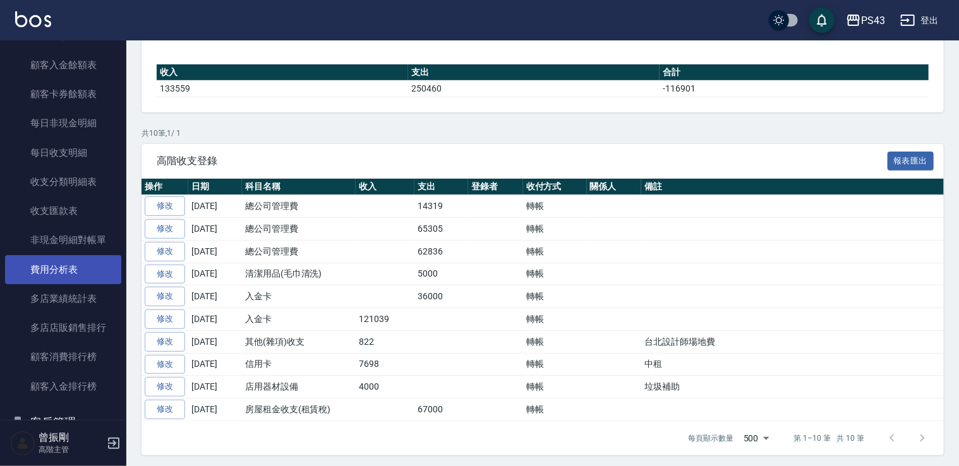
click at [88, 273] on link "費用分析表" at bounding box center [63, 269] width 116 height 29
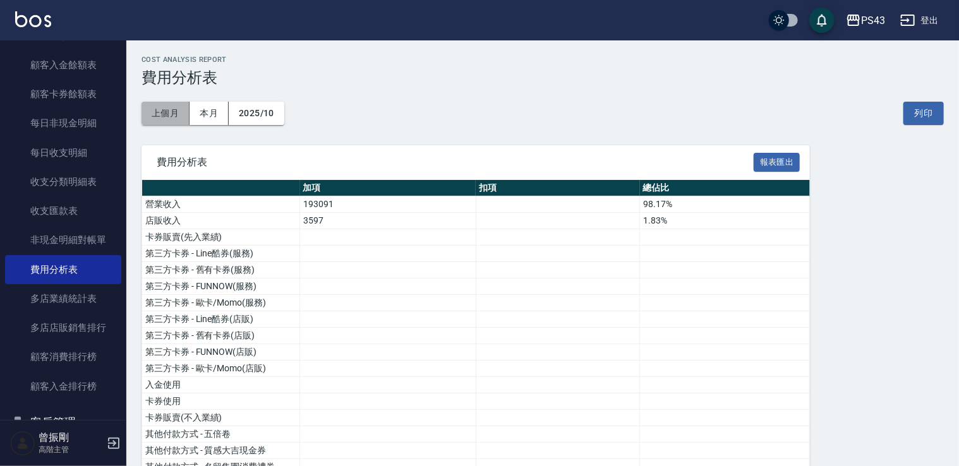
click at [167, 112] on button "上個月" at bounding box center [165, 113] width 48 height 23
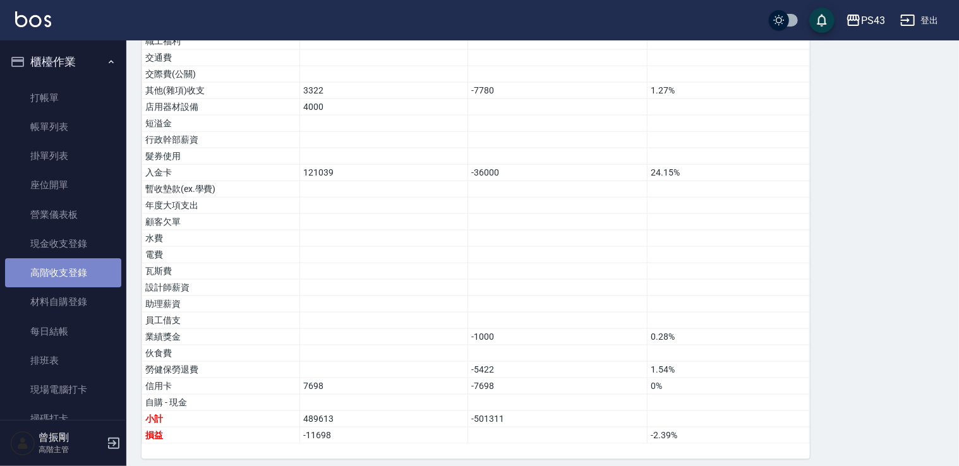
click at [93, 276] on link "高階收支登錄" at bounding box center [63, 272] width 116 height 29
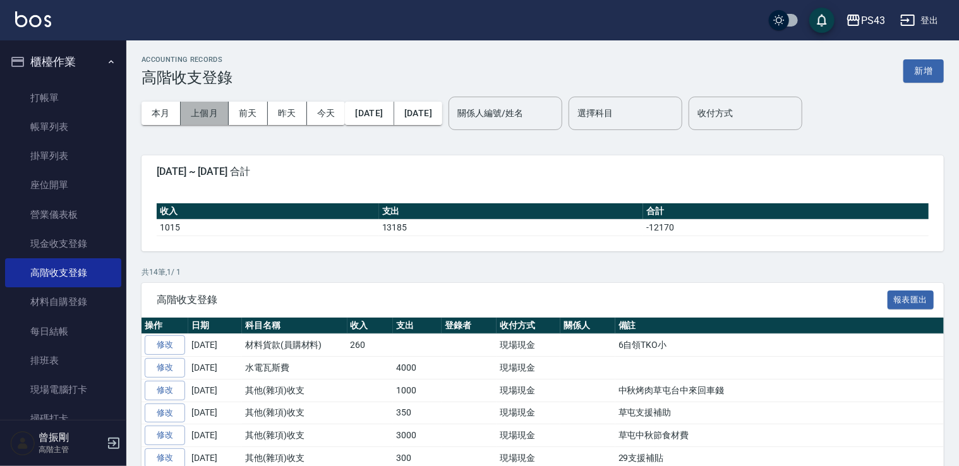
click at [195, 114] on button "上個月" at bounding box center [205, 113] width 48 height 23
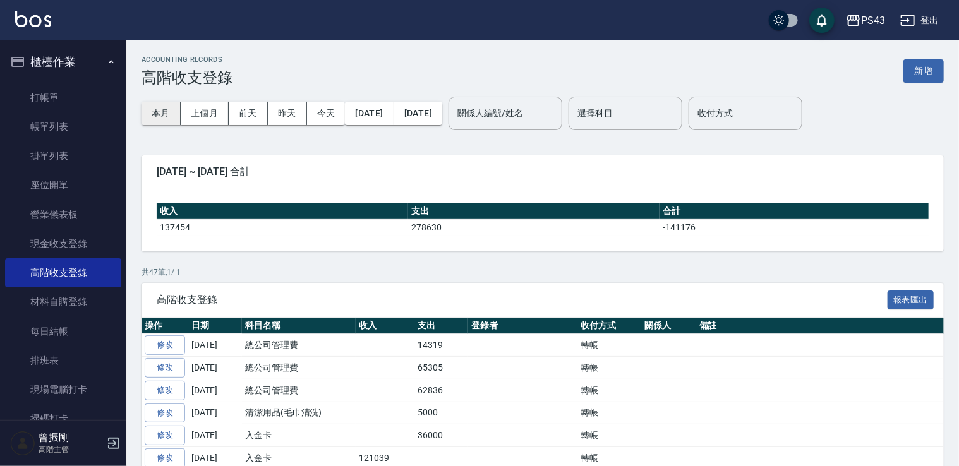
click at [152, 119] on button "本月" at bounding box center [160, 113] width 39 height 23
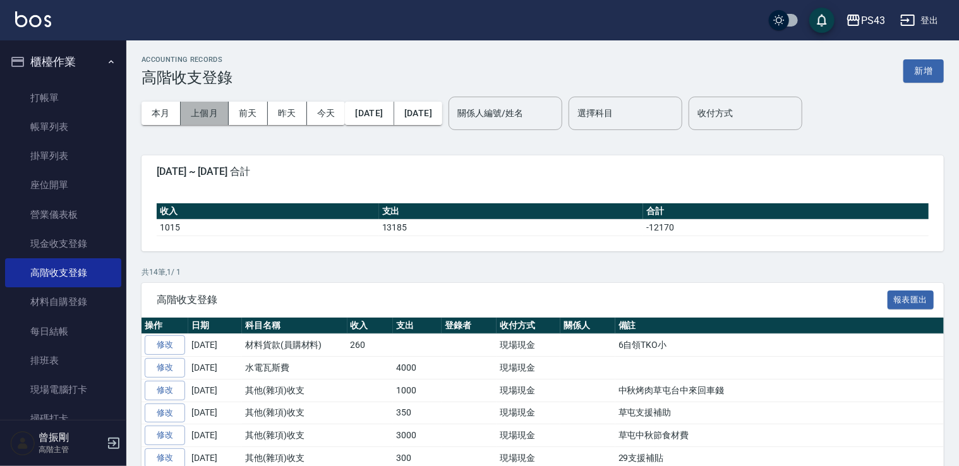
click at [207, 109] on button "上個月" at bounding box center [205, 113] width 48 height 23
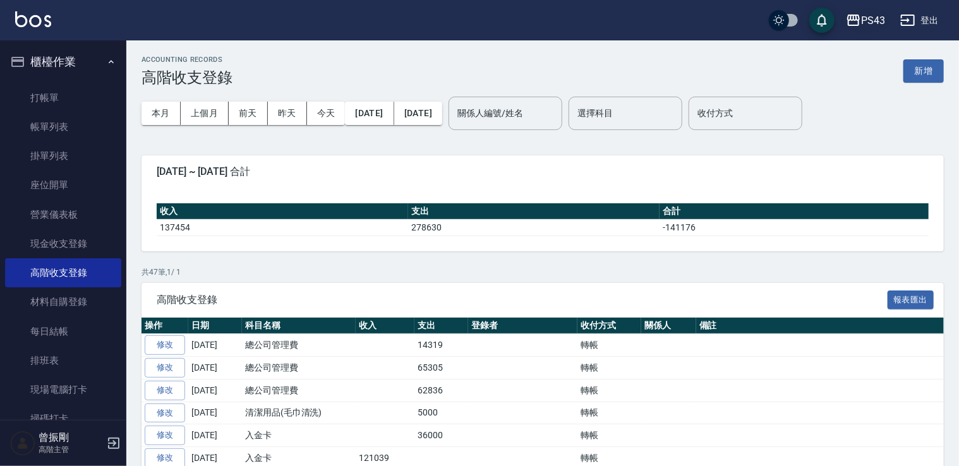
click at [861, 16] on div "PS43" at bounding box center [873, 21] width 24 height 16
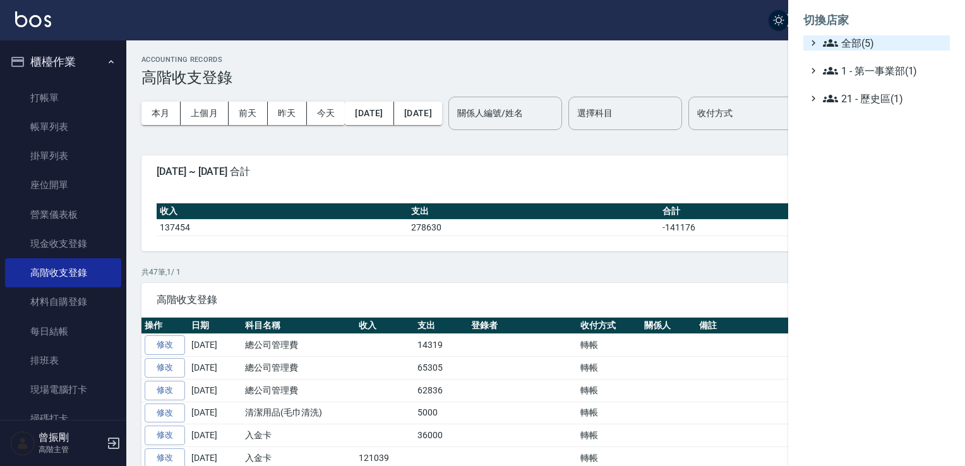
click at [865, 39] on span "全部(5)" at bounding box center [884, 42] width 122 height 15
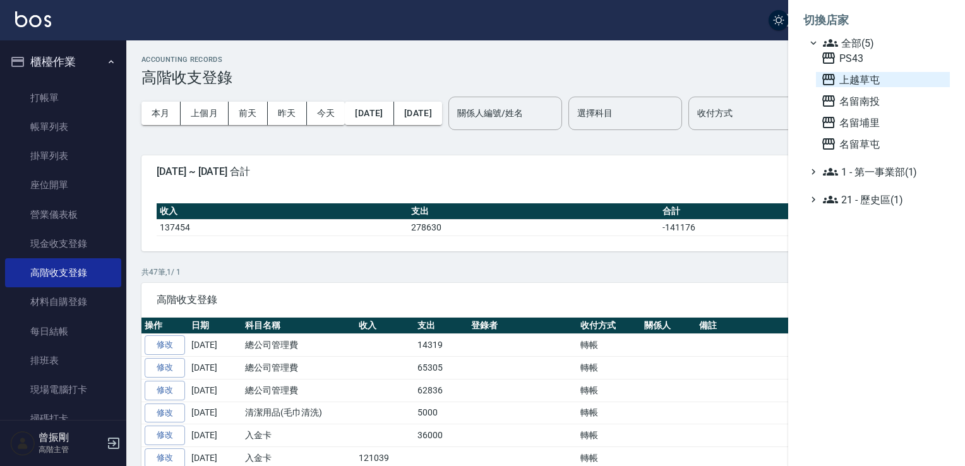
click at [846, 80] on span "上越草屯" at bounding box center [883, 79] width 124 height 15
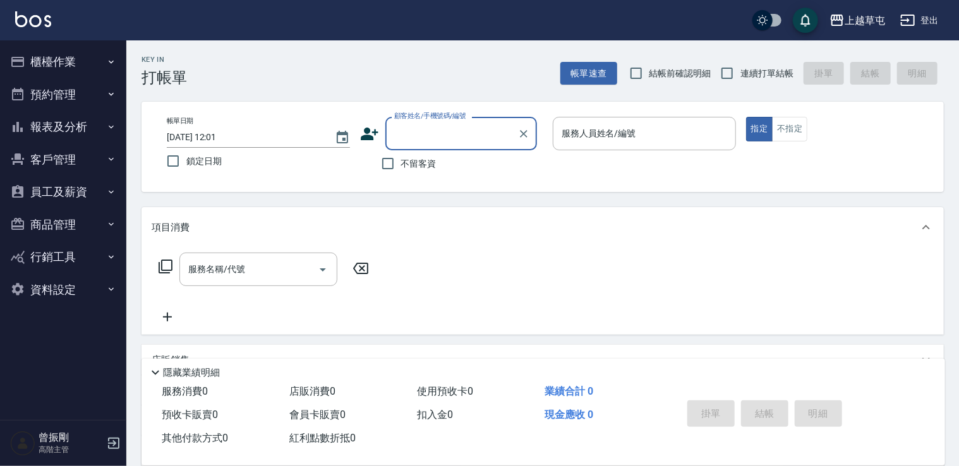
click at [71, 63] on button "櫃檯作業" at bounding box center [63, 61] width 116 height 33
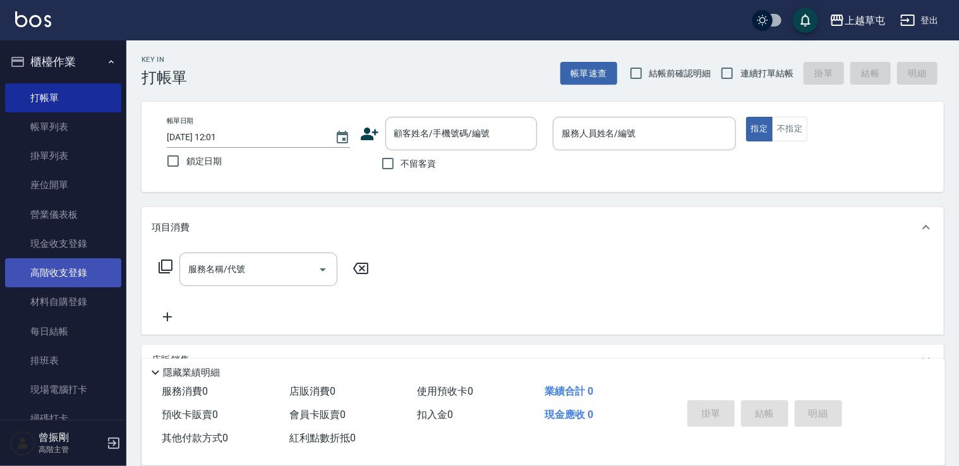
click at [69, 271] on link "高階收支登錄" at bounding box center [63, 272] width 116 height 29
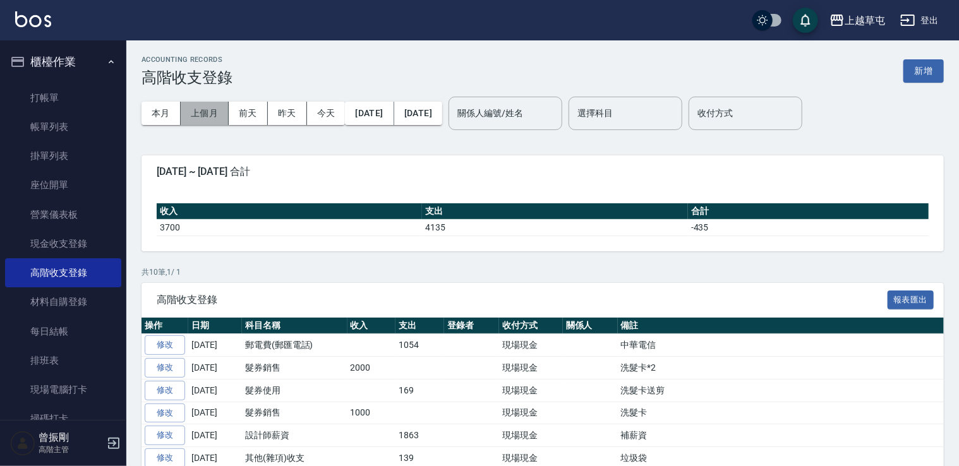
click at [197, 112] on button "上個月" at bounding box center [205, 113] width 48 height 23
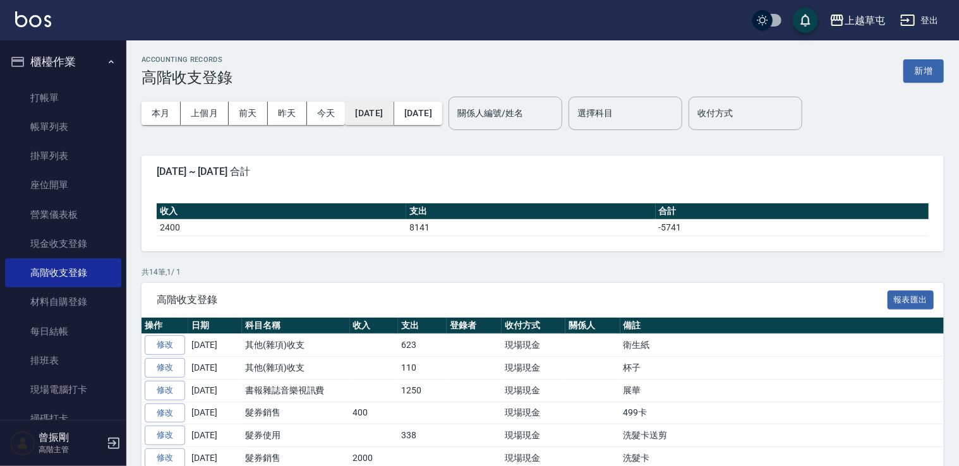
click at [386, 119] on button "[DATE]" at bounding box center [369, 113] width 49 height 23
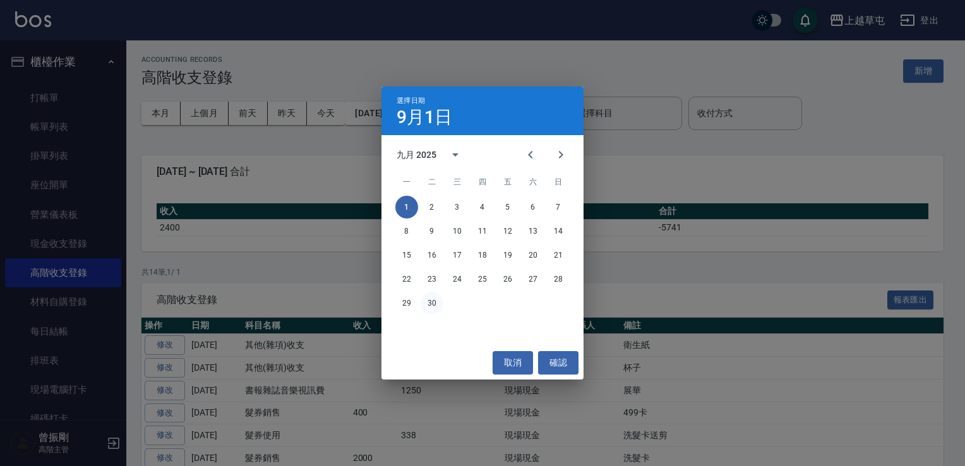
click at [430, 310] on button "30" at bounding box center [432, 303] width 23 height 23
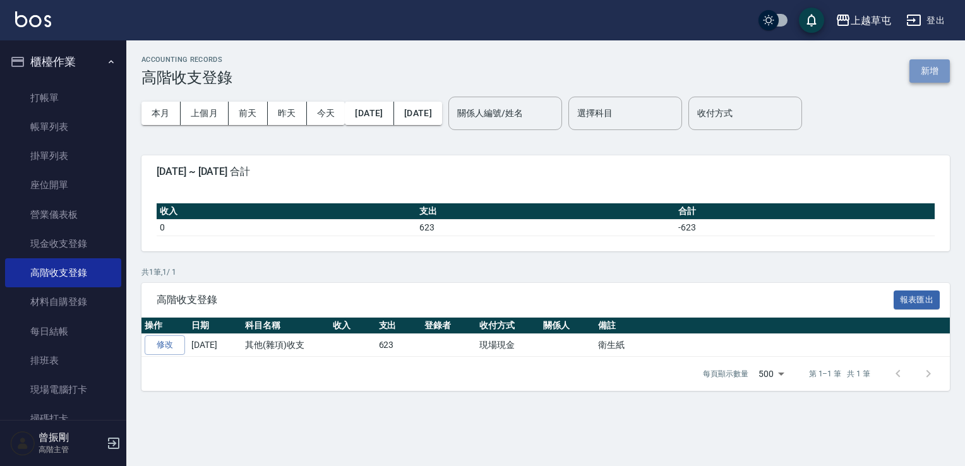
click at [935, 69] on button "新增" at bounding box center [929, 70] width 40 height 23
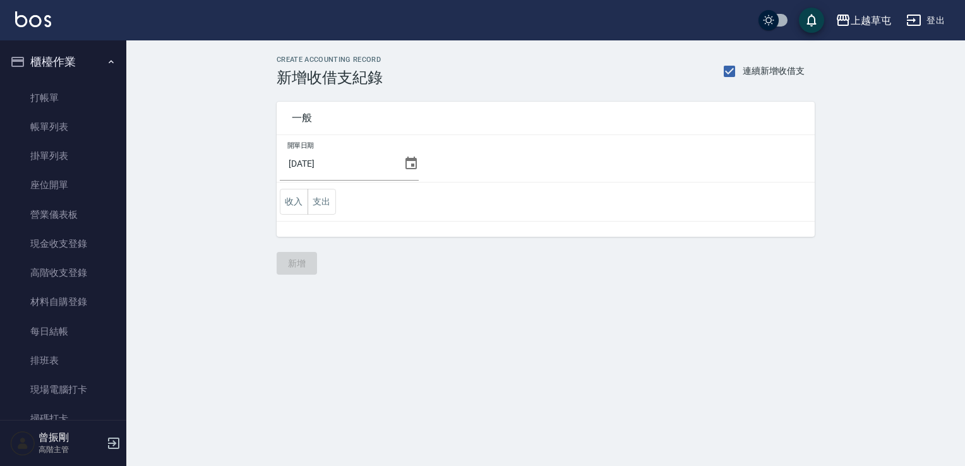
click at [415, 162] on icon at bounding box center [411, 163] width 15 height 15
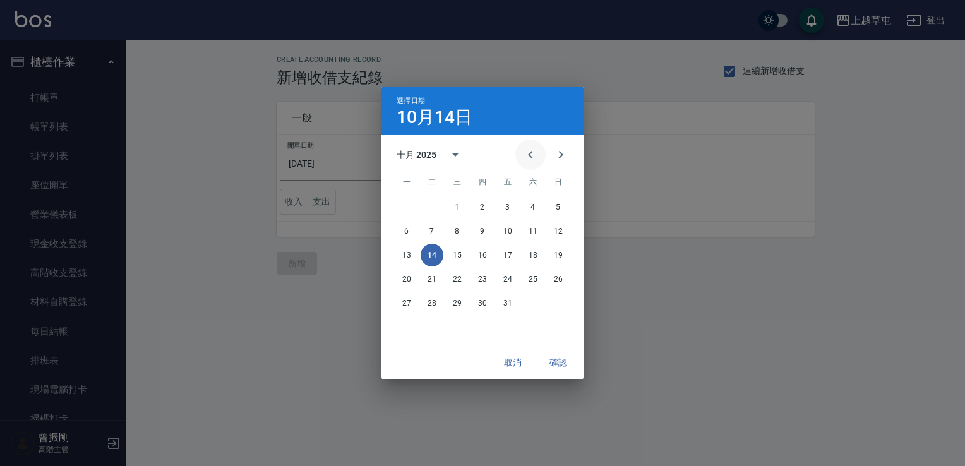
click at [522, 160] on button "Previous month" at bounding box center [530, 155] width 30 height 30
click at [431, 306] on button "30" at bounding box center [432, 303] width 23 height 23
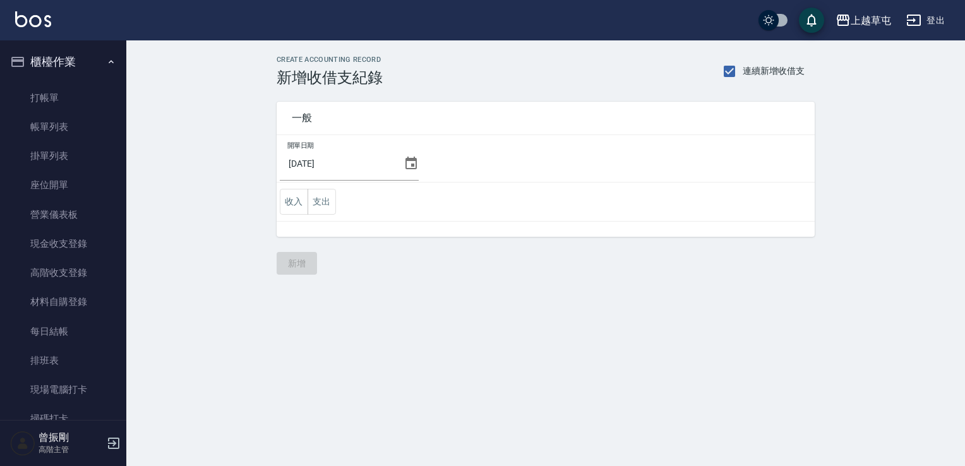
click at [404, 164] on icon at bounding box center [411, 163] width 15 height 15
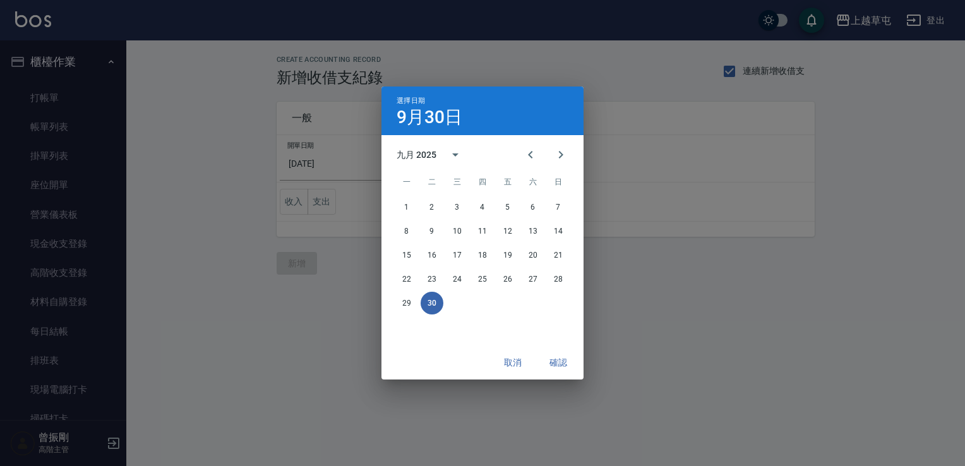
click at [673, 215] on div "選擇日期 9月30日 九月 2025 一 二 三 四 五 六 日 1 2 3 4 5 6 7 8 9 10 11 12 13 14 15 16 17 18 1…" at bounding box center [482, 233] width 965 height 466
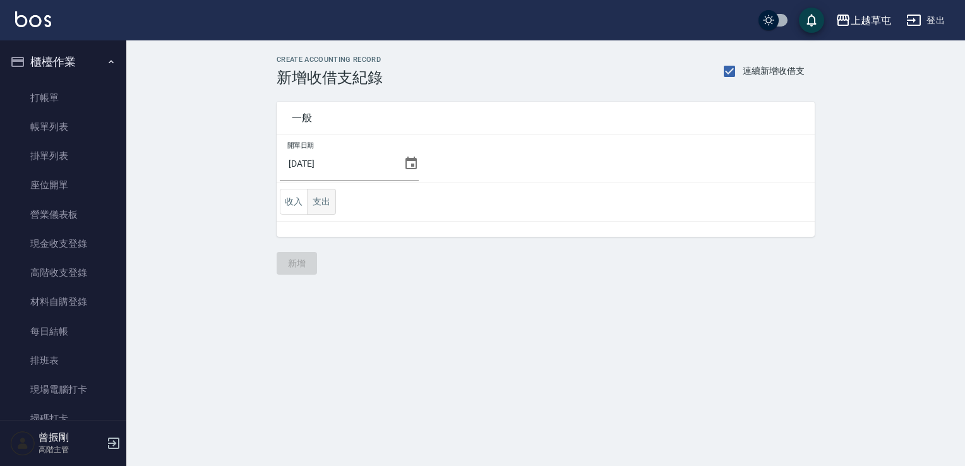
click at [326, 201] on button "支出" at bounding box center [322, 202] width 28 height 26
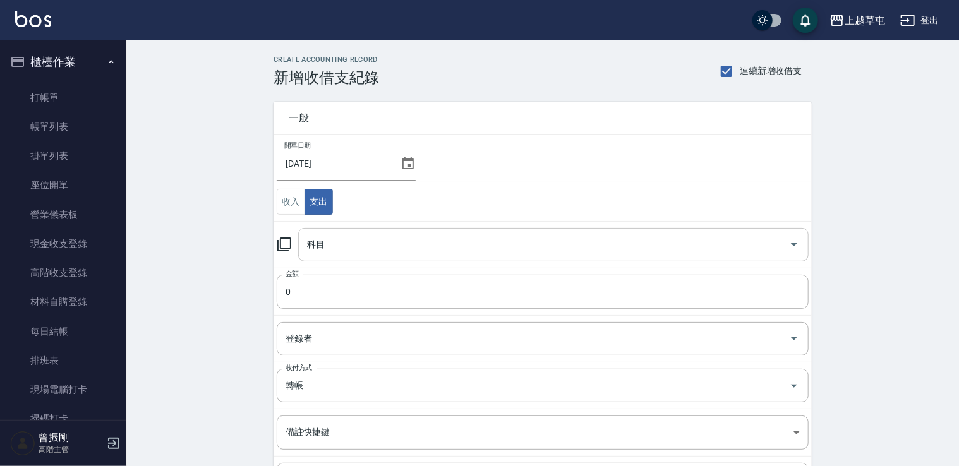
click at [337, 248] on input "科目" at bounding box center [544, 245] width 480 height 22
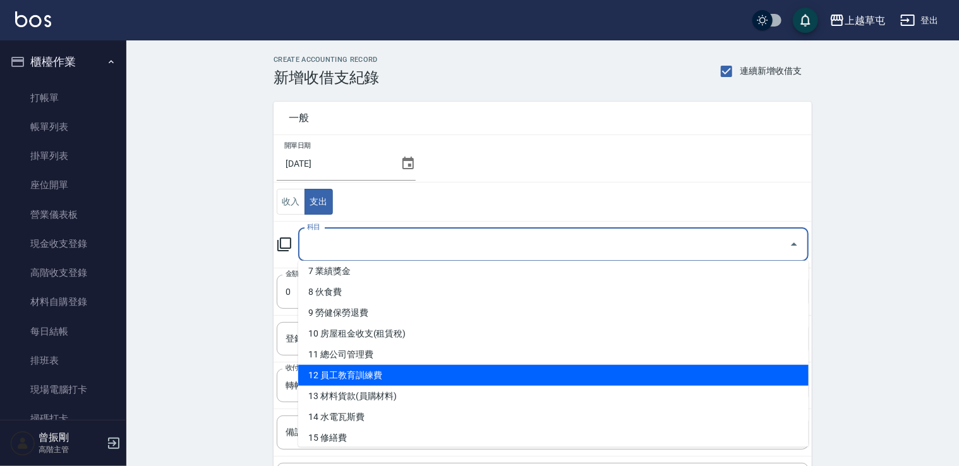
scroll to position [172, 0]
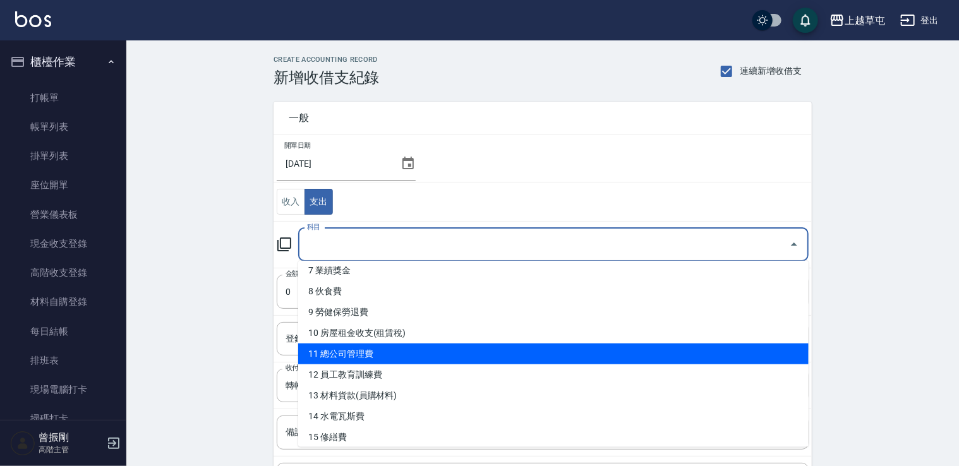
click at [513, 356] on li "11 總公司管理費" at bounding box center [553, 354] width 510 height 21
type input "11 總公司管理費"
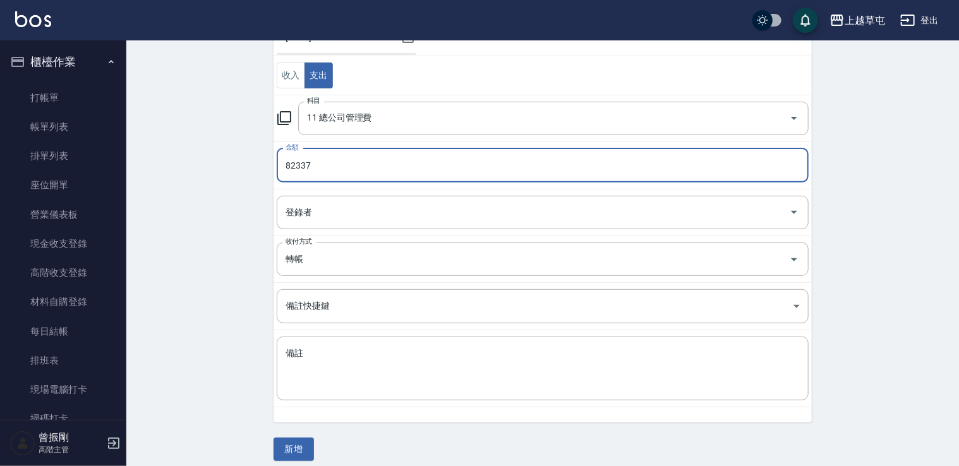
scroll to position [134, 0]
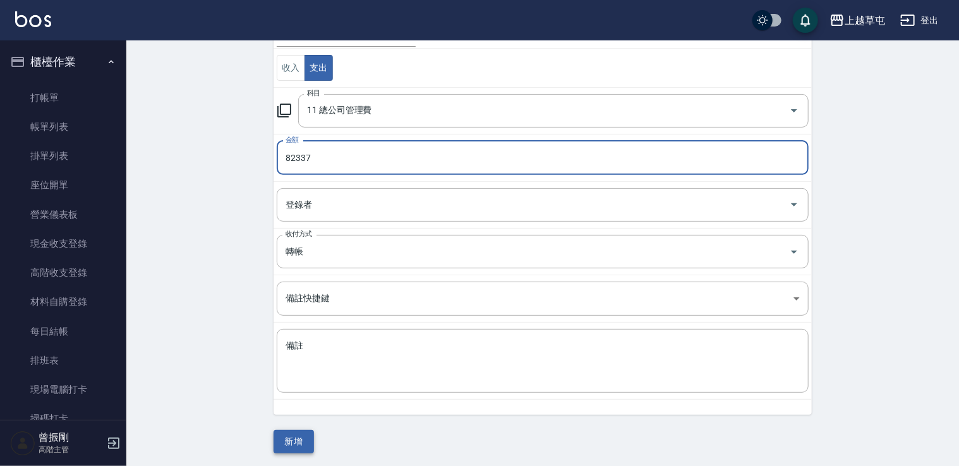
type input "82337"
click at [297, 446] on button "新增" at bounding box center [293, 441] width 40 height 23
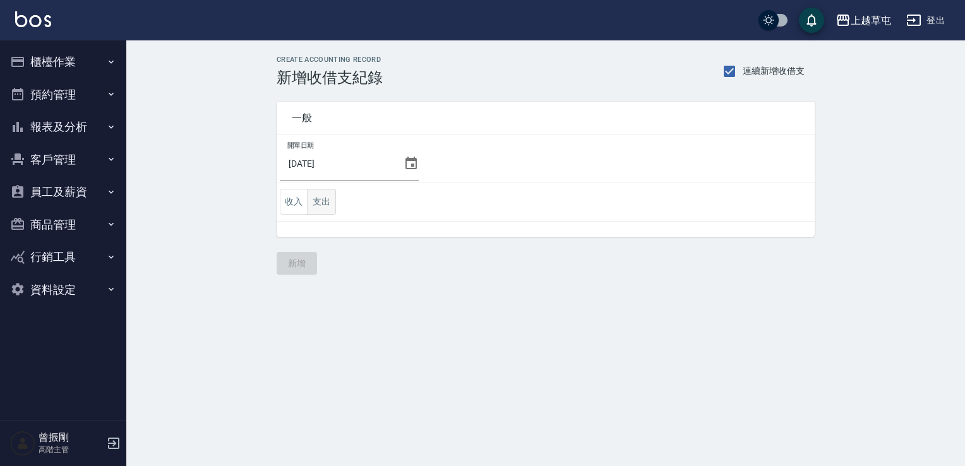
click at [323, 200] on button "支出" at bounding box center [322, 202] width 28 height 26
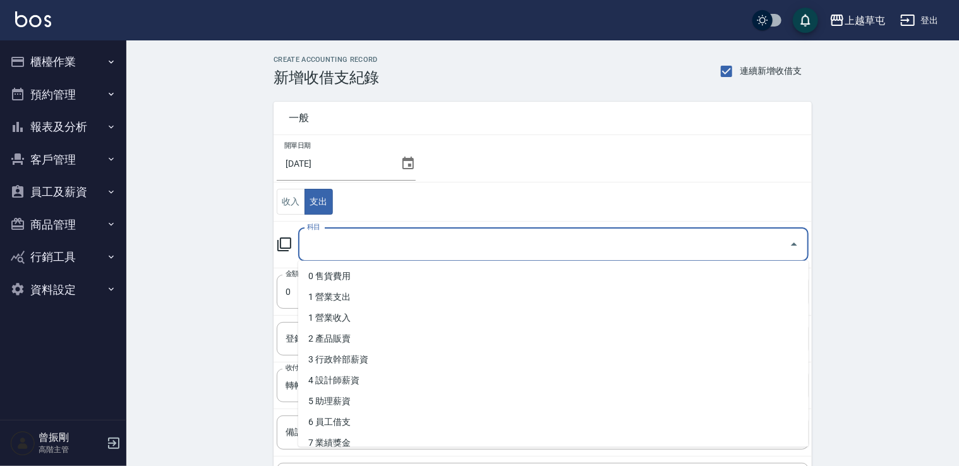
click at [327, 243] on input "科目" at bounding box center [544, 245] width 480 height 22
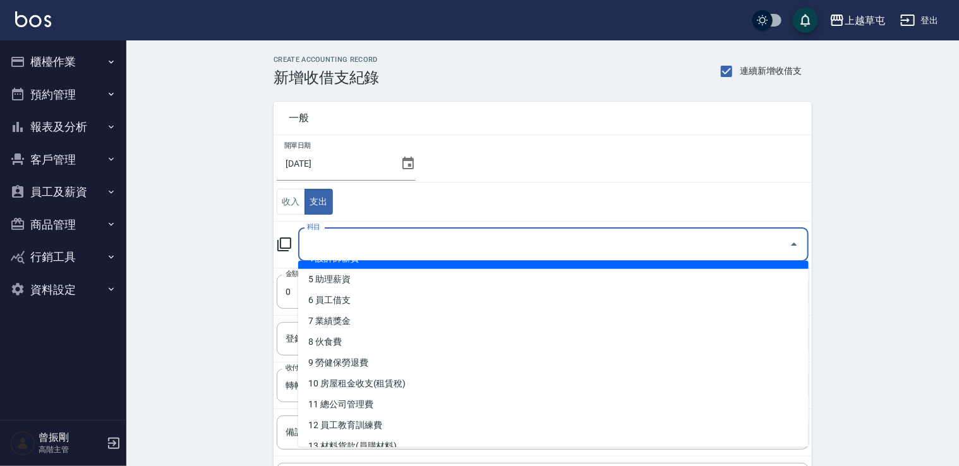
scroll to position [253, 0]
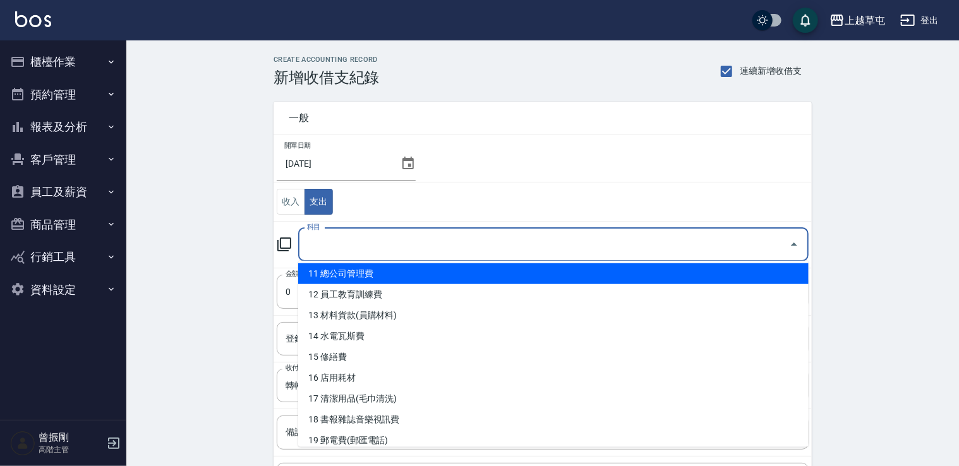
click at [392, 273] on li "11 總公司管理費" at bounding box center [553, 273] width 510 height 21
type input "11 總公司管理費"
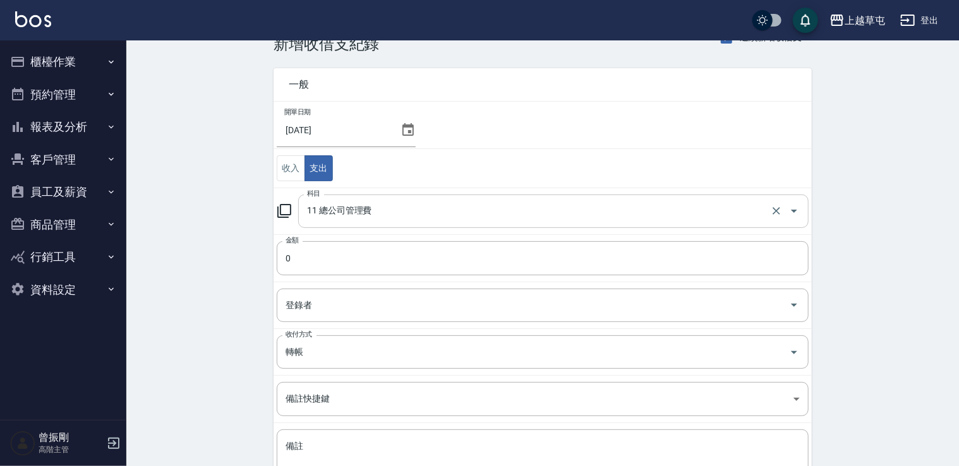
scroll to position [0, 0]
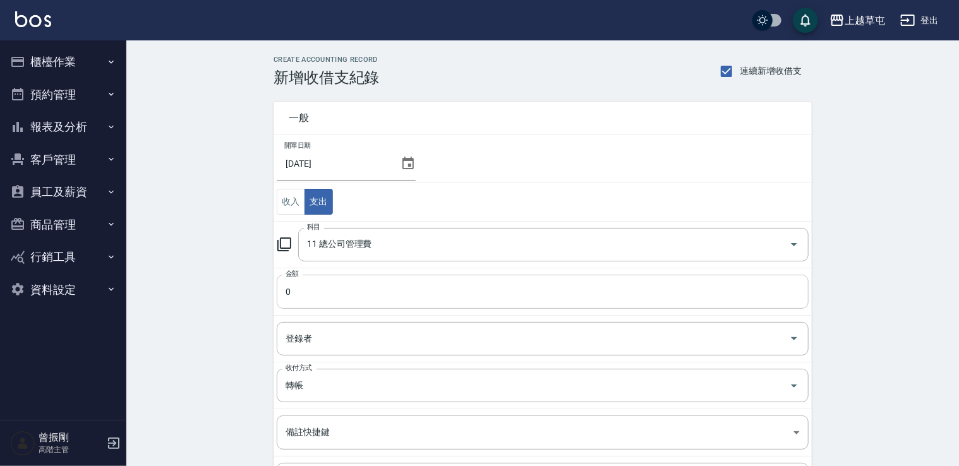
click at [338, 286] on input "0" at bounding box center [543, 292] width 532 height 34
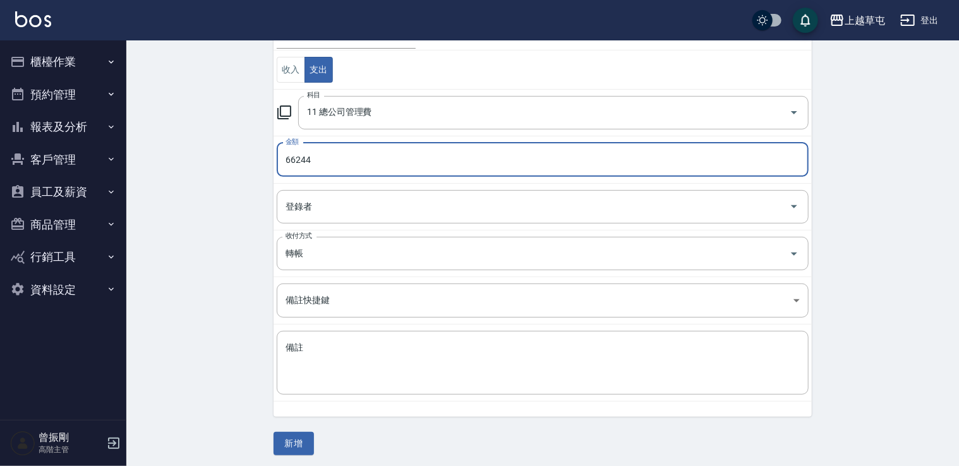
scroll to position [134, 0]
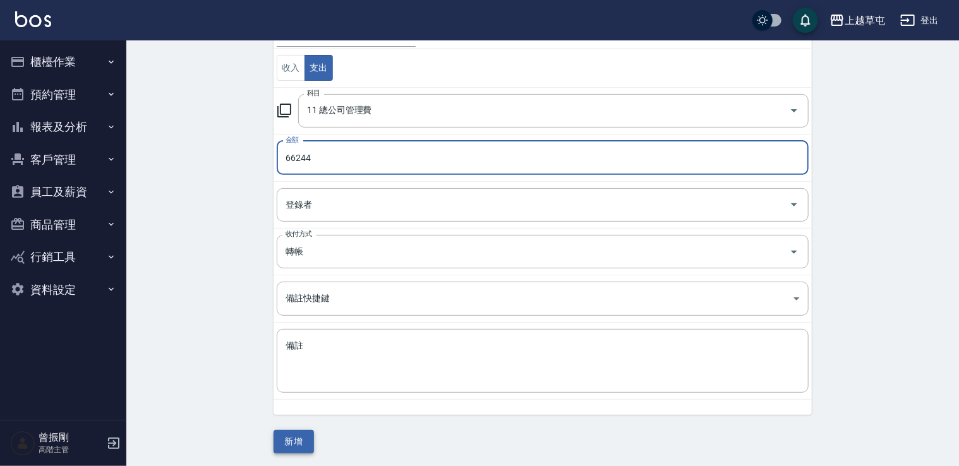
type input "66244"
click at [301, 445] on button "新增" at bounding box center [293, 441] width 40 height 23
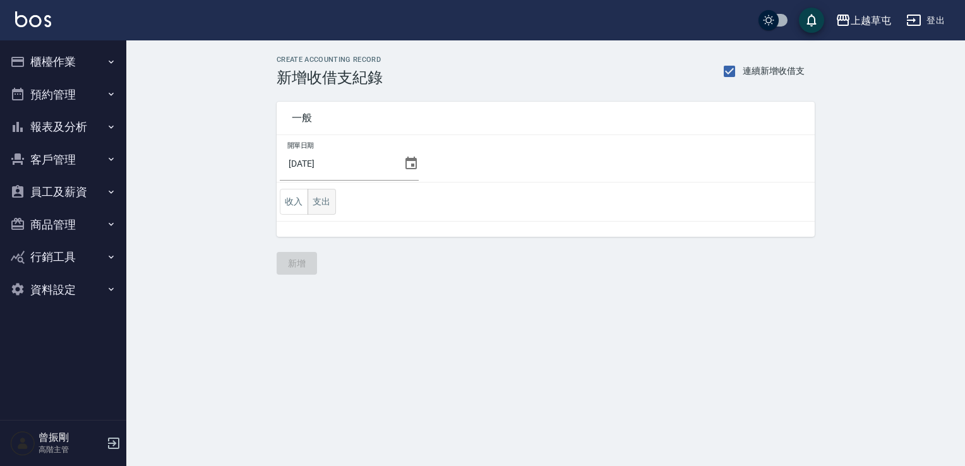
click at [314, 206] on button "支出" at bounding box center [322, 202] width 28 height 26
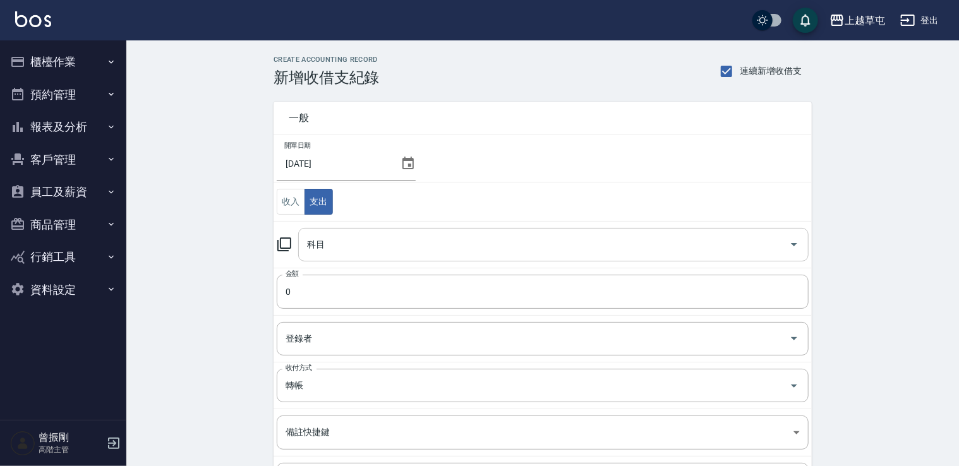
click at [392, 243] on input "科目" at bounding box center [544, 245] width 480 height 22
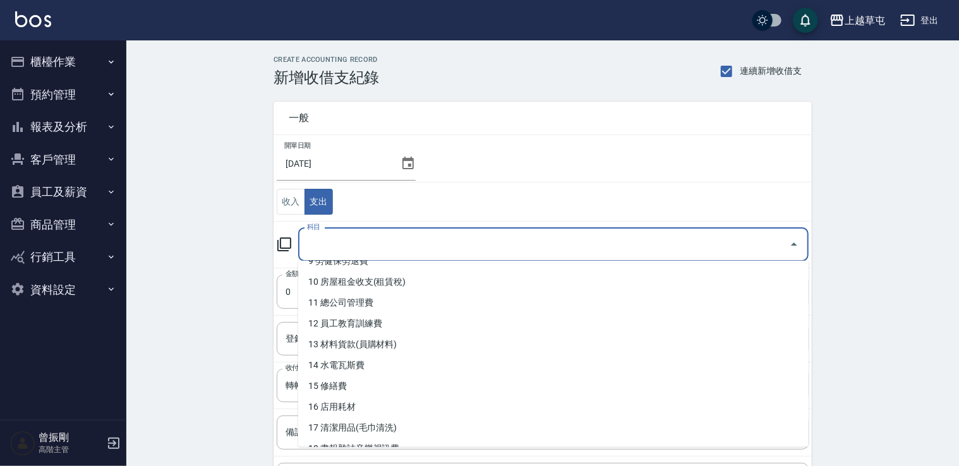
scroll to position [299, 0]
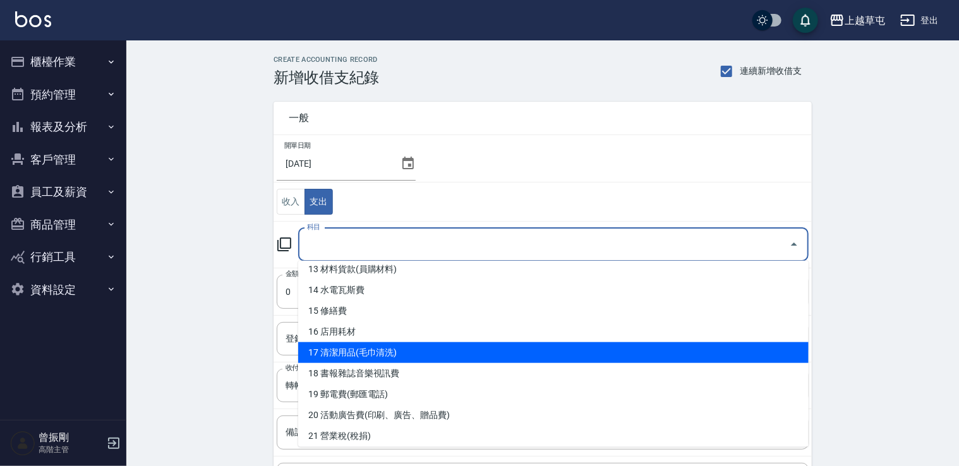
click at [407, 350] on li "17 清潔用品(毛巾清洗)" at bounding box center [553, 352] width 510 height 21
type input "17 清潔用品(毛巾清洗)"
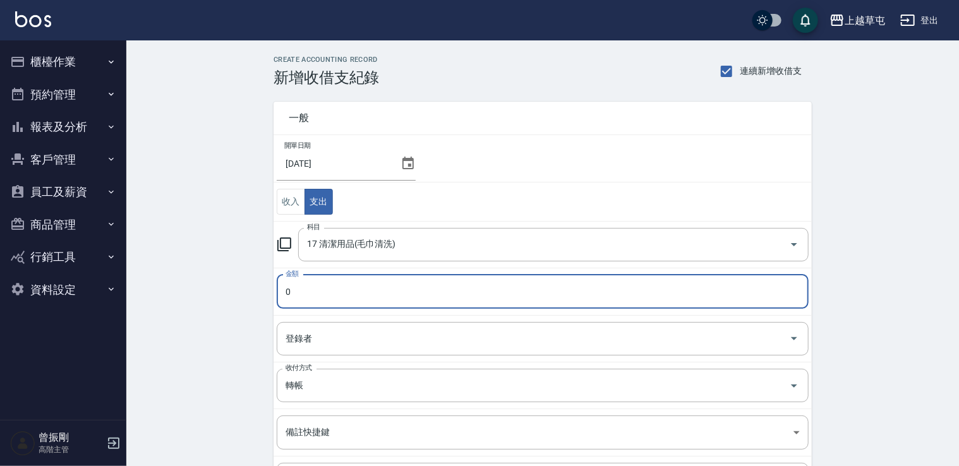
click at [333, 299] on input "0" at bounding box center [543, 292] width 532 height 34
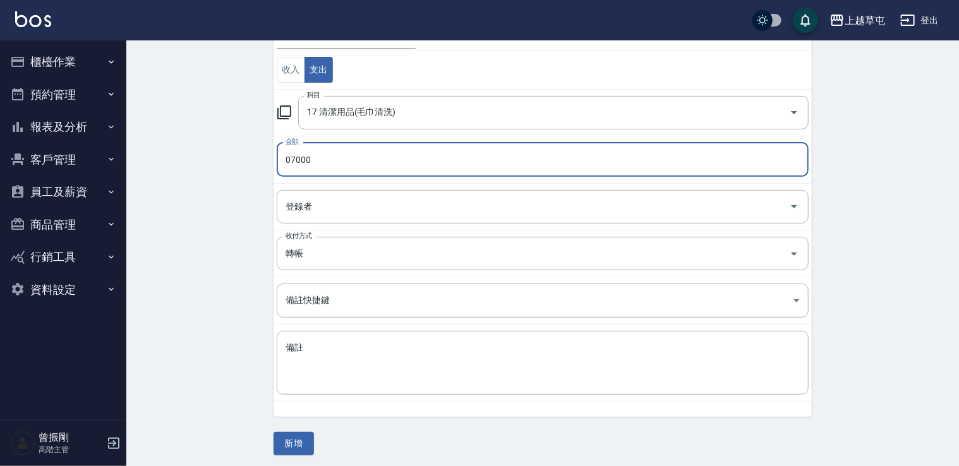
scroll to position [134, 0]
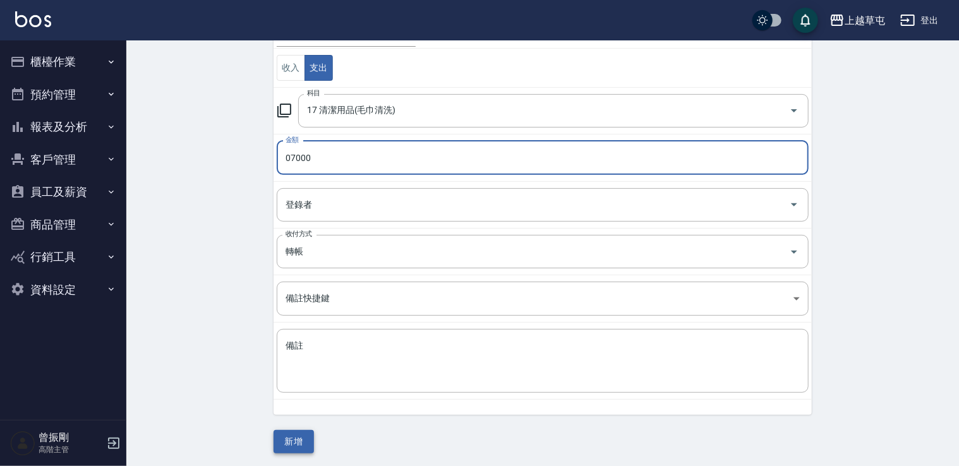
type input "07000"
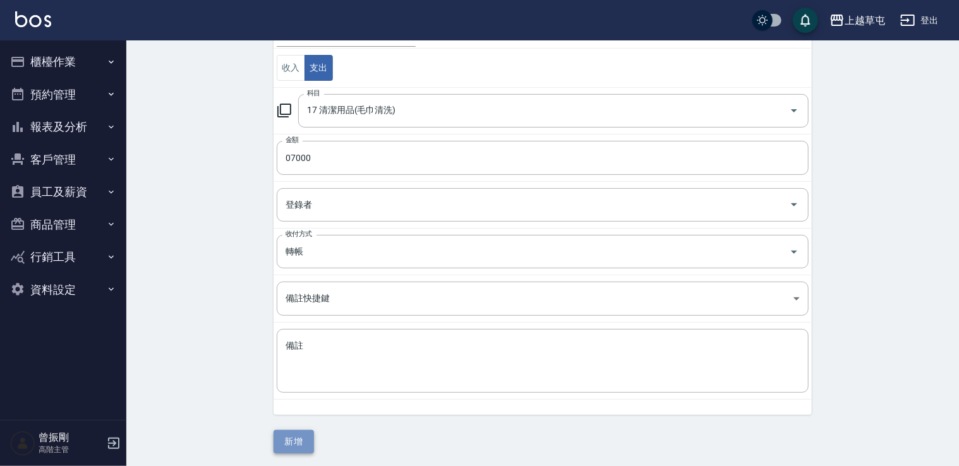
click at [289, 435] on button "新增" at bounding box center [293, 441] width 40 height 23
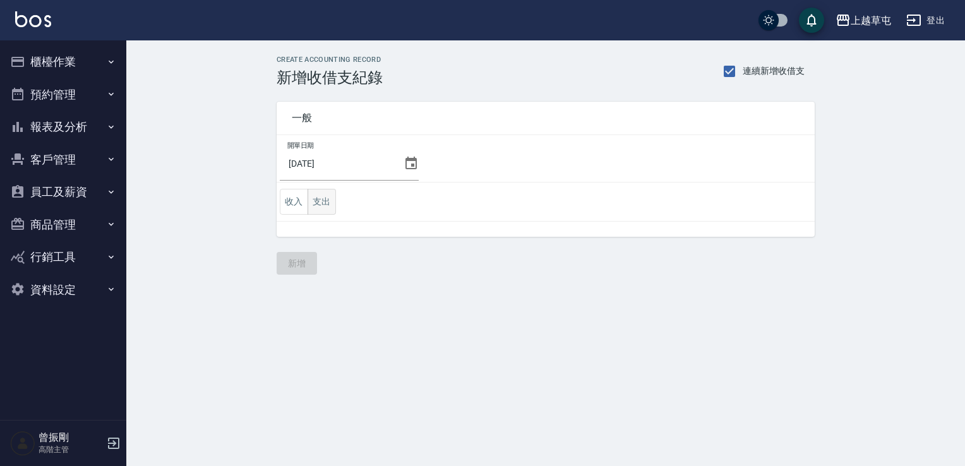
click at [320, 201] on button "支出" at bounding box center [322, 202] width 28 height 26
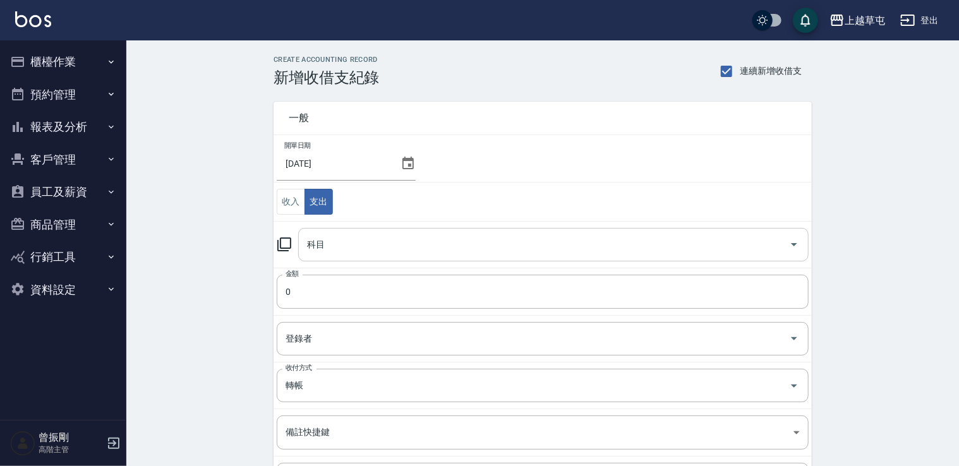
click at [344, 248] on input "科目" at bounding box center [544, 245] width 480 height 22
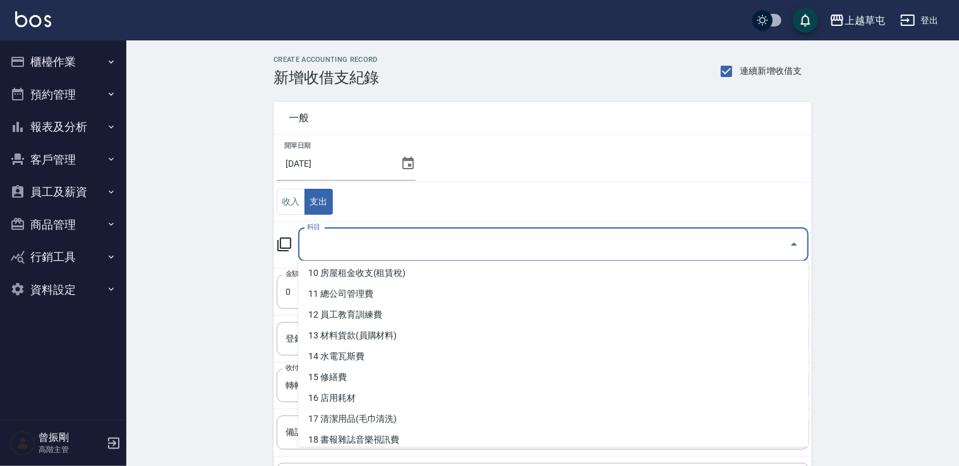
scroll to position [253, 0]
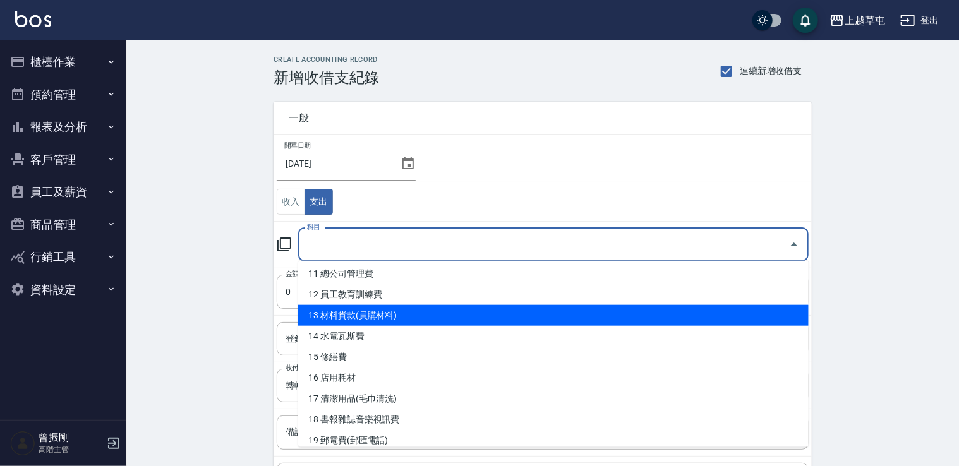
click at [380, 322] on li "13 材料貨款(員購材料)" at bounding box center [553, 315] width 510 height 21
type input "13 材料貨款(員購材料)"
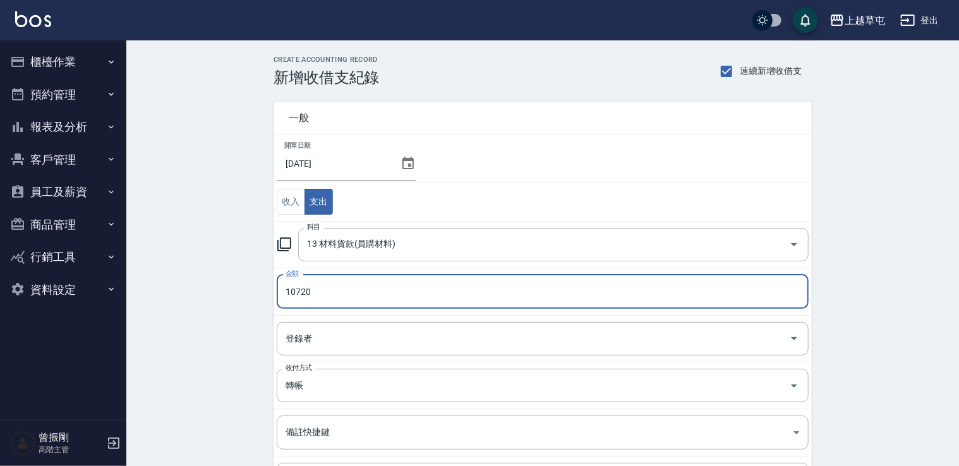
type input "10720"
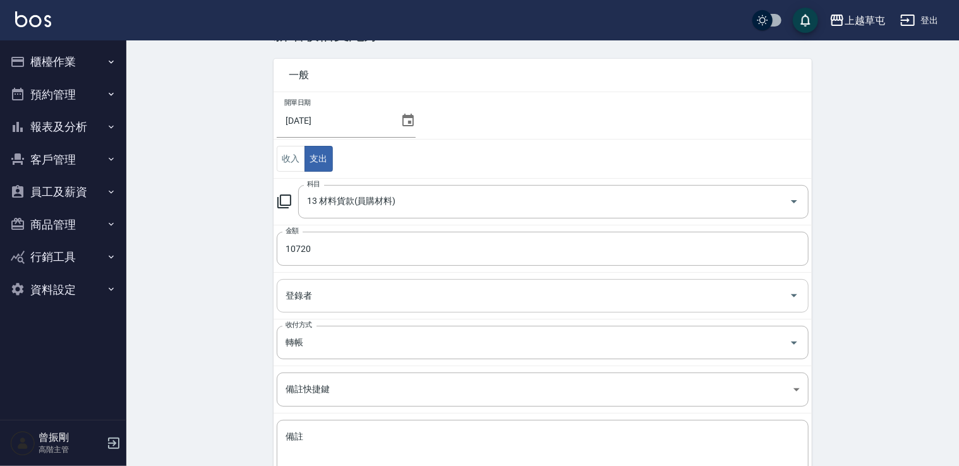
scroll to position [126, 0]
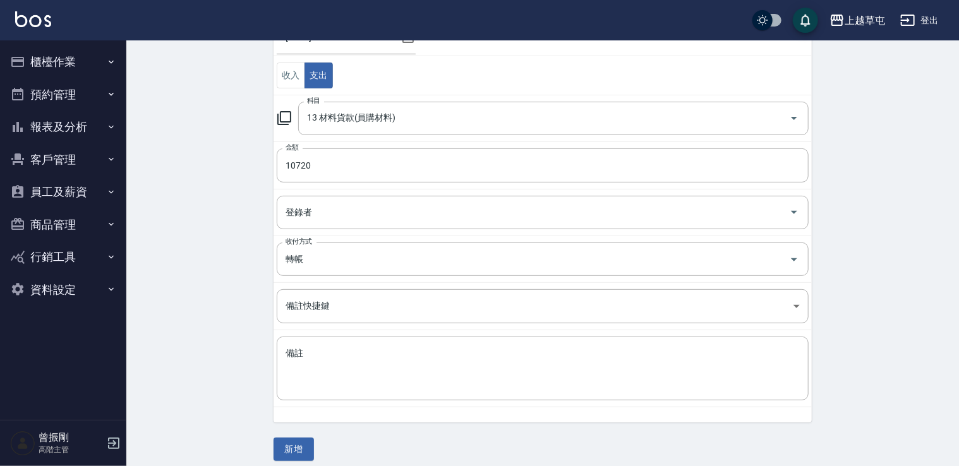
click at [303, 446] on button "新增" at bounding box center [293, 449] width 40 height 23
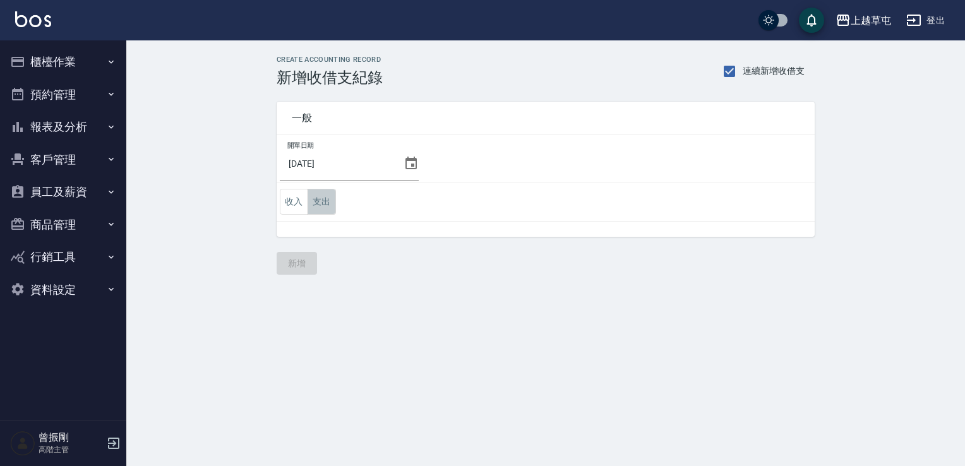
click at [319, 197] on button "支出" at bounding box center [322, 202] width 28 height 26
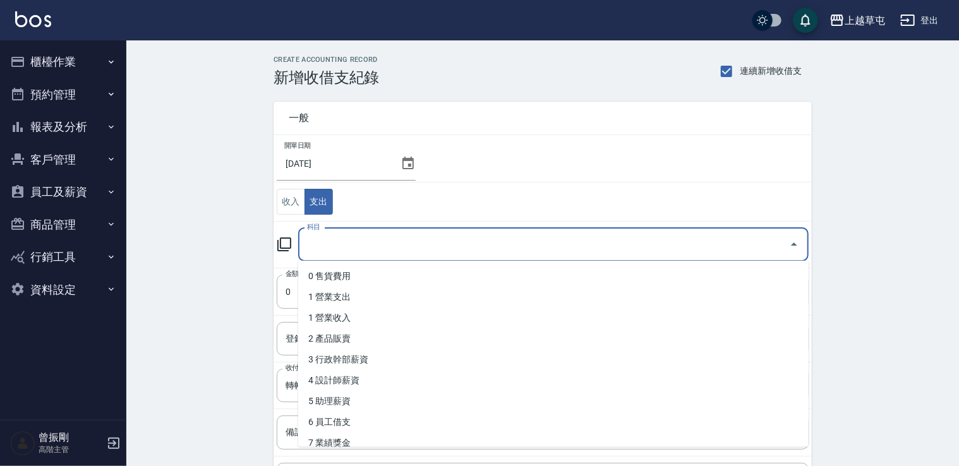
click at [312, 249] on input "科目" at bounding box center [544, 245] width 480 height 22
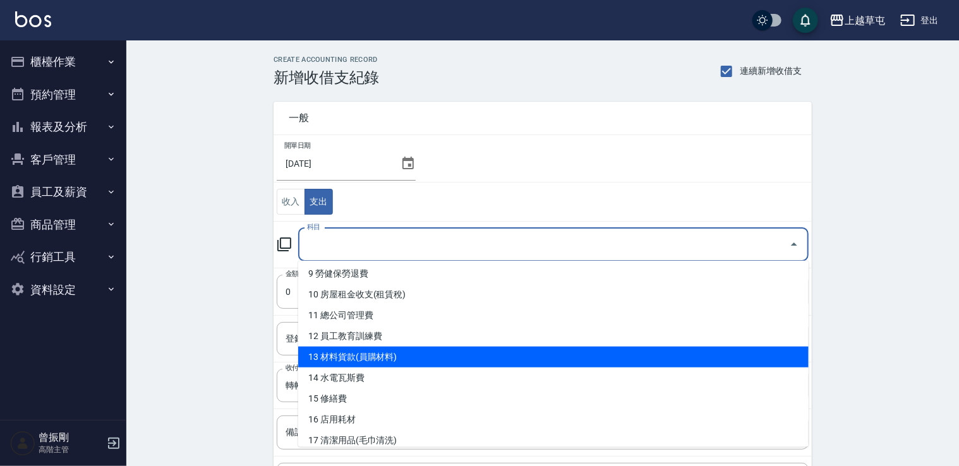
scroll to position [189, 0]
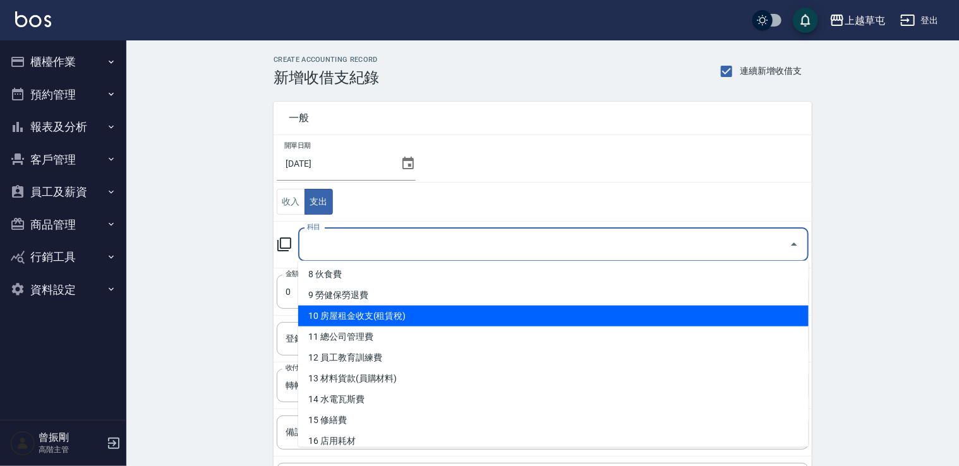
click at [399, 320] on li "10 房屋租金收支(租賃稅)" at bounding box center [553, 316] width 510 height 21
type input "10 房屋租金收支(租賃稅)"
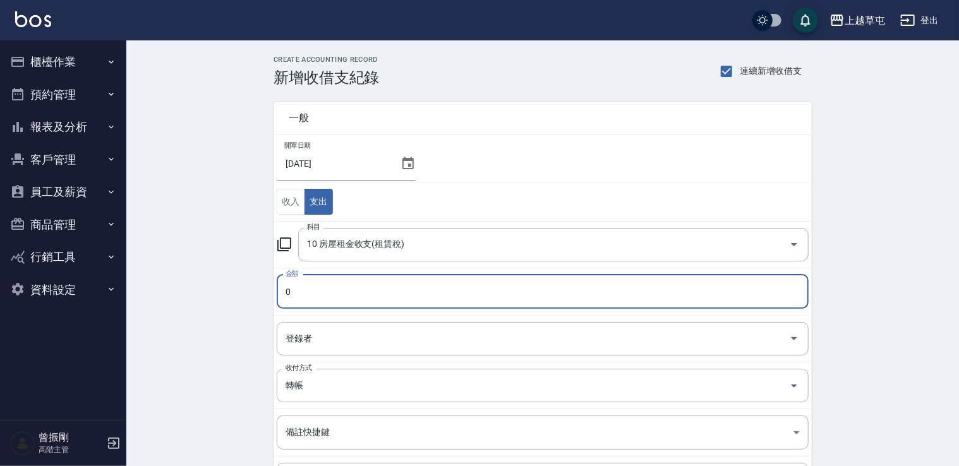
click at [330, 292] on input "0" at bounding box center [543, 292] width 532 height 34
drag, startPoint x: 284, startPoint y: 285, endPoint x: 303, endPoint y: 289, distance: 19.8
click at [303, 289] on input "0" at bounding box center [543, 292] width 532 height 34
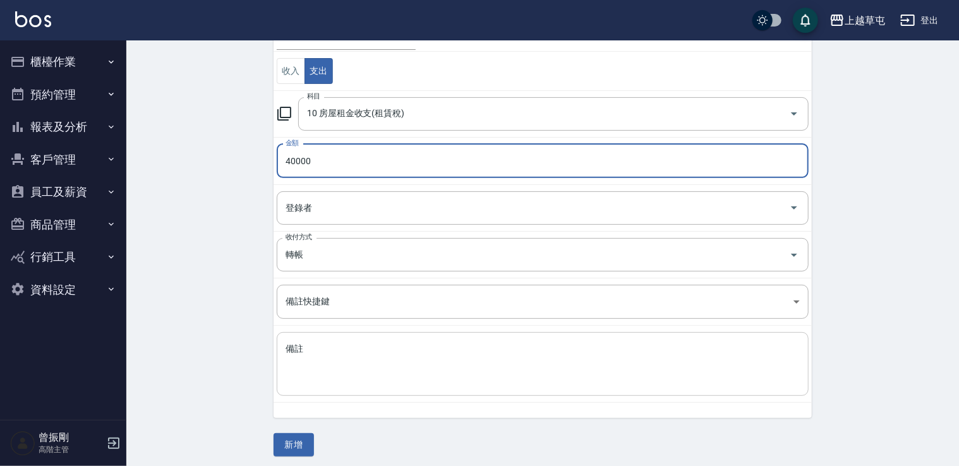
scroll to position [134, 0]
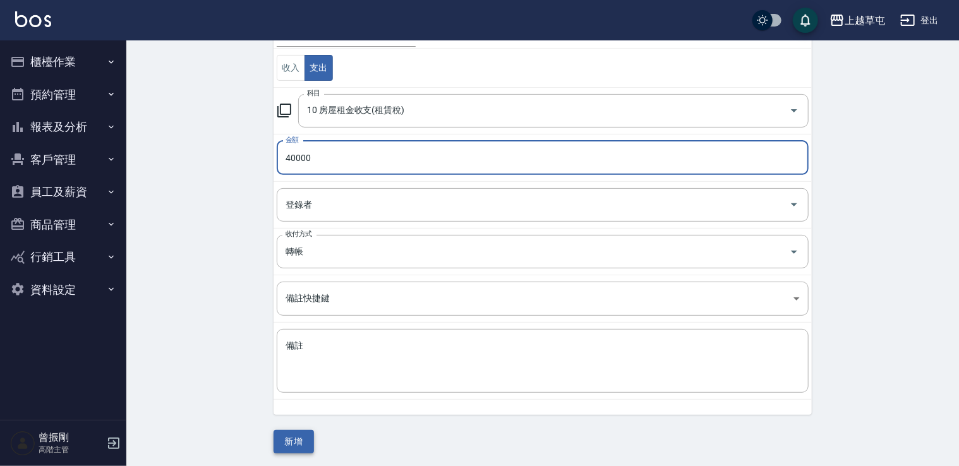
type input "40000"
click at [301, 440] on button "新增" at bounding box center [293, 441] width 40 height 23
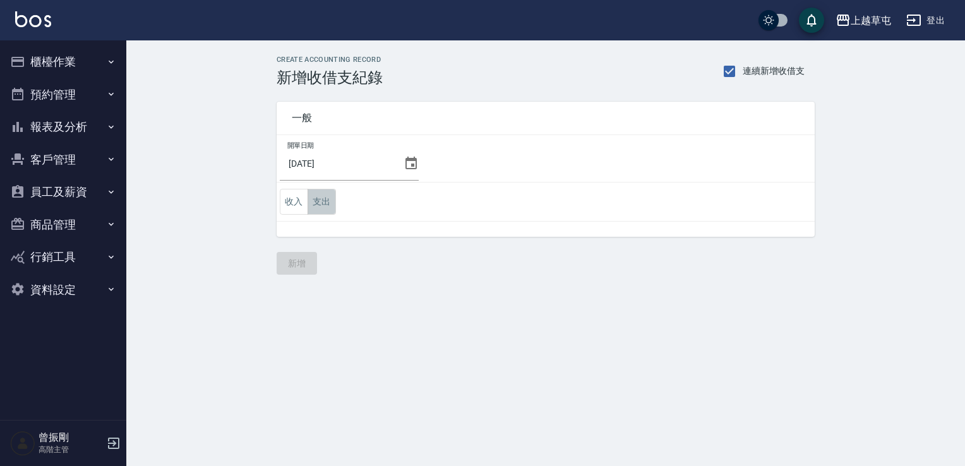
click at [321, 203] on button "支出" at bounding box center [322, 202] width 28 height 26
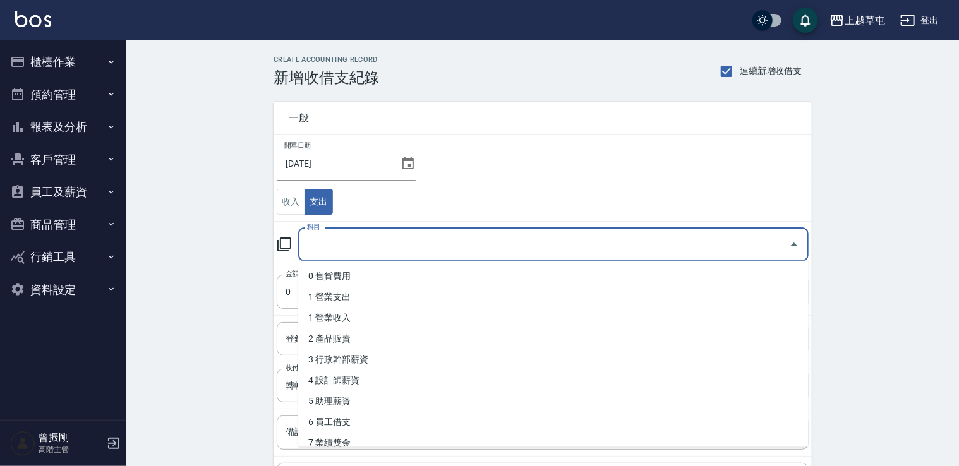
click at [318, 241] on input "科目" at bounding box center [544, 245] width 480 height 22
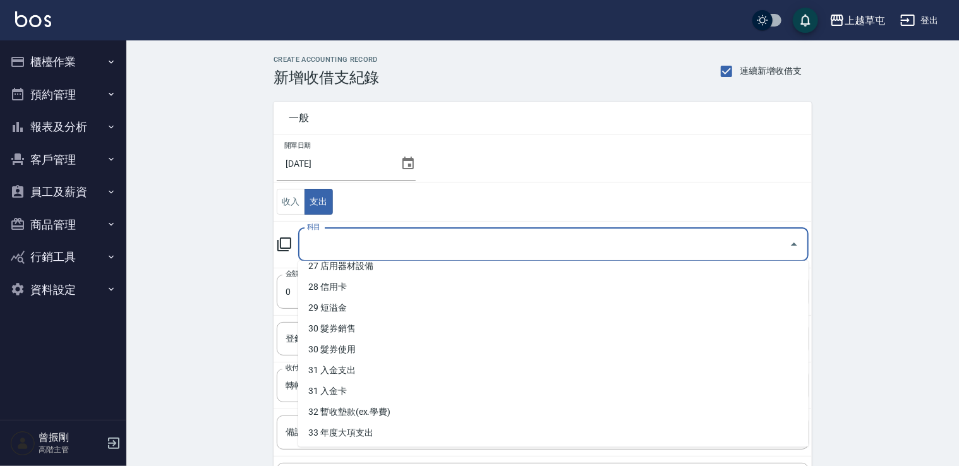
scroll to position [678, 0]
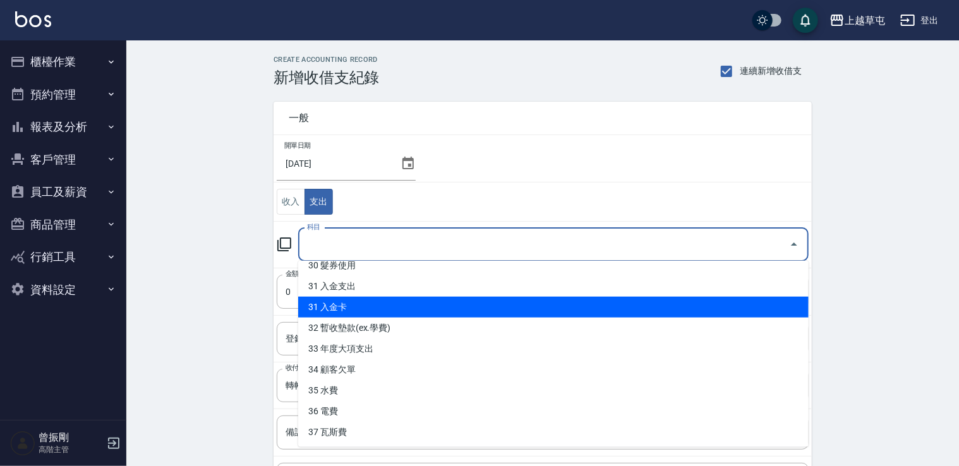
click at [364, 308] on li "31 入金卡" at bounding box center [553, 307] width 510 height 21
type input "31 入金卡"
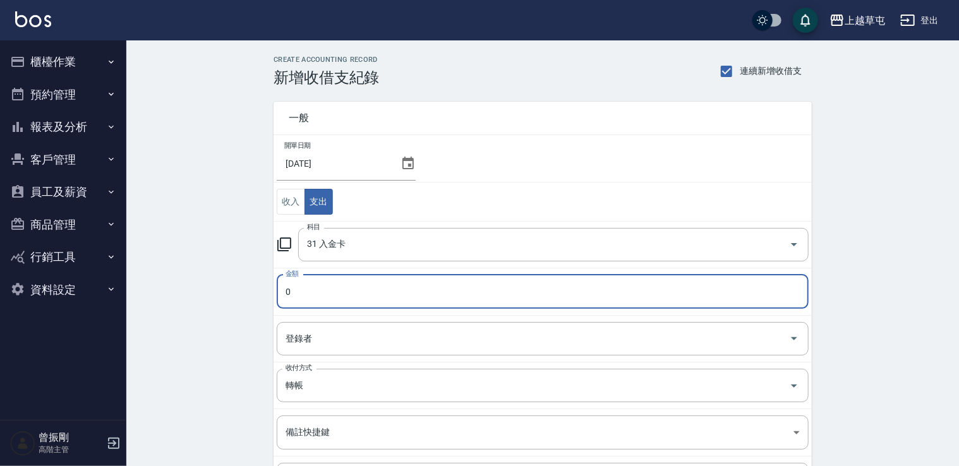
click at [320, 284] on input "0" at bounding box center [543, 292] width 532 height 34
drag, startPoint x: 287, startPoint y: 294, endPoint x: 297, endPoint y: 292, distance: 10.9
click at [297, 292] on input "0" at bounding box center [543, 292] width 532 height 34
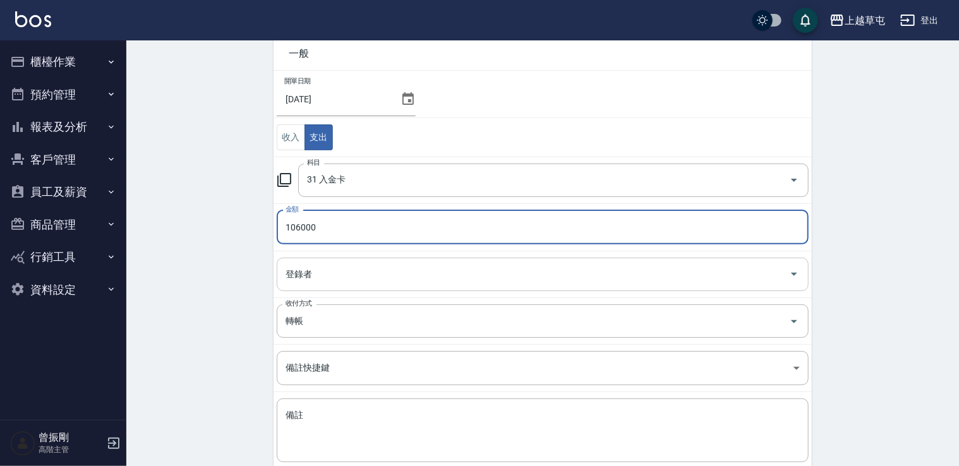
scroll to position [134, 0]
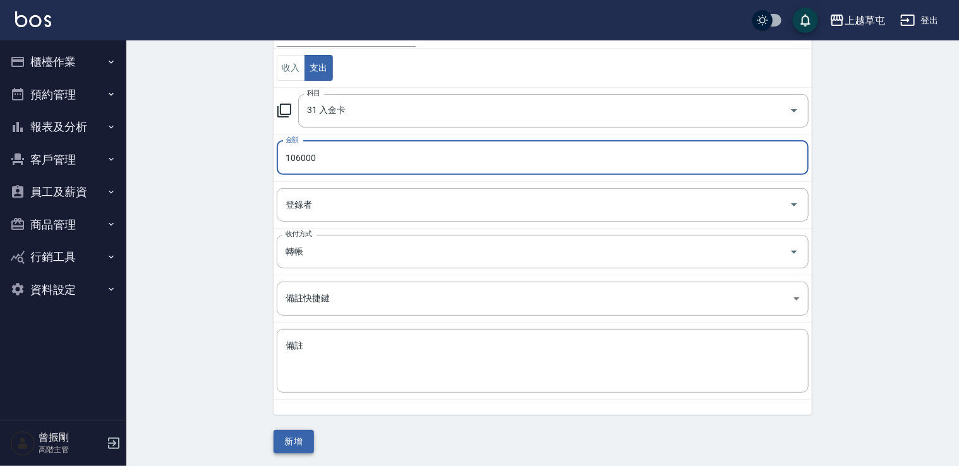
type input "106000"
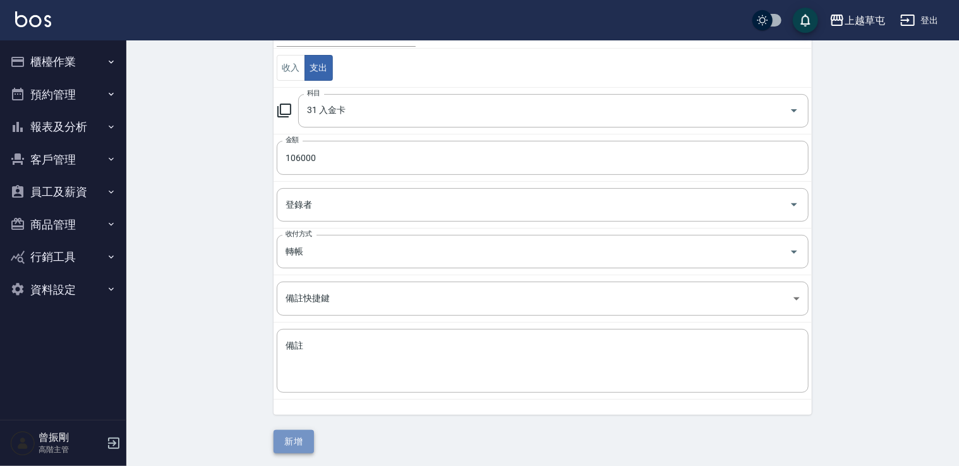
click at [304, 436] on button "新增" at bounding box center [293, 441] width 40 height 23
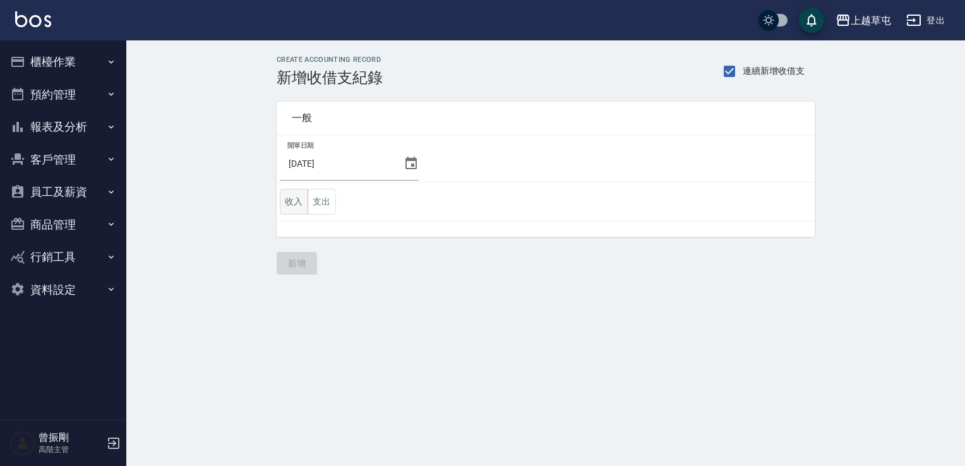
click at [291, 205] on button "收入" at bounding box center [294, 202] width 28 height 26
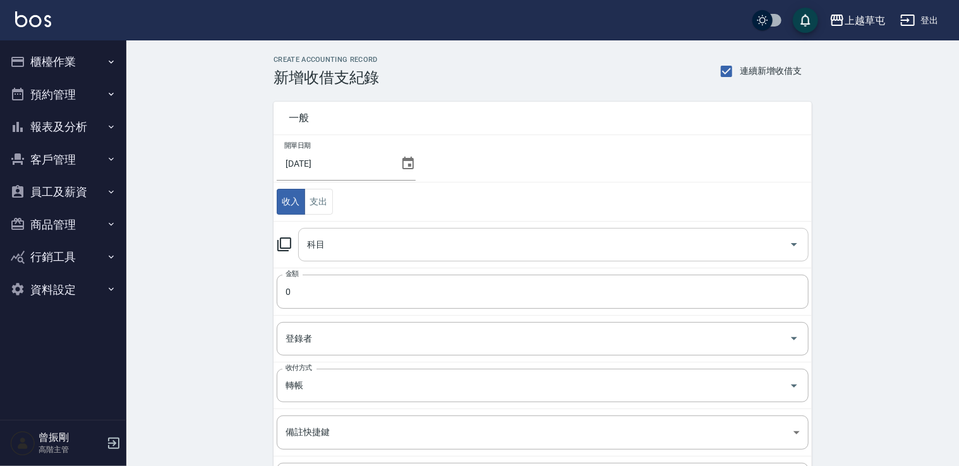
click at [347, 251] on input "科目" at bounding box center [544, 245] width 480 height 22
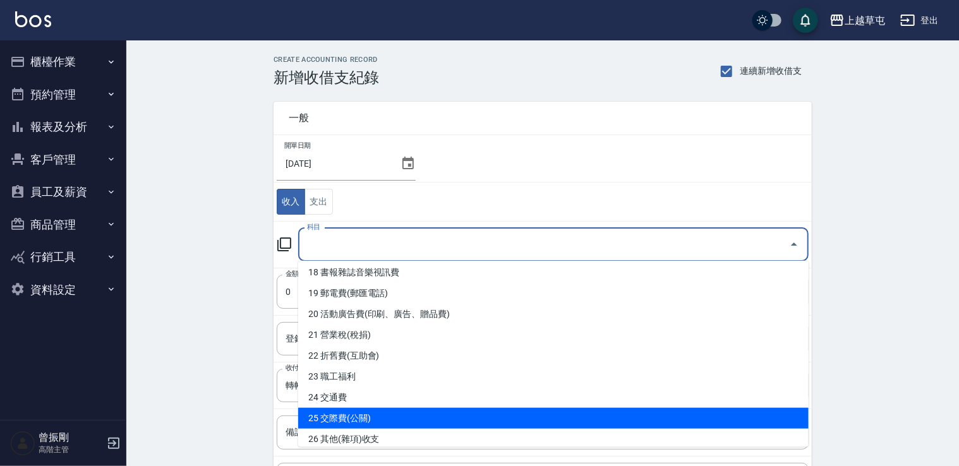
scroll to position [573, 0]
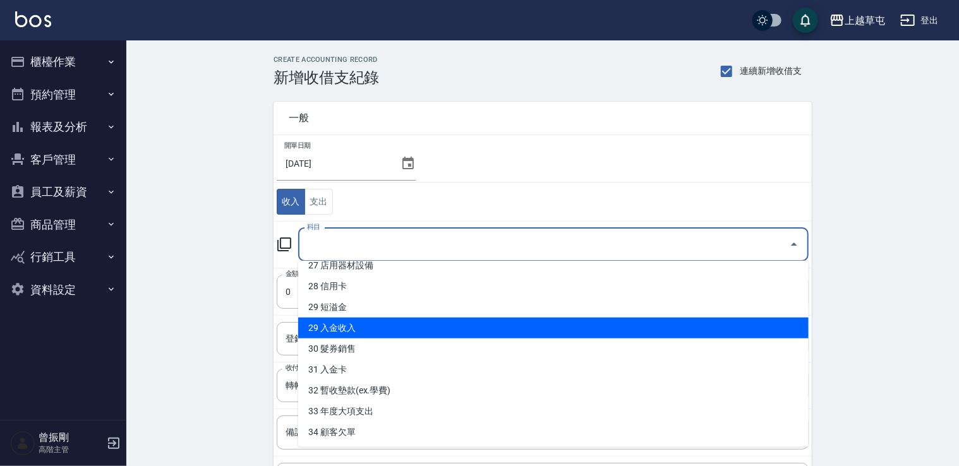
click at [361, 328] on li "29 入金收入" at bounding box center [553, 328] width 510 height 21
type input "29 入金收入"
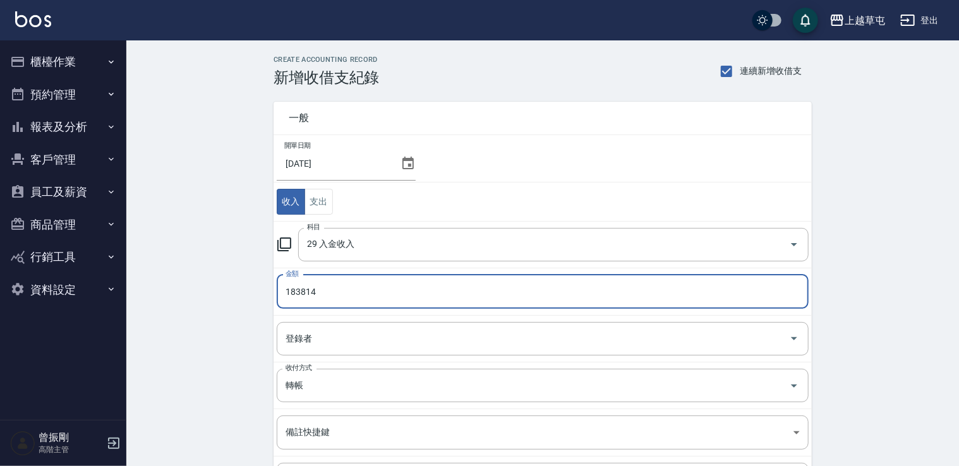
type input "183814"
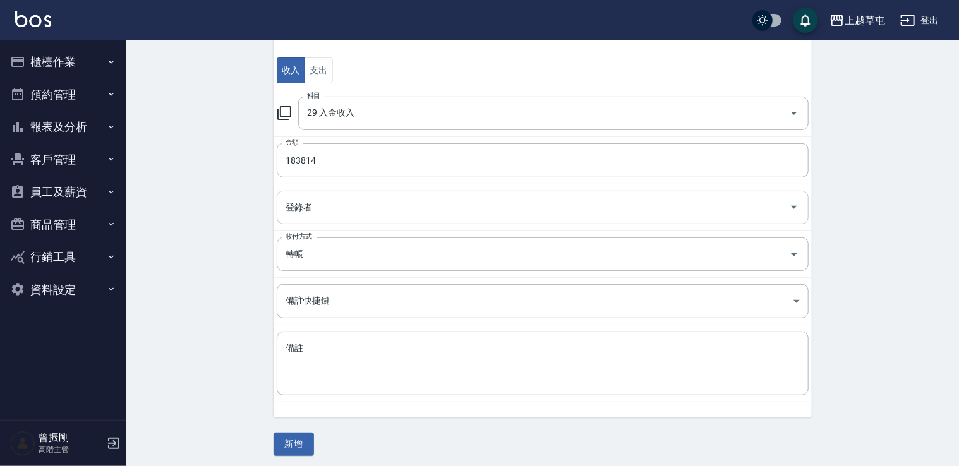
scroll to position [134, 0]
click at [303, 435] on button "新增" at bounding box center [293, 441] width 40 height 23
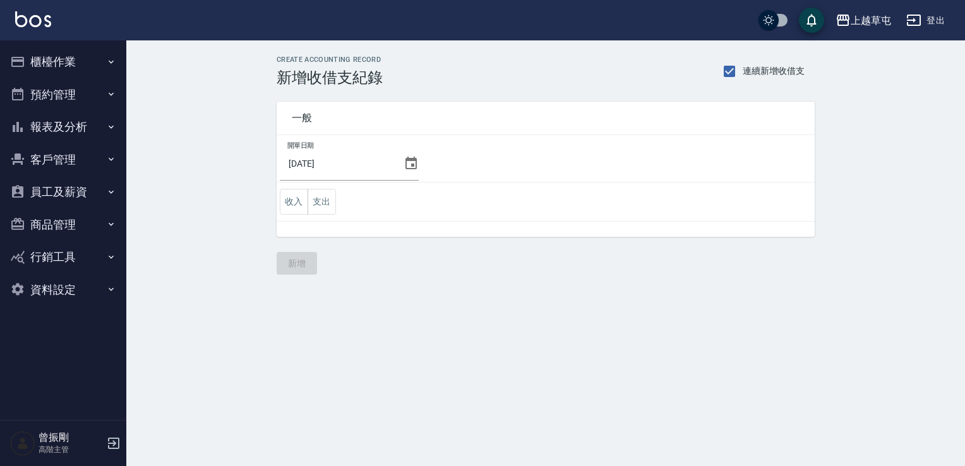
click at [57, 129] on button "報表及分析" at bounding box center [63, 127] width 116 height 33
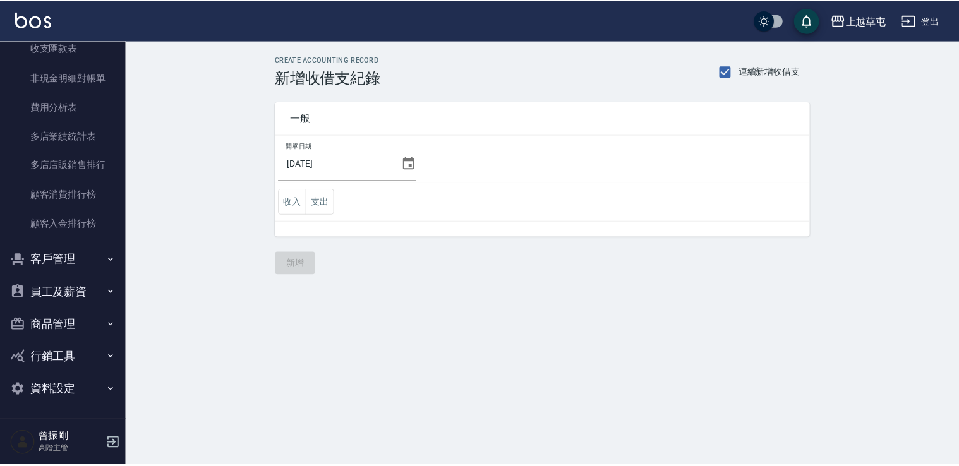
scroll to position [1010, 0]
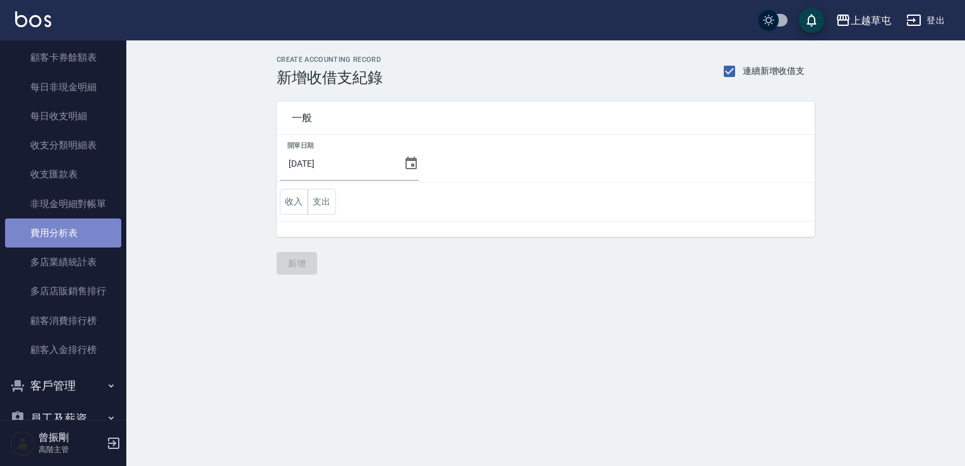
click at [71, 234] on link "費用分析表" at bounding box center [63, 233] width 116 height 29
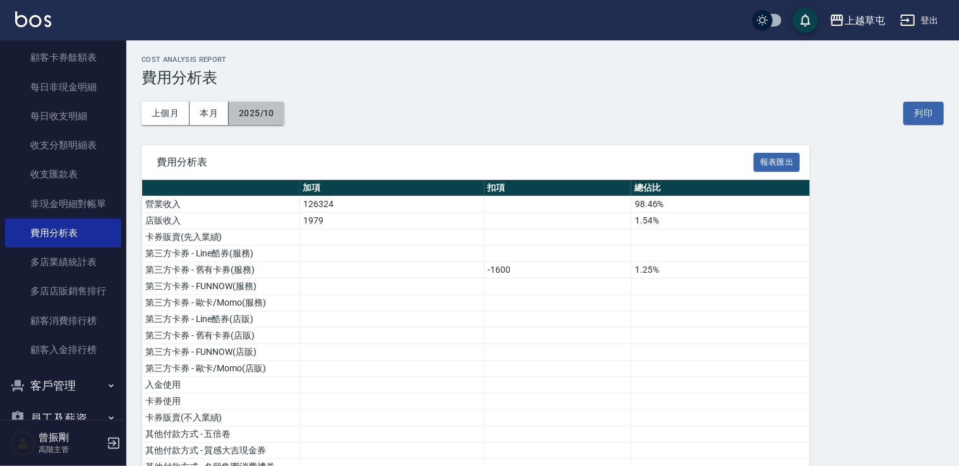
click at [269, 114] on button "2025/10" at bounding box center [257, 113] width 56 height 23
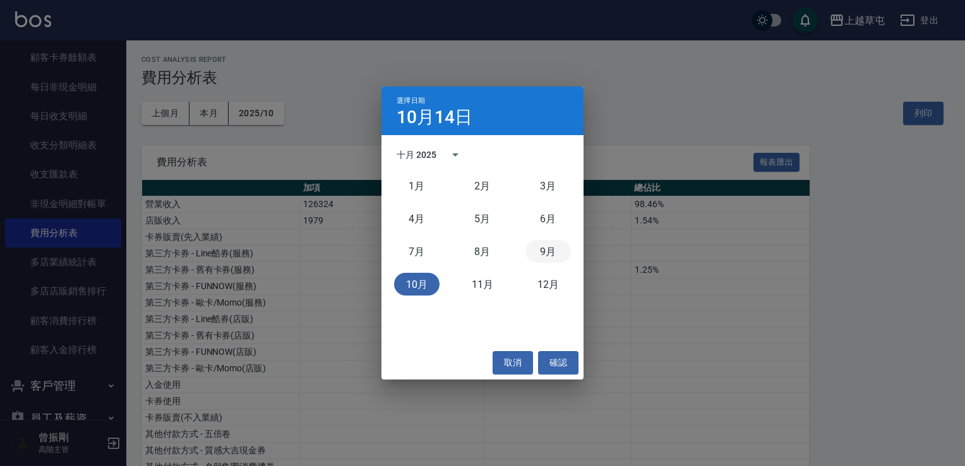
click at [556, 250] on button "9月" at bounding box center [547, 251] width 45 height 23
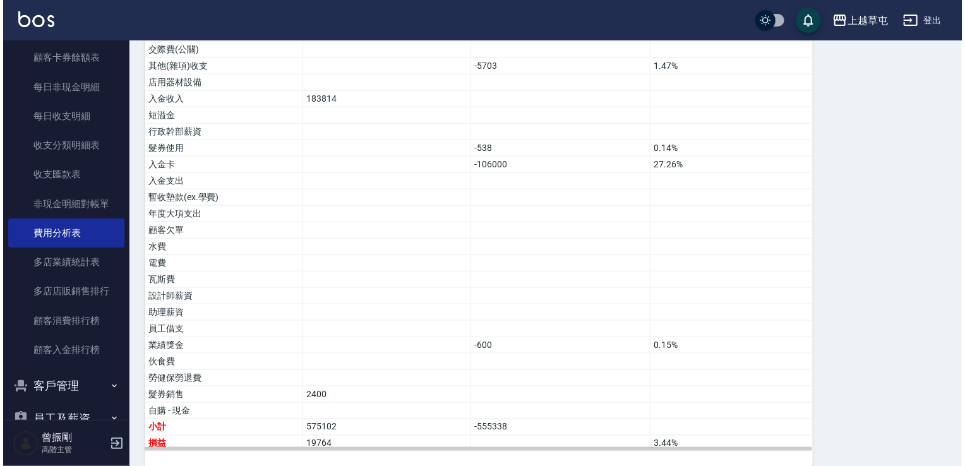
scroll to position [786, 0]
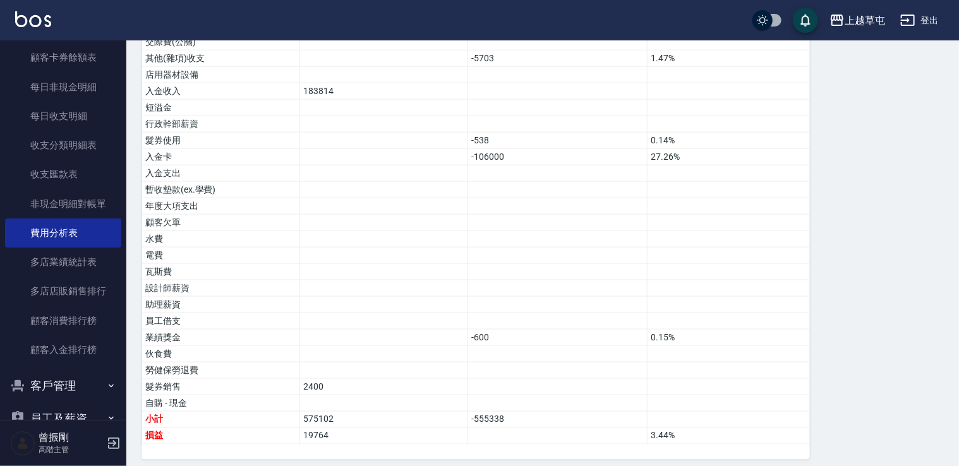
click at [851, 22] on div "上越草屯" at bounding box center [864, 21] width 40 height 16
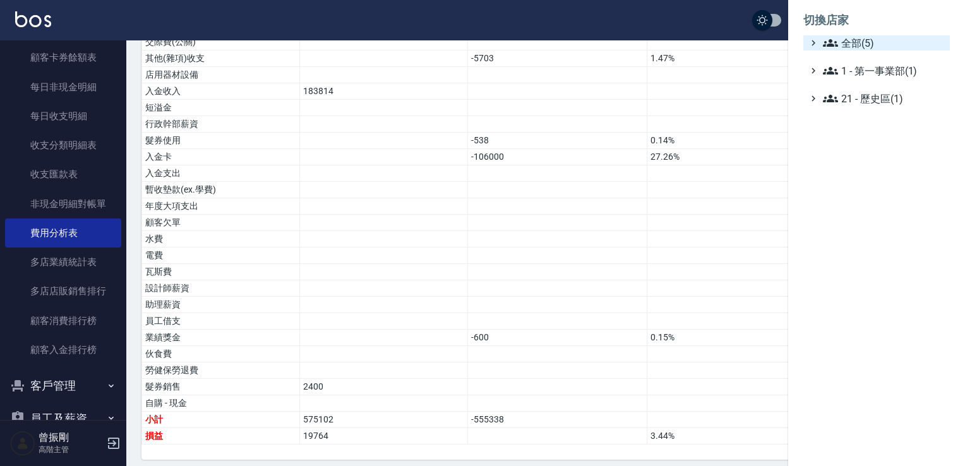
click at [857, 42] on span "全部(5)" at bounding box center [884, 42] width 122 height 15
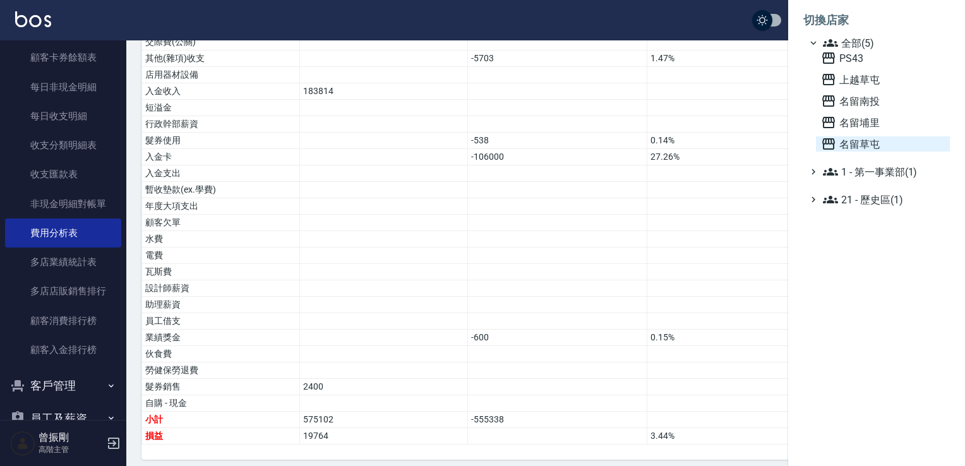
click at [853, 138] on span "名留草屯" at bounding box center [883, 143] width 124 height 15
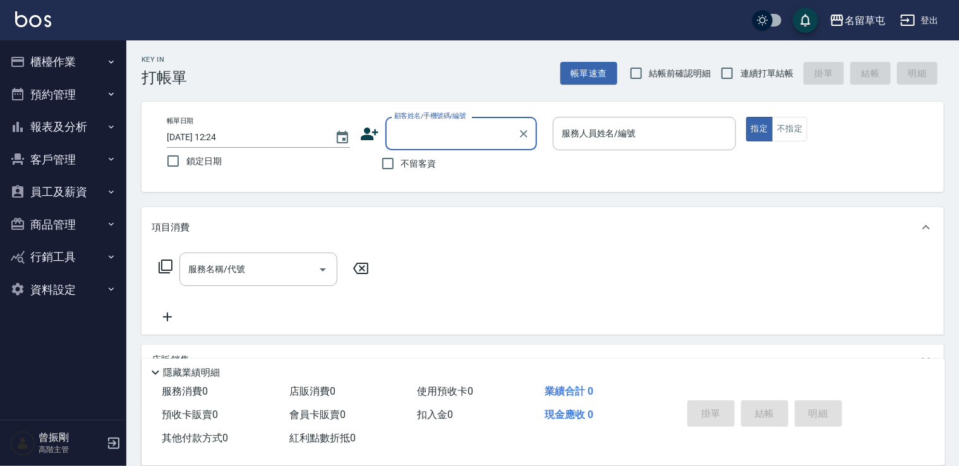
click at [73, 117] on button "報表及分析" at bounding box center [63, 127] width 116 height 33
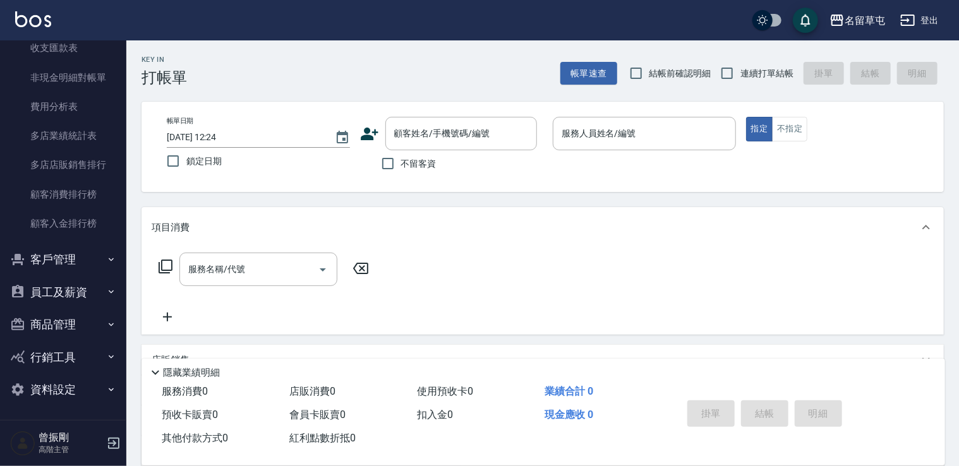
scroll to position [1074, 0]
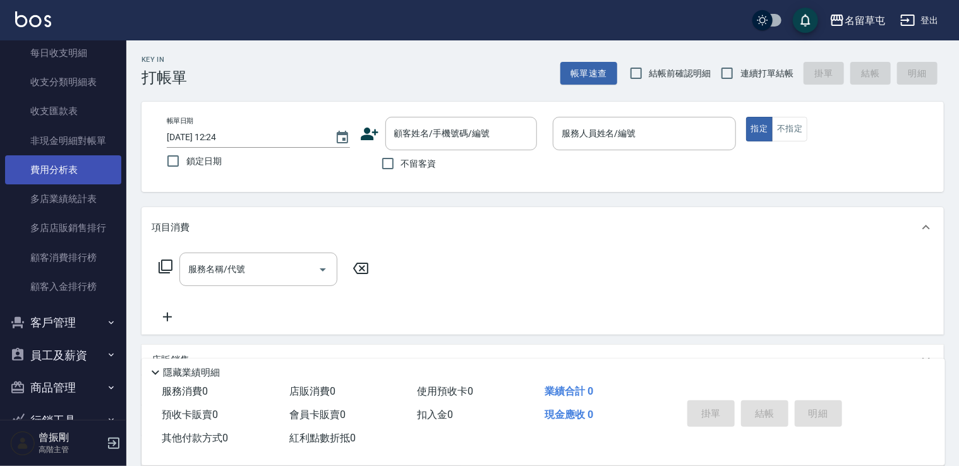
click at [54, 171] on link "費用分析表" at bounding box center [63, 169] width 116 height 29
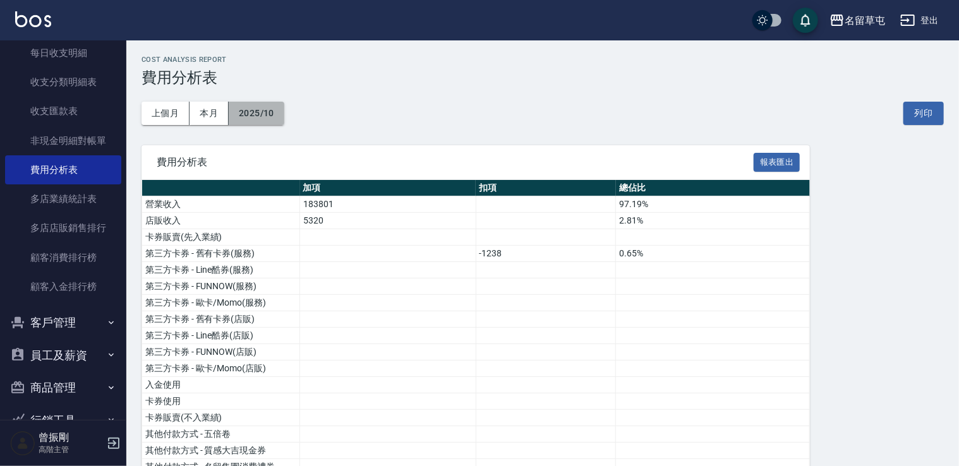
click at [255, 112] on button "2025/10" at bounding box center [257, 113] width 56 height 23
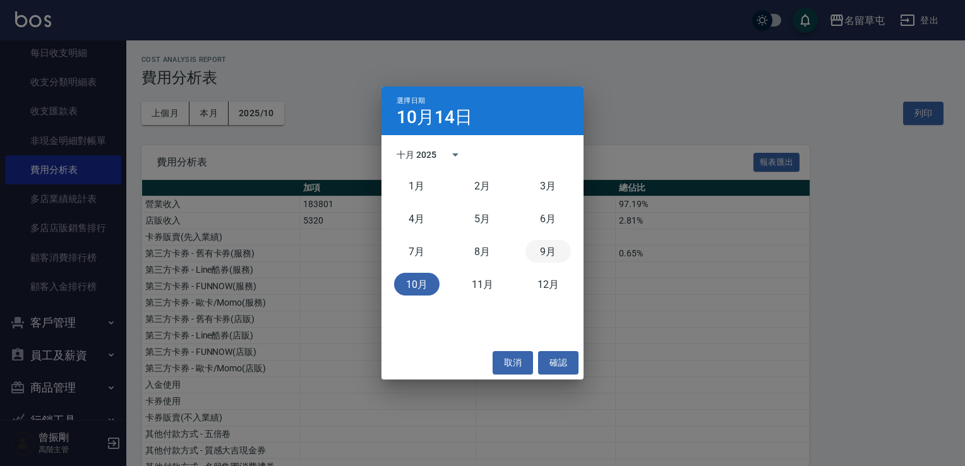
click at [567, 251] on button "9月" at bounding box center [547, 251] width 45 height 23
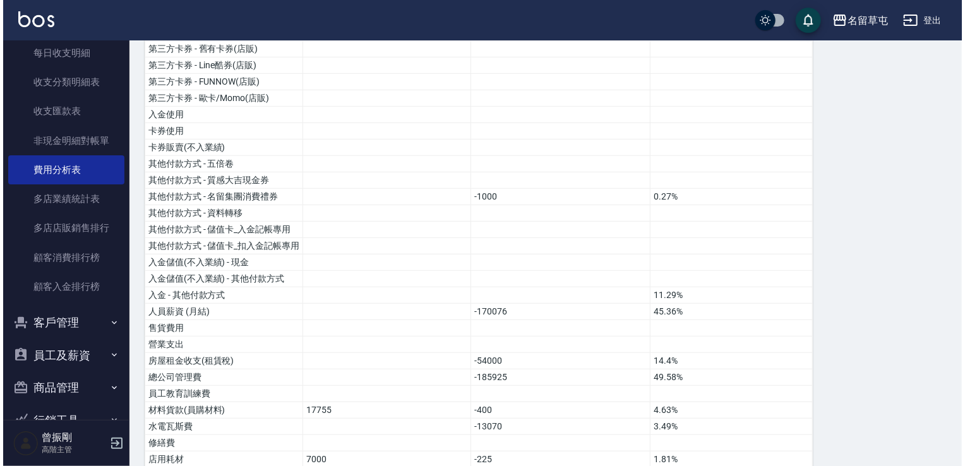
scroll to position [248, 0]
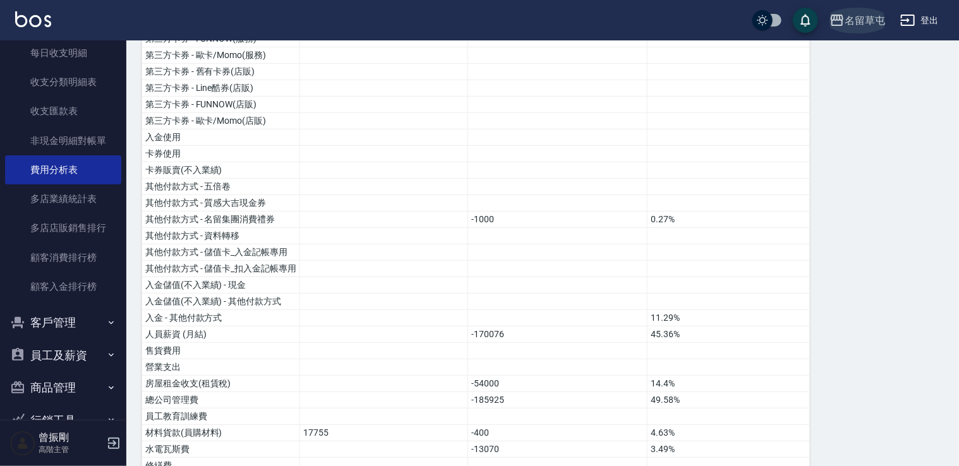
click at [845, 19] on div "名留草屯" at bounding box center [864, 21] width 40 height 16
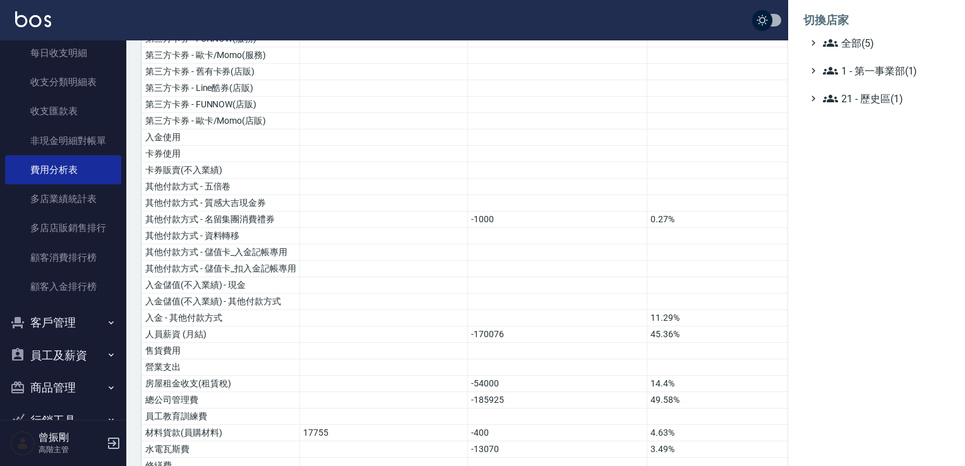
click at [851, 51] on ul "全部(5) 1 - 第一事業部(1) 21 - 歷史區(1)" at bounding box center [876, 70] width 147 height 71
click at [843, 43] on span "全部(5)" at bounding box center [884, 42] width 122 height 15
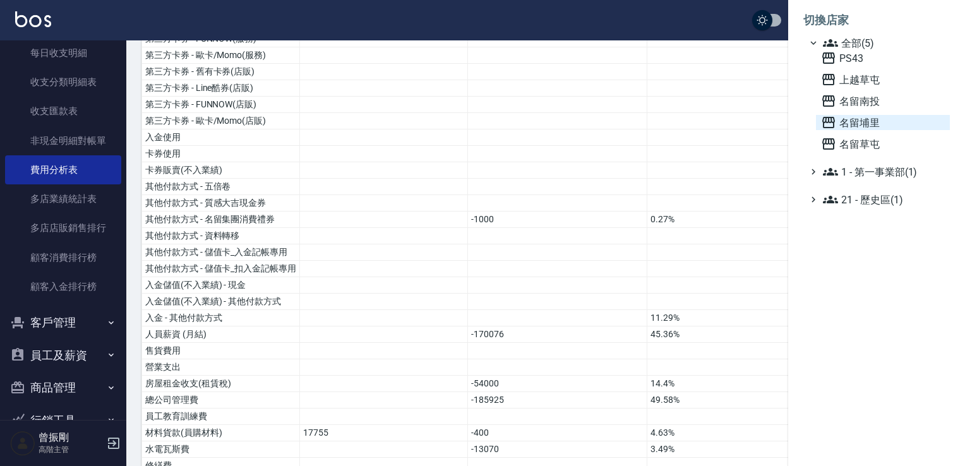
click at [861, 128] on span "名留埔里" at bounding box center [883, 122] width 124 height 15
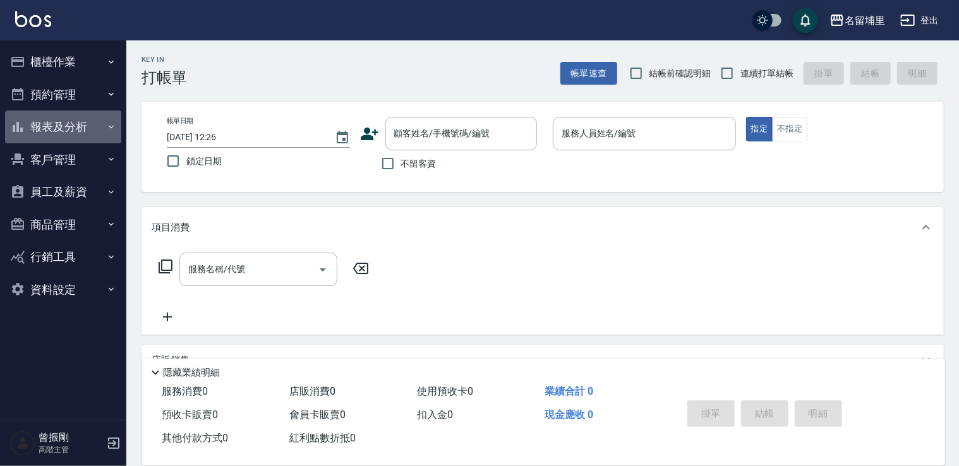
click at [71, 117] on button "報表及分析" at bounding box center [63, 127] width 116 height 33
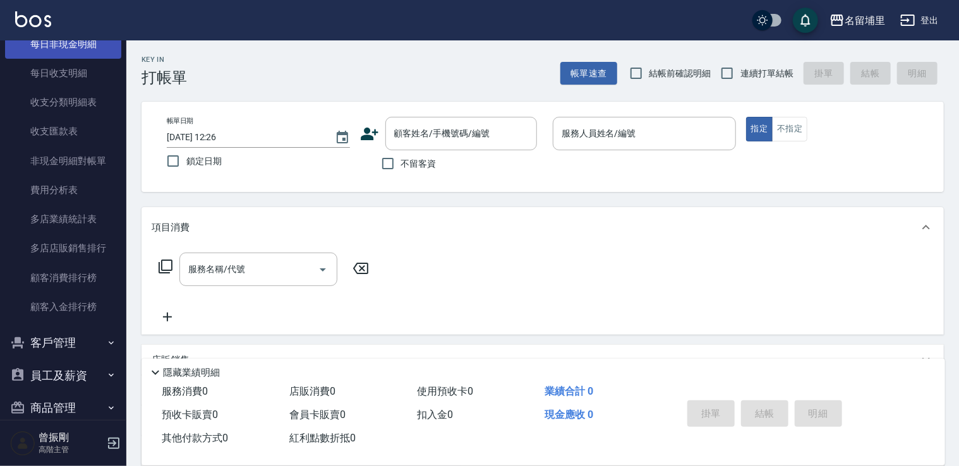
scroll to position [1137, 0]
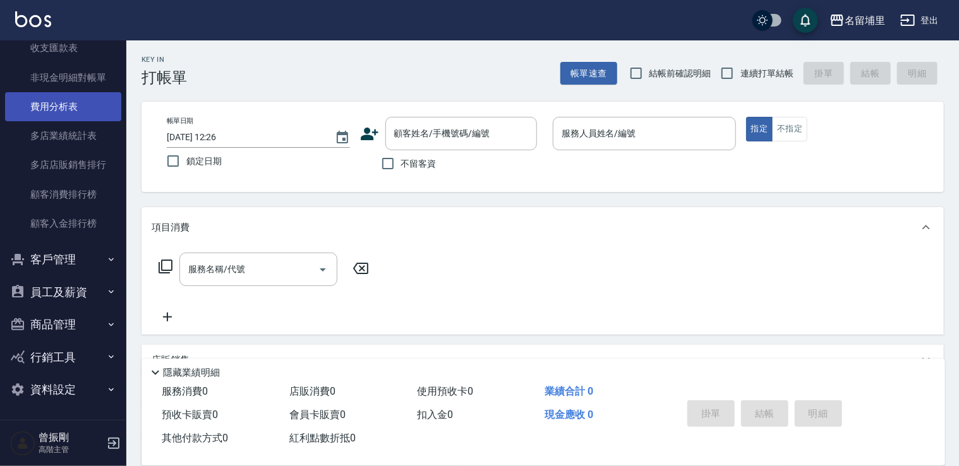
click at [63, 105] on link "費用分析表" at bounding box center [63, 106] width 116 height 29
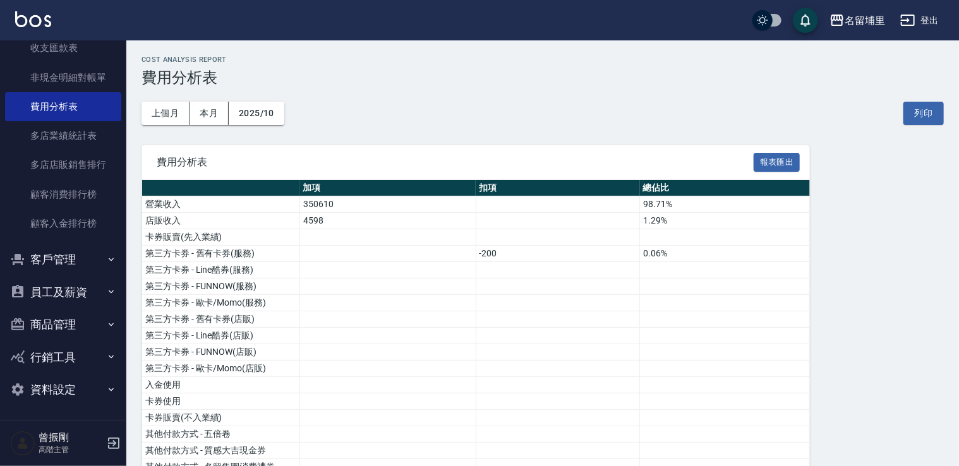
click at [284, 117] on div "上個月 本月 2025/10 列印" at bounding box center [542, 114] width 802 height 54
click at [269, 115] on button "2025/10" at bounding box center [257, 113] width 56 height 23
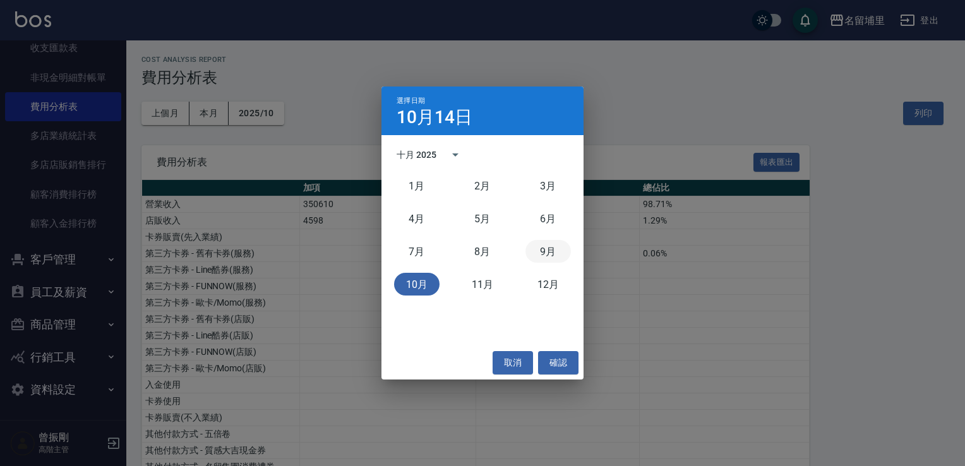
click at [546, 251] on button "9月" at bounding box center [547, 251] width 45 height 23
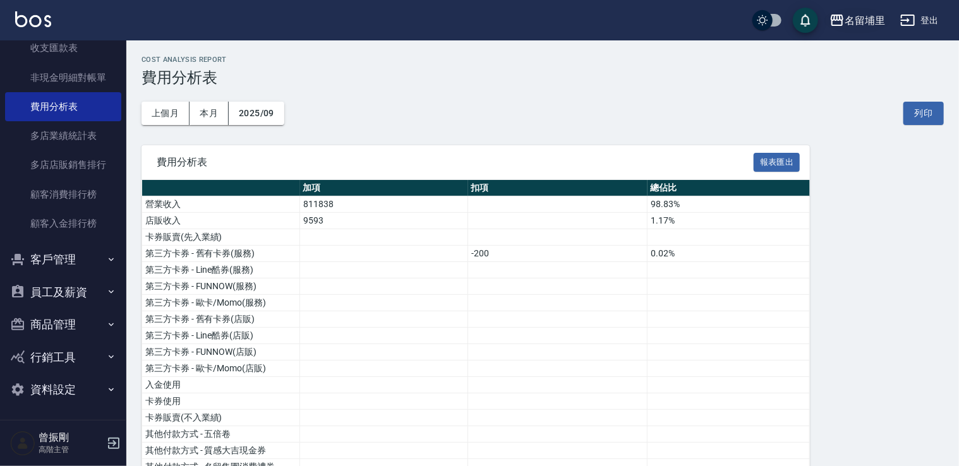
click at [850, 27] on div "名留埔里" at bounding box center [864, 21] width 40 height 16
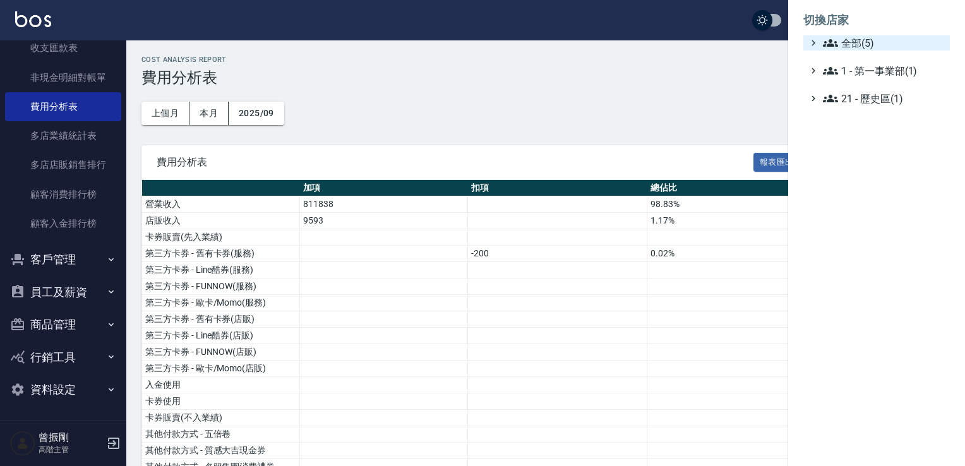
click at [863, 44] on span "全部(5)" at bounding box center [884, 42] width 122 height 15
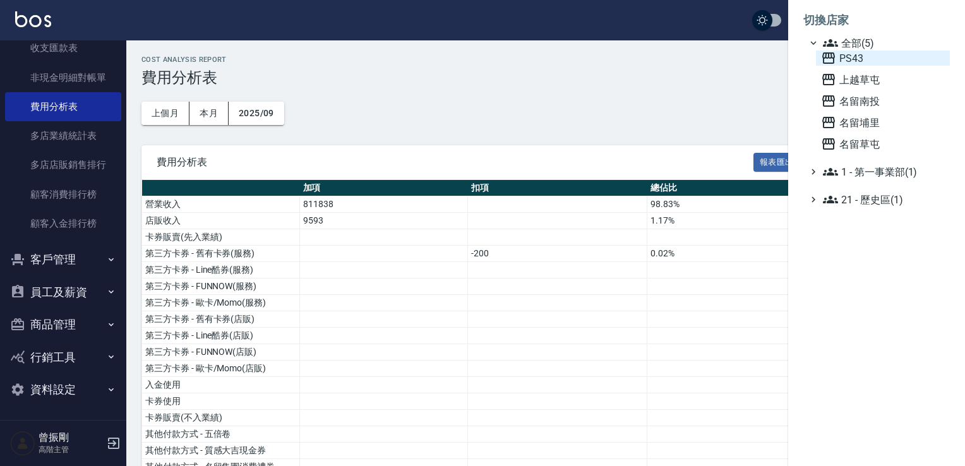
click at [861, 62] on span "PS43" at bounding box center [883, 58] width 124 height 15
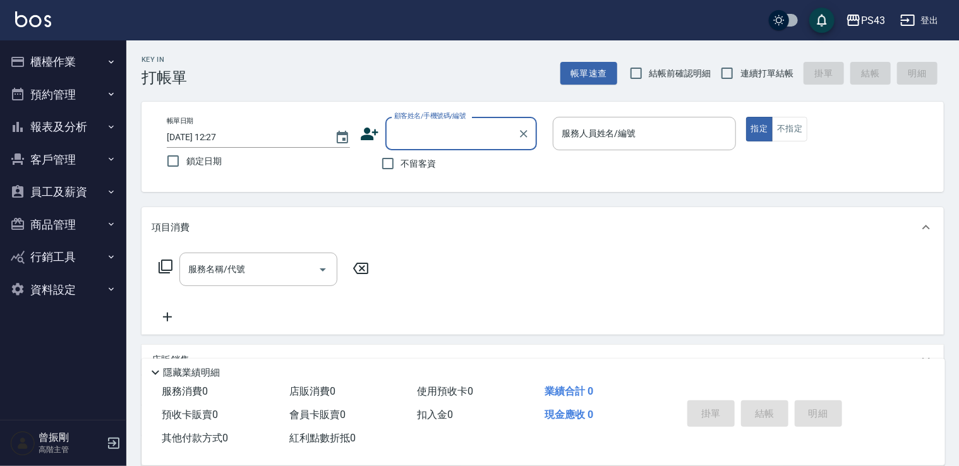
click at [67, 118] on button "報表及分析" at bounding box center [63, 127] width 116 height 33
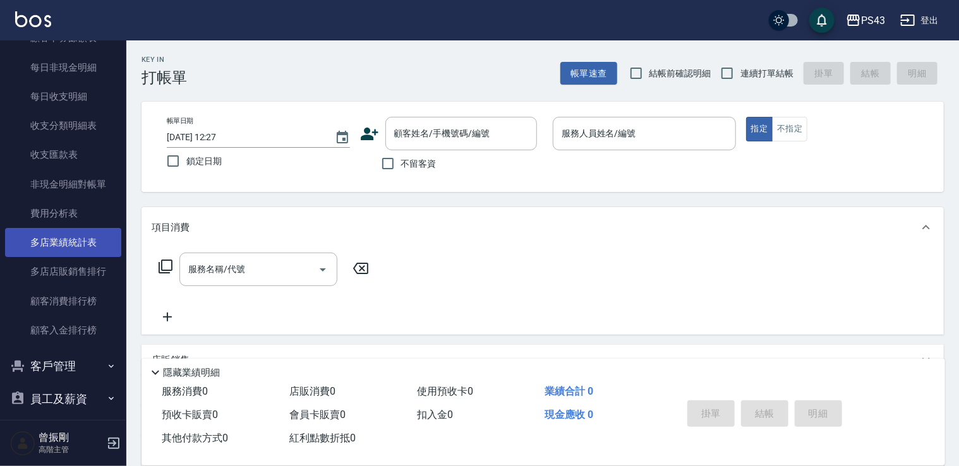
scroll to position [1010, 0]
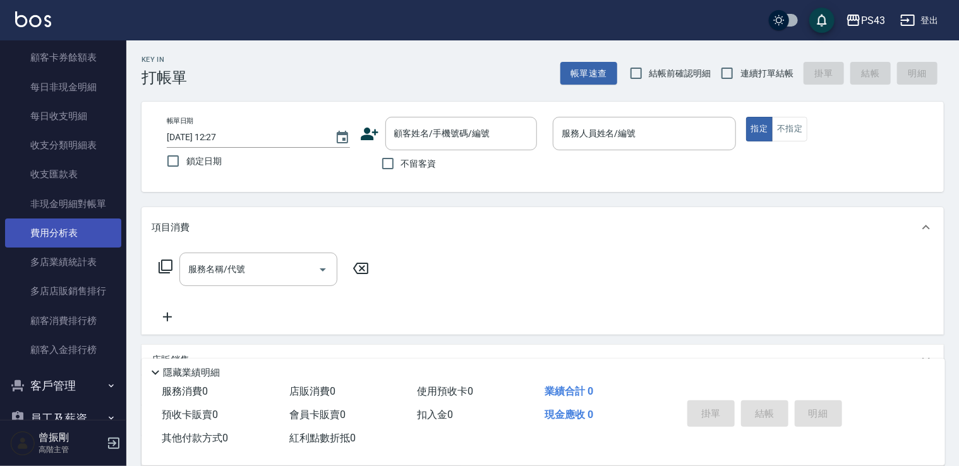
drag, startPoint x: 53, startPoint y: 226, endPoint x: 71, endPoint y: 218, distance: 19.5
click at [53, 226] on link "費用分析表" at bounding box center [63, 233] width 116 height 29
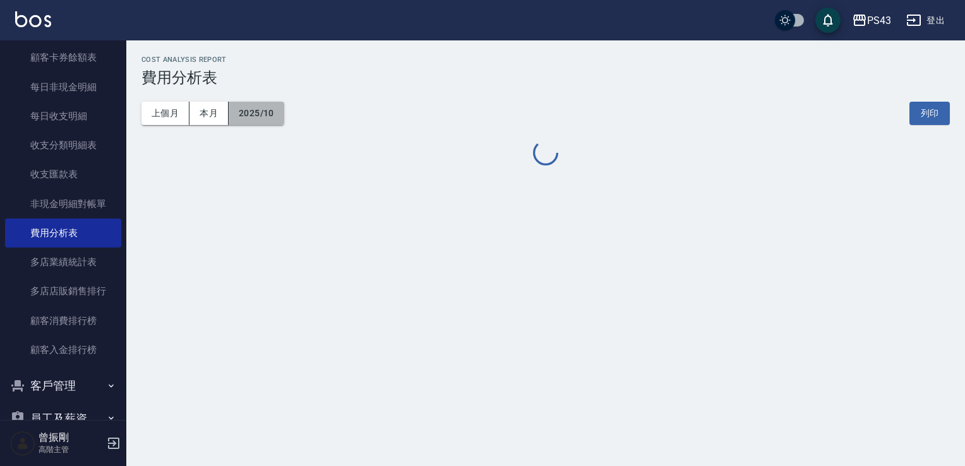
click at [278, 112] on button "2025/10" at bounding box center [257, 113] width 56 height 23
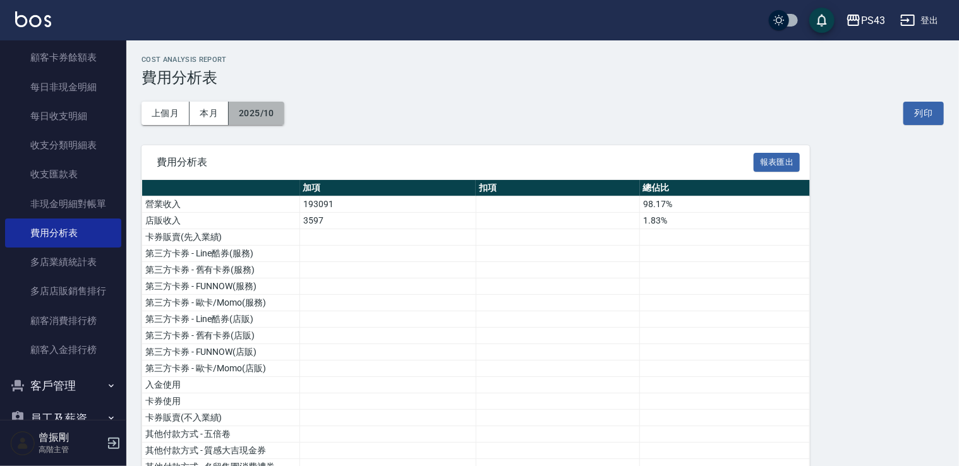
click at [242, 105] on button "2025/10" at bounding box center [257, 113] width 56 height 23
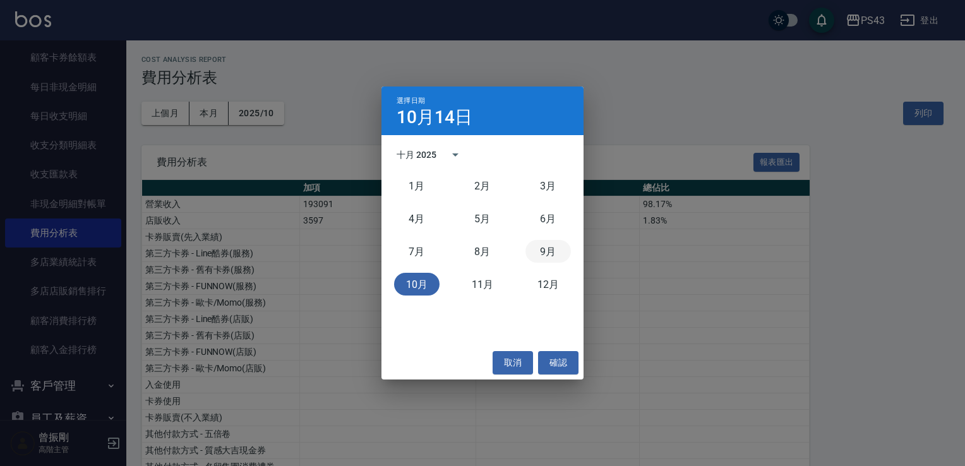
click at [555, 258] on button "9月" at bounding box center [547, 251] width 45 height 23
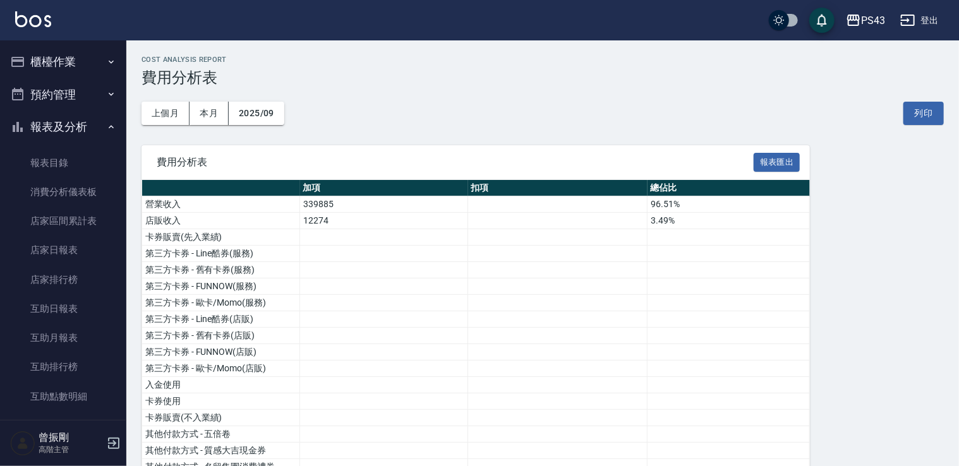
click at [66, 67] on button "櫃檯作業" at bounding box center [63, 61] width 116 height 33
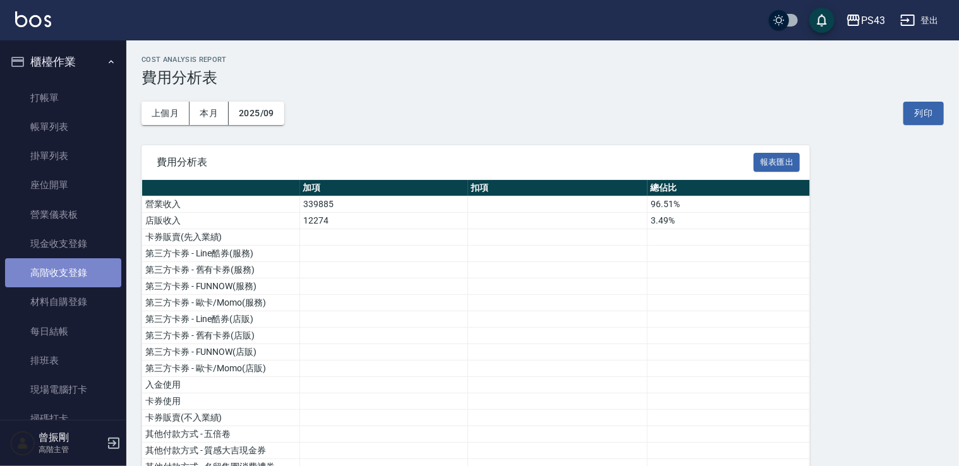
click at [88, 276] on link "高階收支登錄" at bounding box center [63, 272] width 116 height 29
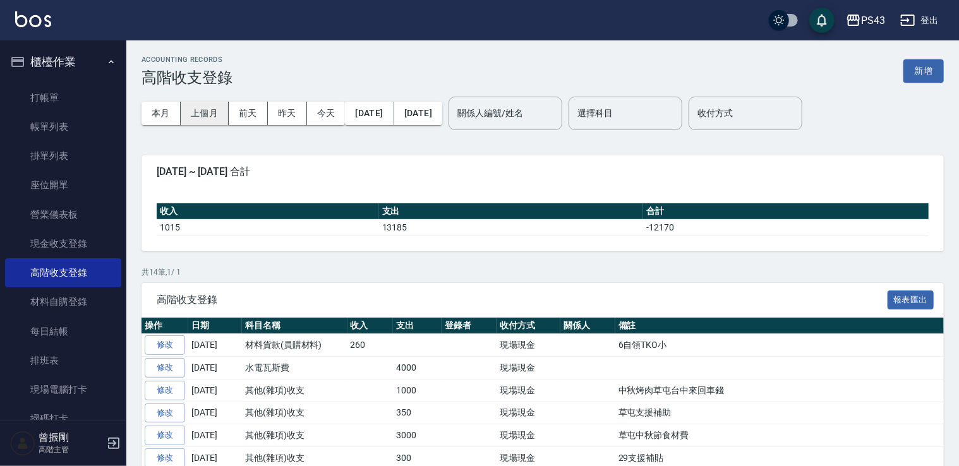
click at [215, 113] on button "上個月" at bounding box center [205, 113] width 48 height 23
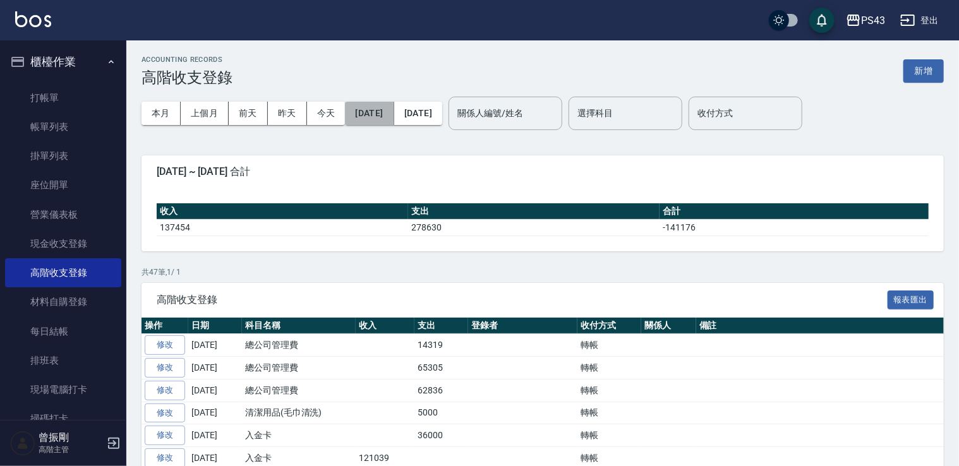
click at [393, 109] on button "2025/09/01" at bounding box center [369, 113] width 49 height 23
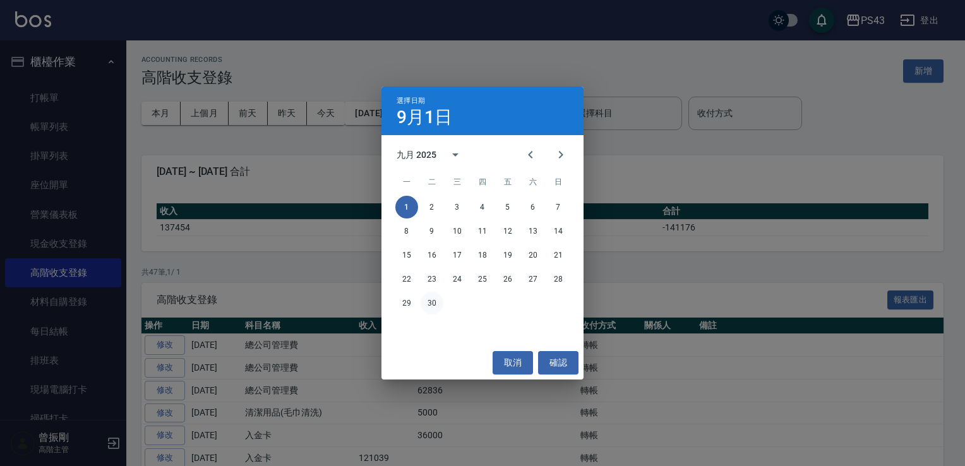
click at [434, 304] on button "30" at bounding box center [432, 303] width 23 height 23
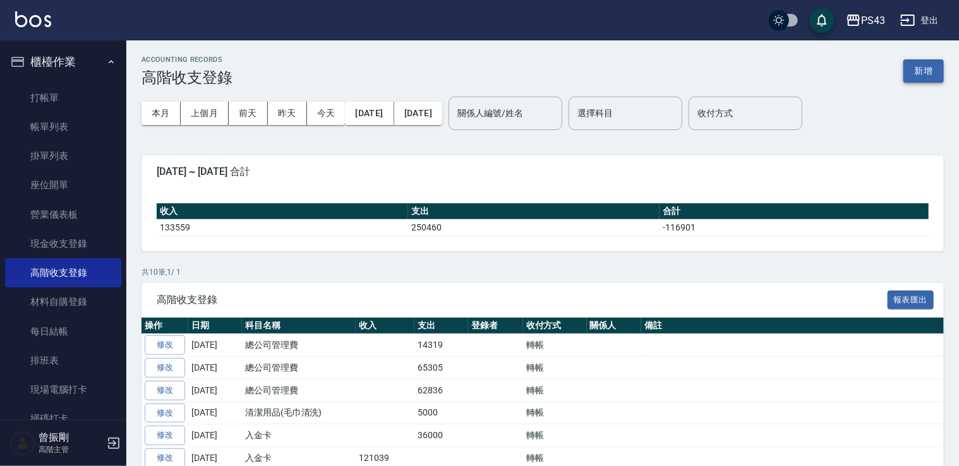
click at [923, 65] on button "新增" at bounding box center [923, 70] width 40 height 23
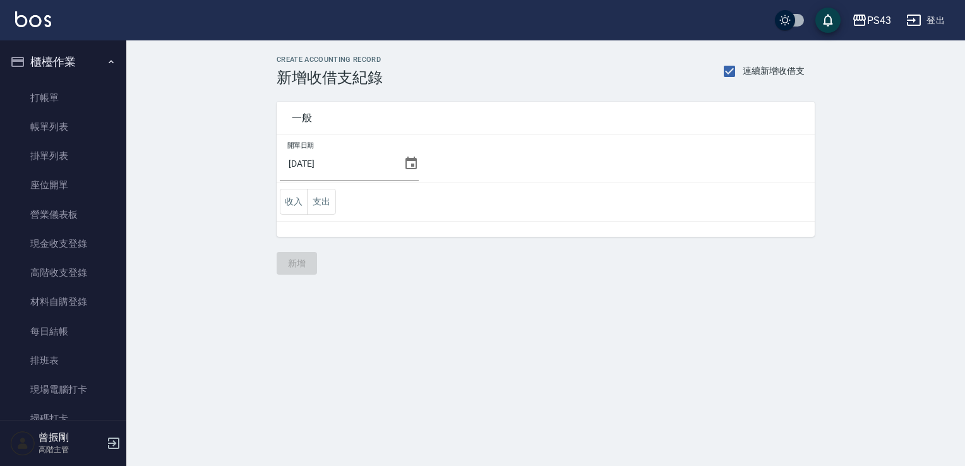
click at [413, 164] on icon at bounding box center [411, 163] width 15 height 15
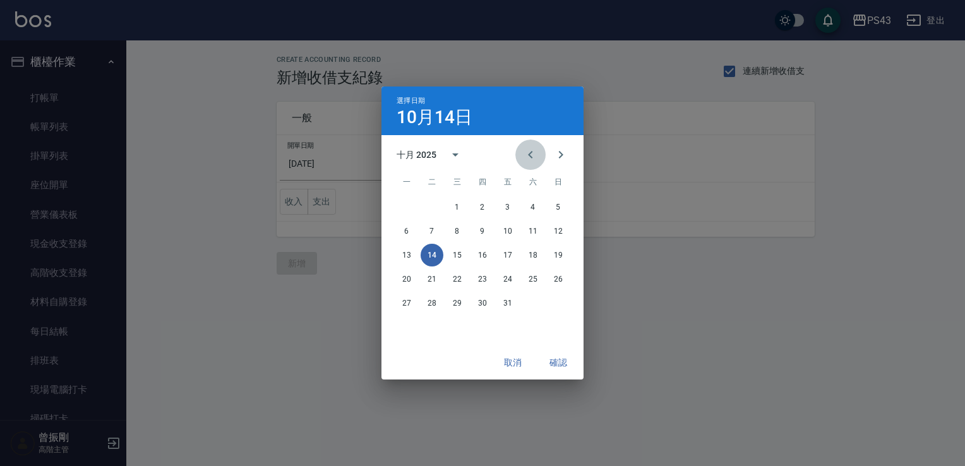
click at [532, 157] on icon "Previous month" at bounding box center [530, 154] width 15 height 15
click at [436, 300] on button "30" at bounding box center [432, 303] width 23 height 23
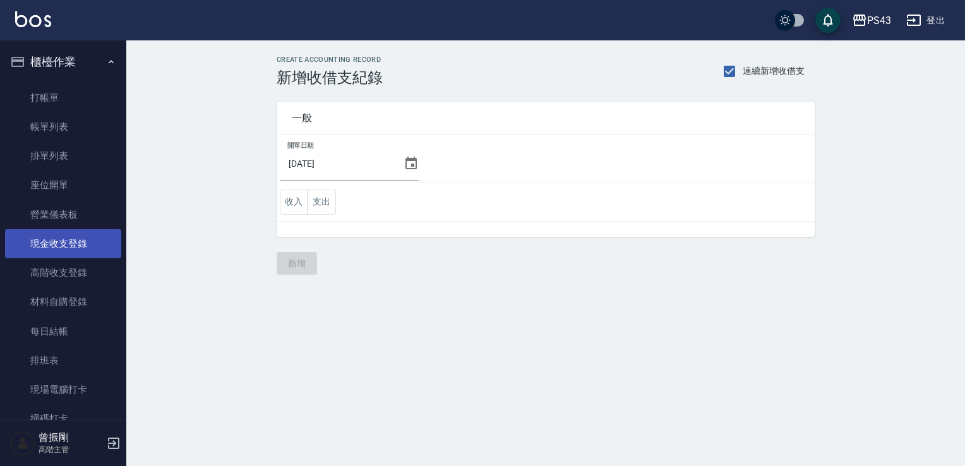
click at [99, 242] on link "現金收支登錄" at bounding box center [63, 243] width 116 height 29
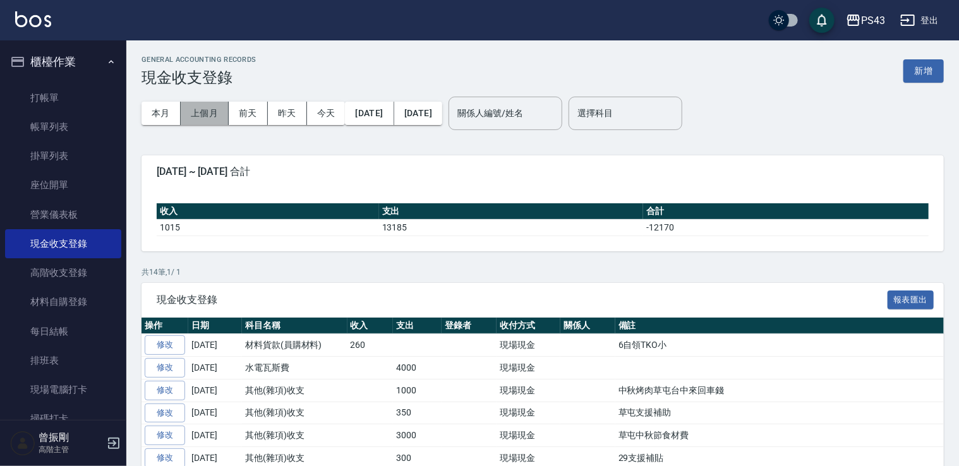
click at [205, 115] on button "上個月" at bounding box center [205, 113] width 48 height 23
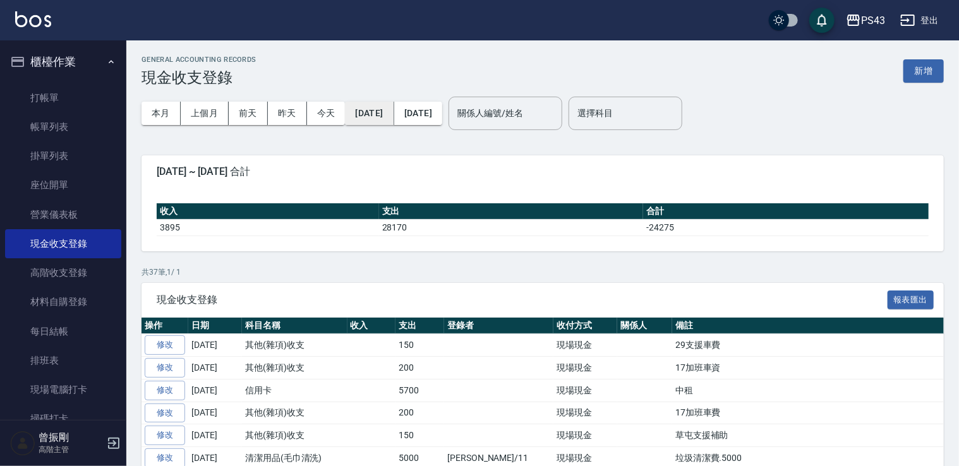
click at [393, 107] on button "2025/09/01" at bounding box center [369, 113] width 49 height 23
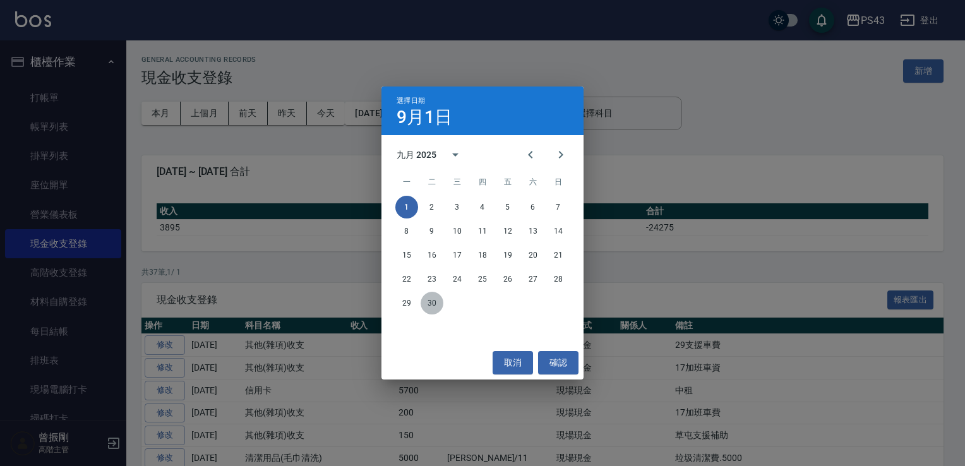
click at [430, 302] on button "30" at bounding box center [432, 303] width 23 height 23
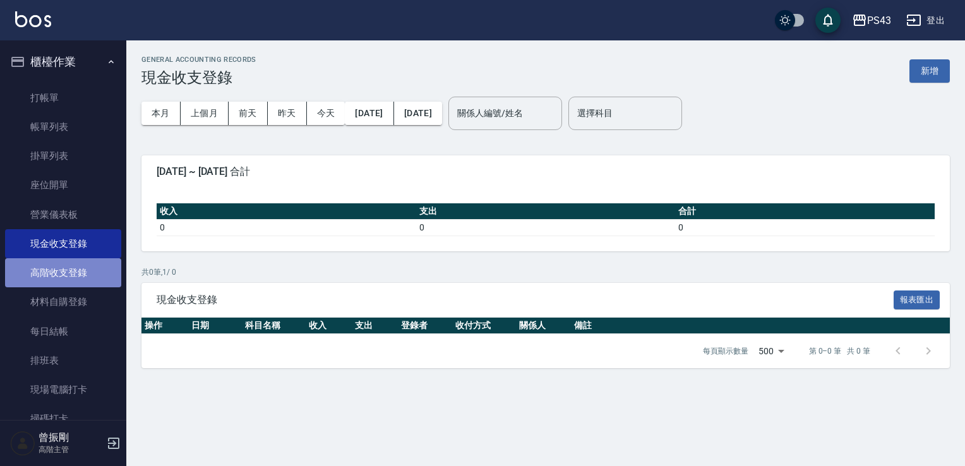
click at [76, 275] on link "高階收支登錄" at bounding box center [63, 272] width 116 height 29
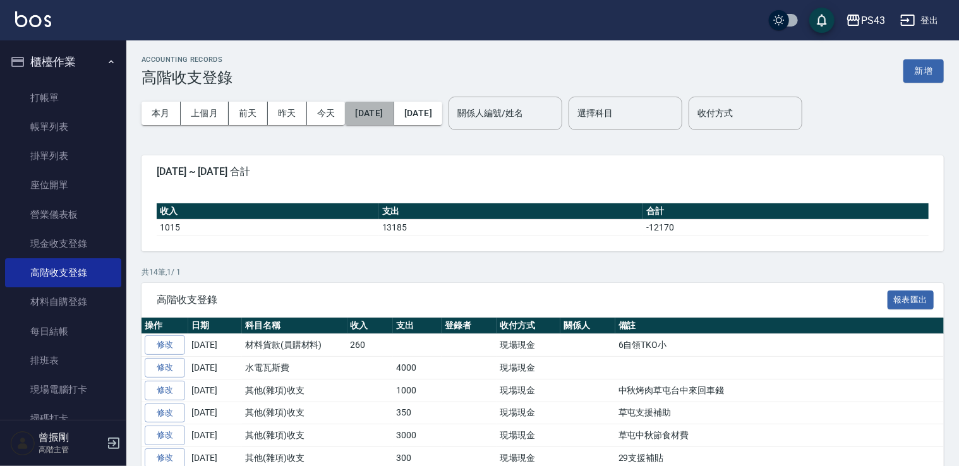
click at [391, 109] on button "2025/10/01" at bounding box center [369, 113] width 49 height 23
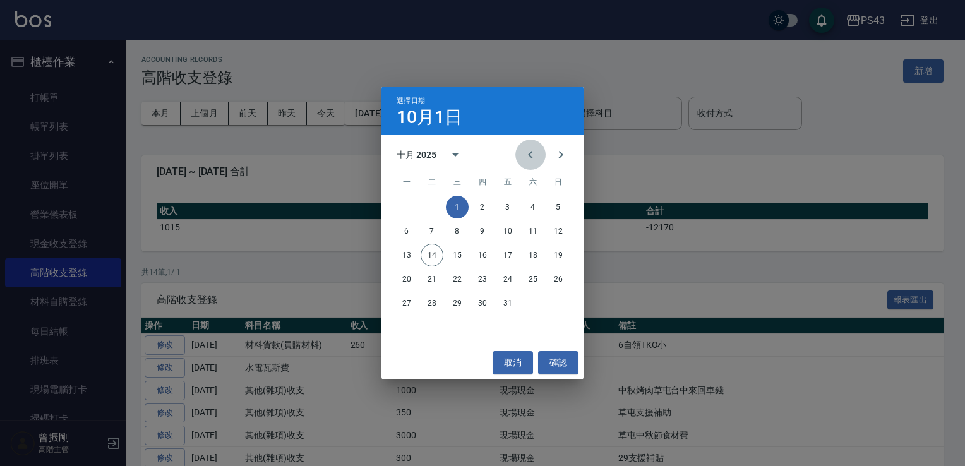
click at [523, 152] on icon "Previous month" at bounding box center [530, 154] width 15 height 15
click at [433, 303] on button "30" at bounding box center [432, 303] width 23 height 23
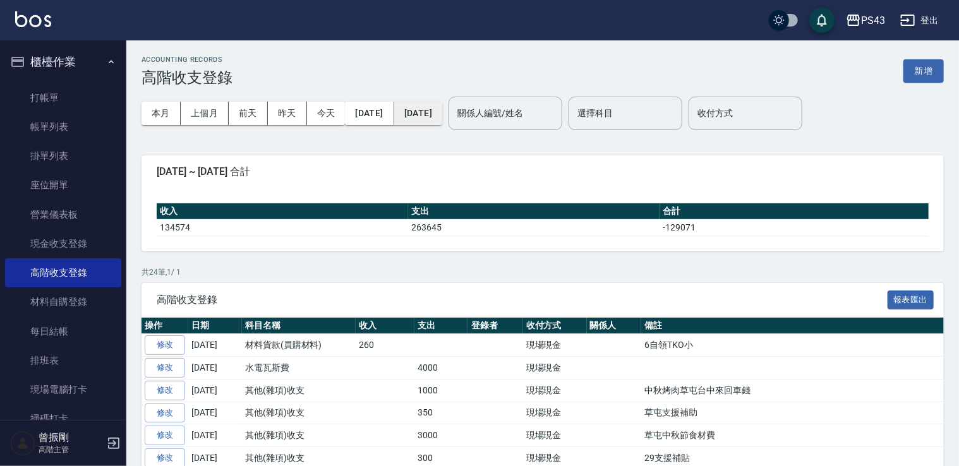
click at [442, 120] on button "2025/10/14" at bounding box center [418, 113] width 48 height 23
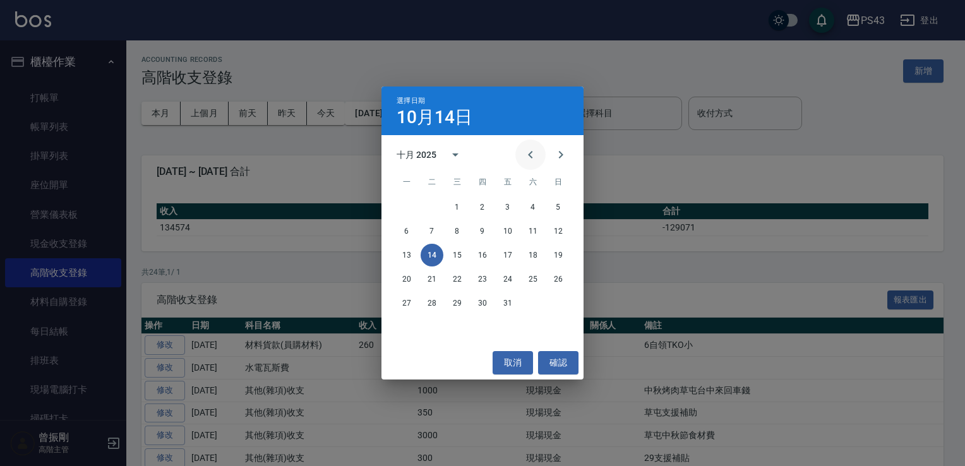
click at [536, 155] on icon "Previous month" at bounding box center [530, 154] width 15 height 15
click at [441, 302] on button "30" at bounding box center [432, 303] width 23 height 23
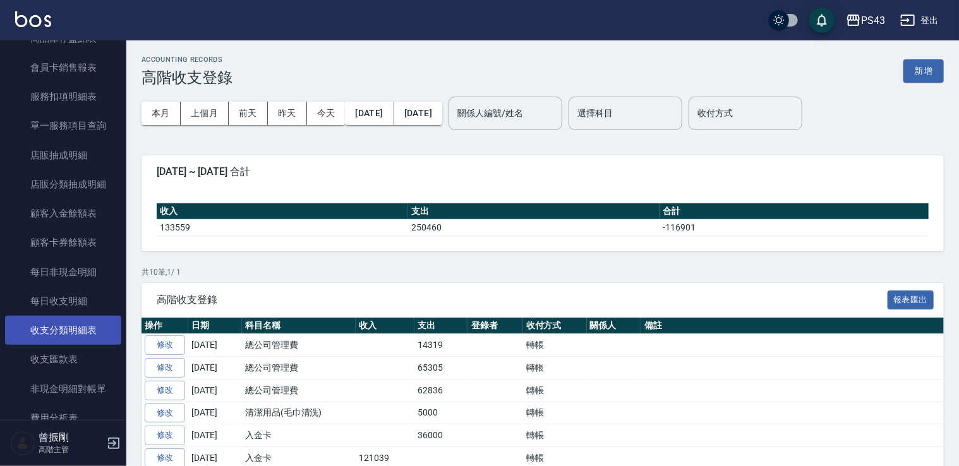
scroll to position [1200, 0]
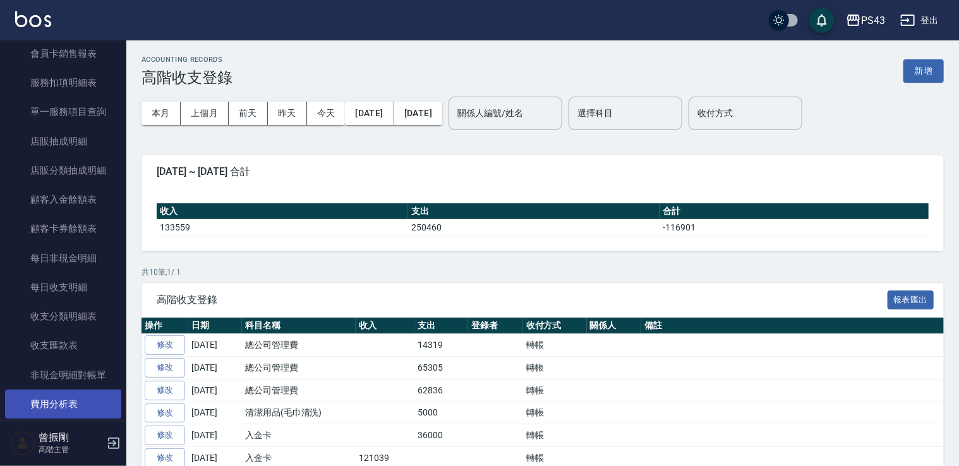
click at [88, 404] on link "費用分析表" at bounding box center [63, 404] width 116 height 29
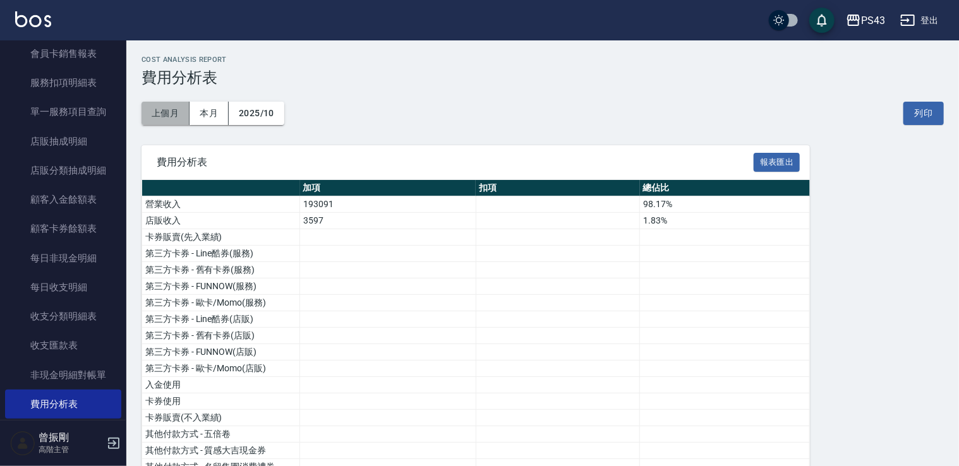
click at [174, 114] on button "上個月" at bounding box center [165, 113] width 48 height 23
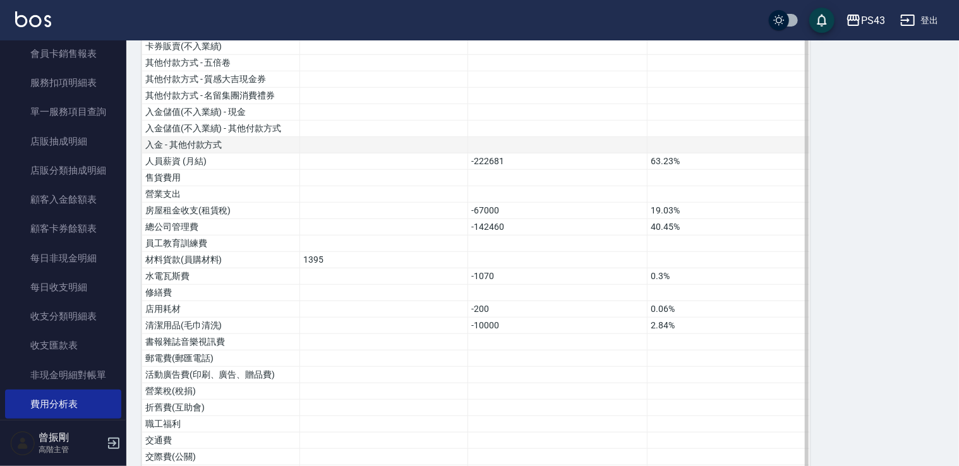
scroll to position [379, 0]
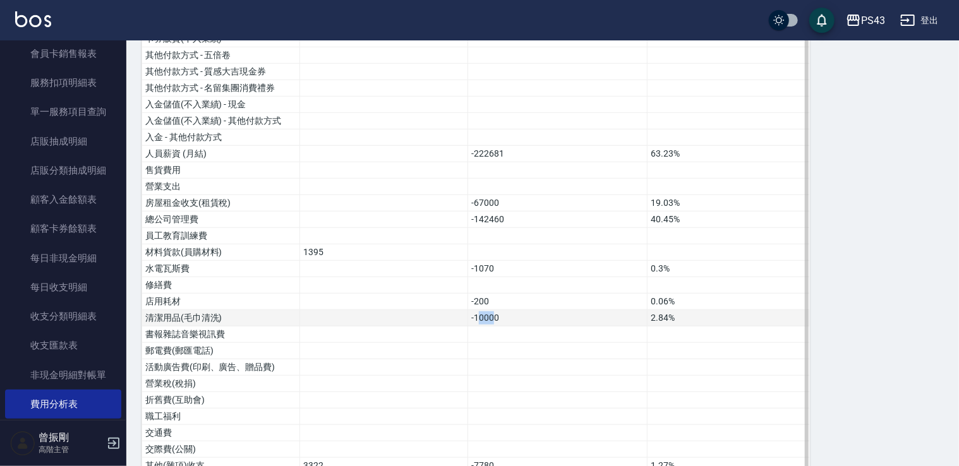
drag, startPoint x: 476, startPoint y: 317, endPoint x: 494, endPoint y: 312, distance: 19.0
click at [494, 312] on td "-10000" at bounding box center [557, 318] width 179 height 16
drag, startPoint x: 494, startPoint y: 312, endPoint x: 511, endPoint y: 317, distance: 17.2
click at [511, 317] on td "-10000" at bounding box center [557, 318] width 179 height 16
drag, startPoint x: 451, startPoint y: 309, endPoint x: 498, endPoint y: 312, distance: 46.8
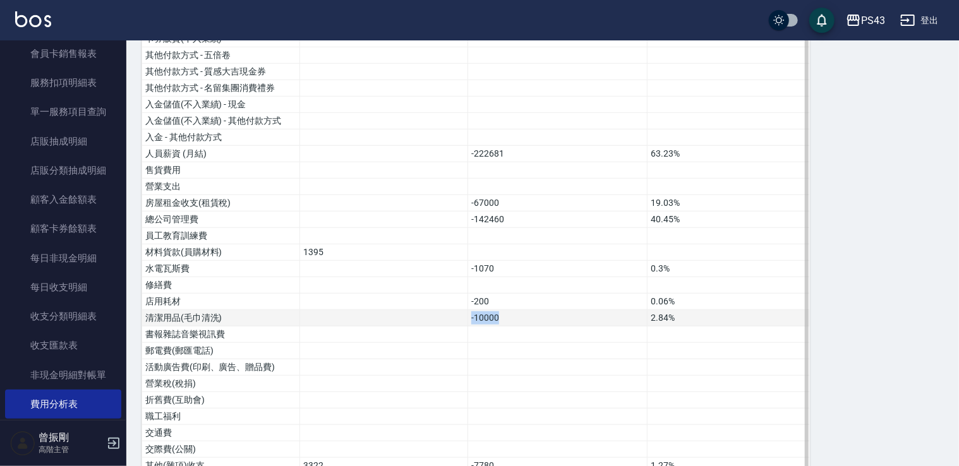
click at [498, 312] on tr "清潔用品(毛巾清洗) -10000 2.84%" at bounding box center [476, 318] width 668 height 16
drag, startPoint x: 498, startPoint y: 312, endPoint x: 498, endPoint y: 328, distance: 15.8
click at [498, 328] on td at bounding box center [557, 334] width 179 height 16
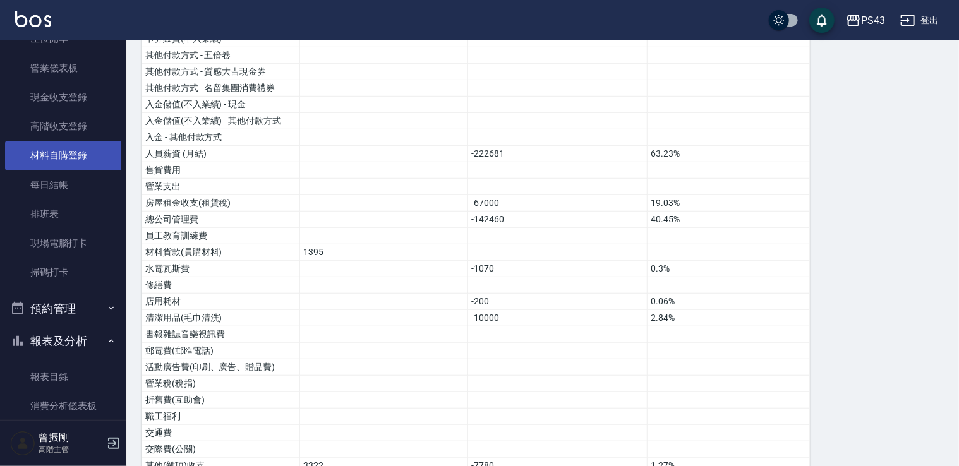
scroll to position [126, 0]
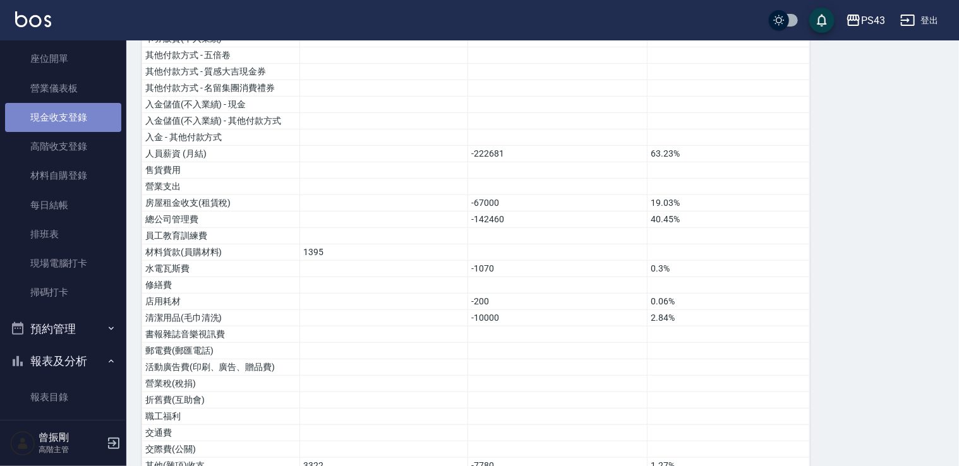
click at [81, 122] on link "現金收支登錄" at bounding box center [63, 117] width 116 height 29
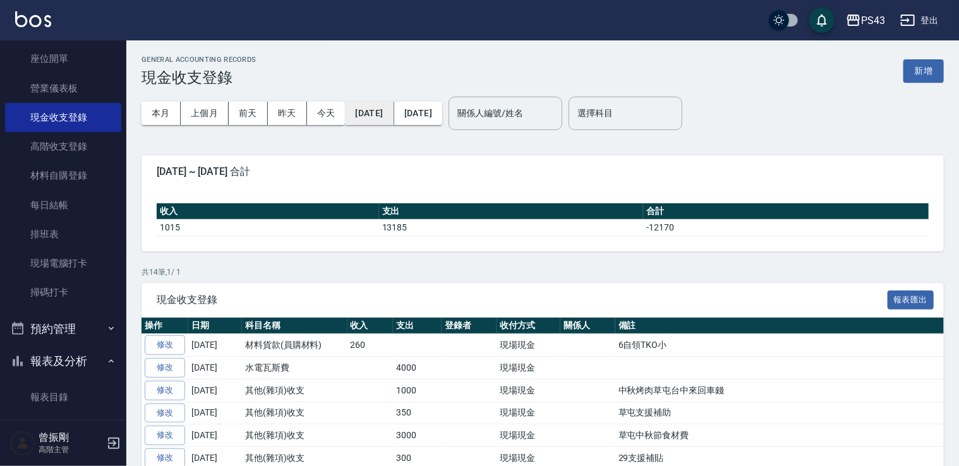
click at [369, 119] on button "2025/10/01" at bounding box center [369, 113] width 49 height 23
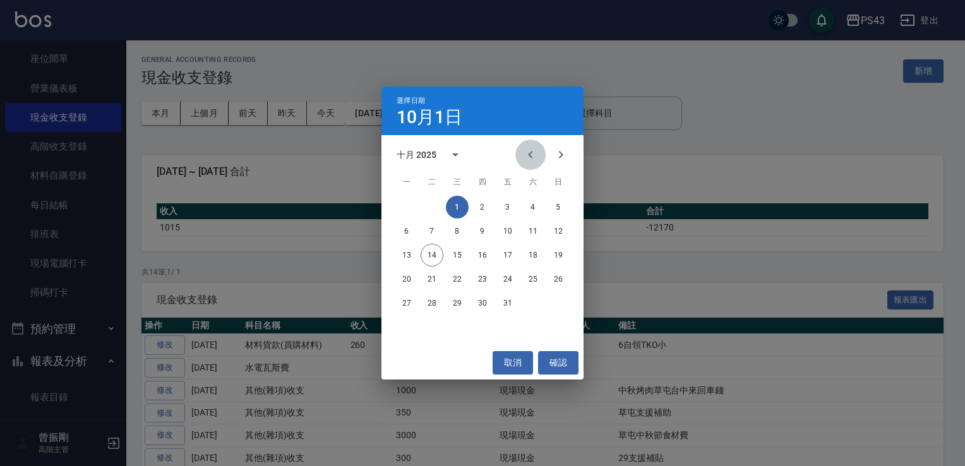
click at [520, 156] on button "Previous month" at bounding box center [530, 155] width 30 height 30
click at [525, 370] on button "取消" at bounding box center [513, 362] width 40 height 23
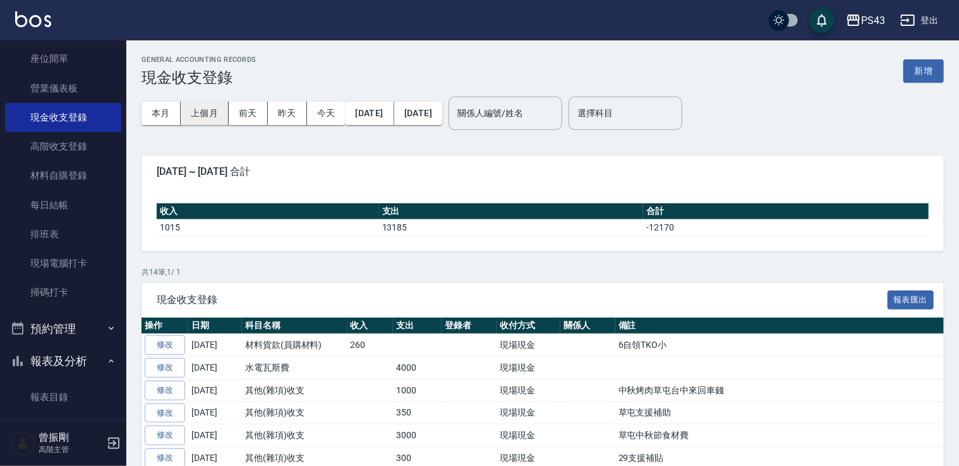
click at [207, 114] on button "上個月" at bounding box center [205, 113] width 48 height 23
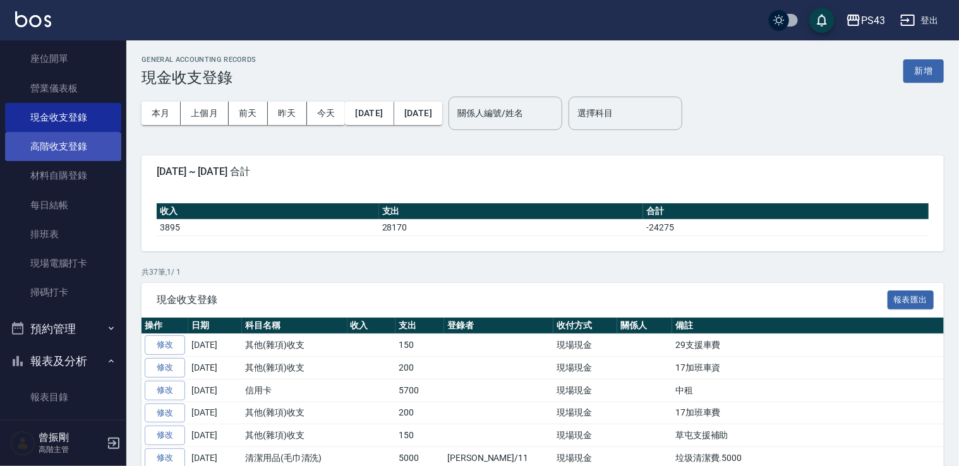
click at [61, 140] on link "高階收支登錄" at bounding box center [63, 146] width 116 height 29
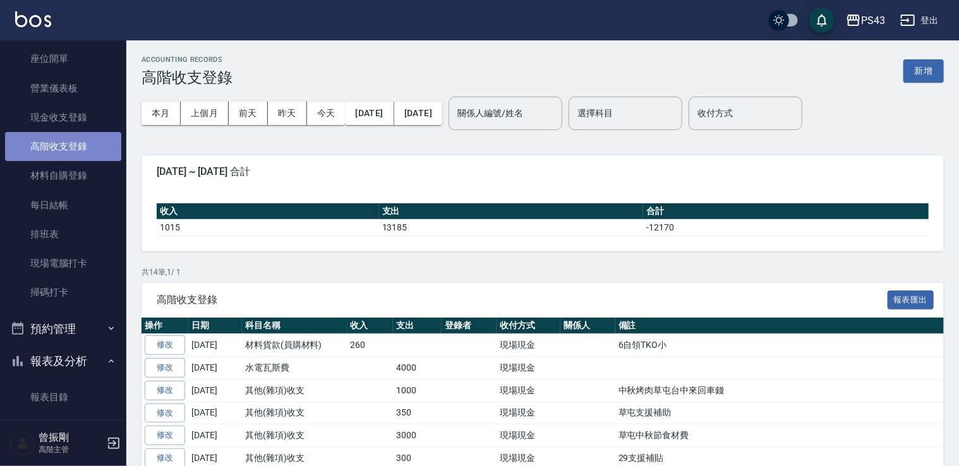
click at [99, 140] on link "高階收支登錄" at bounding box center [63, 146] width 116 height 29
click at [189, 112] on button "上個月" at bounding box center [205, 113] width 48 height 23
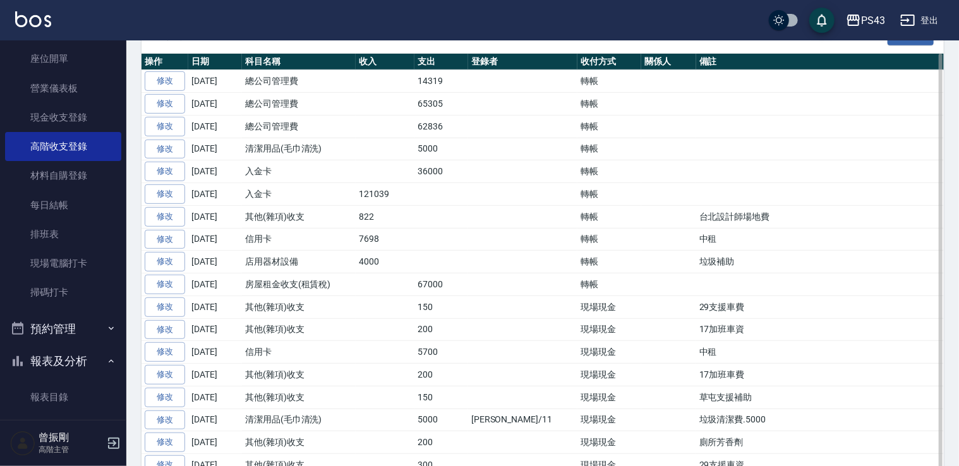
scroll to position [316, 0]
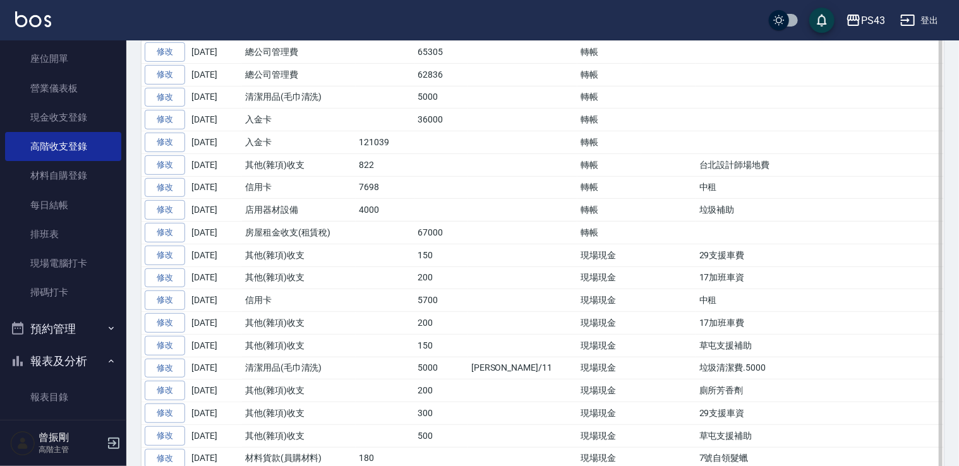
click at [696, 363] on td "垃圾清潔費.5000" at bounding box center [829, 368] width 267 height 23
drag, startPoint x: 318, startPoint y: 360, endPoint x: 695, endPoint y: 362, distance: 376.4
click at [695, 362] on tr "修改 2025-09-24 清潔用品(毛巾清洗) 5000 鄭亞希/11 現場現金 垃圾清潔費.5000" at bounding box center [551, 368] width 821 height 23
click at [697, 366] on td "垃圾清潔費.5000" at bounding box center [829, 368] width 267 height 23
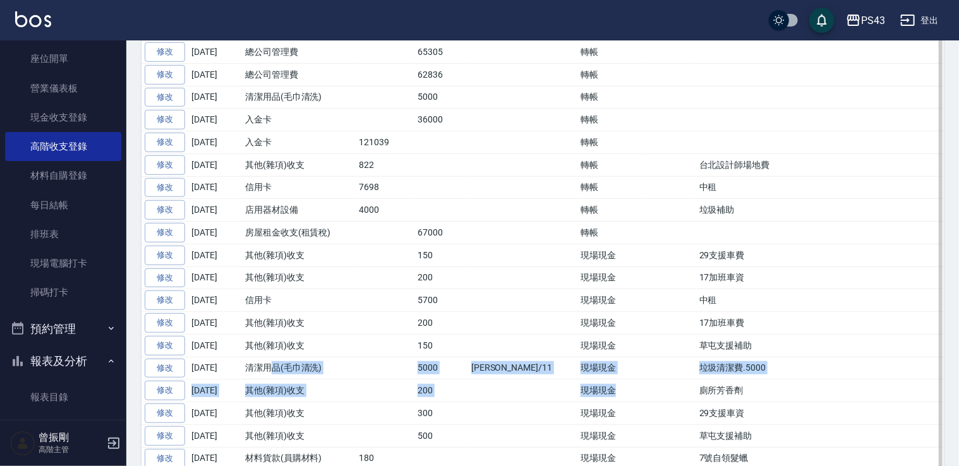
drag, startPoint x: 275, startPoint y: 362, endPoint x: 618, endPoint y: 375, distance: 342.5
click at [447, 380] on td "200" at bounding box center [441, 391] width 54 height 23
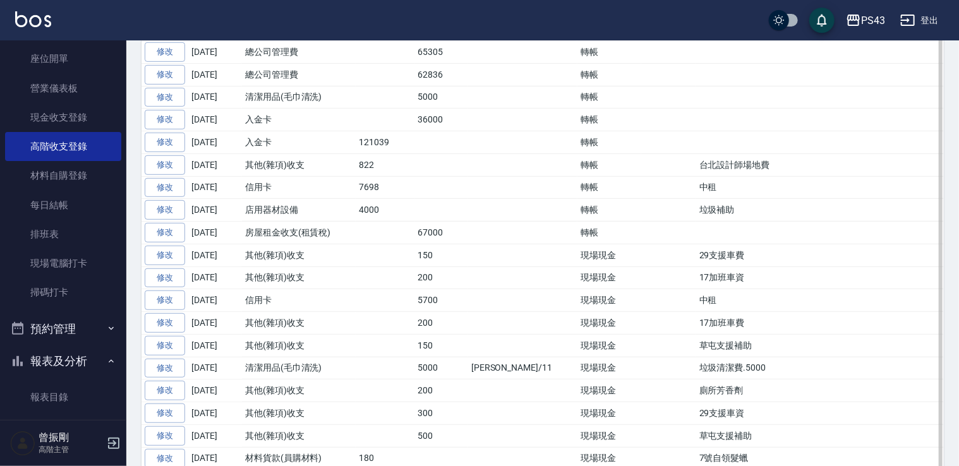
click at [645, 359] on td at bounding box center [668, 368] width 55 height 23
drag, startPoint x: 653, startPoint y: 365, endPoint x: 714, endPoint y: 365, distance: 60.6
click at [714, 365] on td "垃圾清潔費.5000" at bounding box center [829, 368] width 267 height 23
drag, startPoint x: 714, startPoint y: 365, endPoint x: 726, endPoint y: 371, distance: 13.9
click at [726, 371] on td "垃圾清潔費.5000" at bounding box center [829, 368] width 267 height 23
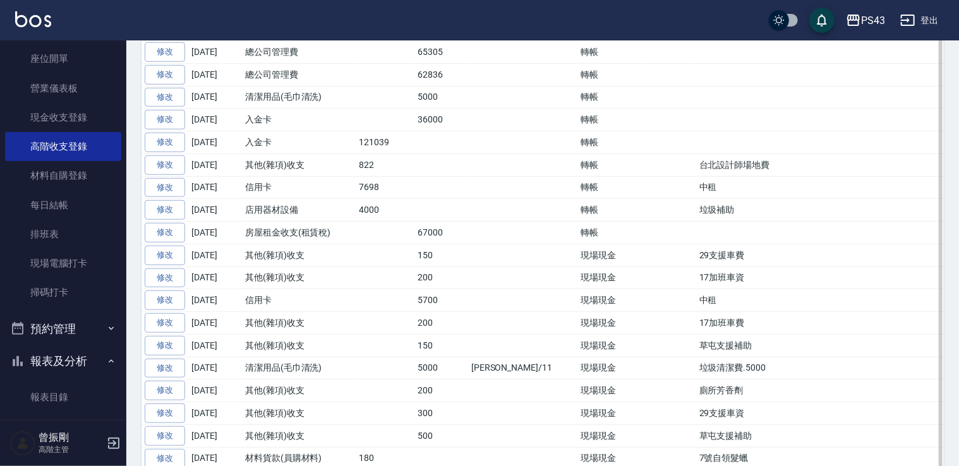
drag, startPoint x: 725, startPoint y: 365, endPoint x: 238, endPoint y: 366, distance: 486.9
click at [238, 366] on tr "修改 2025-09-24 清潔用品(毛巾清洗) 5000 鄭亞希/11 現場現金 垃圾清潔費.5000" at bounding box center [551, 368] width 821 height 23
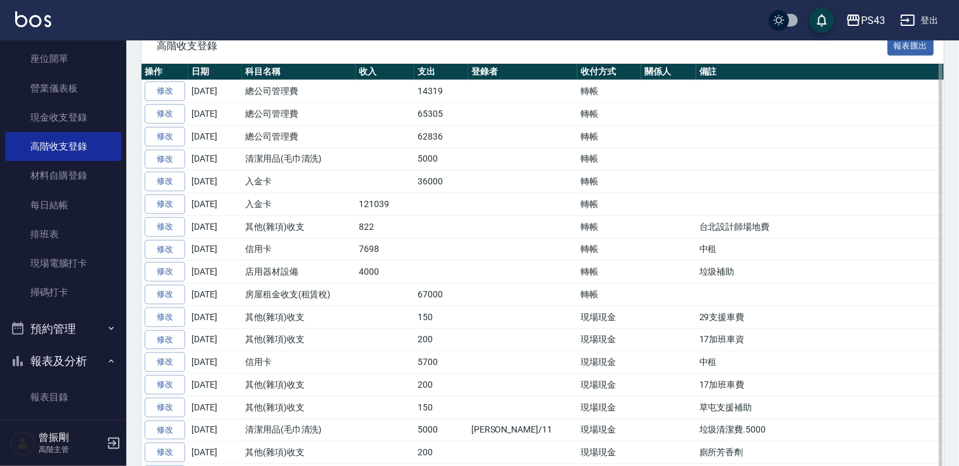
scroll to position [328, 0]
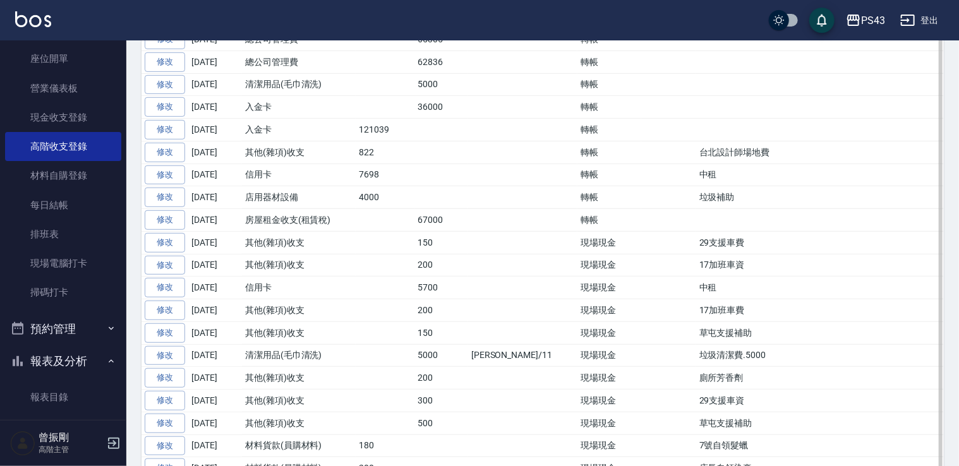
click at [472, 344] on td "鄭亞希/11" at bounding box center [522, 355] width 109 height 23
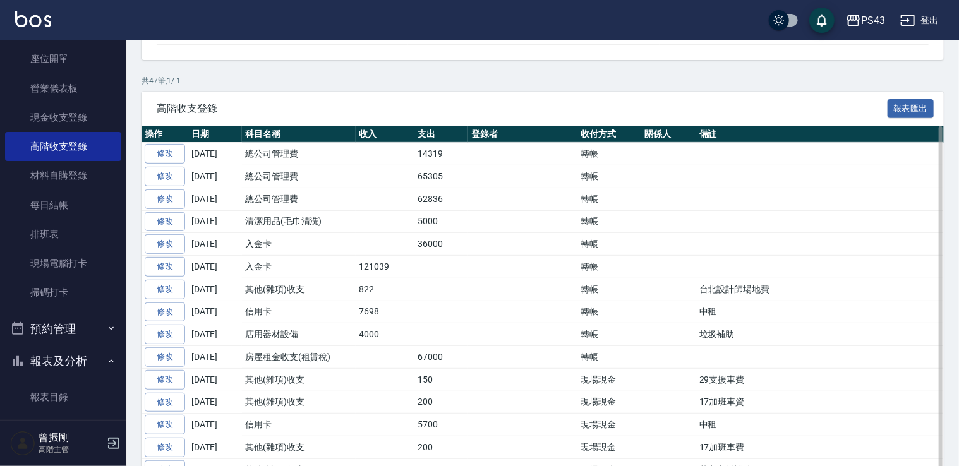
scroll to position [265, 0]
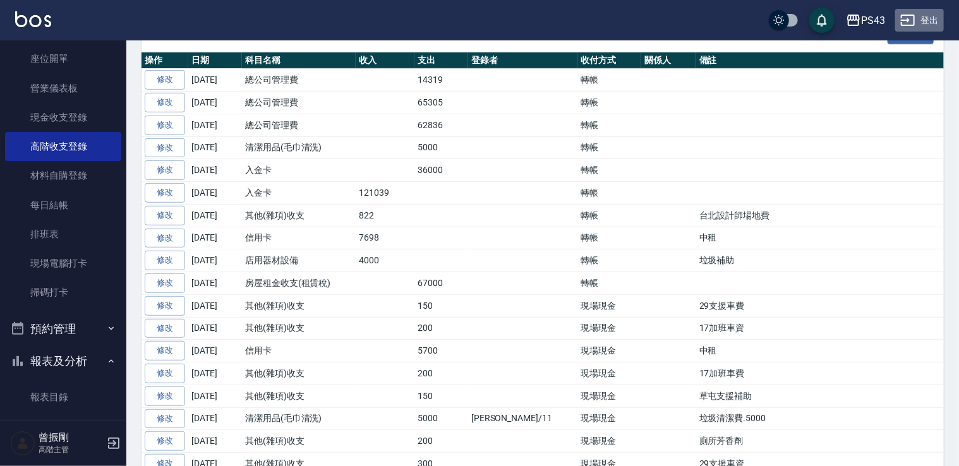
click at [931, 19] on button "登出" at bounding box center [919, 20] width 49 height 23
